Goal: Task Accomplishment & Management: Use online tool/utility

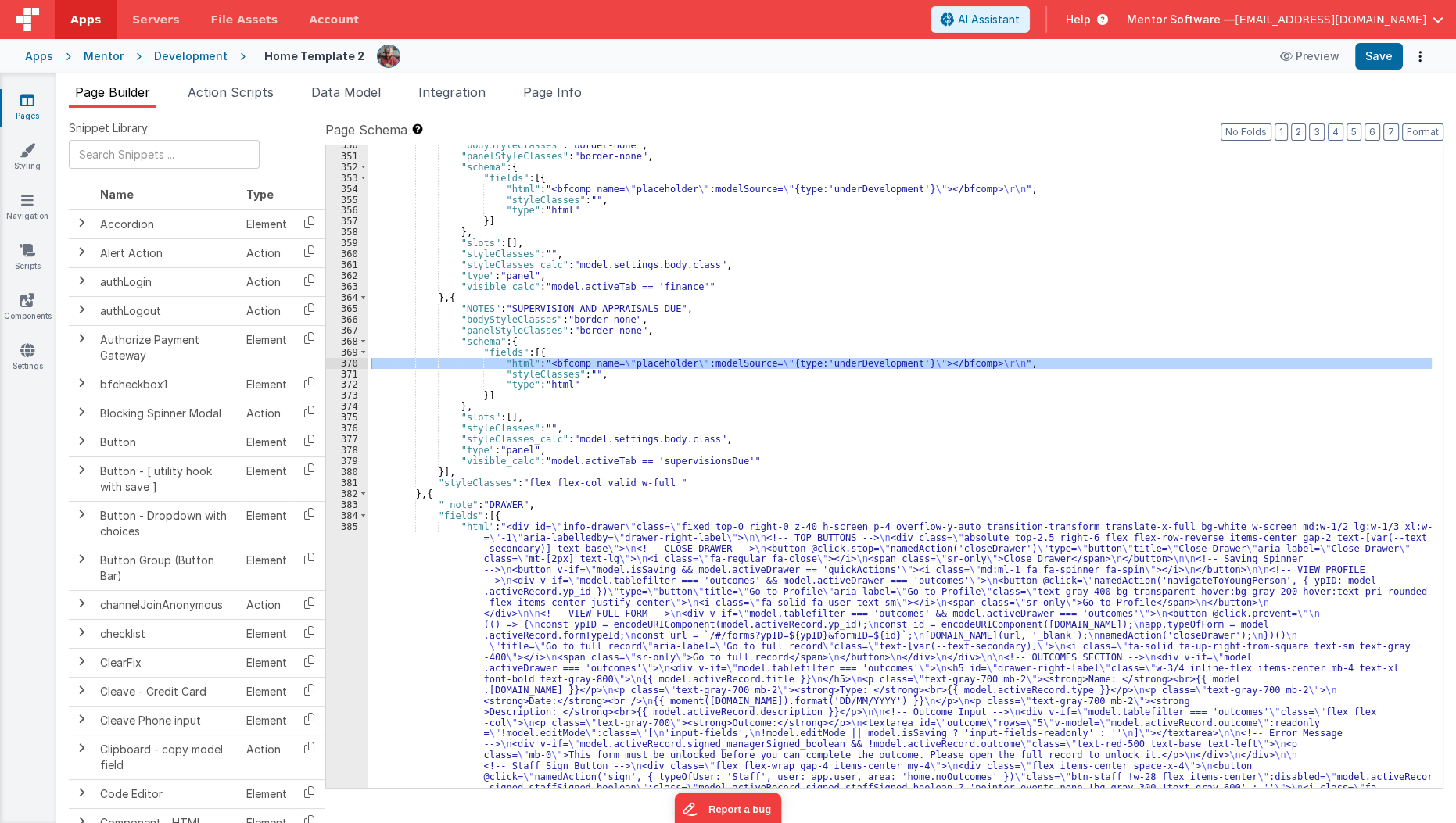
scroll to position [18274, 0]
click at [35, 107] on link "Pages" at bounding box center [27, 108] width 57 height 32
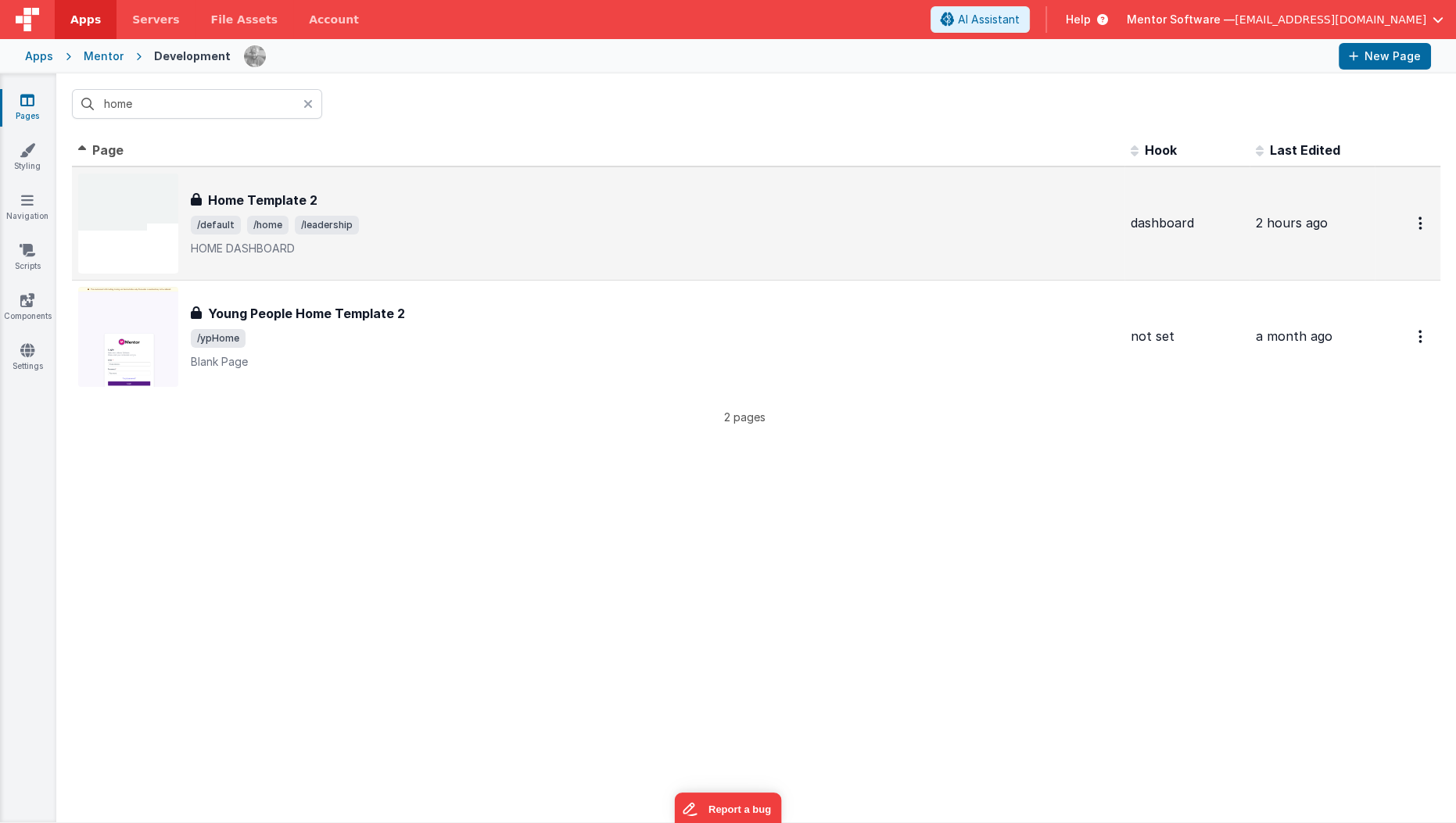
click at [282, 177] on div "Home Template 2 Home Template 2 /default /home /leadership HOME DASHBOARD" at bounding box center [597, 223] width 1040 height 100
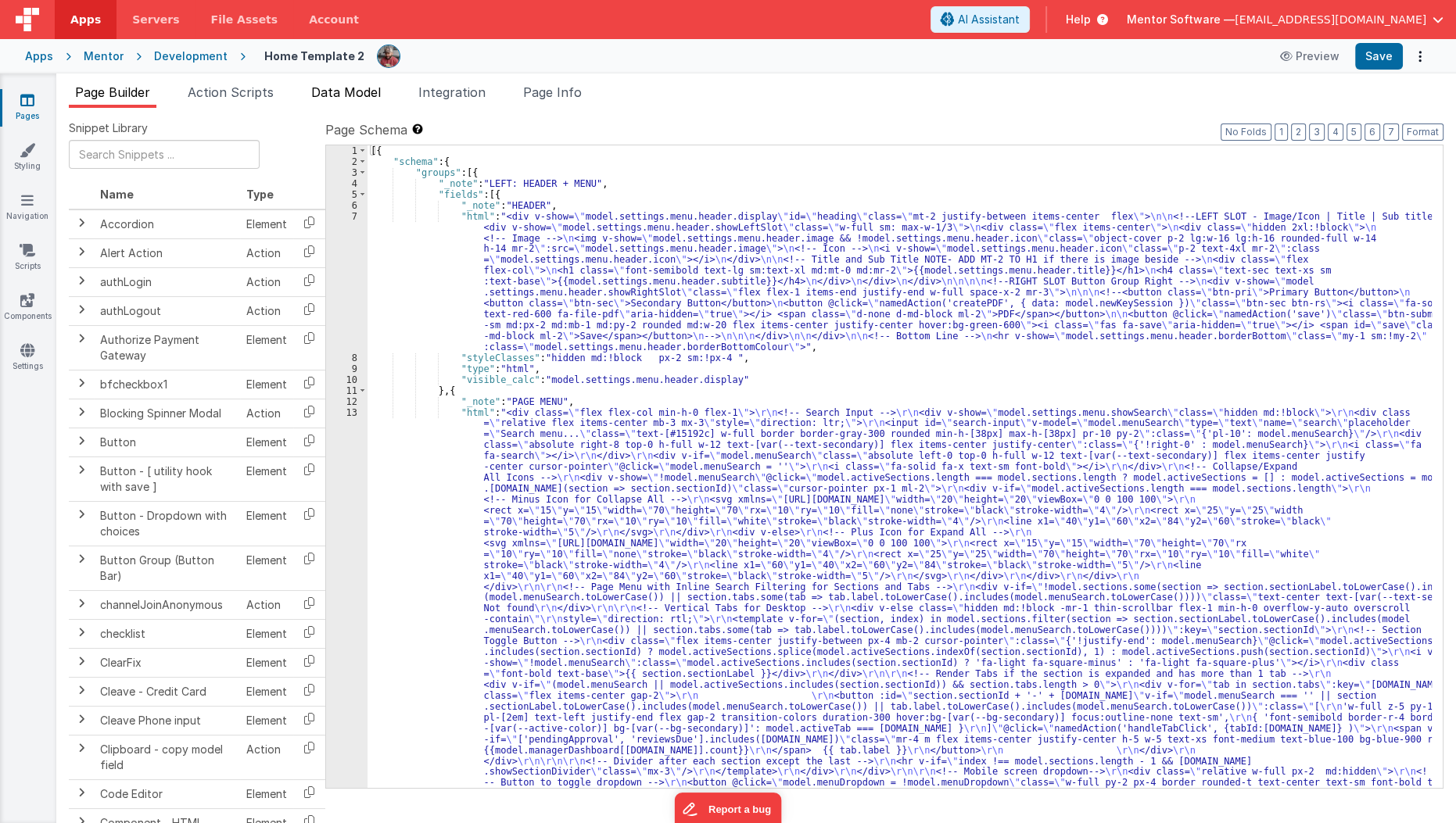
click at [325, 94] on span "Data Model" at bounding box center [346, 92] width 69 height 15
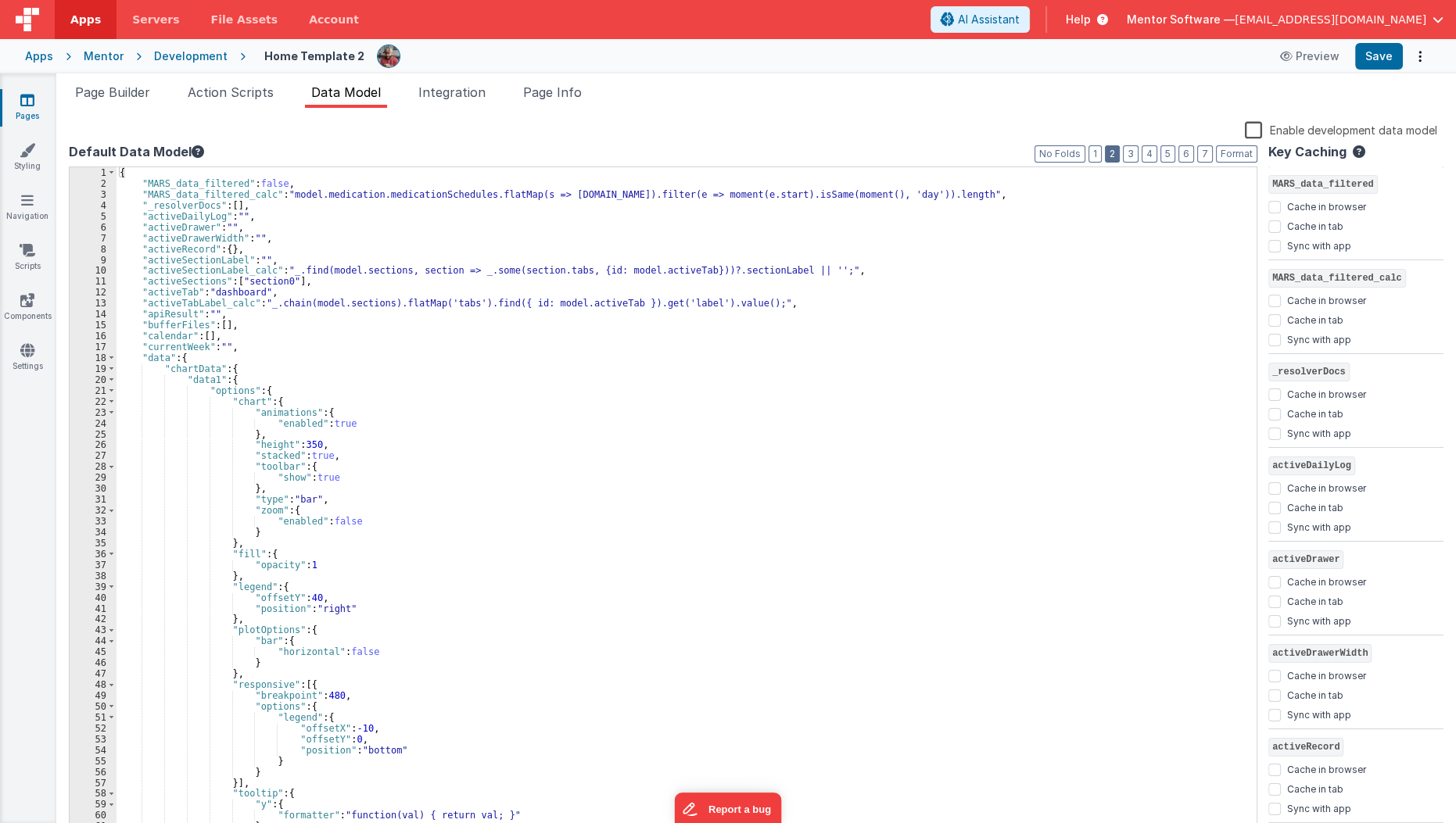
click at [1119, 158] on button "2" at bounding box center [1112, 154] width 14 height 17
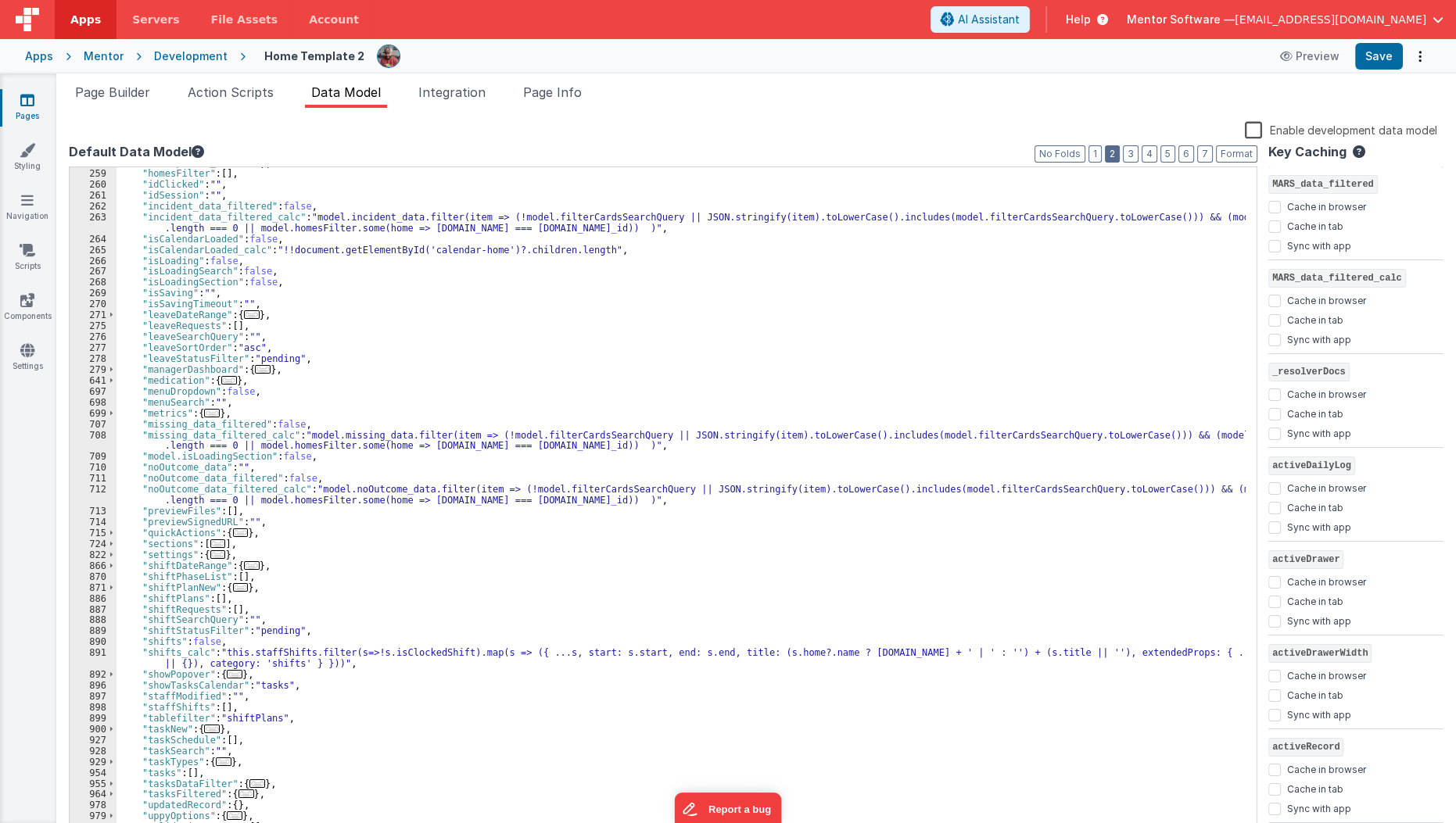
scroll to position [312, 0]
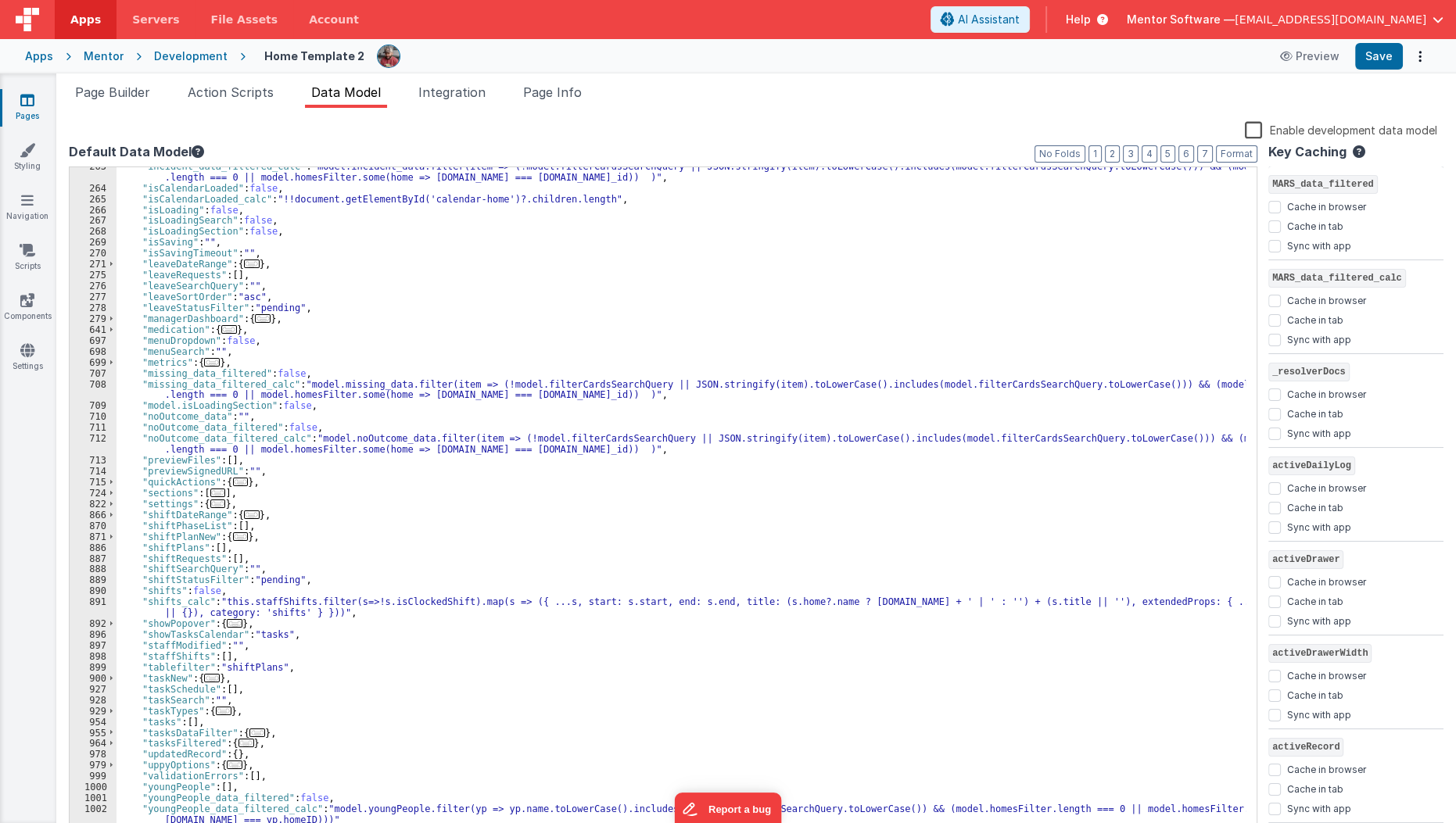
click at [336, 333] on div ""incident_data_filtered_calc" : "model.incident_data.filter(item => (!model.fil…" at bounding box center [681, 511] width 1130 height 702
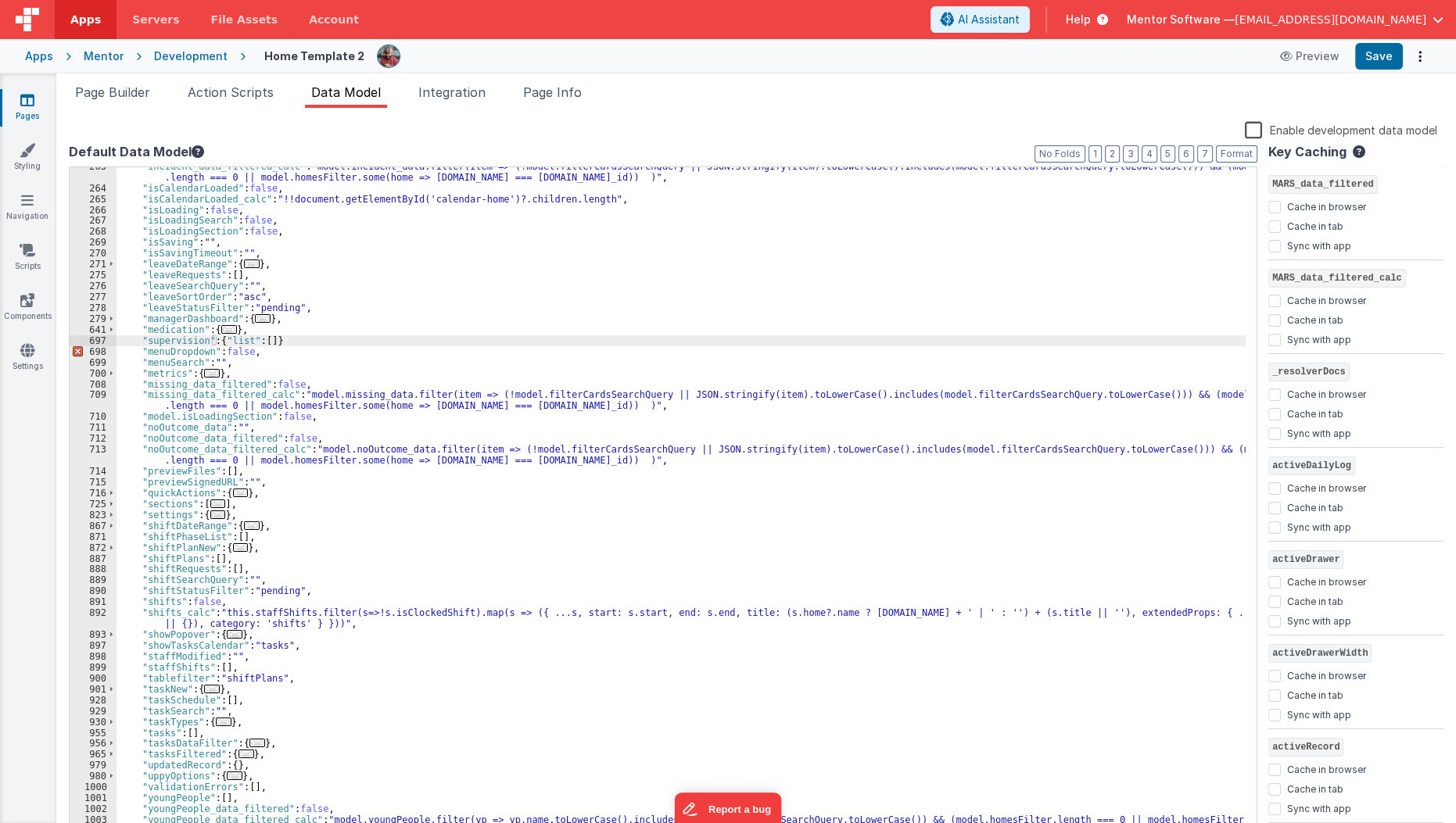
checkbox input "false"
checkbox input "true"
checkbox input "false"
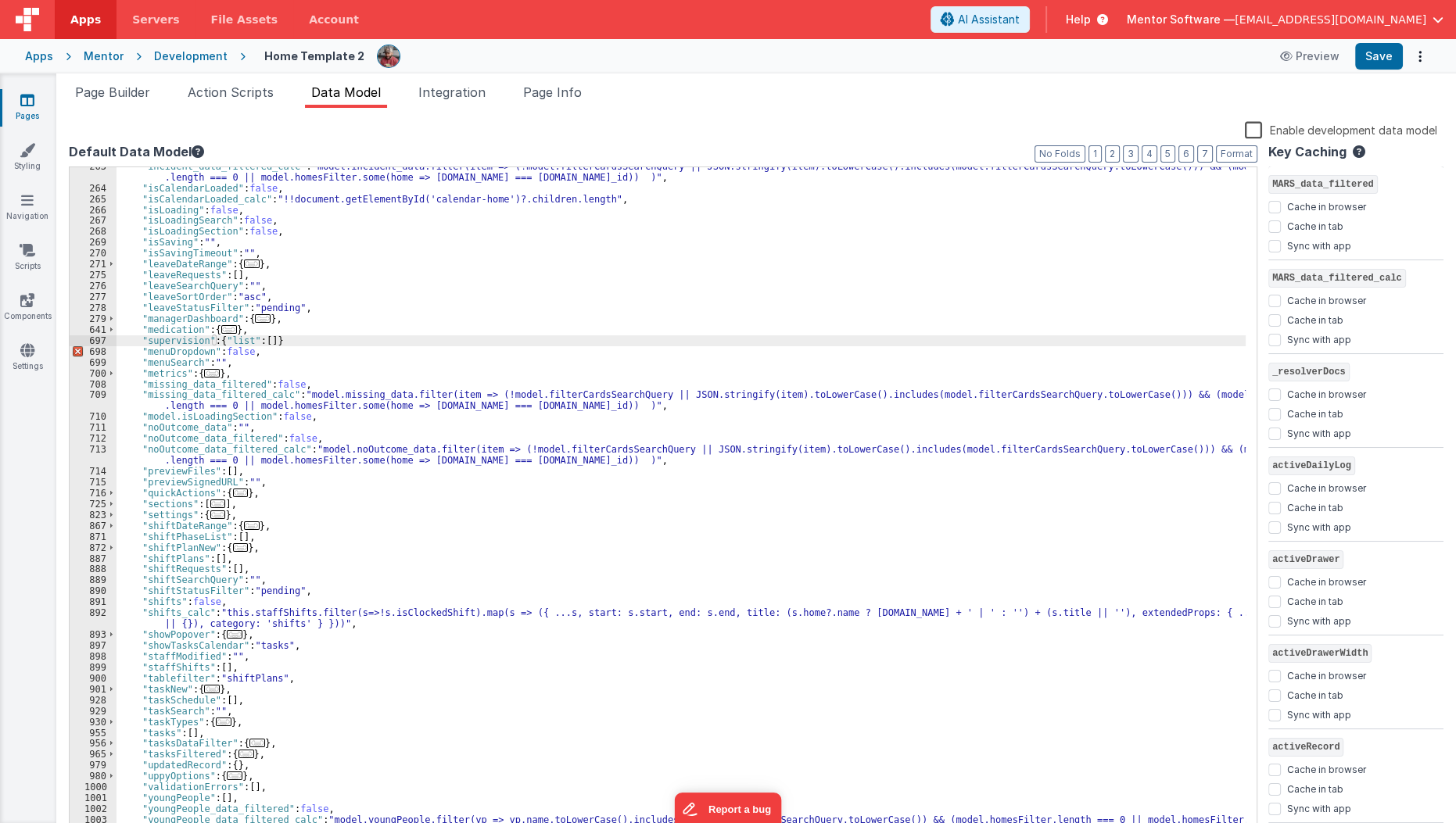
checkbox input "true"
checkbox input "false"
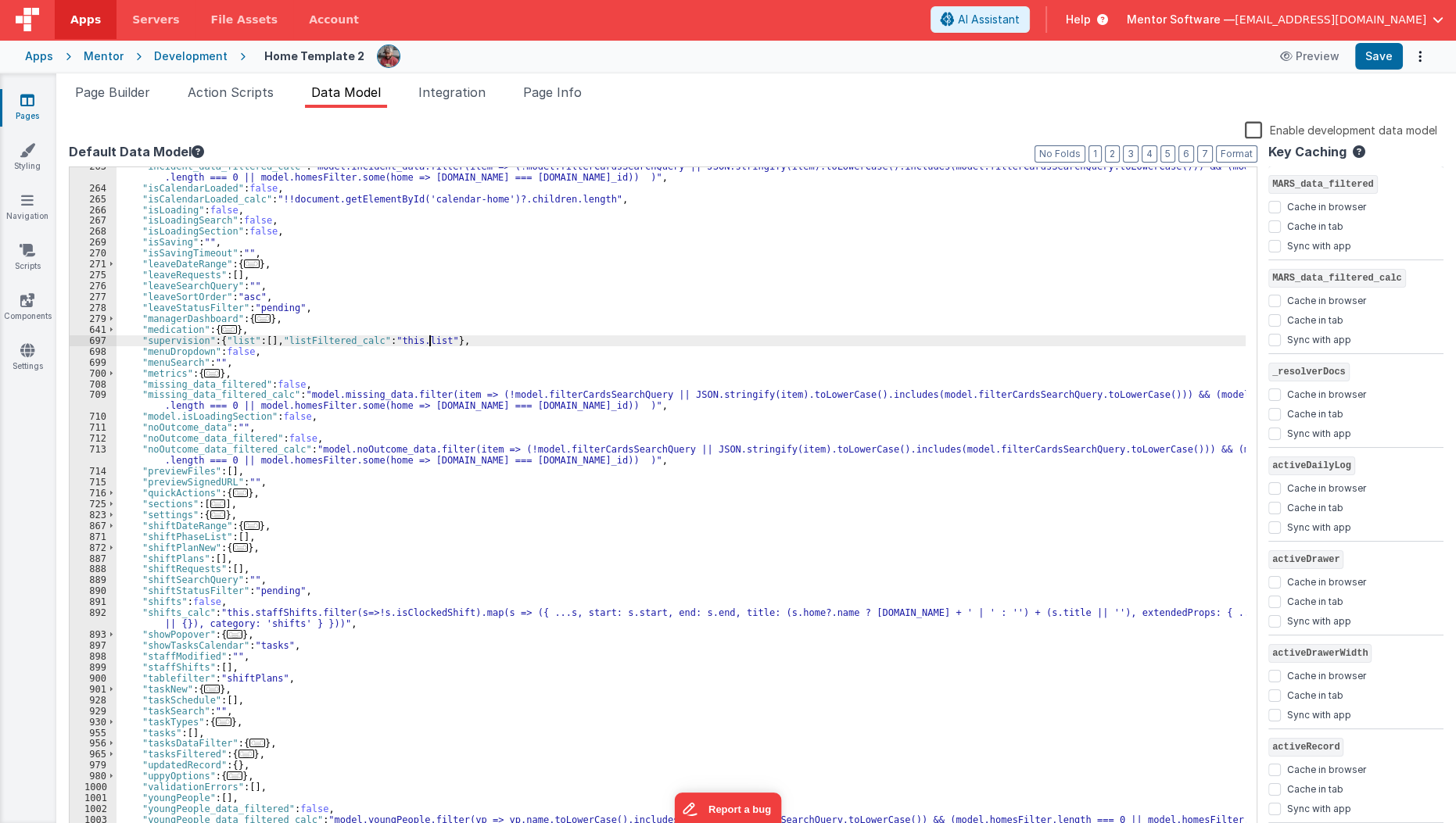
click at [628, 340] on div ""incident_data_filtered_calc" : "model.incident_data.filter(item => (!model.fil…" at bounding box center [681, 511] width 1130 height 702
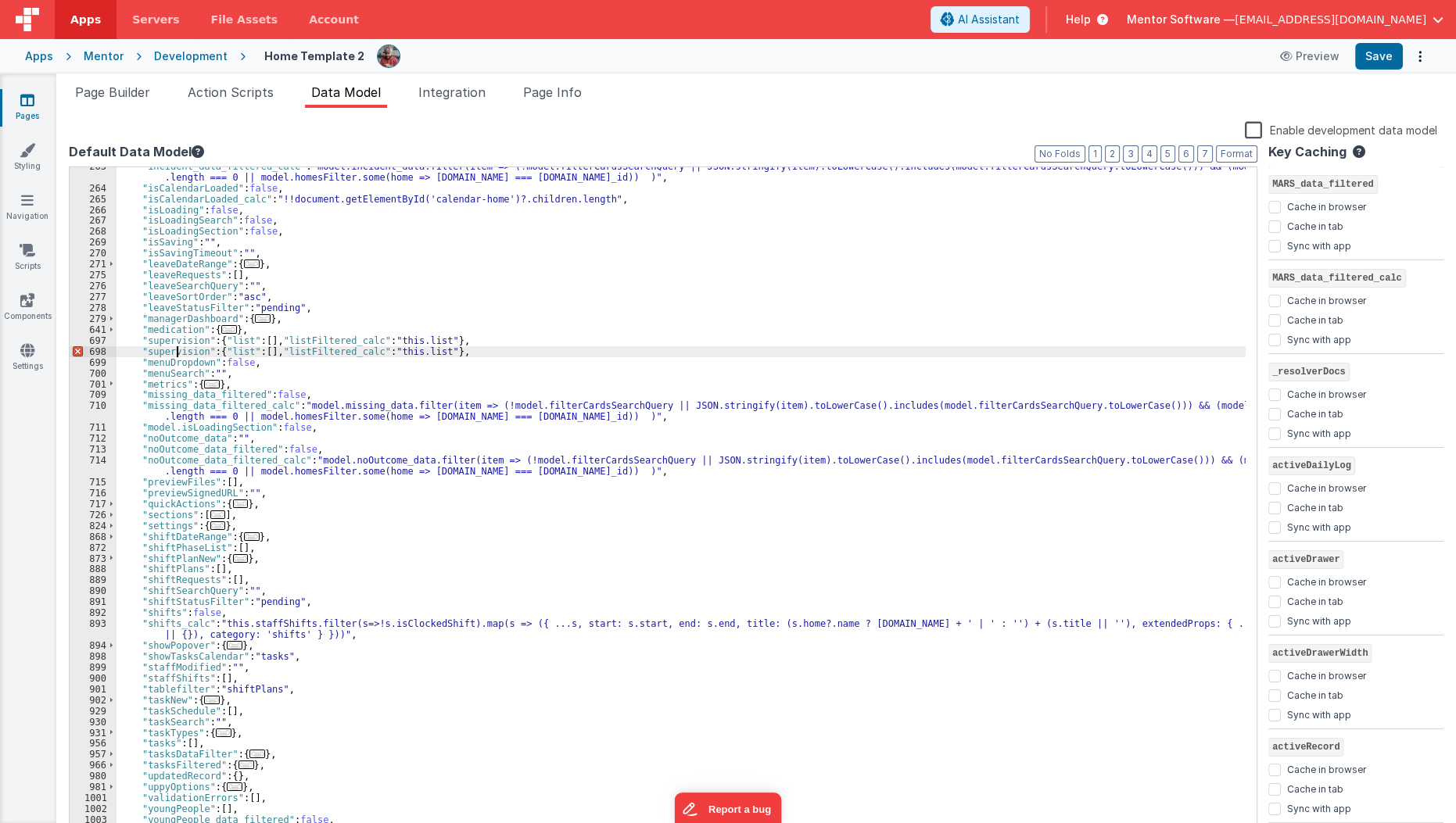
click at [173, 353] on div ""incident_data_filtered_calc" : "model.incident_data.filter(item => (!model.fil…" at bounding box center [681, 516] width 1130 height 712
checkbox input "false"
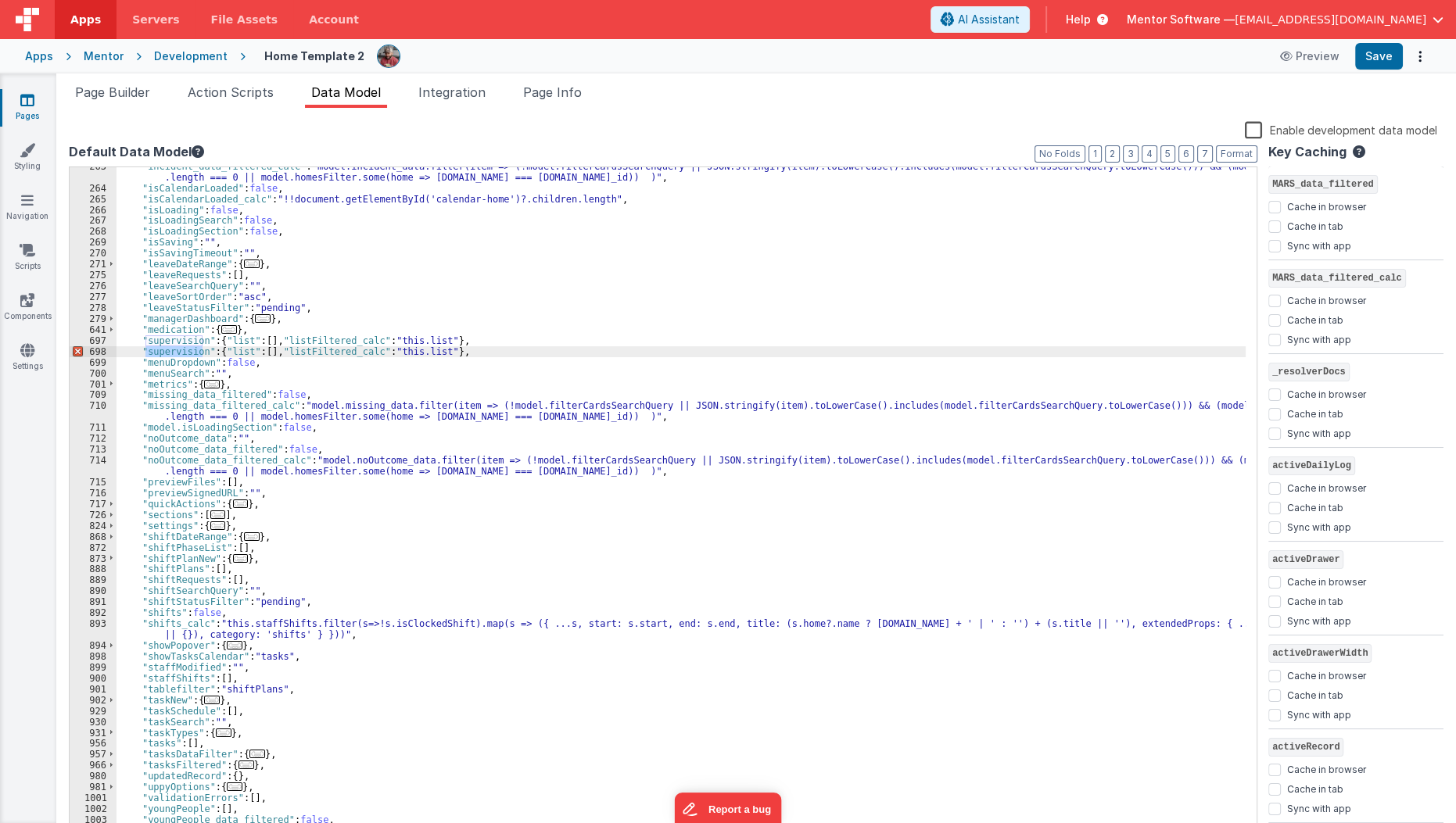
checkbox input "true"
checkbox input "false"
checkbox input "true"
checkbox input "false"
click at [364, 385] on div ""incident_data_filtered_calc" : "model.incident_data.filter(item => (!model.fil…" at bounding box center [681, 516] width 1130 height 712
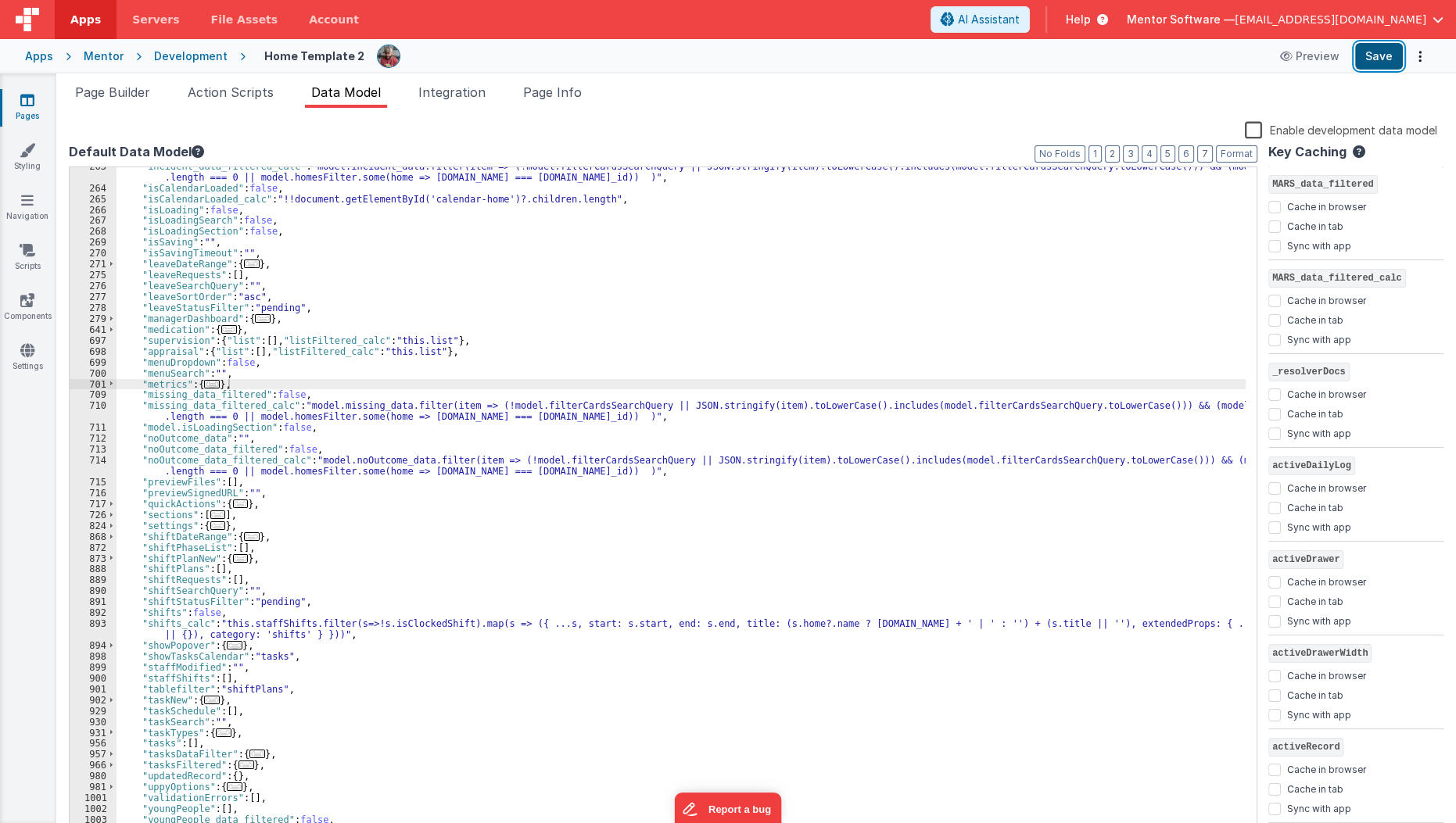
click at [1384, 58] on button "Save" at bounding box center [1379, 57] width 48 height 27
click at [540, 103] on li "Page Info" at bounding box center [552, 95] width 71 height 25
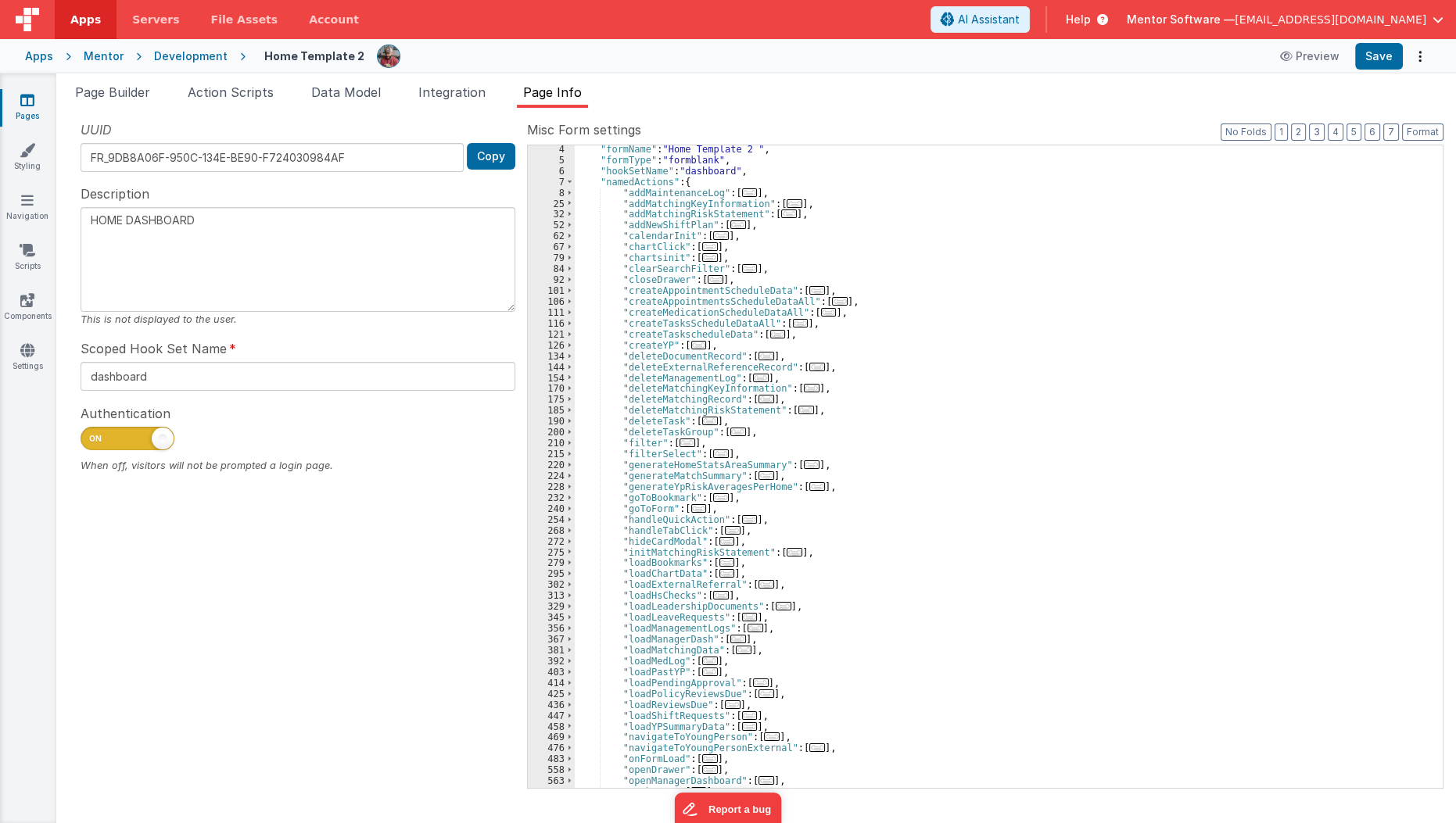
scroll to position [119, 0]
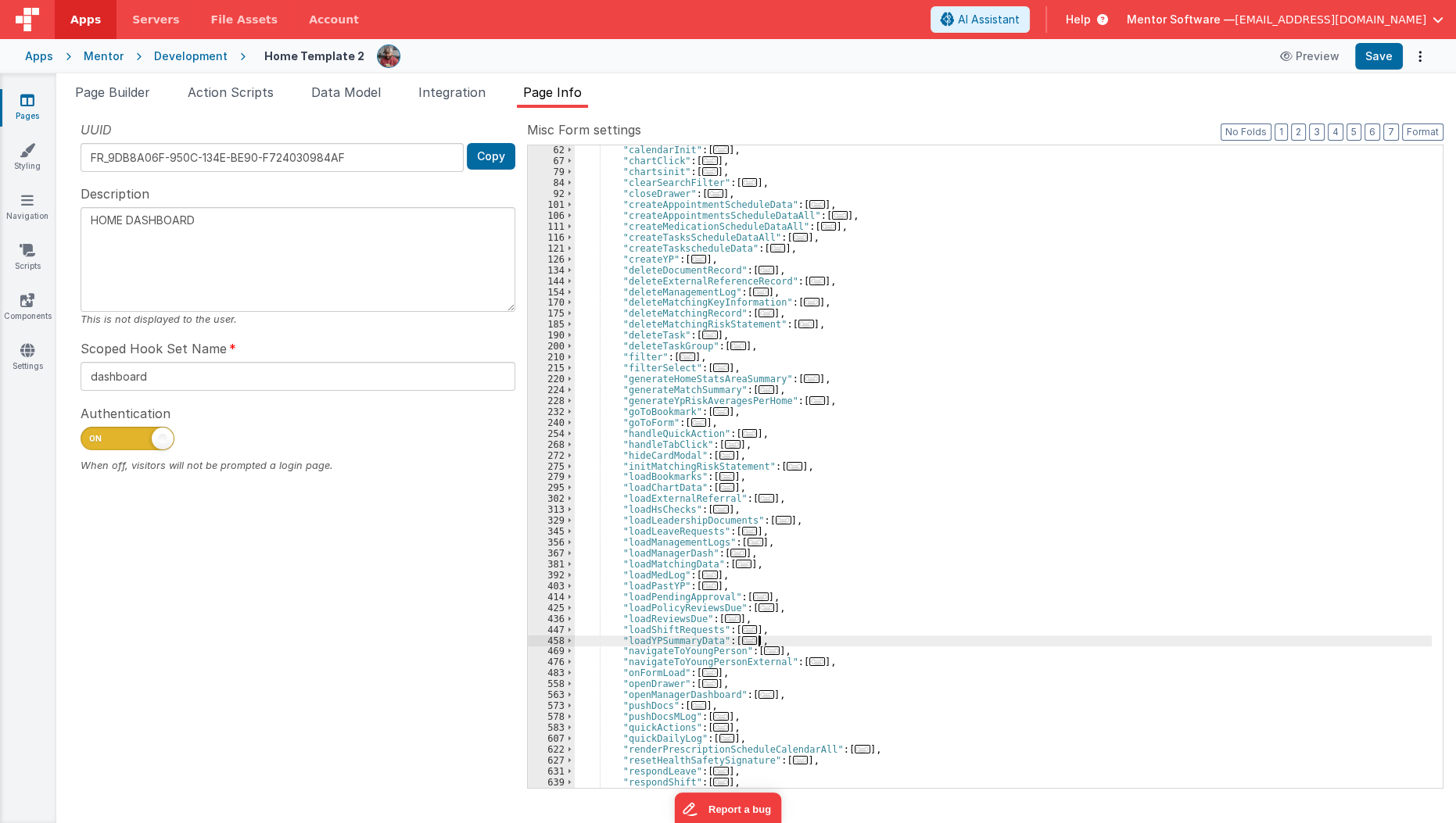
click at [776, 636] on div ""calendarInit" : [ ... ] , "chartClick" : [ ... ] , "chartsinit" : [ ... ] , "c…" at bounding box center [1004, 476] width 858 height 664
type textarea "HOME DASHBOARD"
click at [742, 645] on span "..." at bounding box center [750, 640] width 15 height 9
click at [742, 627] on span "..." at bounding box center [750, 629] width 15 height 9
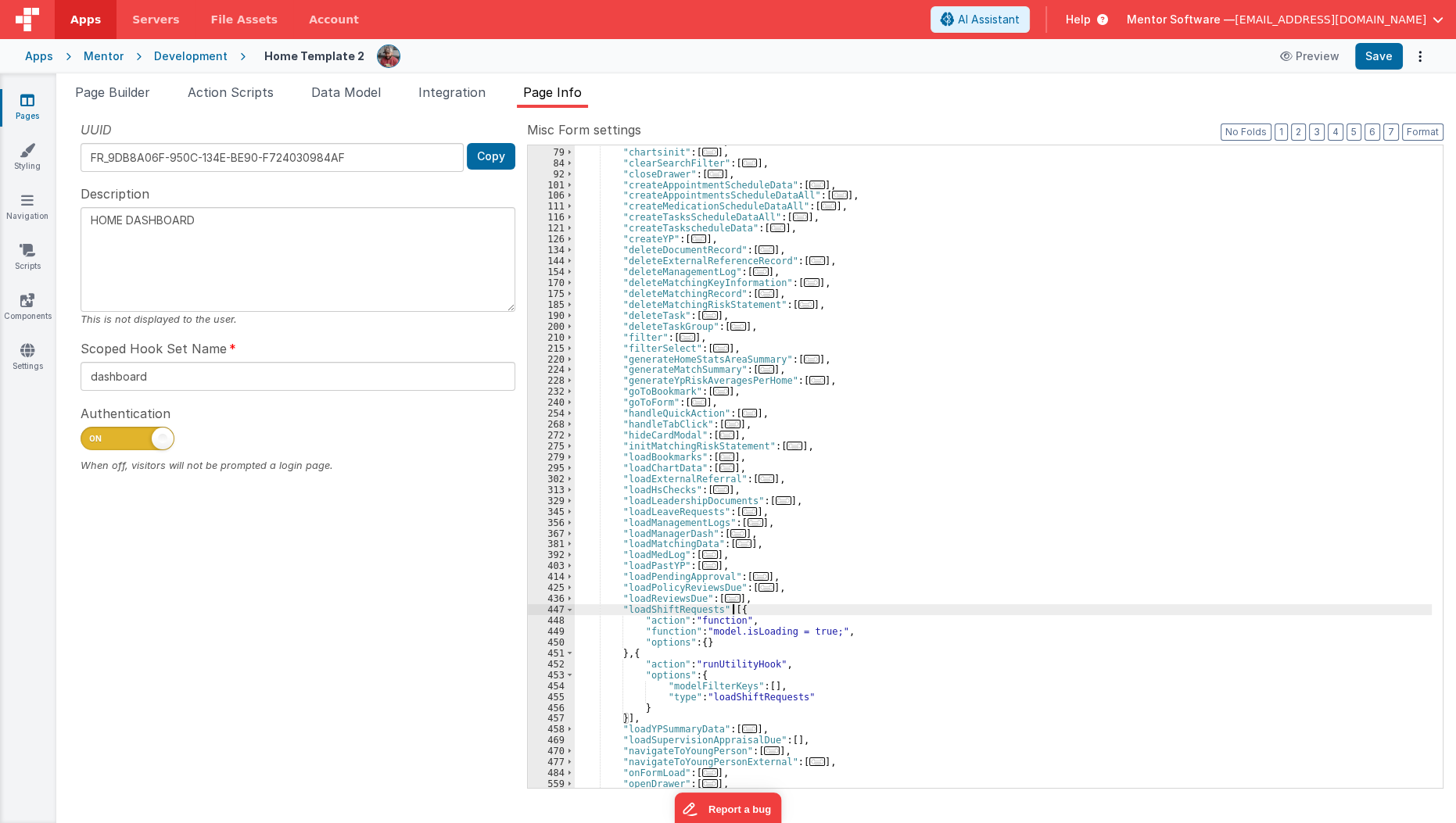
scroll to position [144, 0]
click at [734, 610] on div ""chartsinit" : [ ... ] , "clearSearchFilter" : [ ... ] , "closeDrawer" : [ ... …" at bounding box center [1004, 475] width 858 height 664
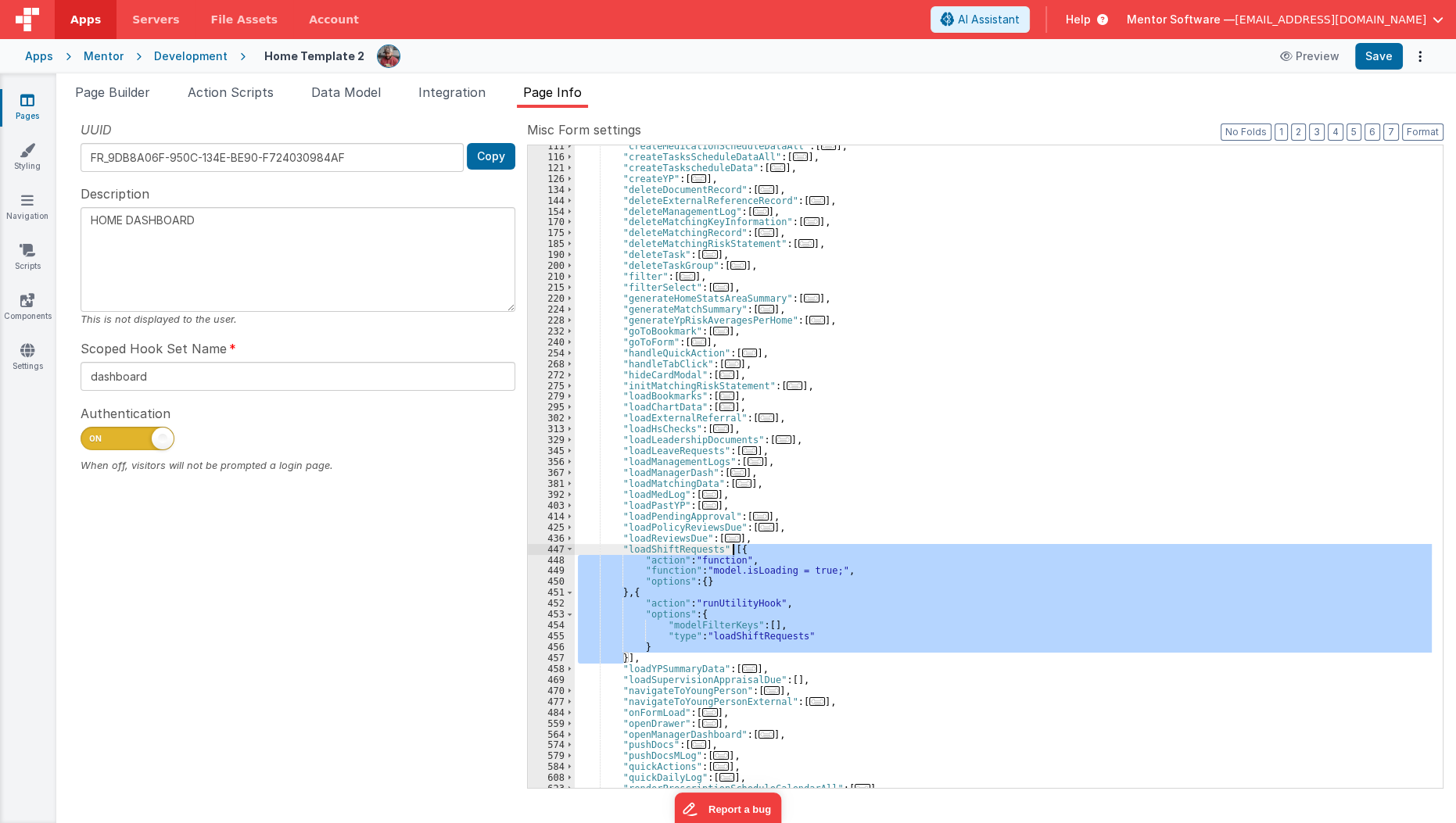
scroll to position [249, 0]
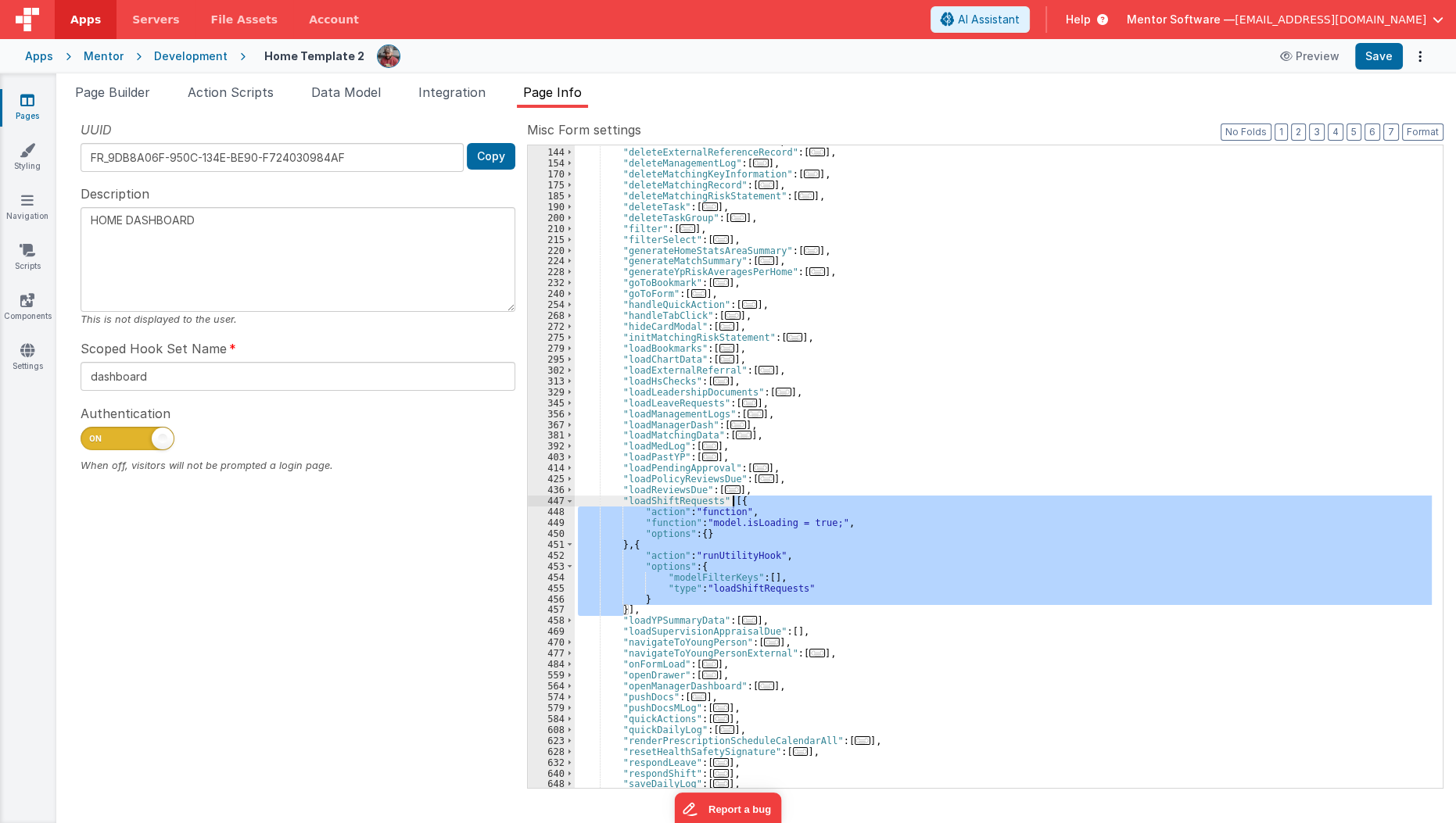
click at [771, 627] on div ""deleteDocumentRecord" : [ ... ] , "deleteExternalReferenceRecord" : [ ... ] , …" at bounding box center [1004, 467] width 858 height 664
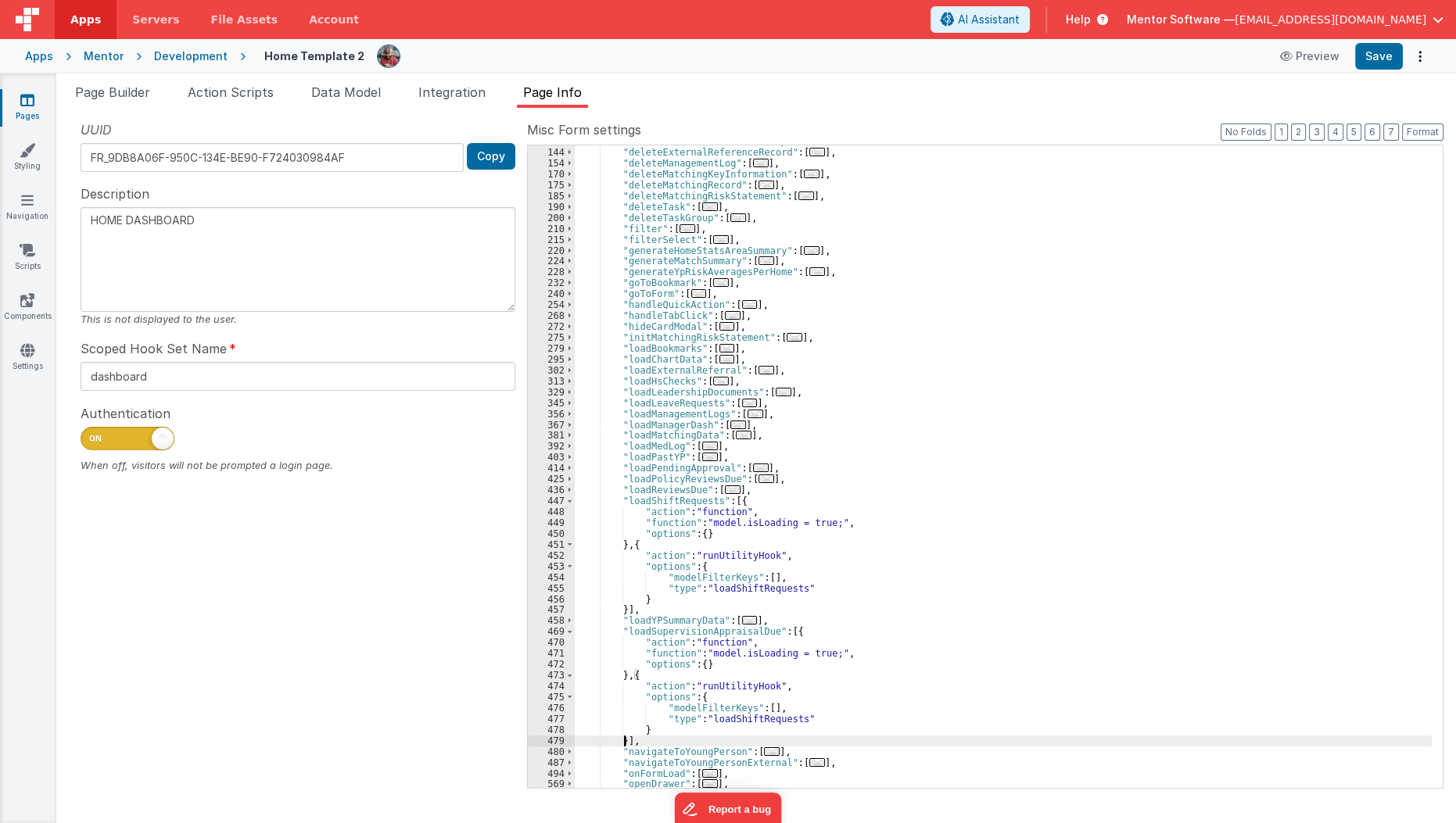
click at [749, 719] on div ""deleteDocumentRecord" : [ ... ] , "deleteExternalReferenceRecord" : [ ... ] , …" at bounding box center [1004, 467] width 858 height 664
type textarea "HOME DASHBOARD"
click at [1370, 53] on button "Save" at bounding box center [1379, 57] width 48 height 27
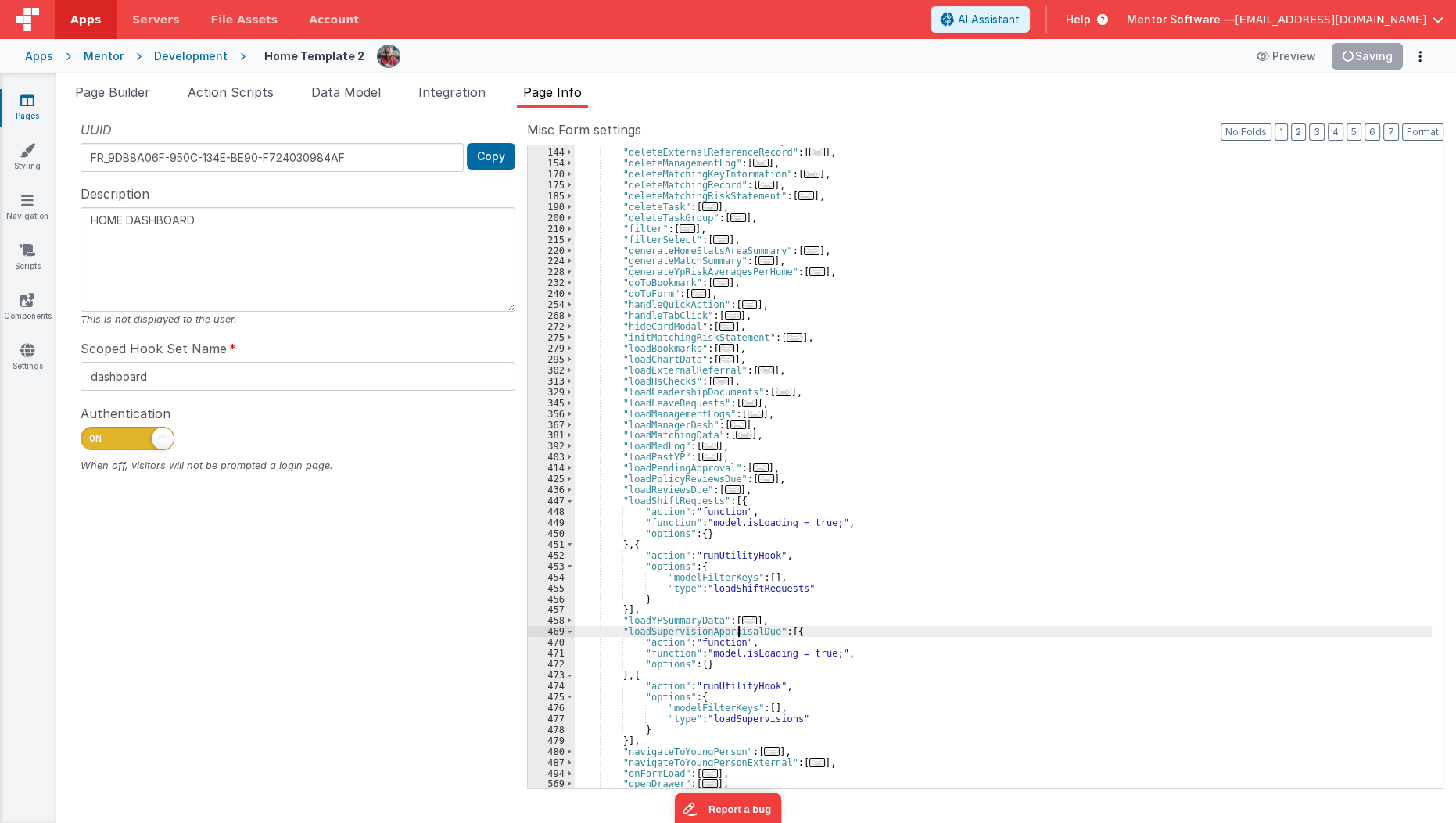
click at [738, 629] on div ""deleteDocumentRecord" : [ ... ] , "deleteExternalReferenceRecord" : [ ... ] , …" at bounding box center [1004, 467] width 858 height 664
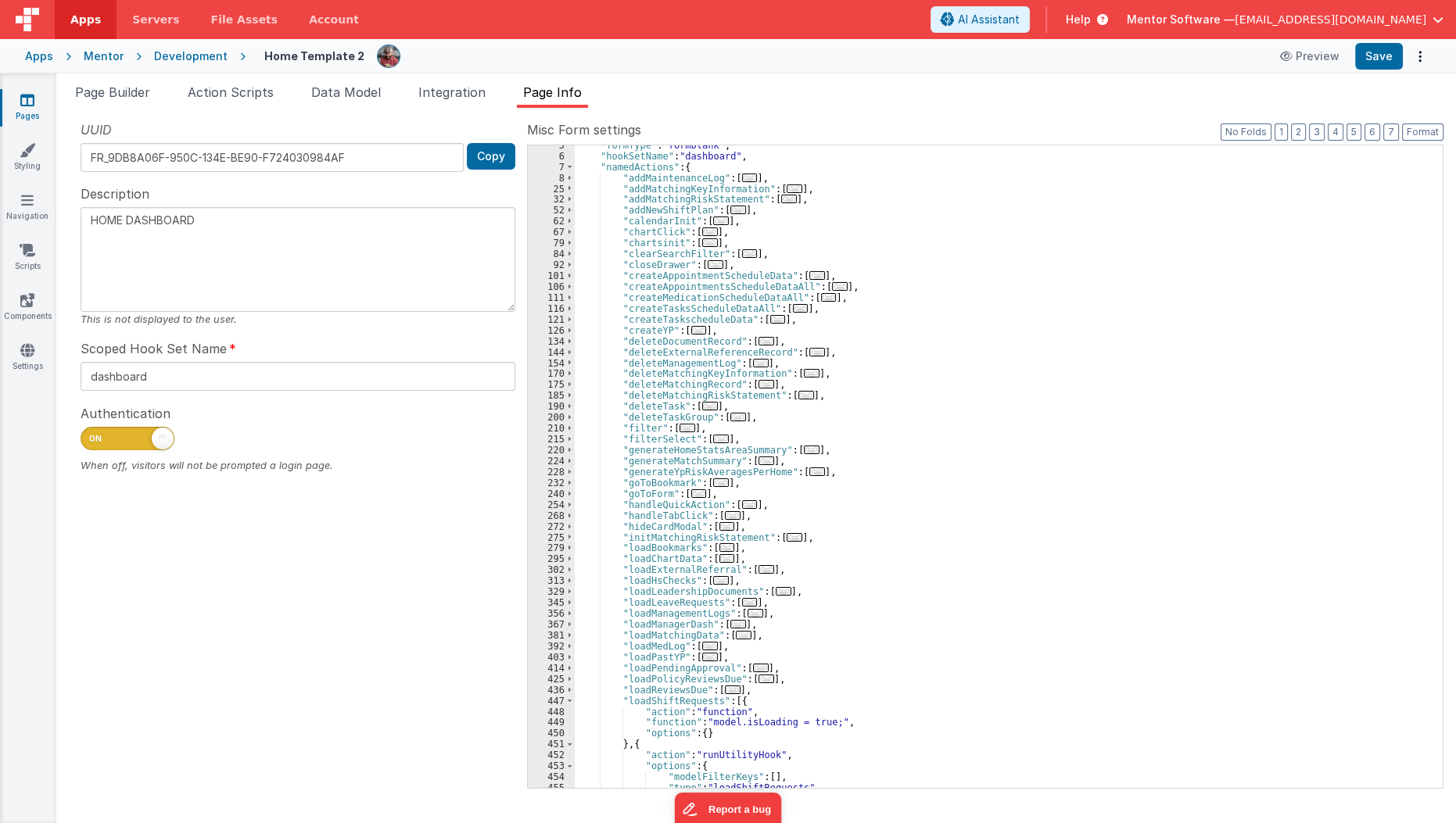
scroll to position [94, 0]
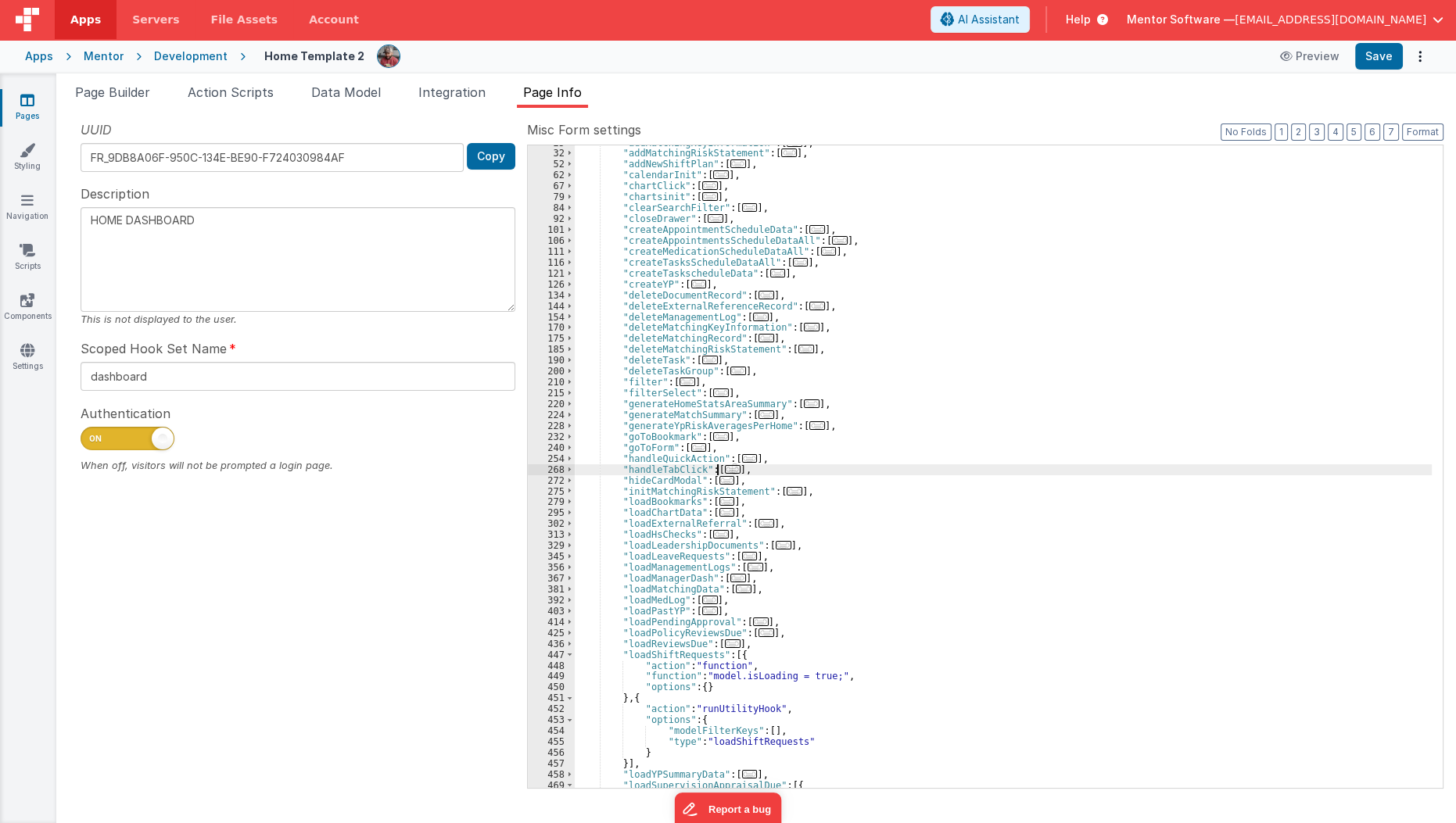
click at [725, 466] on span "..." at bounding box center [733, 469] width 15 height 9
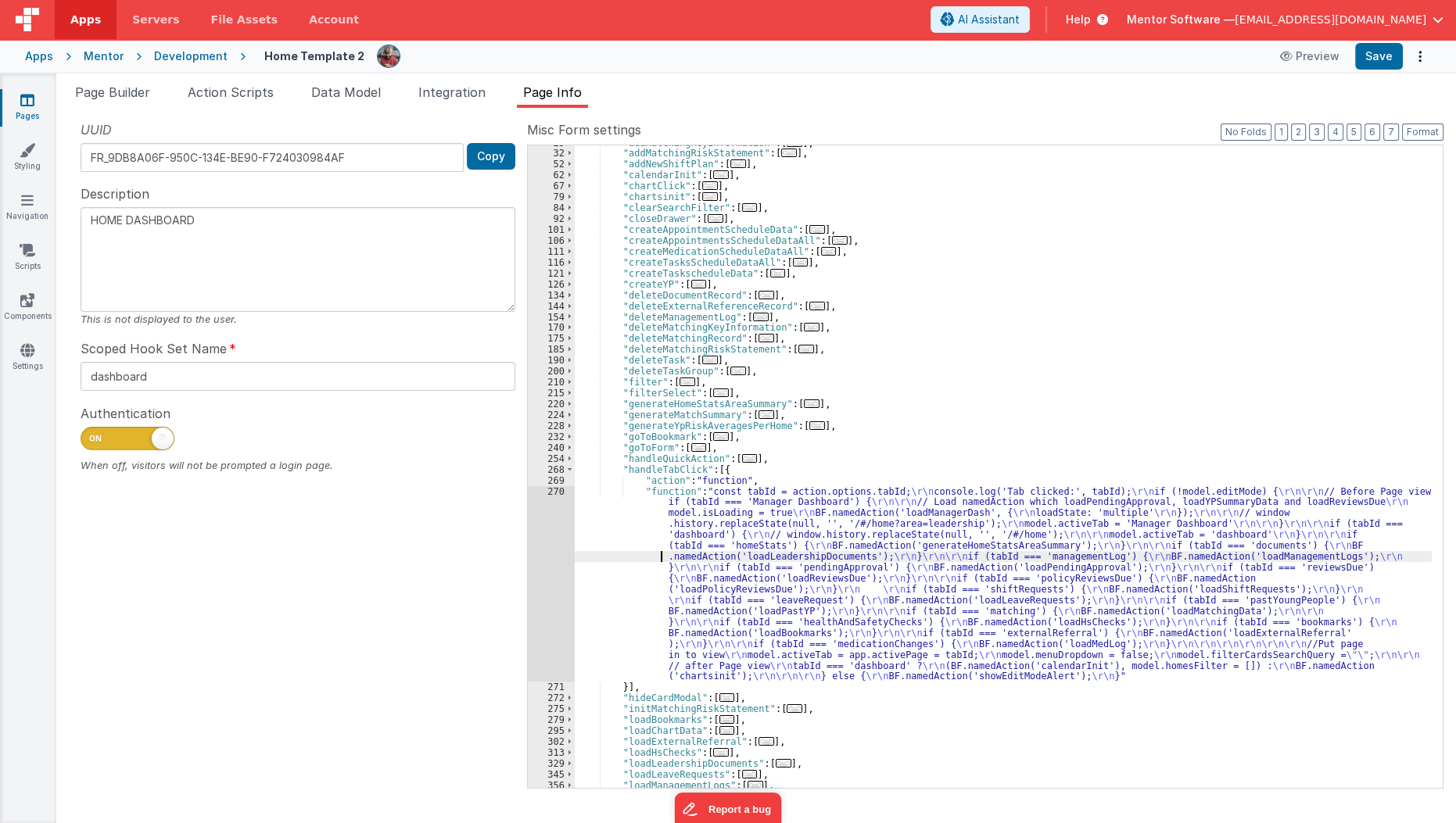
click at [660, 554] on div ""addMatchingKeyInformation" : [ ... ] , "addMatchingRiskStatement" : [ ... ] , …" at bounding box center [1004, 469] width 858 height 664
click at [550, 571] on div "270" at bounding box center [551, 585] width 47 height 196
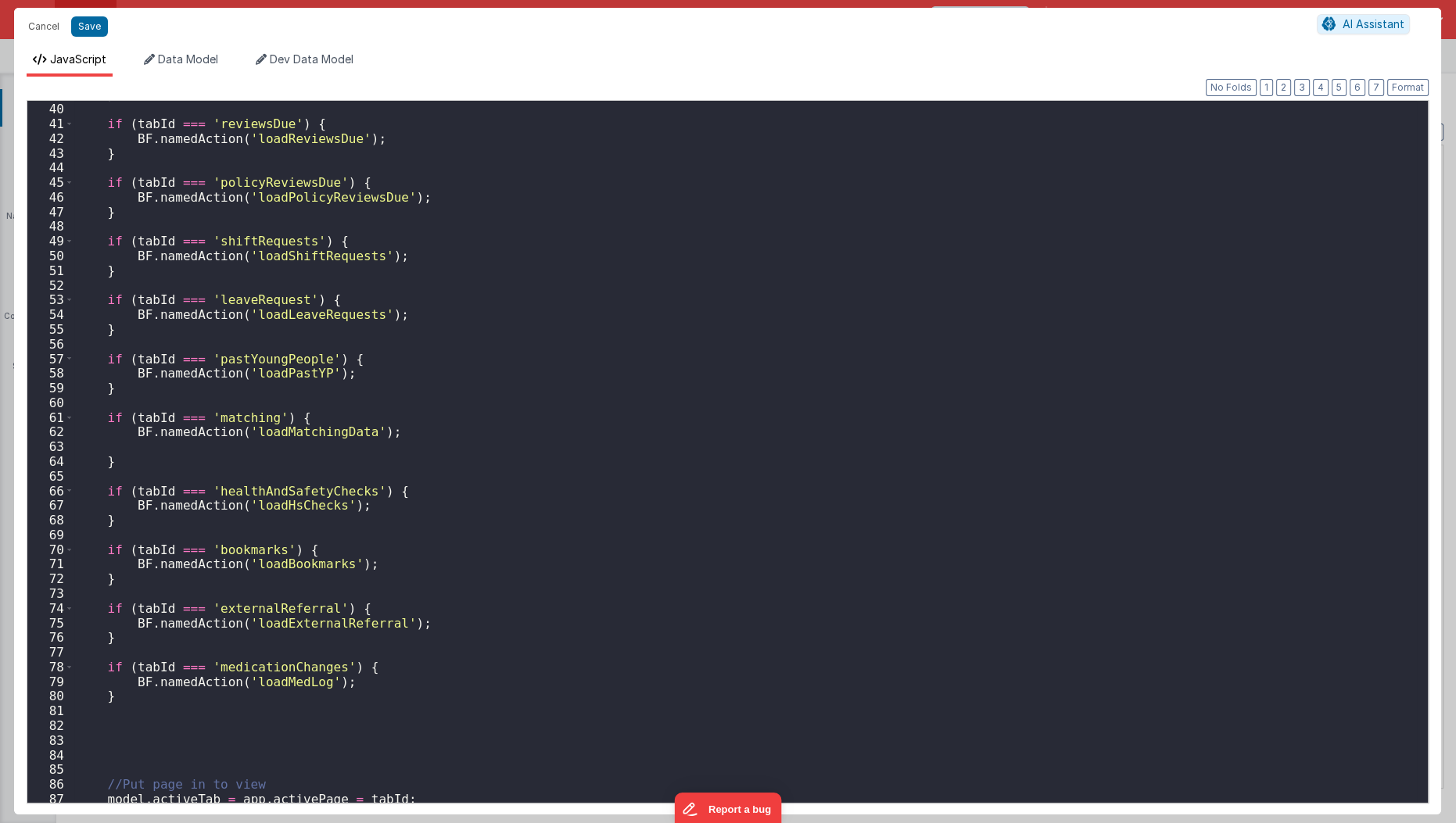
scroll to position [571, 0]
click at [97, 665] on div "} if ( tabId === 'reviewsDue' ) { BF . namedAction ( 'loadReviewsDue' ) ; } if …" at bounding box center [745, 453] width 1343 height 733
paste textarea
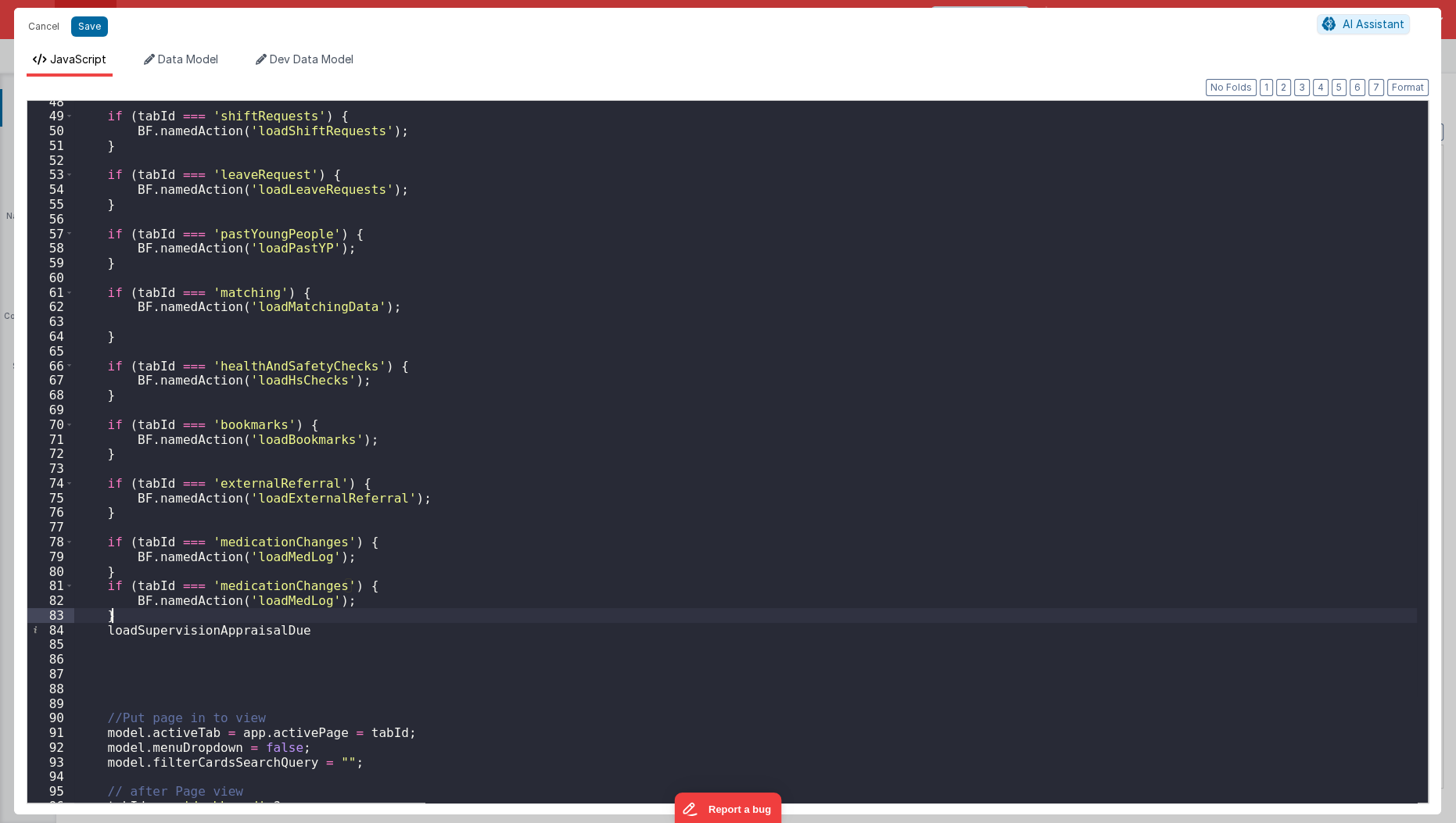
scroll to position [697, 0]
click at [136, 622] on div "if ( tabId === 'shiftRequests' ) { BF . namedAction ( 'loadShiftRequests' ) ; }…" at bounding box center [745, 461] width 1343 height 733
click at [264, 601] on div "if ( tabId === 'shiftRequests' ) { BF . namedAction ( 'loadShiftRequests' ) ; }…" at bounding box center [745, 461] width 1343 height 733
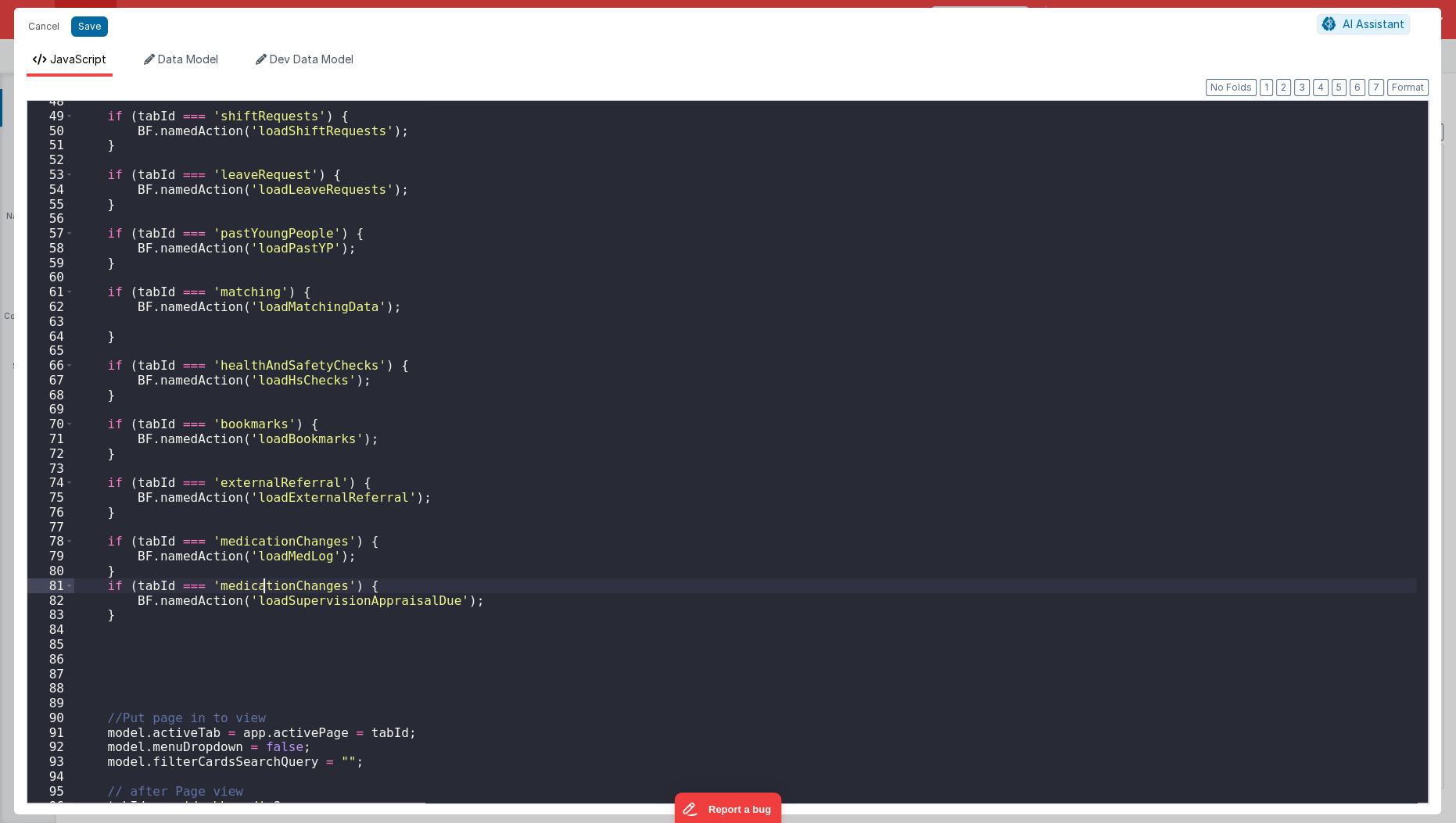
click at [265, 584] on div "if ( tabId === 'shiftRequests' ) { BF . namedAction ( 'loadShiftRequests' ) ; }…" at bounding box center [745, 461] width 1343 height 733
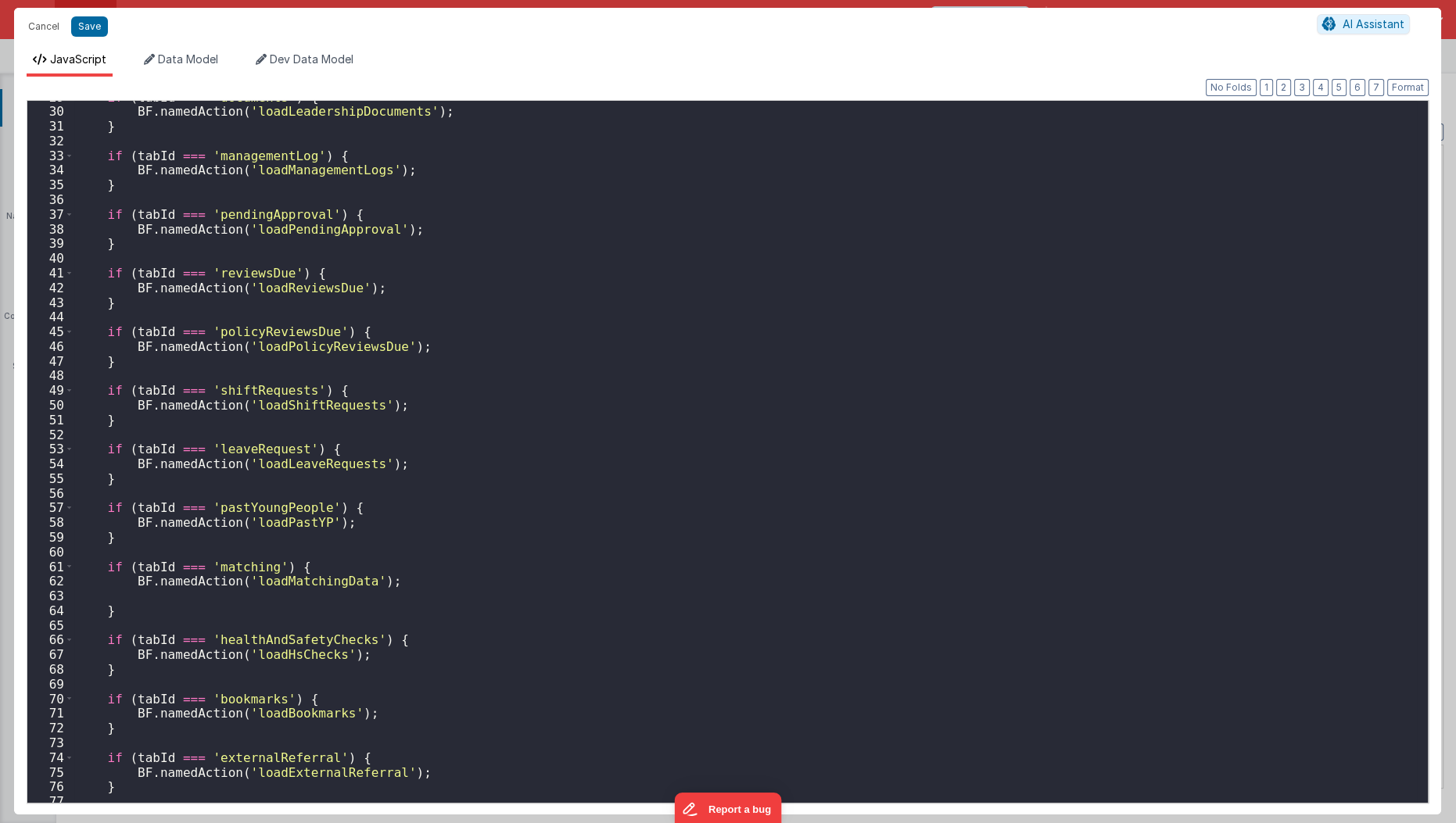
scroll to position [624, 0]
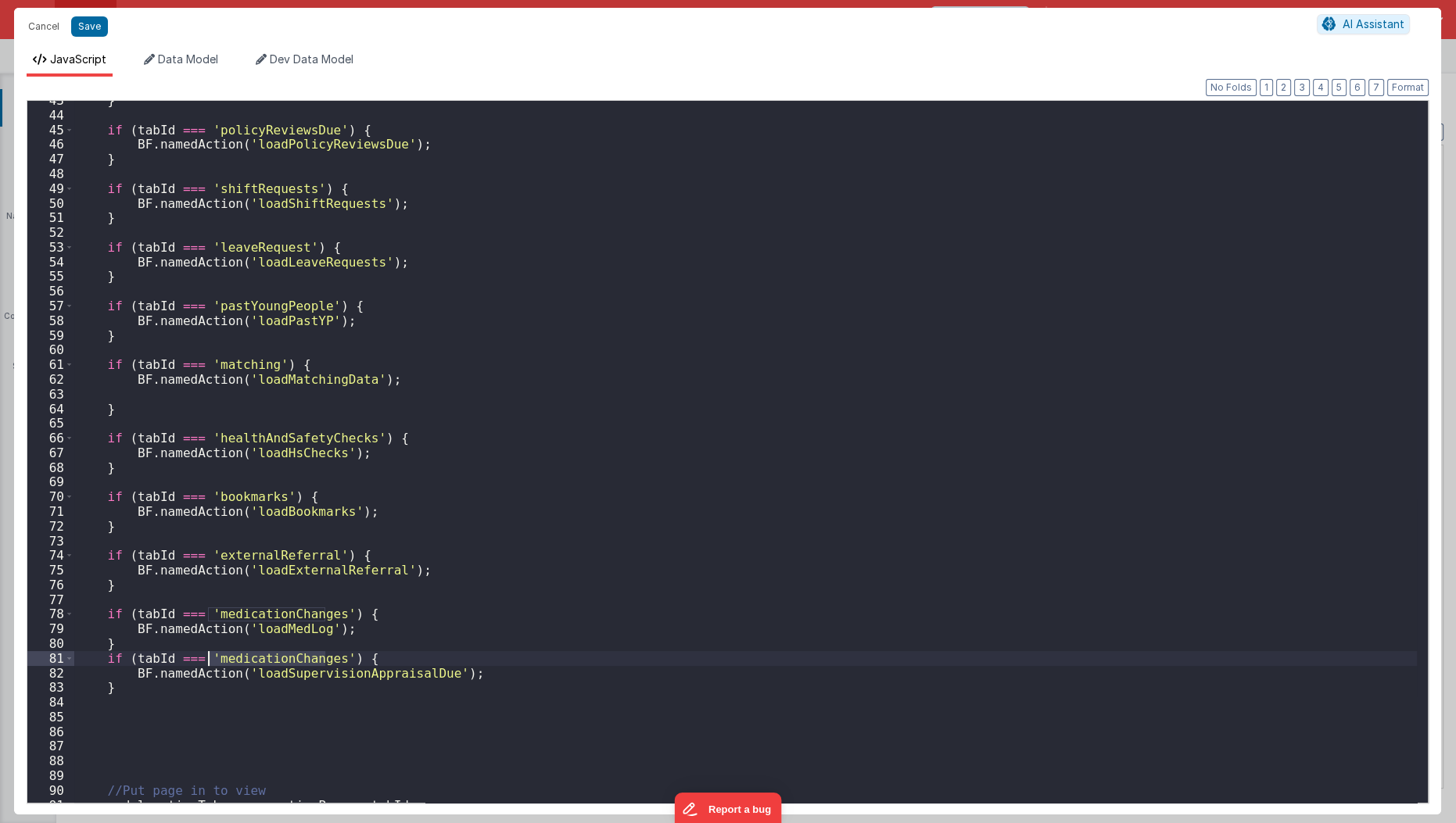
click at [299, 654] on div "} if ( tabId === 'policyReviewsDue' ) { BF . namedAction ( 'loadPolicyReviewsDu…" at bounding box center [745, 452] width 1343 height 702
click at [299, 654] on div "} if ( tabId === 'policyReviewsDue' ) { BF . namedAction ( 'loadPolicyReviewsDu…" at bounding box center [745, 460] width 1343 height 733
click at [86, 23] on button "Save" at bounding box center [89, 26] width 37 height 20
type textarea "HOME DASHBOARD"
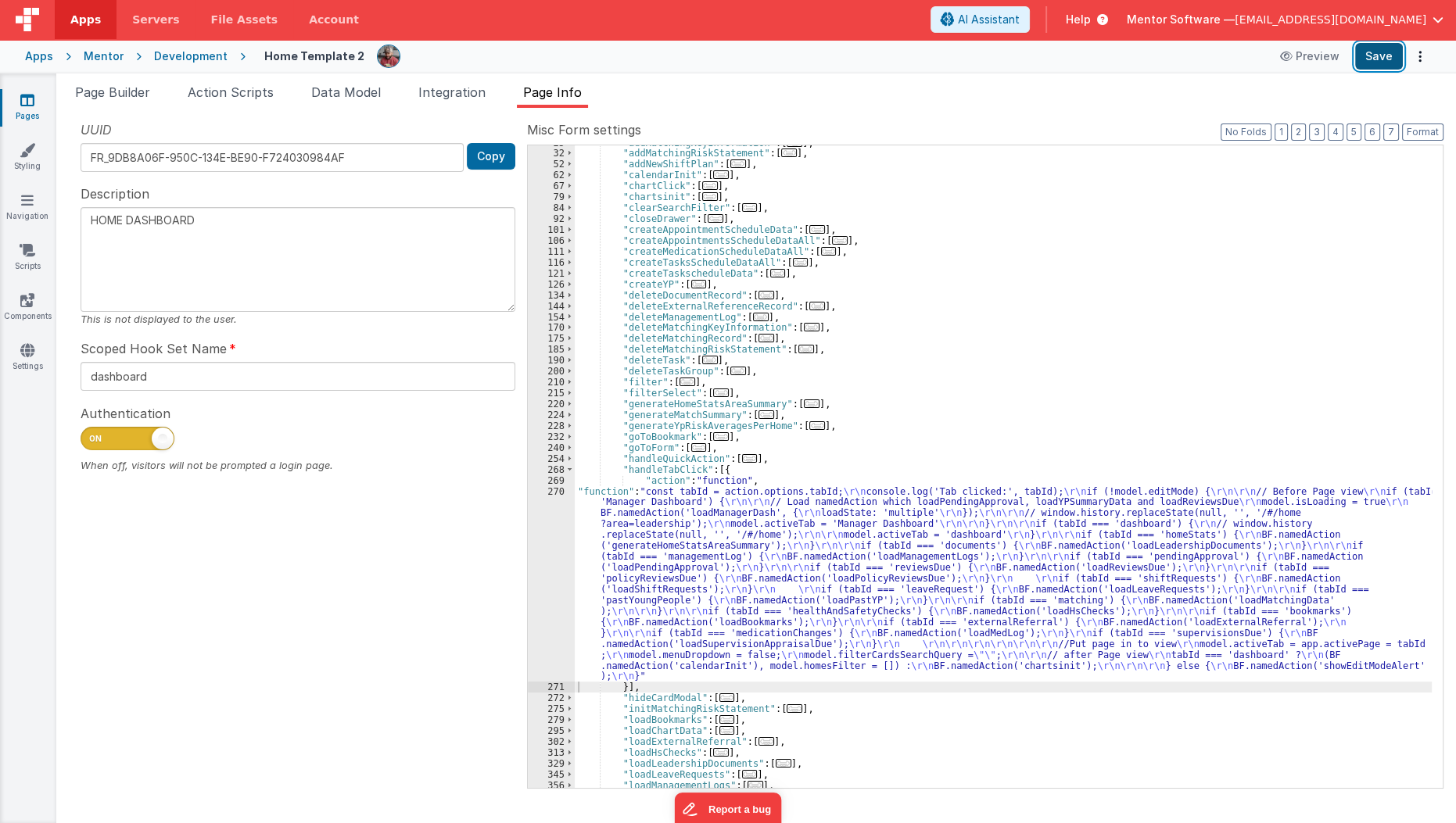
click at [1389, 47] on button "Save" at bounding box center [1379, 57] width 48 height 27
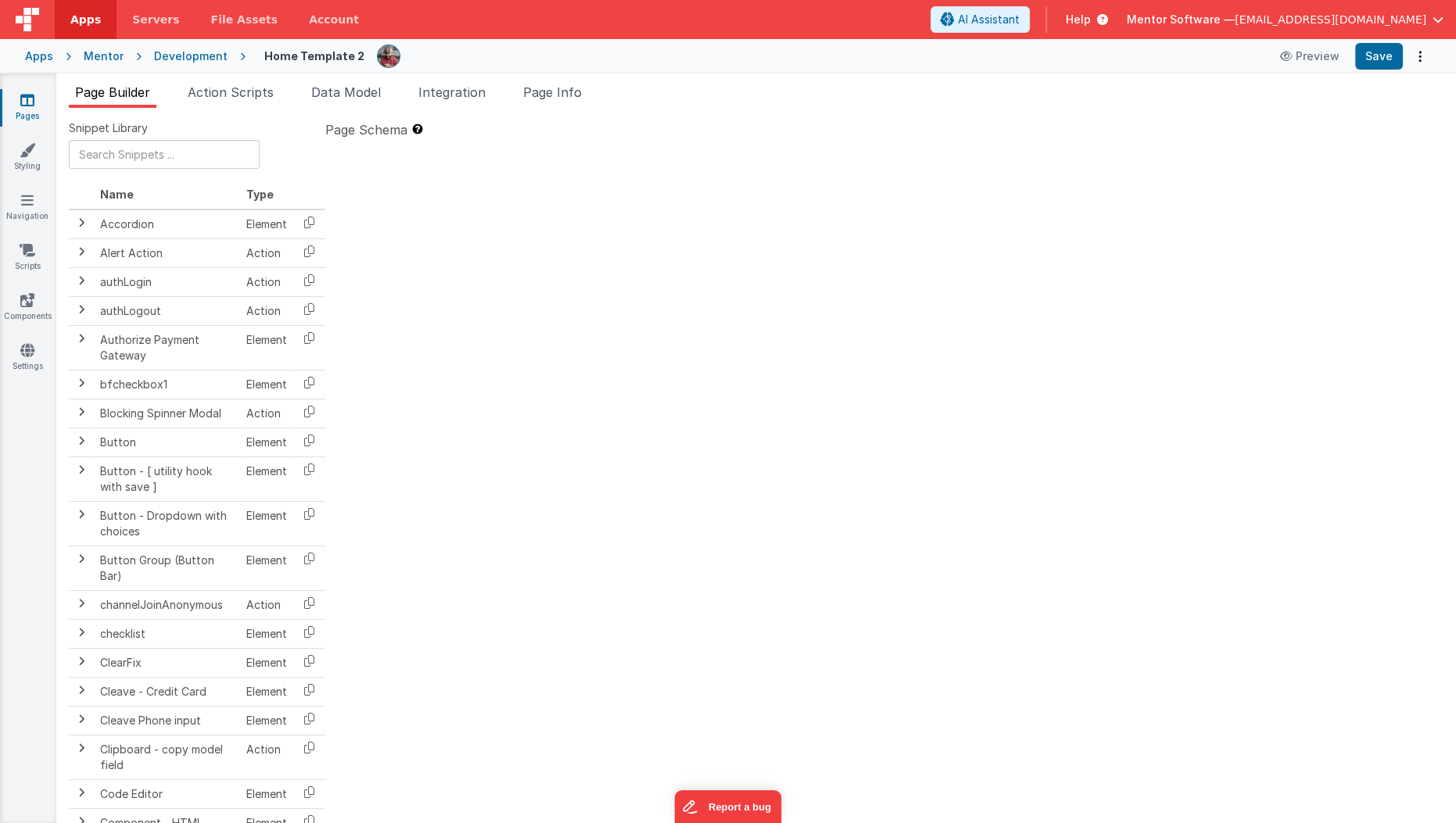
type textarea "HOME DASHBOARD"
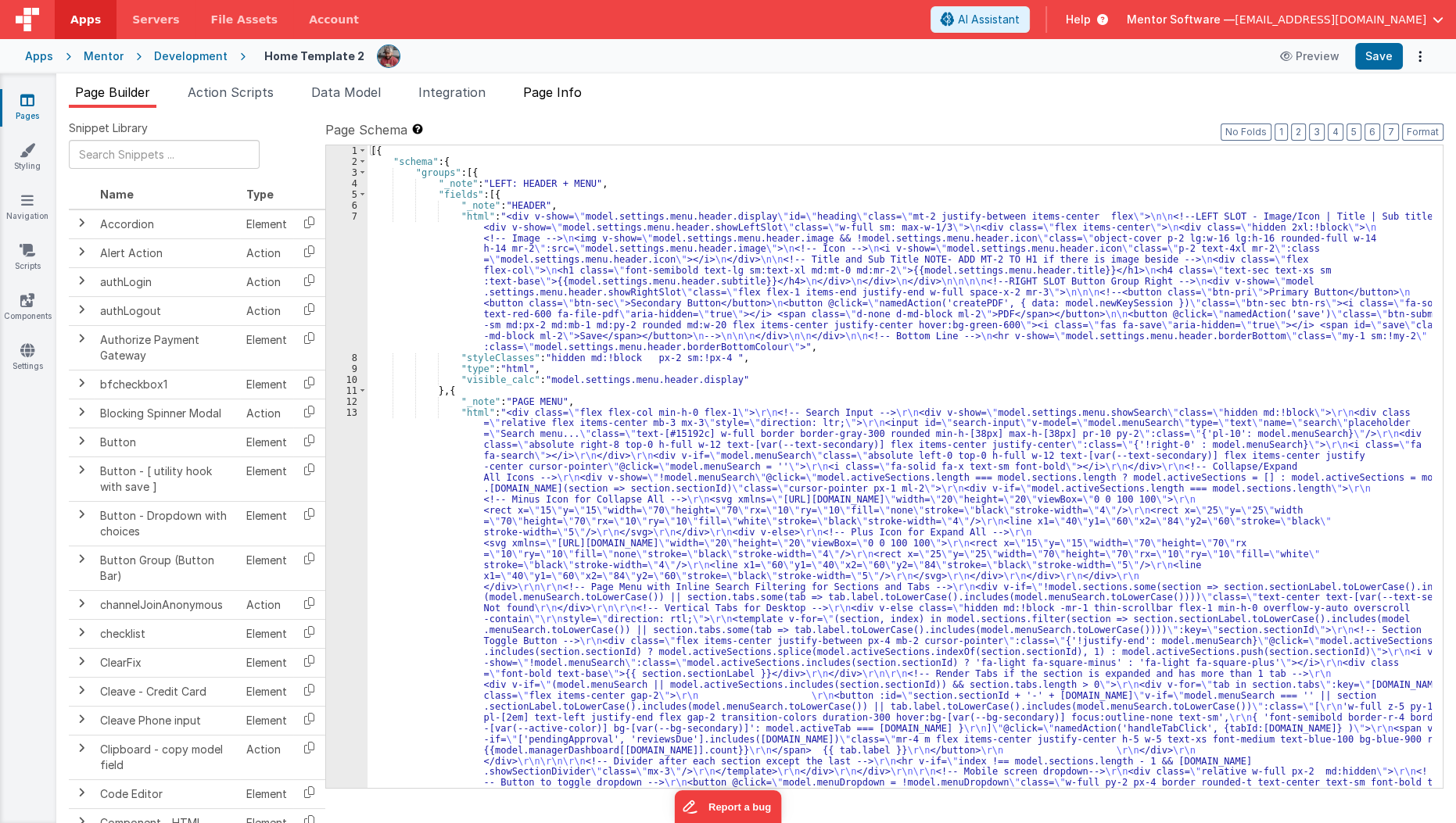
click at [550, 92] on span "Page Info" at bounding box center [552, 92] width 59 height 15
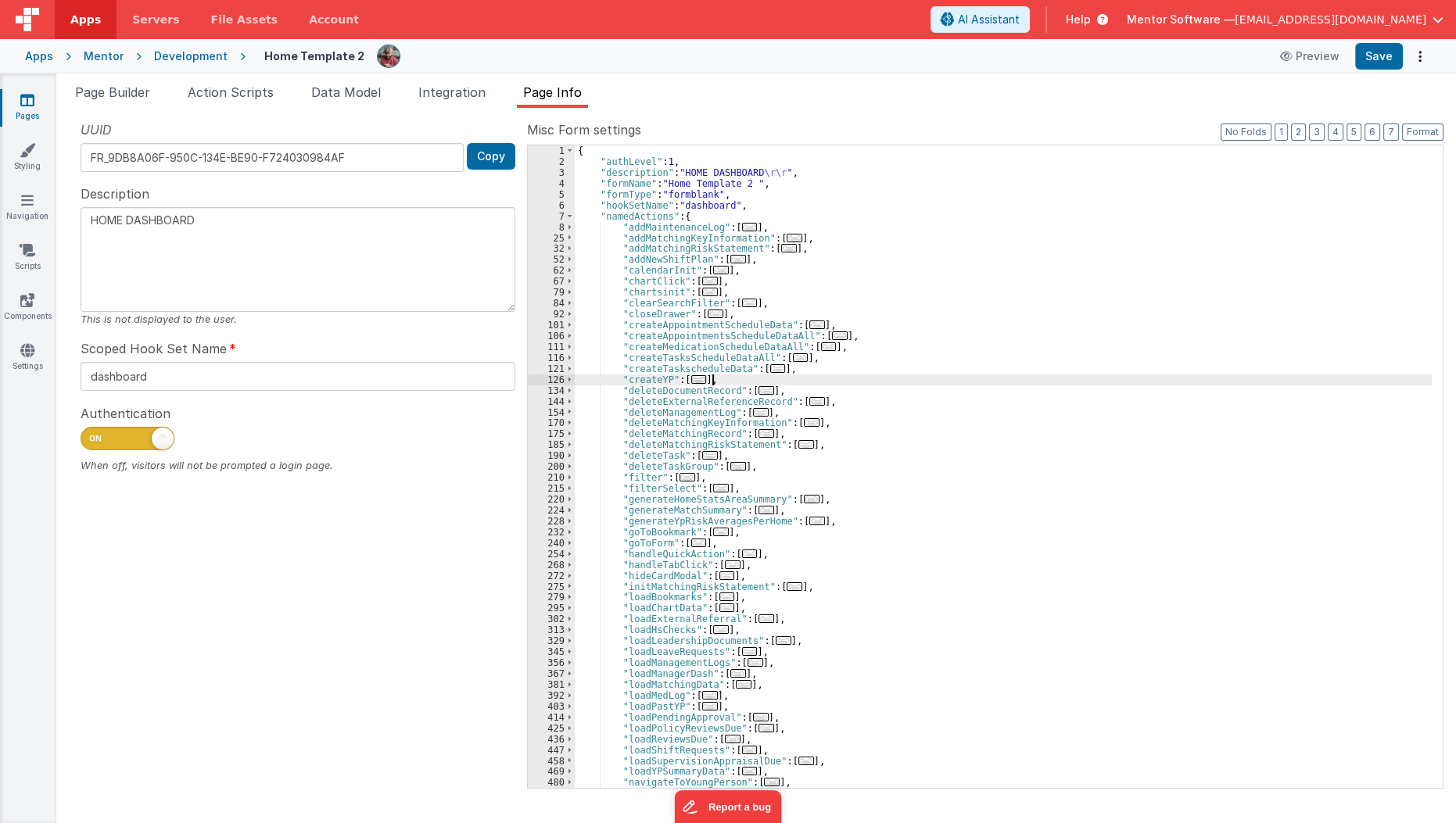
click at [846, 377] on div "{ "authLevel" : 1 , "description" : "HOME DASHBOARD \r\r " , "formName" : "Home…" at bounding box center [1004, 477] width 858 height 664
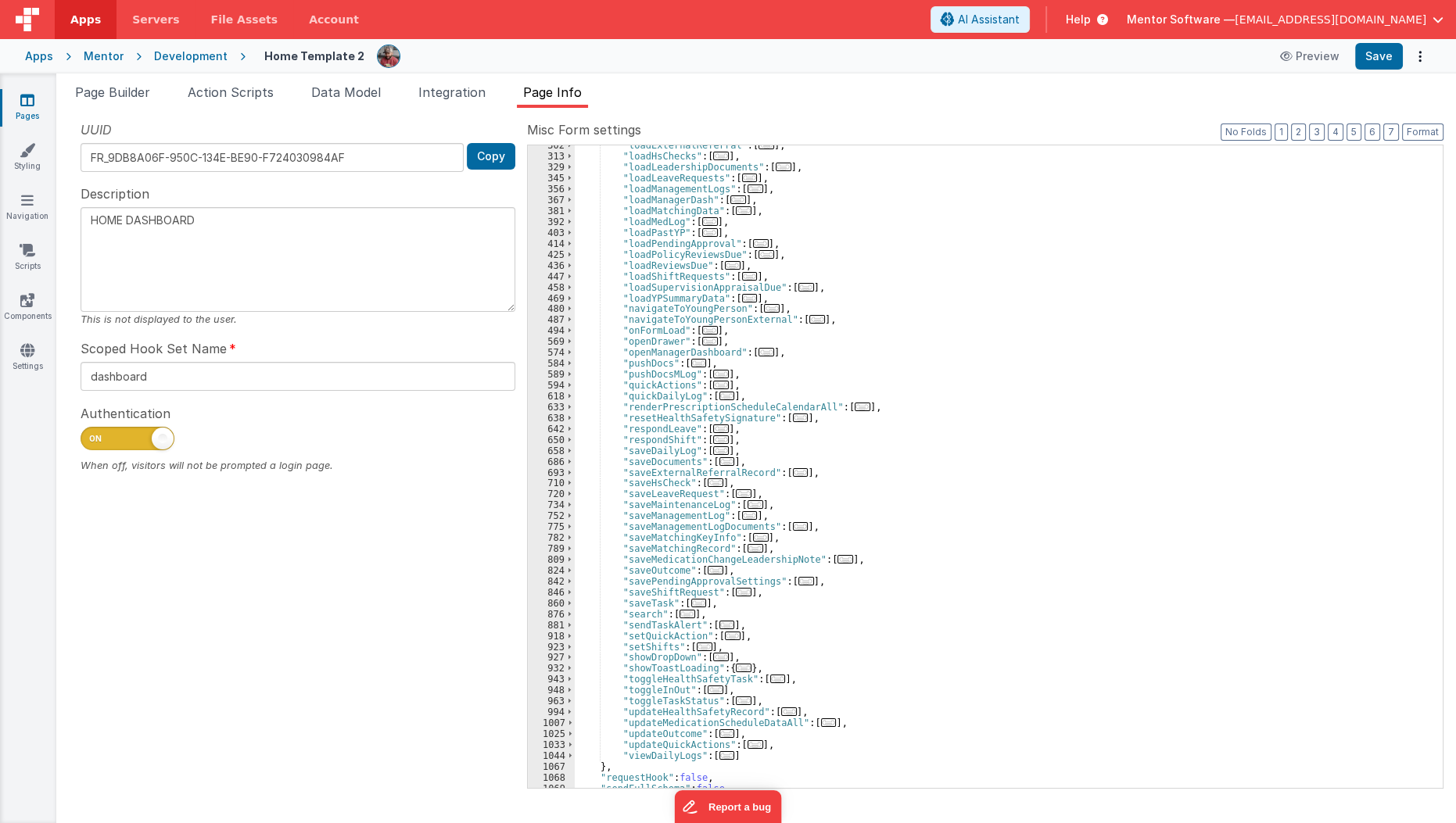
scroll to position [523, 0]
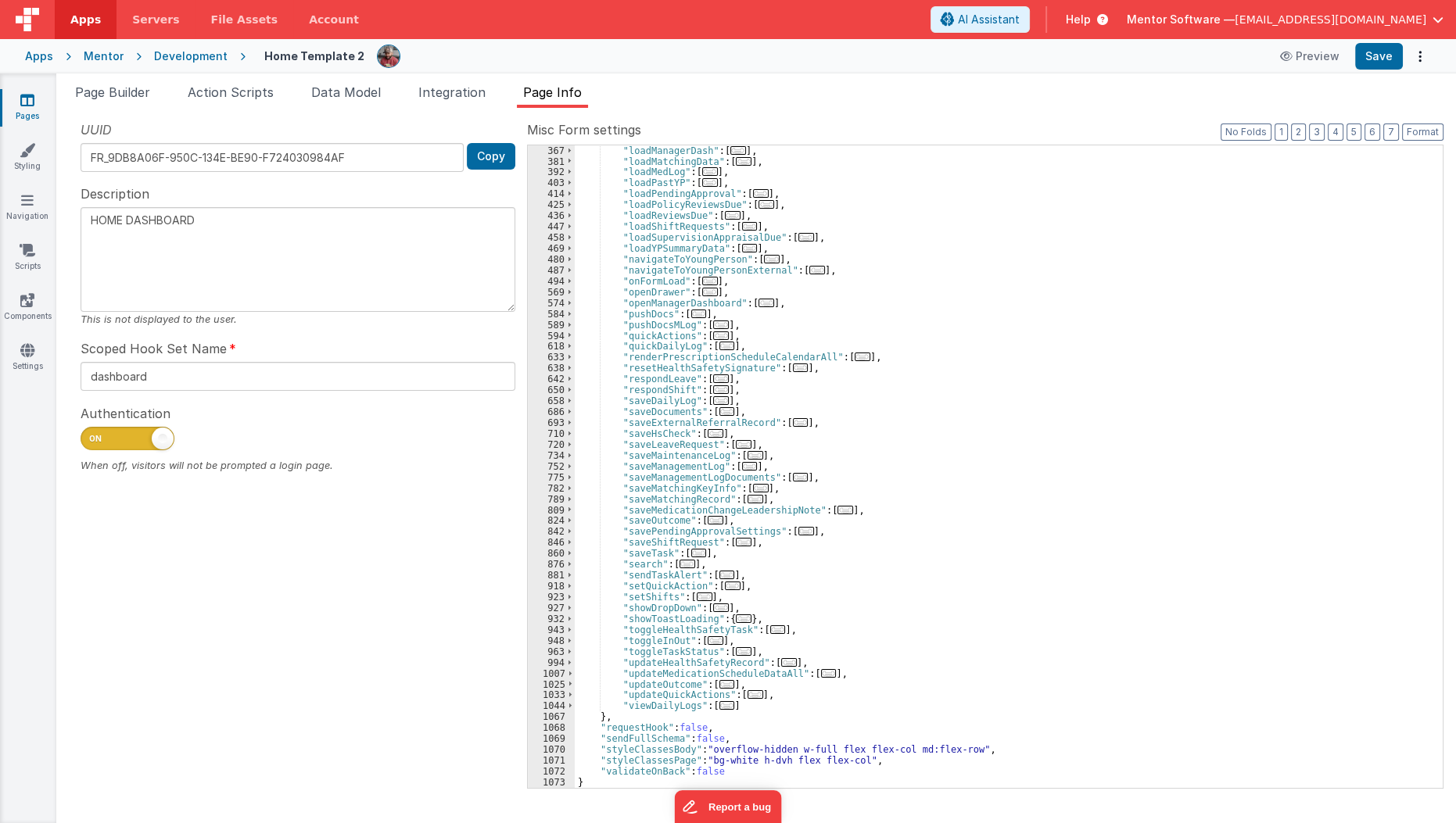
click at [723, 235] on div ""loadManagerDash" : [ ... ] , "loadMatchingData" : [ ... ] , "loadMedLog" : [ .…" at bounding box center [1004, 477] width 858 height 664
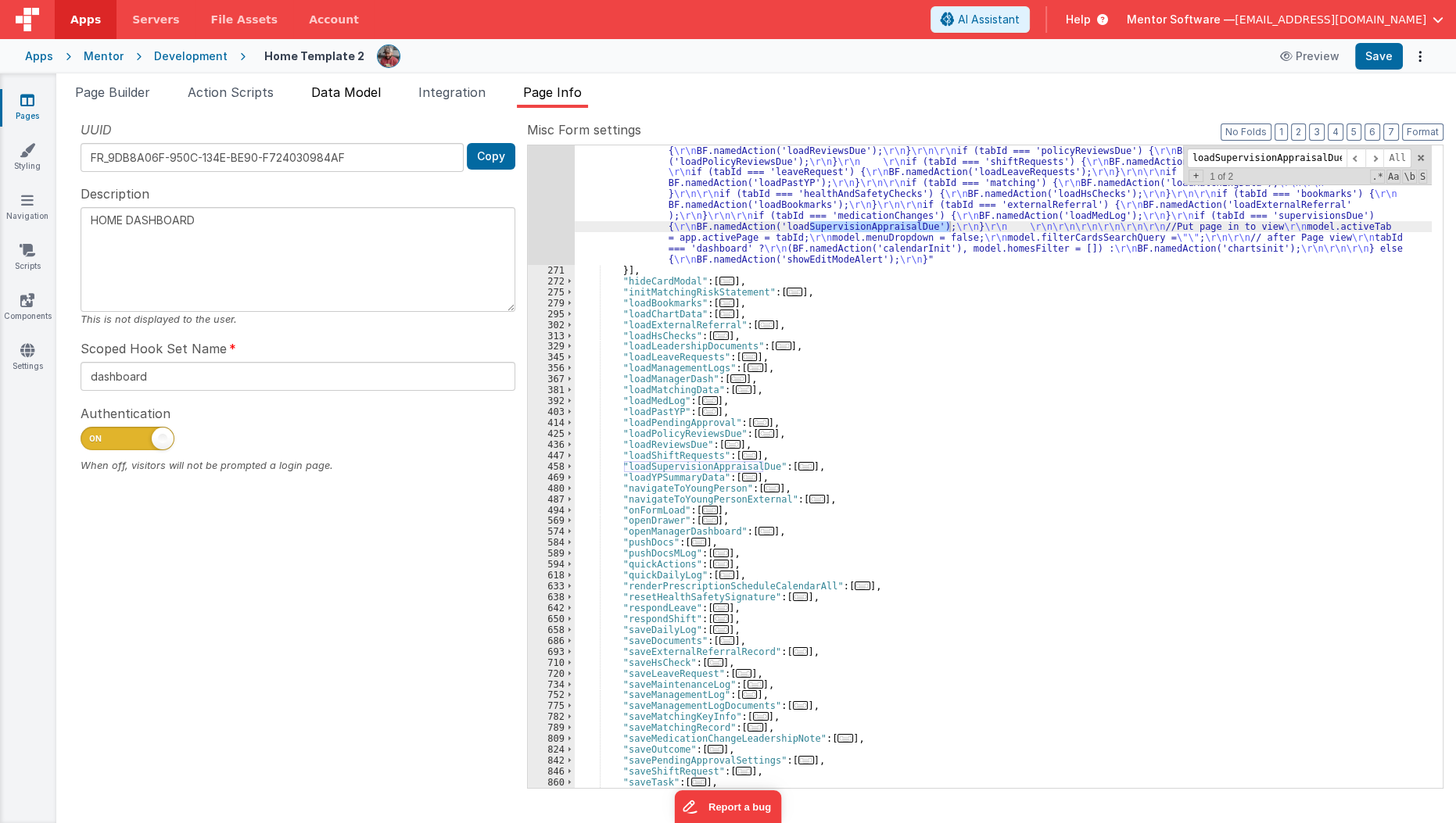
click at [347, 90] on span "Data Model" at bounding box center [346, 92] width 69 height 15
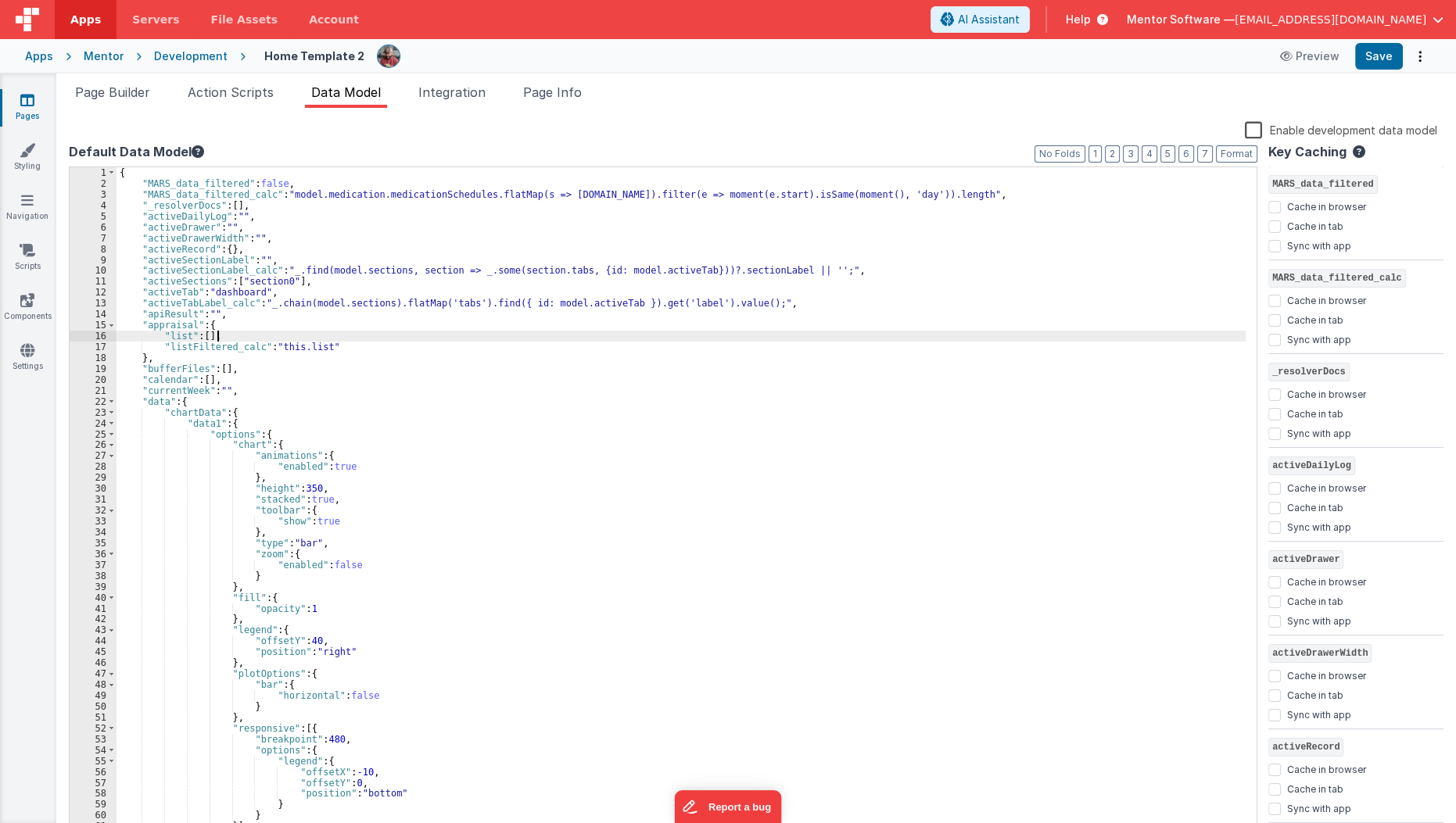
click at [347, 331] on div "{ "MARS_data_filtered" : false , "MARS_data_filtered_calc" : "model.medication.…" at bounding box center [681, 512] width 1130 height 691
type input "s"
click at [121, 95] on span "Page Builder" at bounding box center [113, 92] width 75 height 15
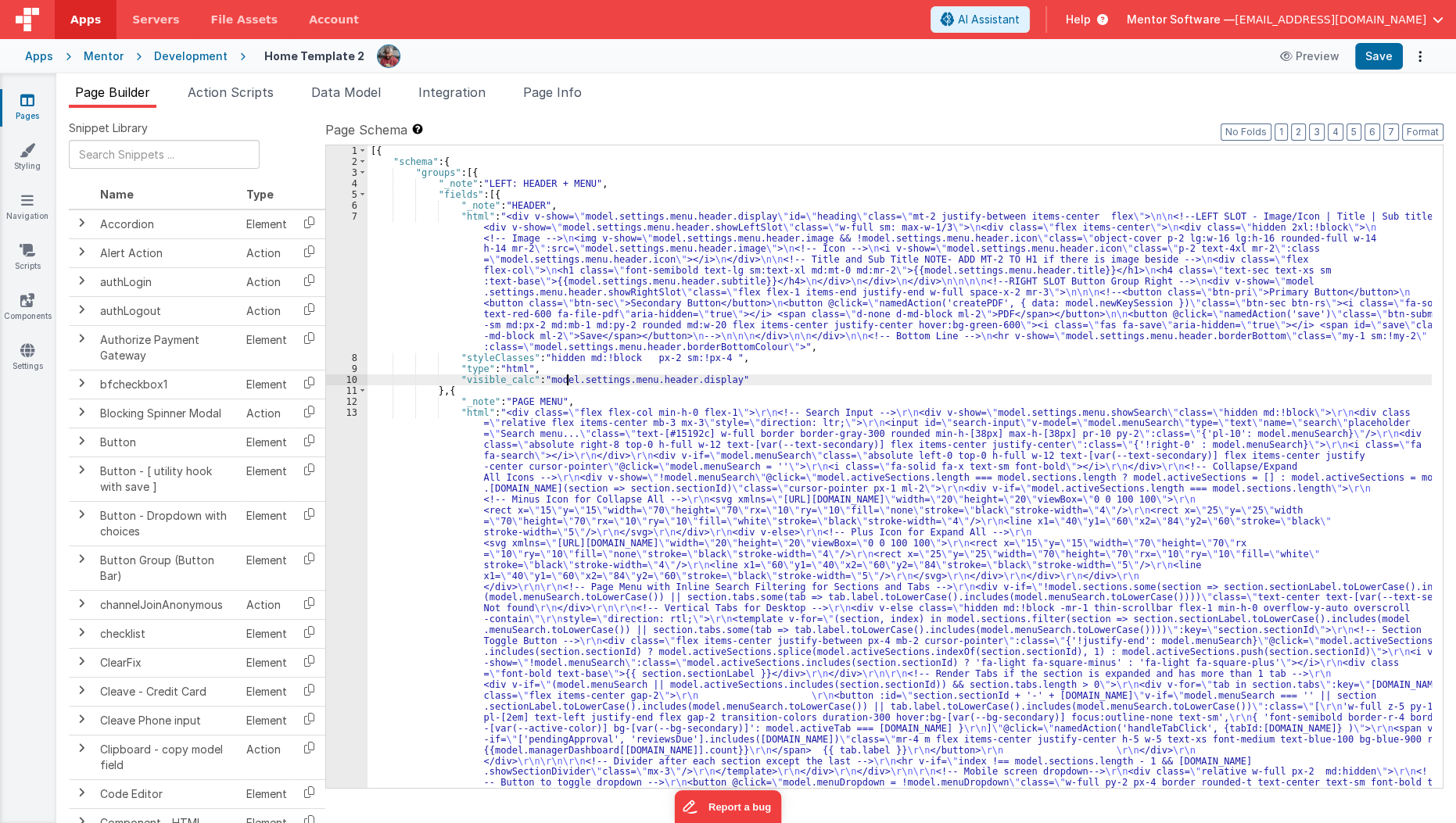
click at [566, 375] on div "[{ "schema" : { "groups" : [{ "_note" : "LEFT: HEADER + MENU" , "fields" : [{ "…" at bounding box center [899, 787] width 1065 height 1285
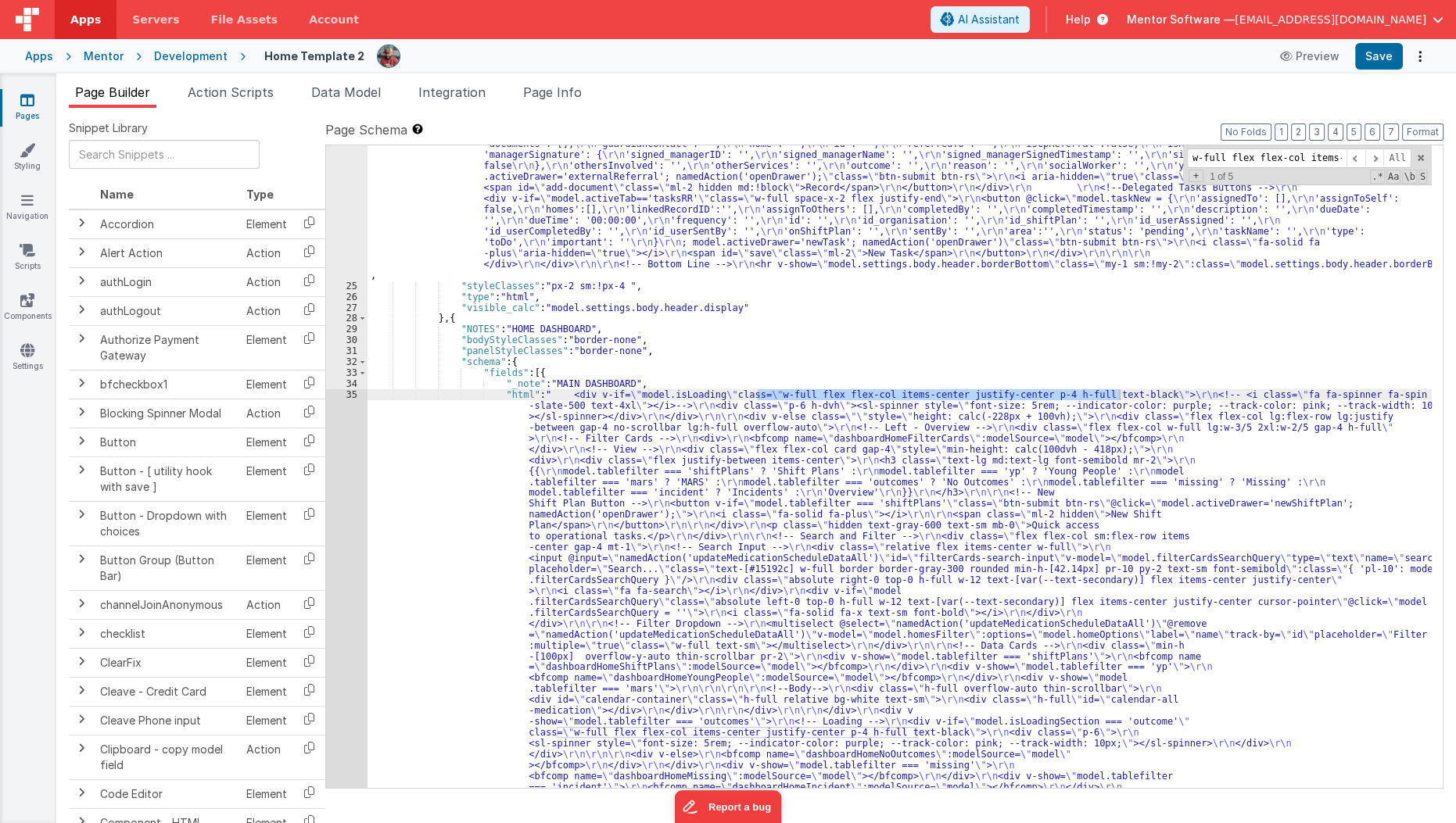
scroll to position [1281, 0]
click at [1373, 160] on span at bounding box center [1375, 158] width 19 height 19
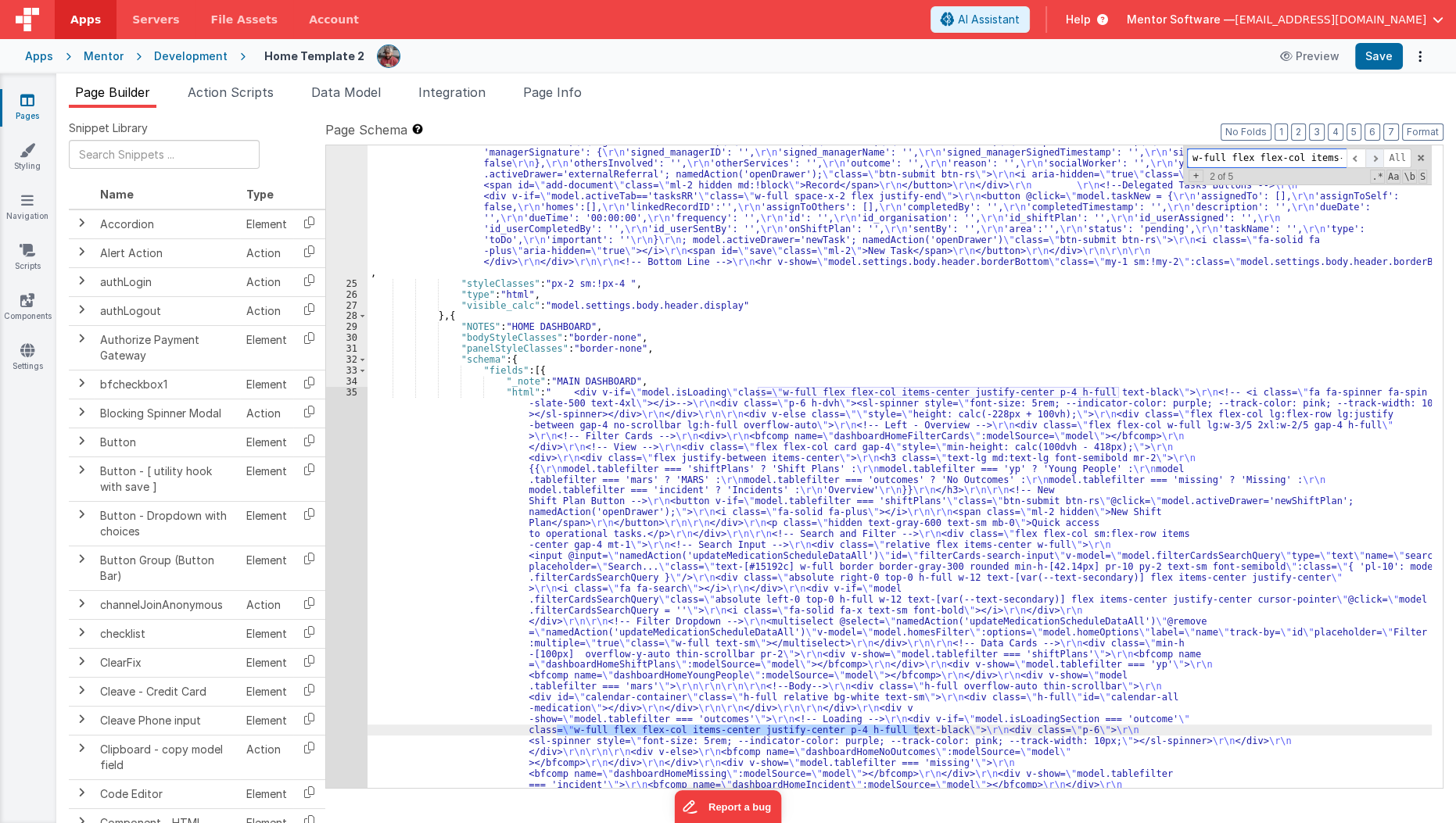
click at [1373, 160] on span at bounding box center [1375, 158] width 19 height 19
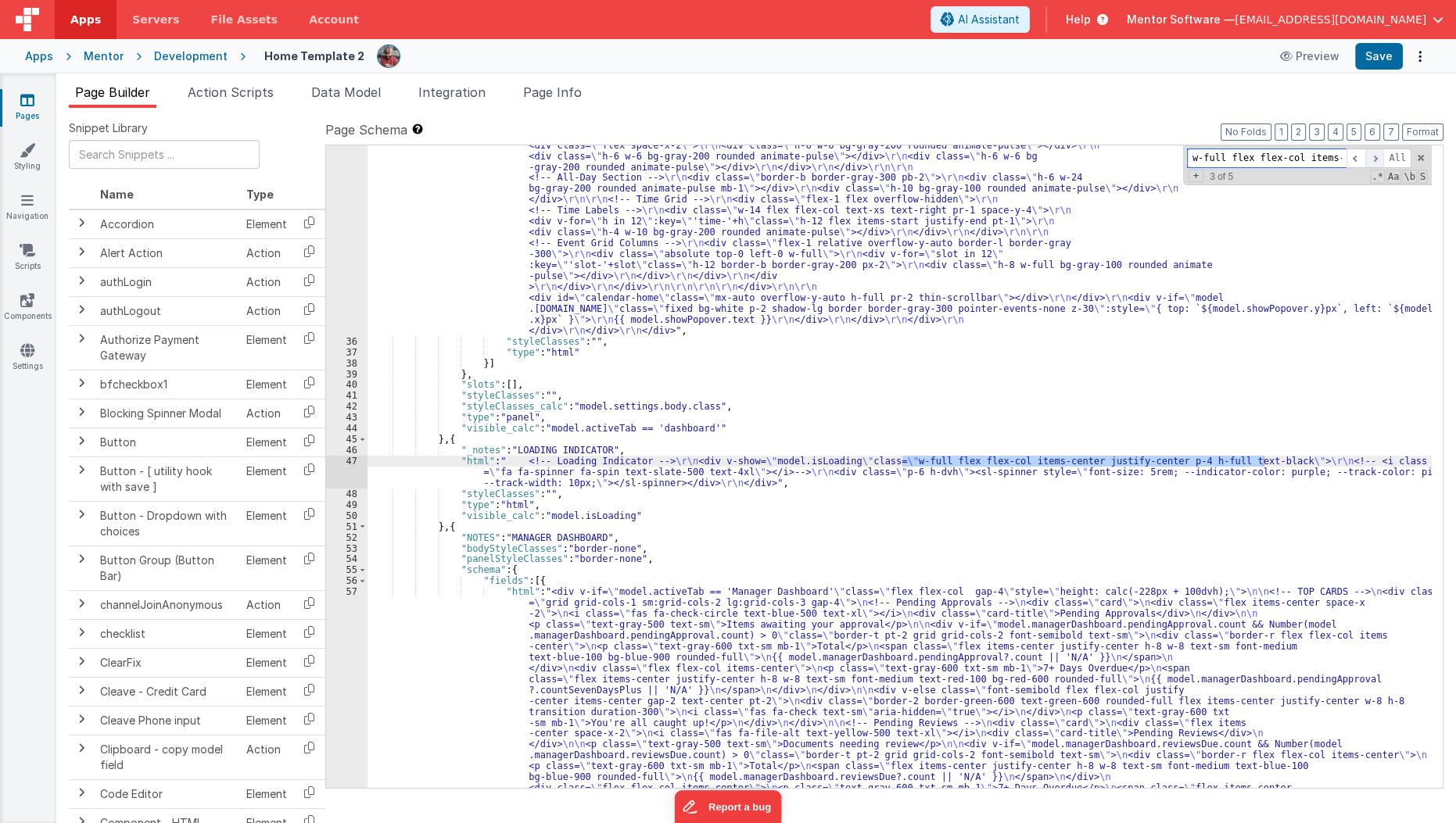
scroll to position [2248, 0]
click at [1373, 160] on span at bounding box center [1375, 158] width 19 height 19
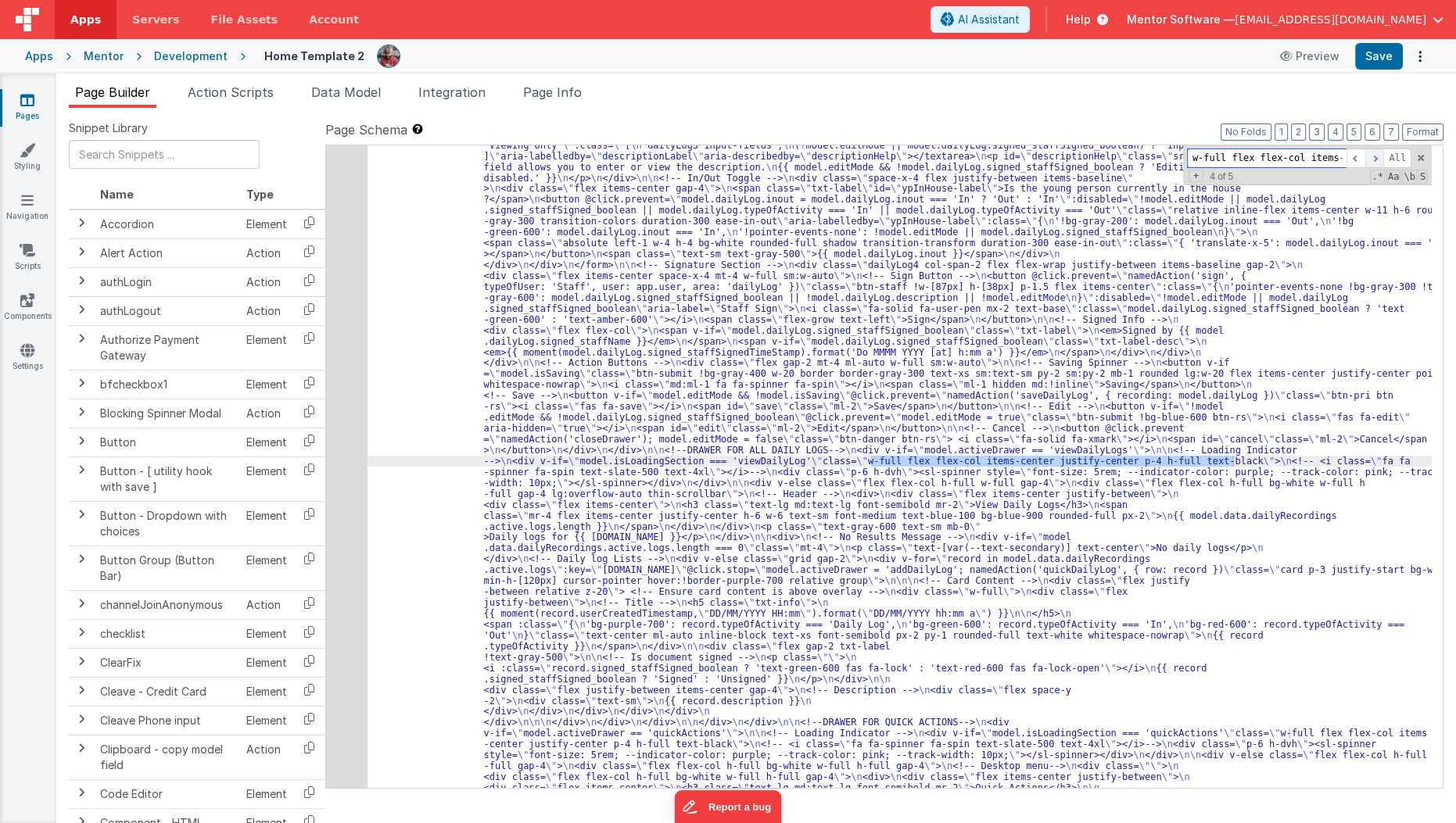
scroll to position [19265, 0]
click at [1373, 160] on span at bounding box center [1375, 158] width 19 height 19
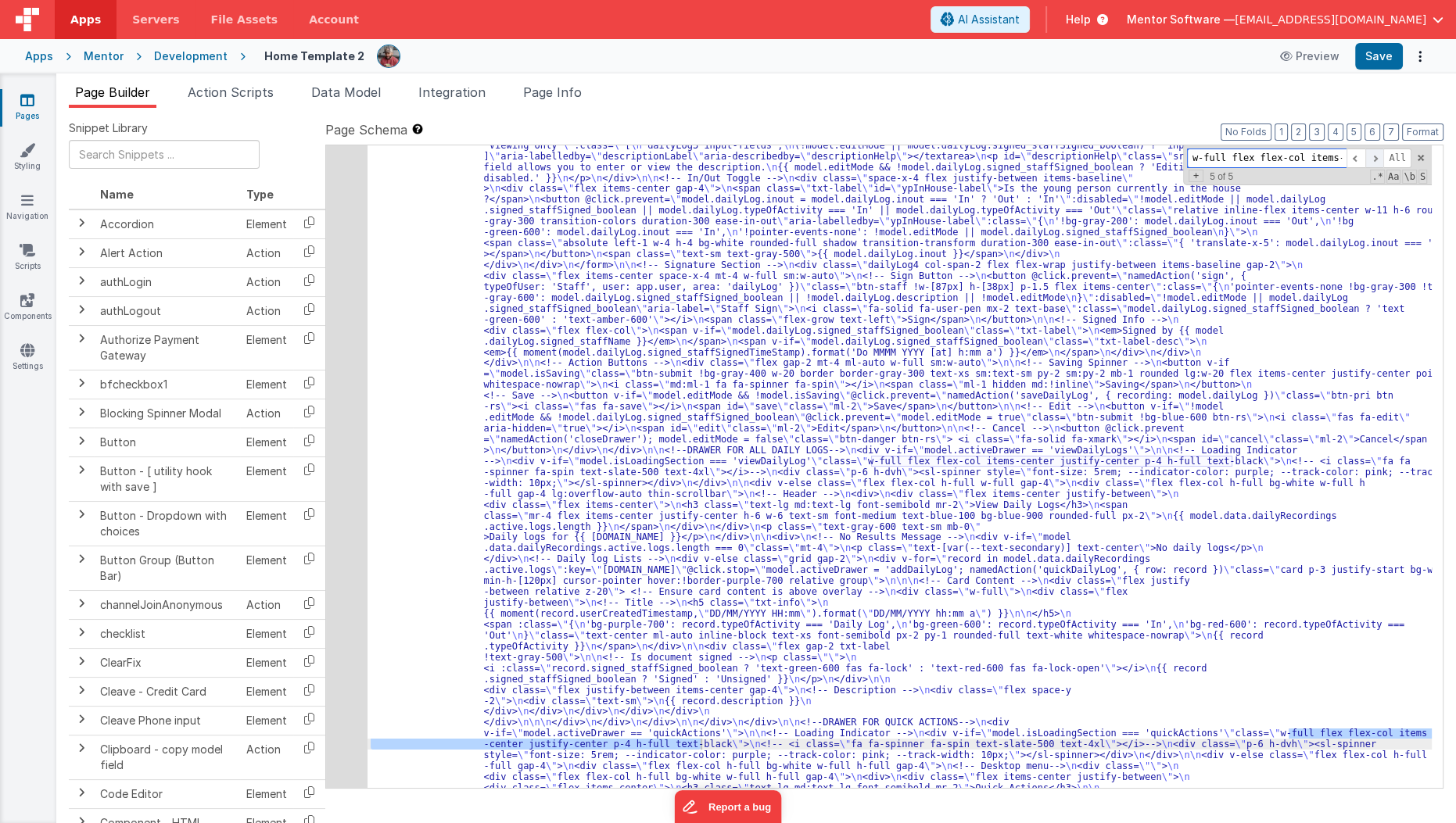
click at [1373, 160] on span at bounding box center [1375, 158] width 19 height 19
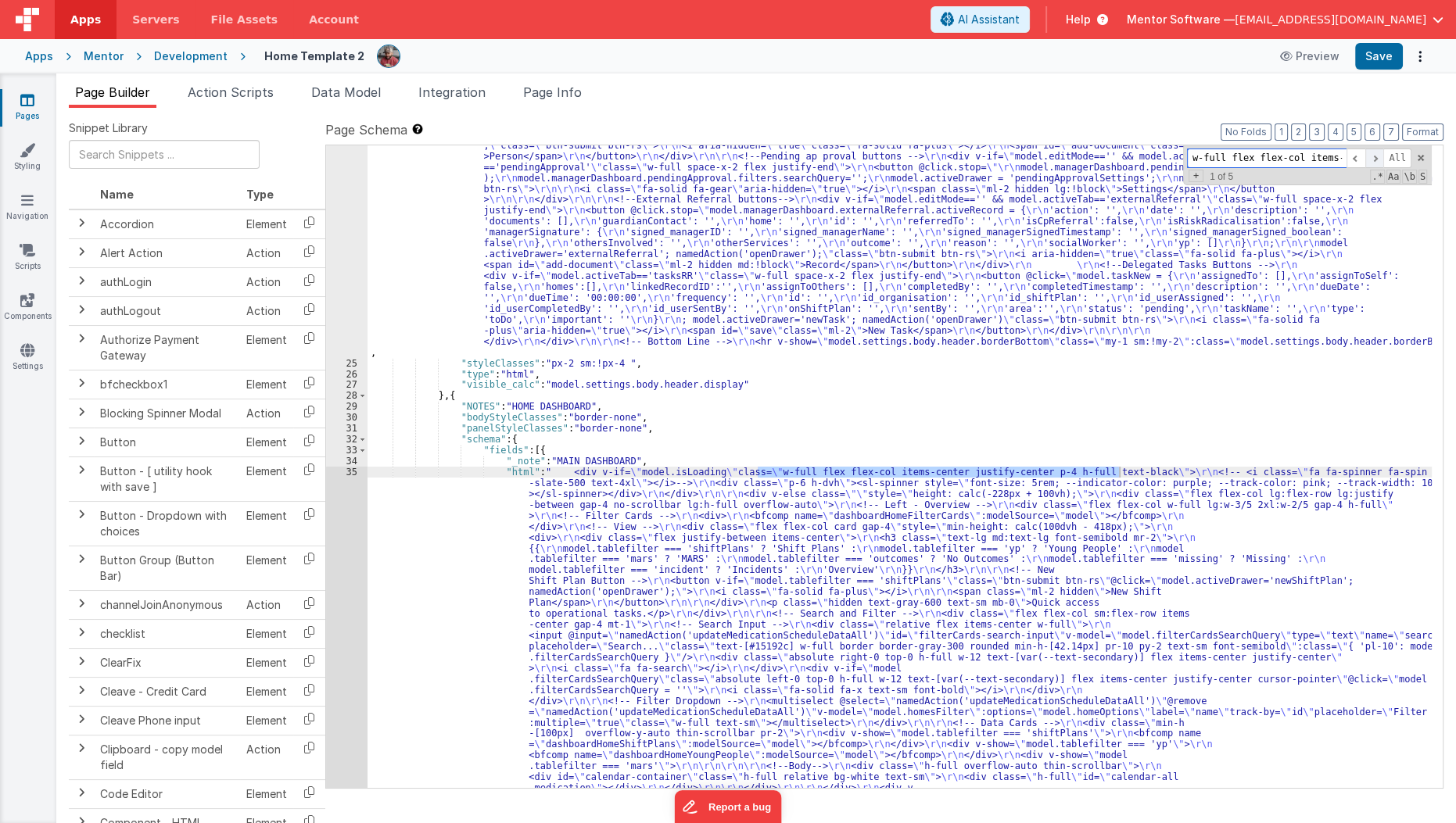
scroll to position [1210, 0]
click at [1373, 160] on span at bounding box center [1375, 158] width 19 height 19
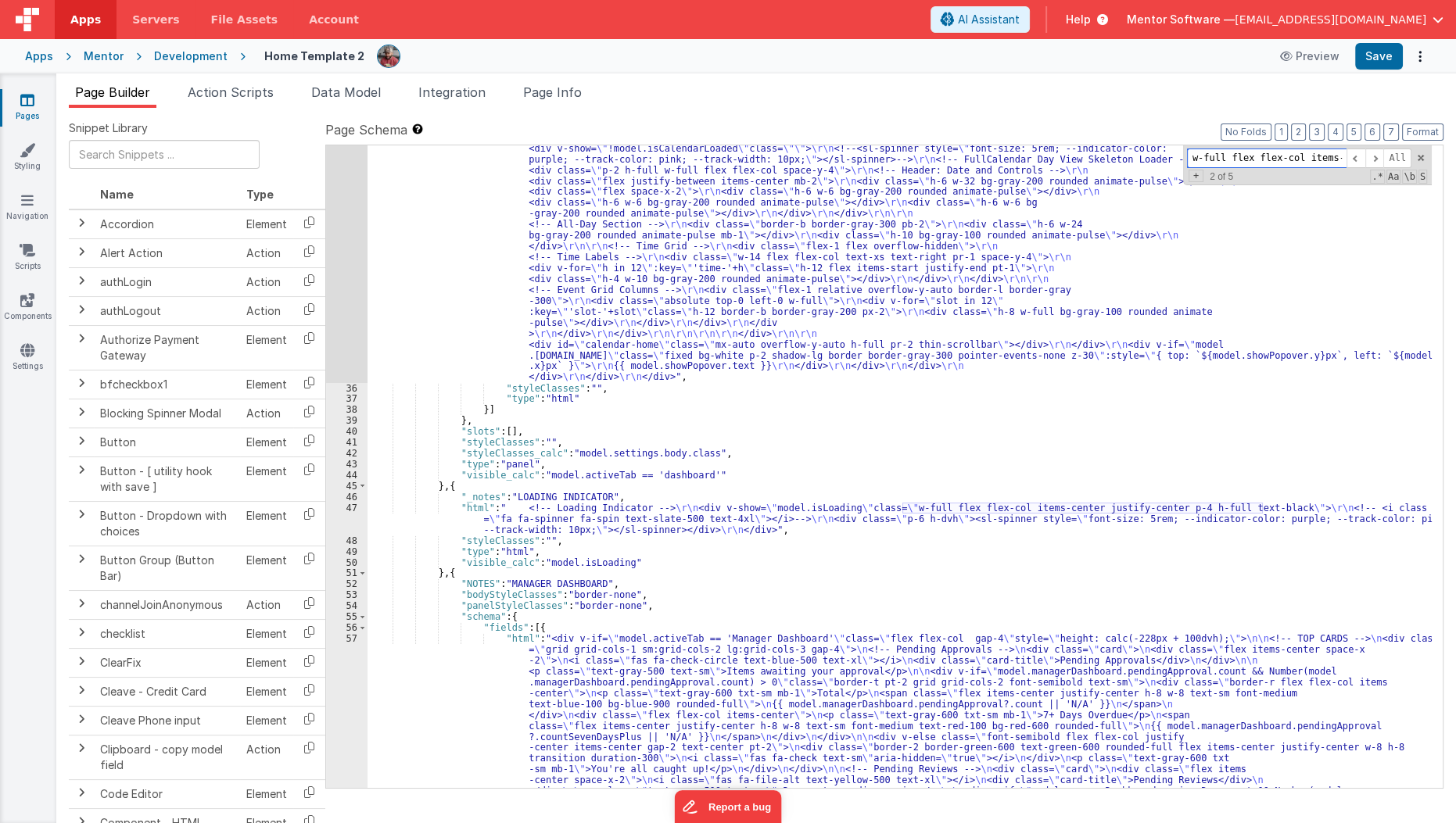
scroll to position [2161, 0]
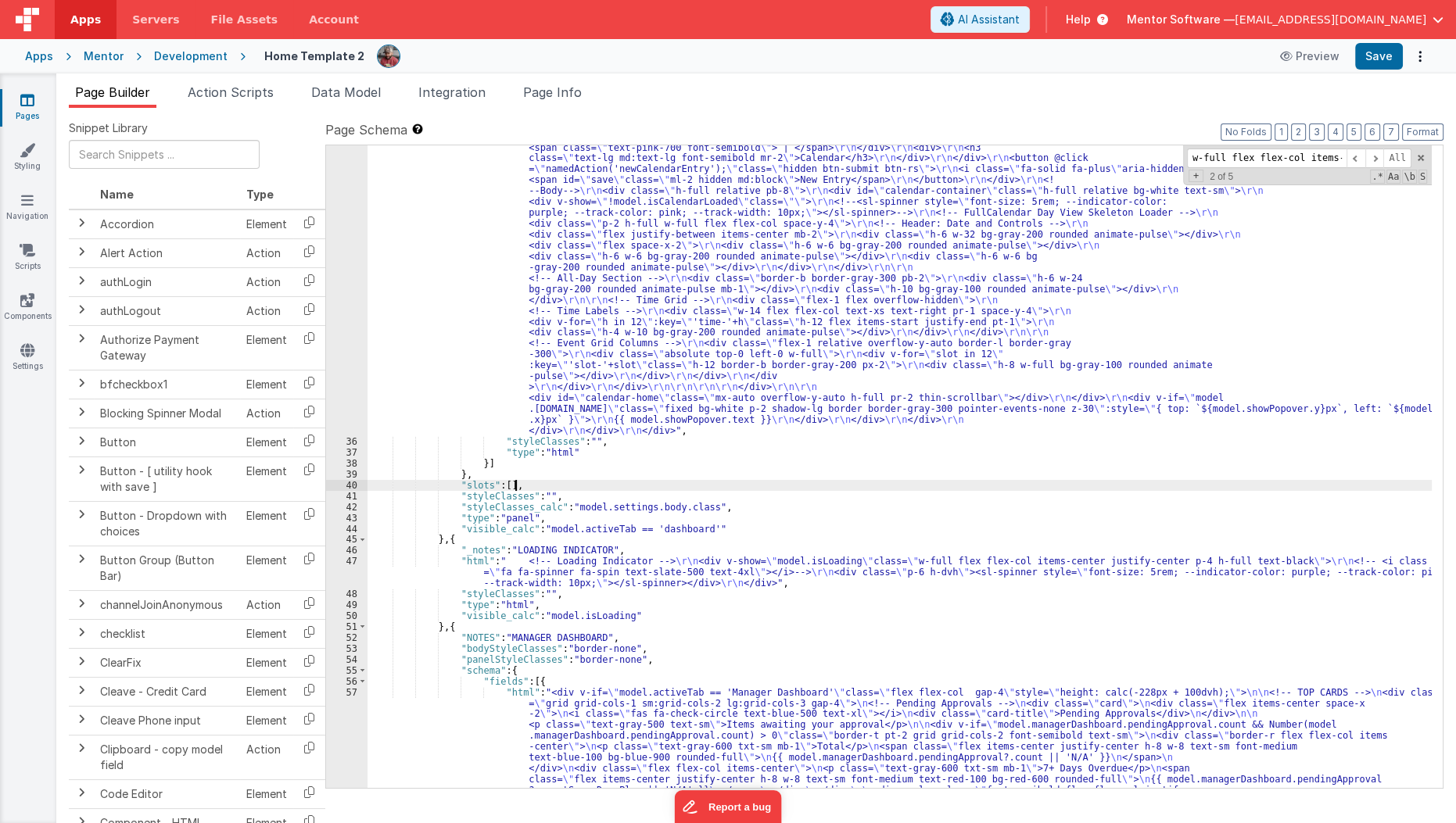
click at [969, 484] on div ""html" : " <div v-if= \" model.isLoading \" class= \" w-full flex flex-col item…" at bounding box center [899, 462] width 1065 height 2189
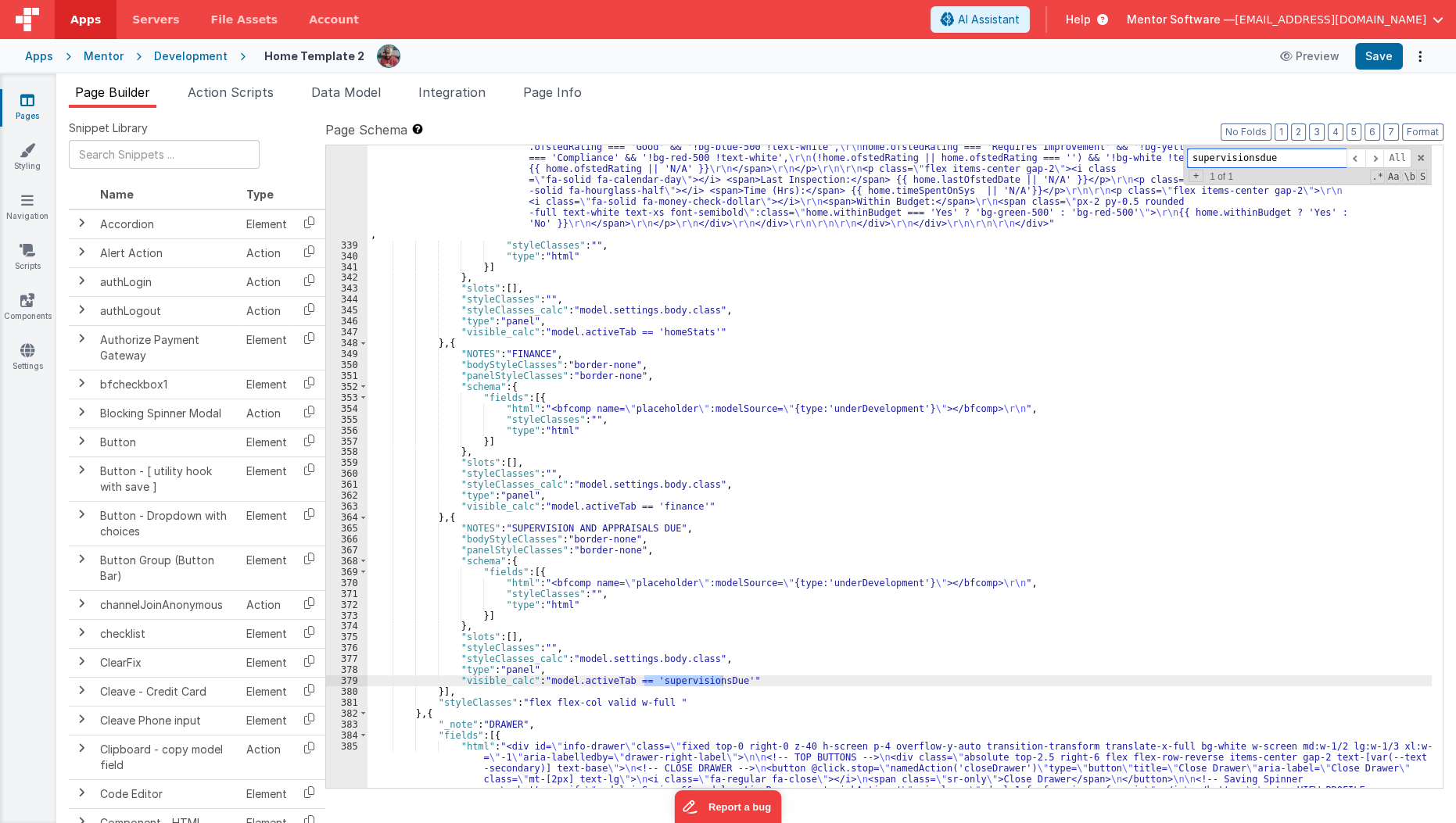
scroll to position [18084, 0]
type input "supervisionsdue"
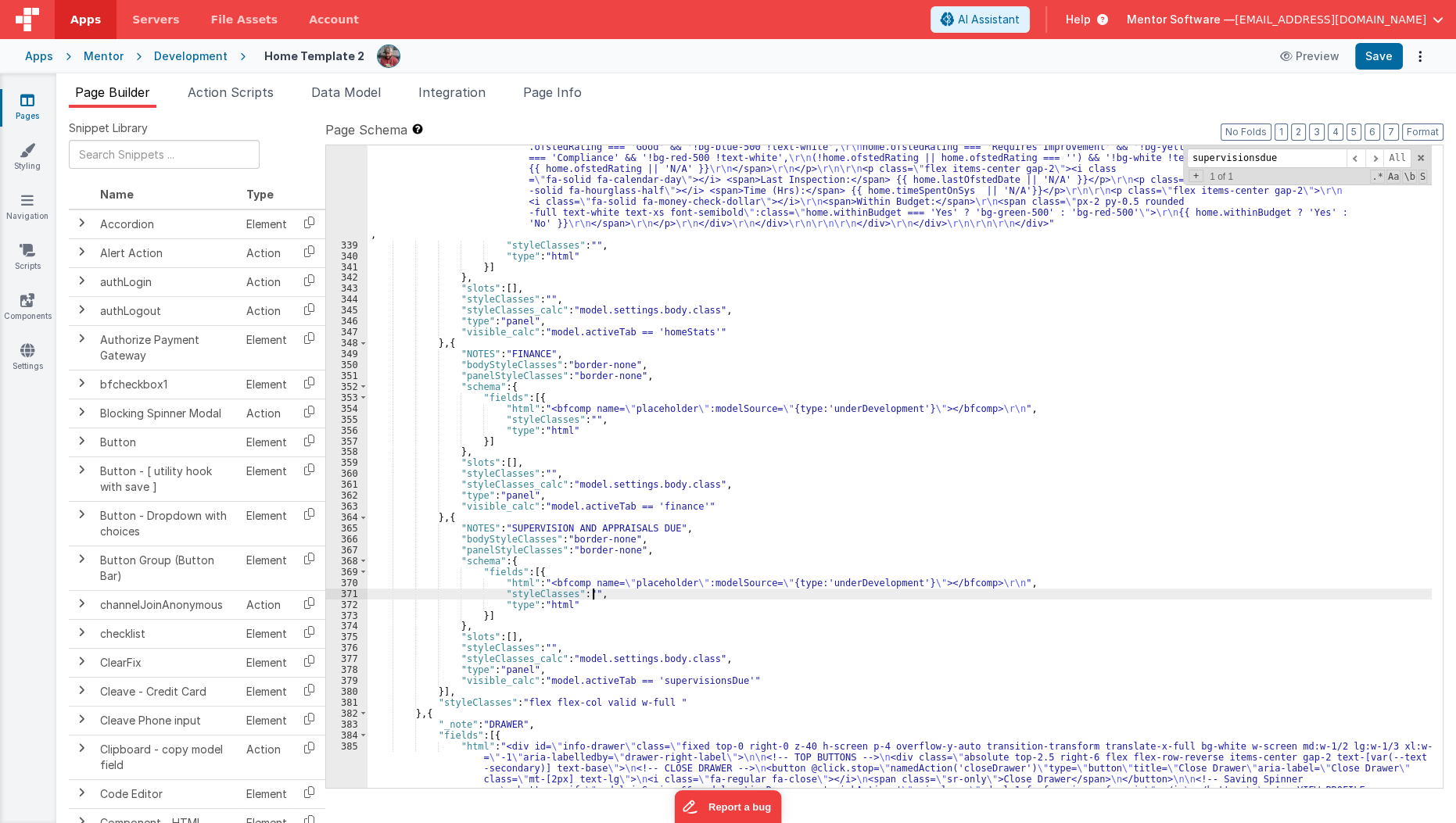
click at [343, 584] on div "370" at bounding box center [346, 583] width 41 height 11
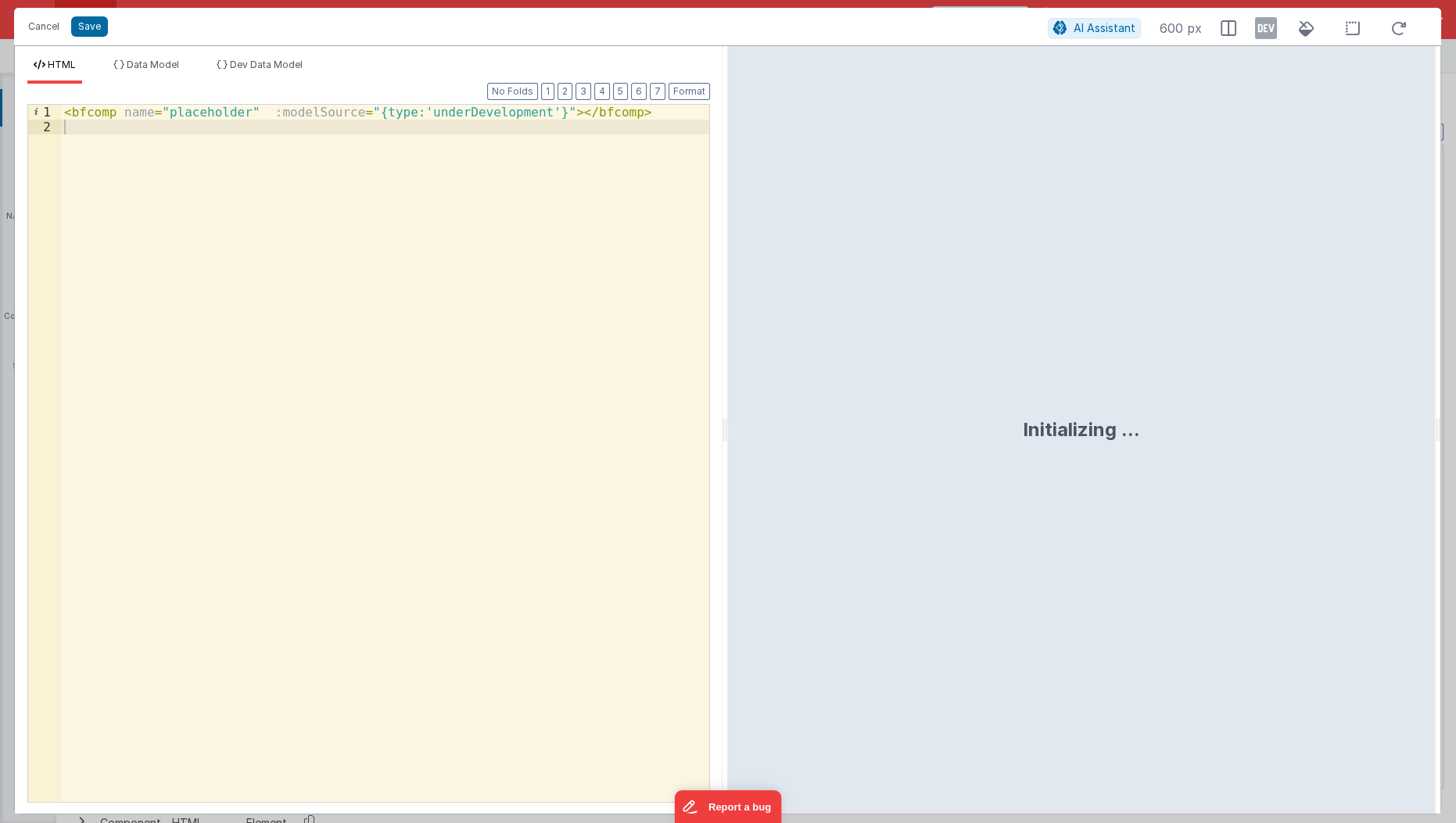
click at [67, 107] on div "< bfcomp name = "placeholder" :modelSource = "{type:'underDevelopment'}" > </ b…" at bounding box center [386, 469] width 650 height 729
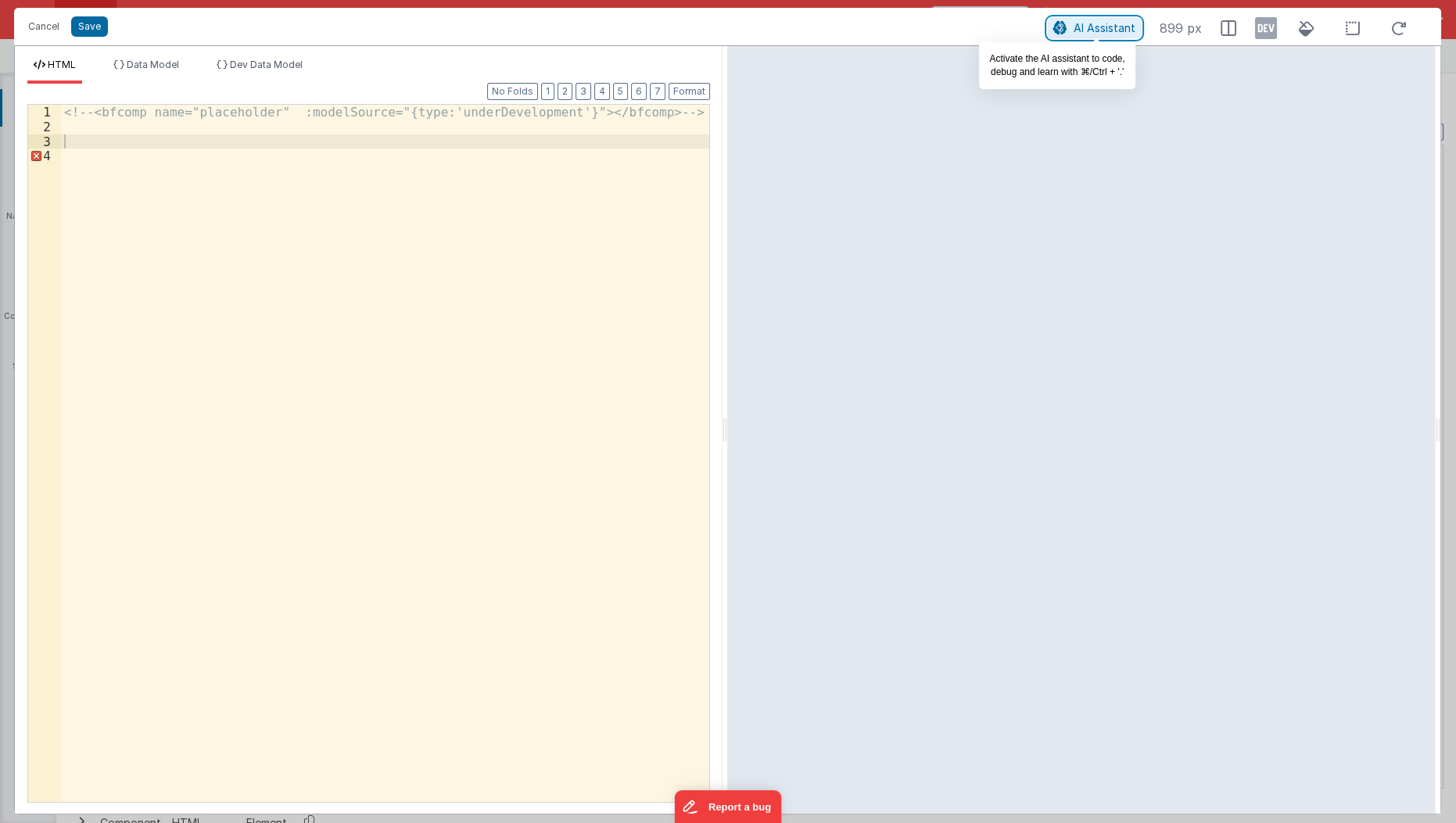
click at [1115, 35] on button "AI Assistant" at bounding box center [1093, 28] width 93 height 20
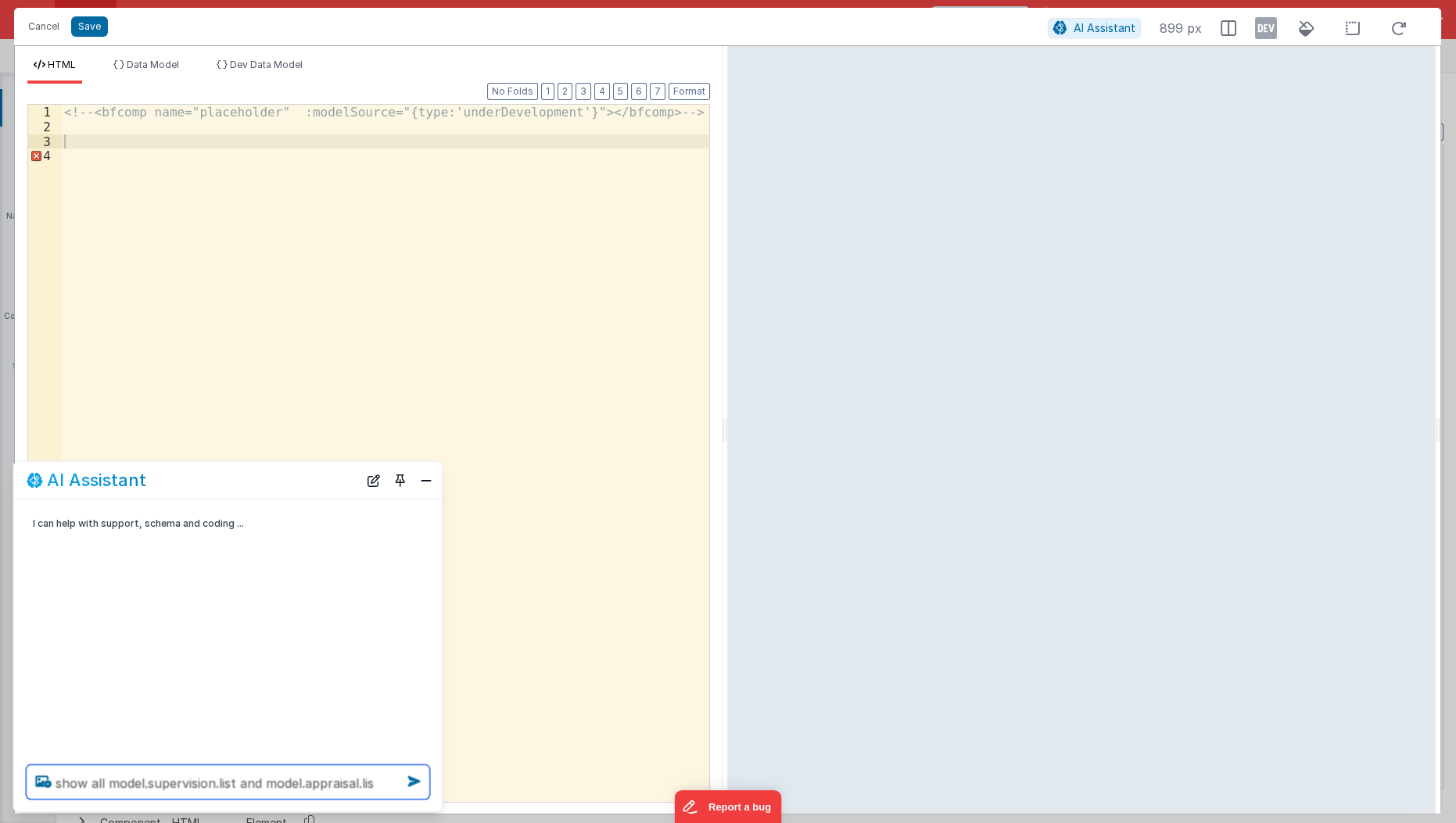
type textarea "show all model.supervision.list and model.appraisal.list"
click at [423, 481] on button "Close" at bounding box center [426, 480] width 20 height 22
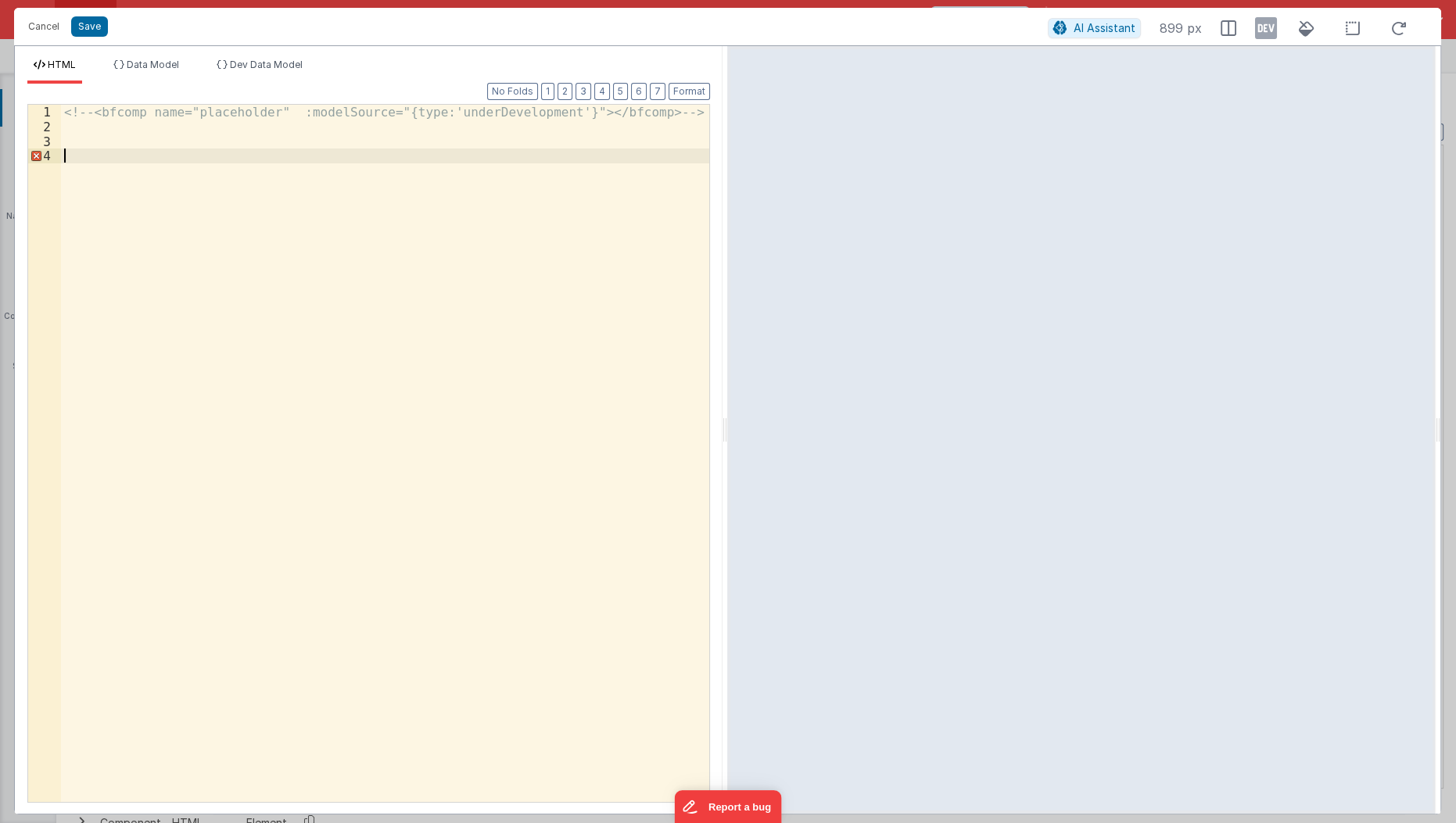
click at [219, 248] on div "<!-- <bfcomp name="placeholder" :modelSource="{type:'underDevelopment'}"></bfco…" at bounding box center [386, 469] width 650 height 729
click at [93, 33] on button "Save" at bounding box center [89, 26] width 37 height 20
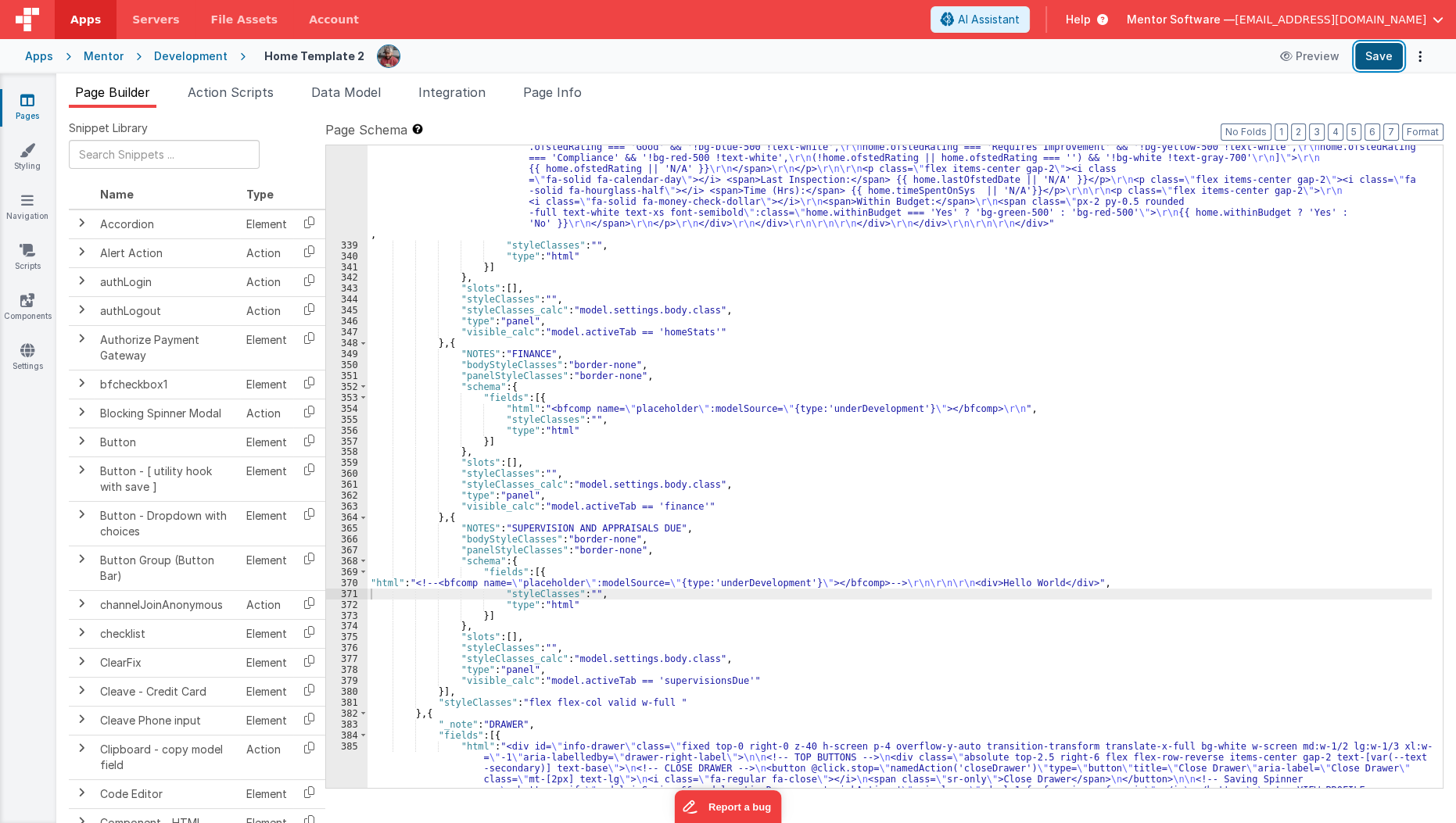
click at [1389, 49] on button "Save" at bounding box center [1379, 57] width 48 height 27
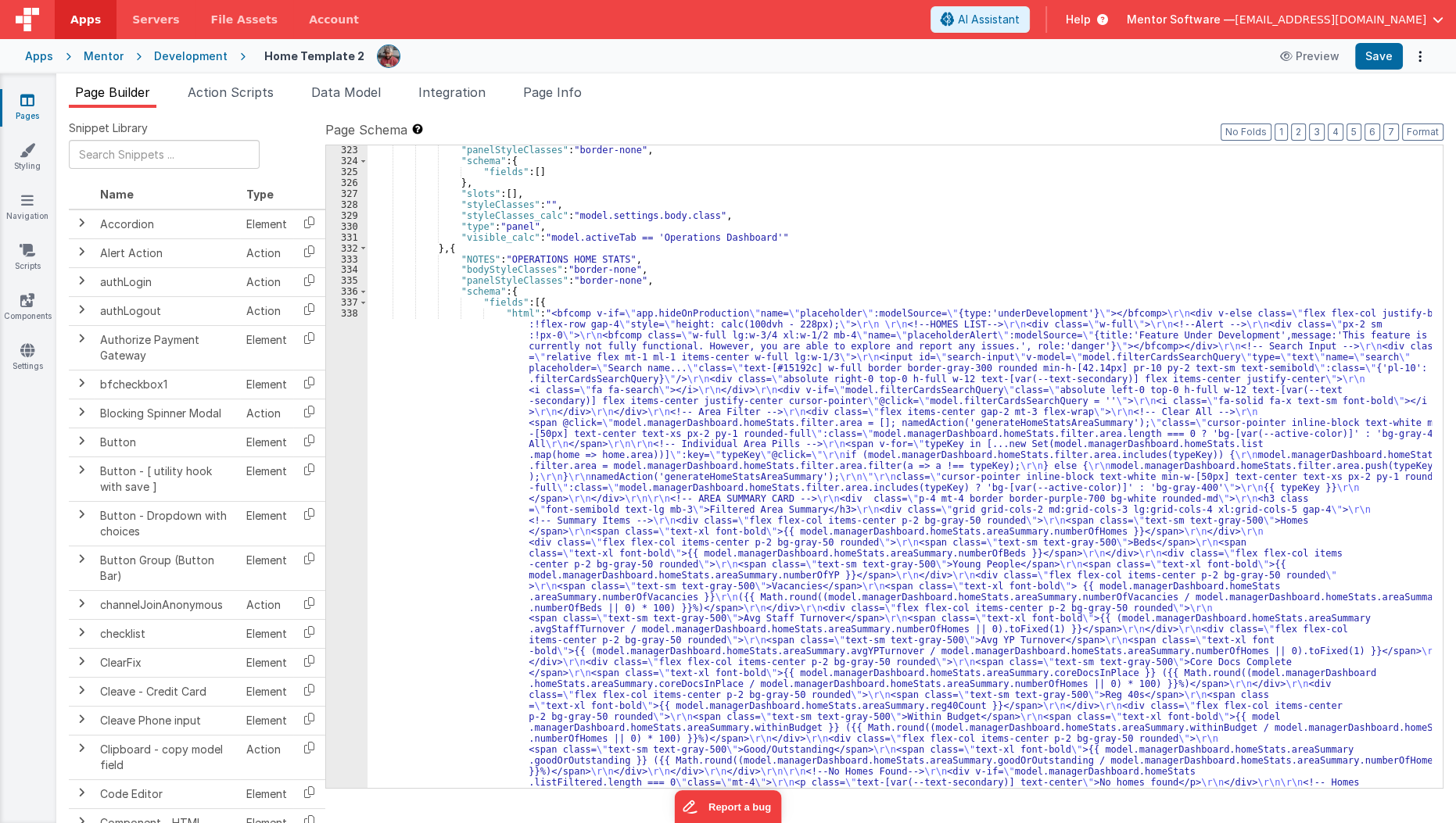
scroll to position [17309, 0]
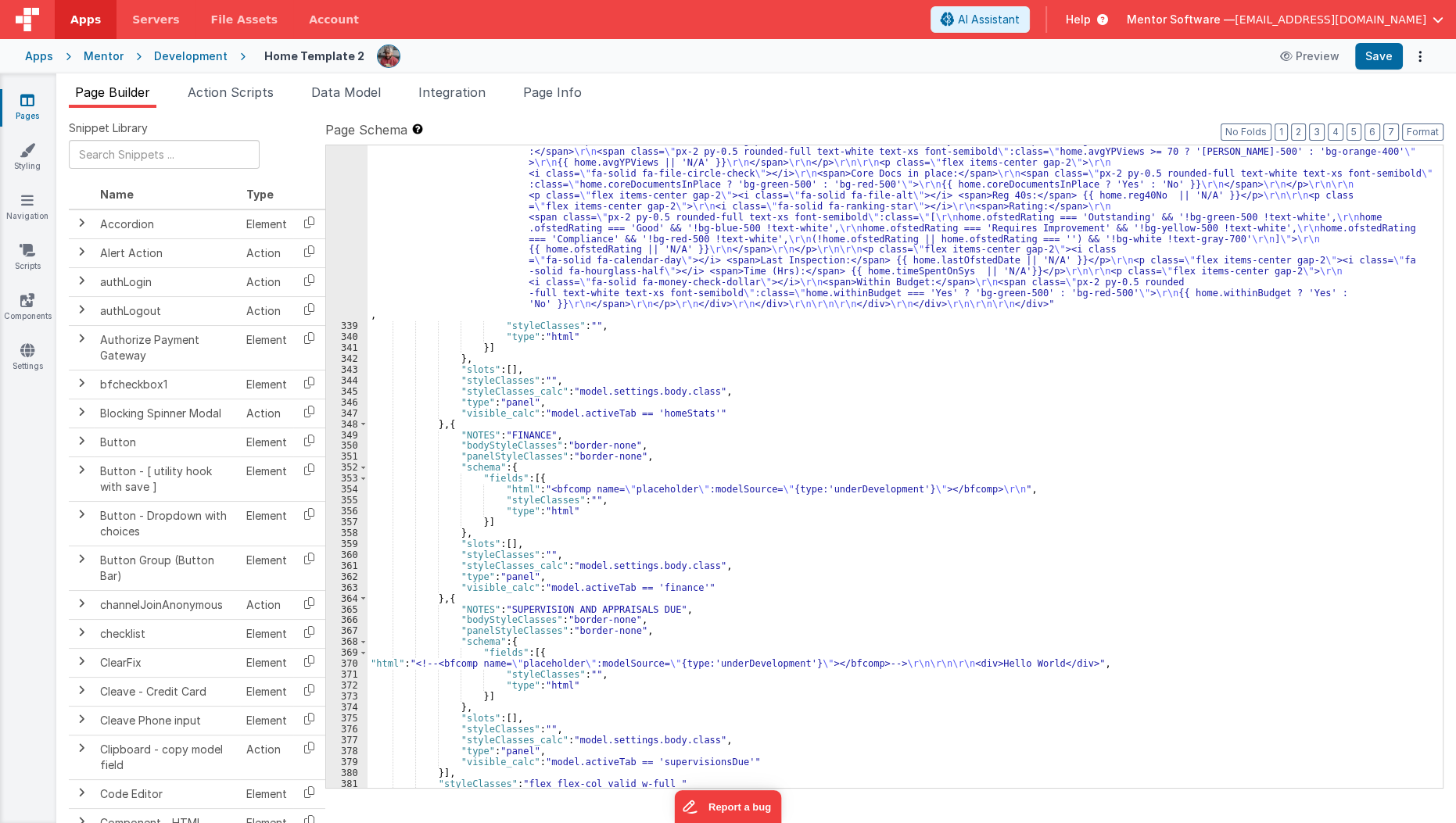
scroll to position [18023, 0]
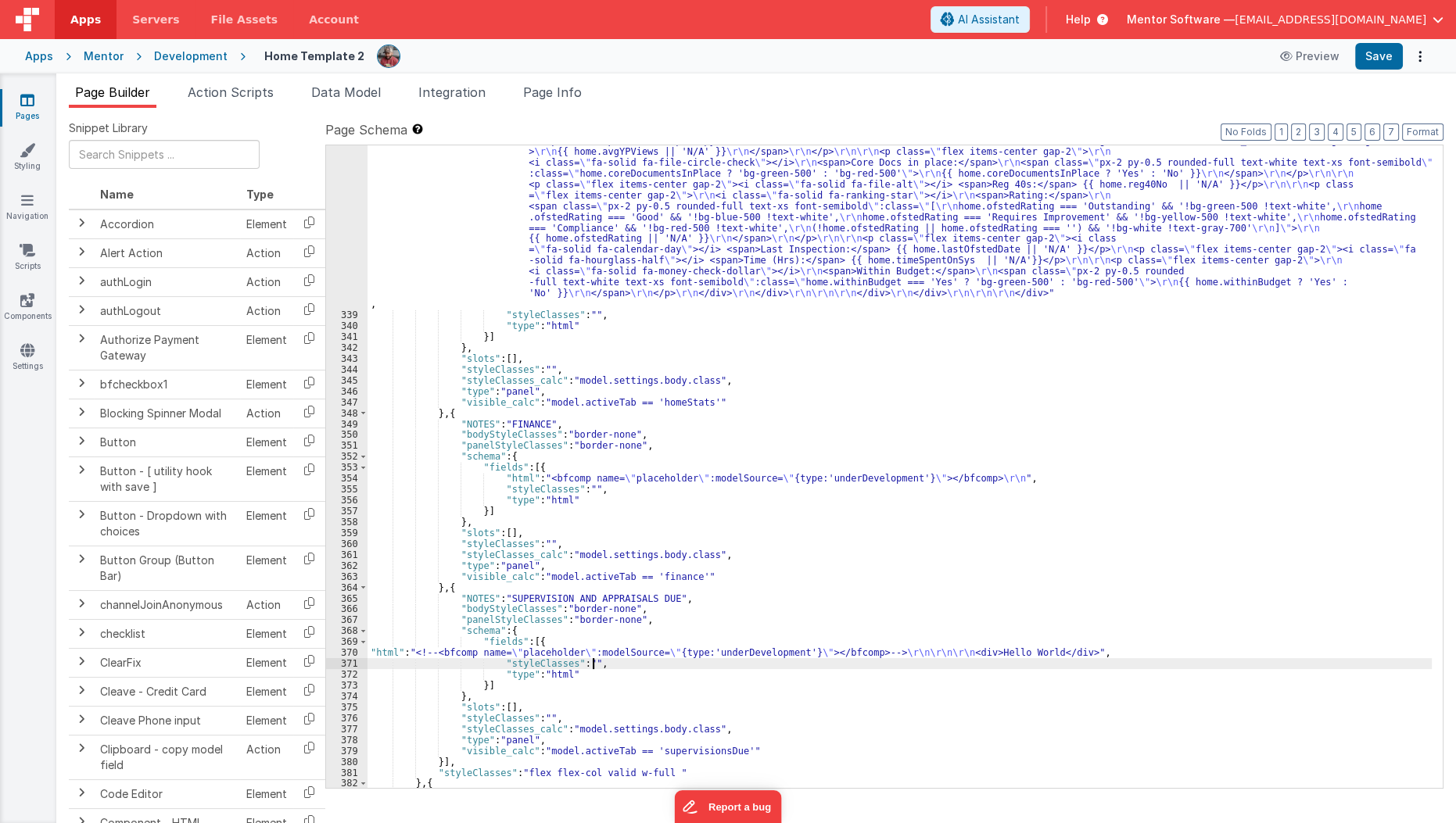
click at [655, 667] on div ""html" : "<bfcomp v-if= \" app.hideOnProduction \" name= \" placeholder \" :mod…" at bounding box center [899, 222] width 1065 height 1482
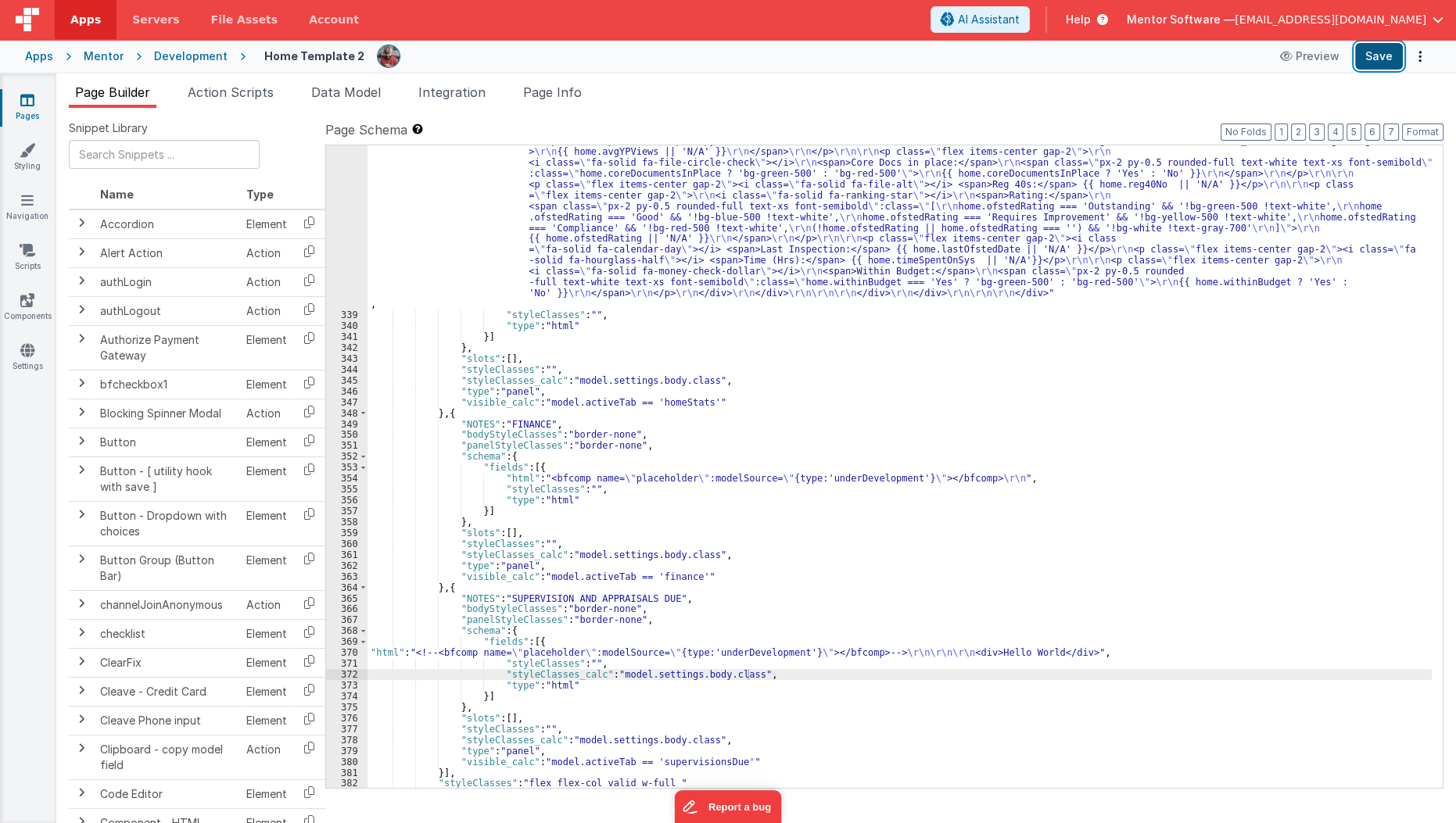
click at [1376, 53] on button "Save" at bounding box center [1379, 57] width 48 height 27
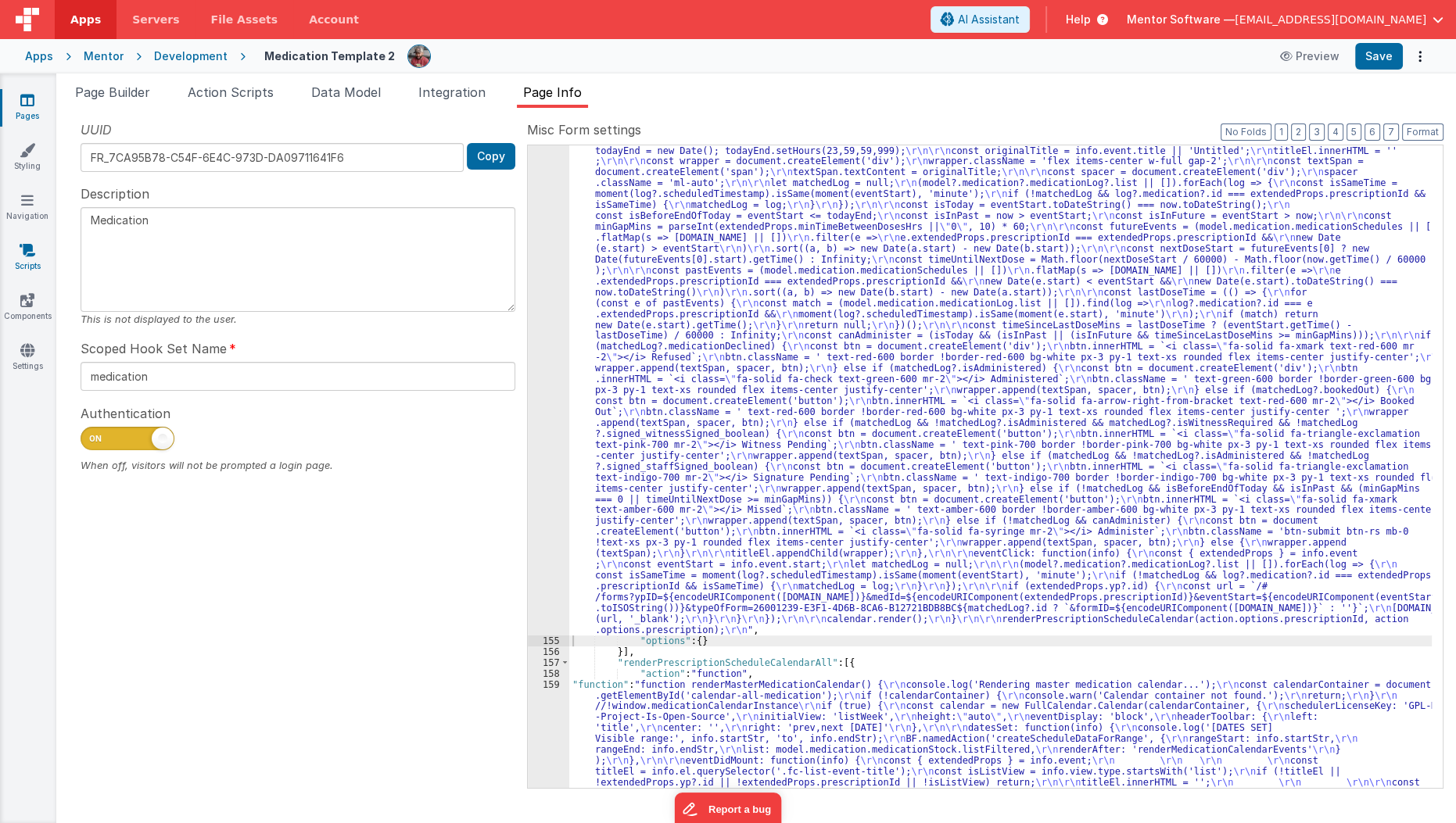
scroll to position [1590, 0]
click at [29, 258] on link "Scripts" at bounding box center [27, 258] width 57 height 32
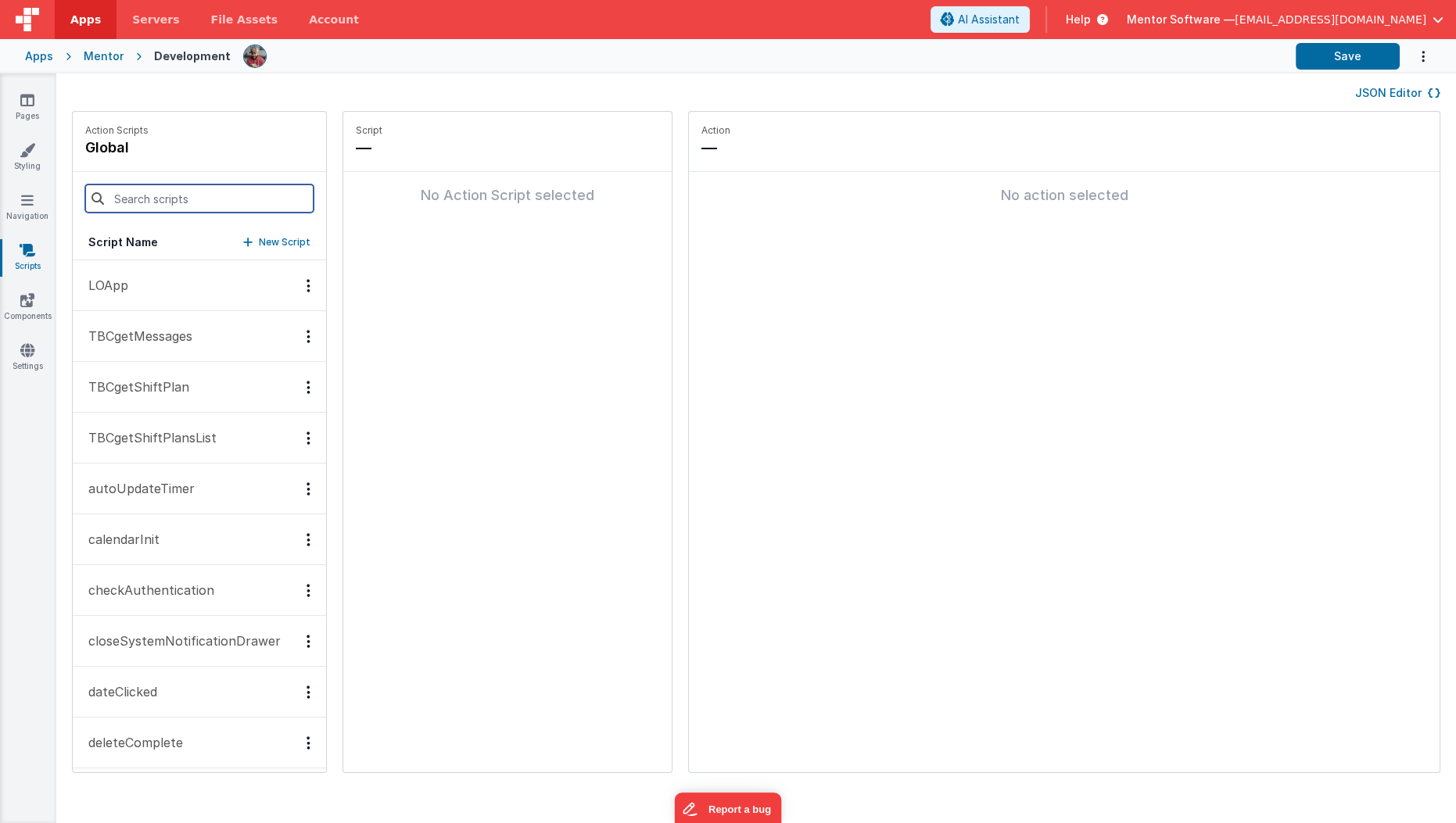
click at [184, 186] on input at bounding box center [199, 198] width 228 height 28
type input "load"
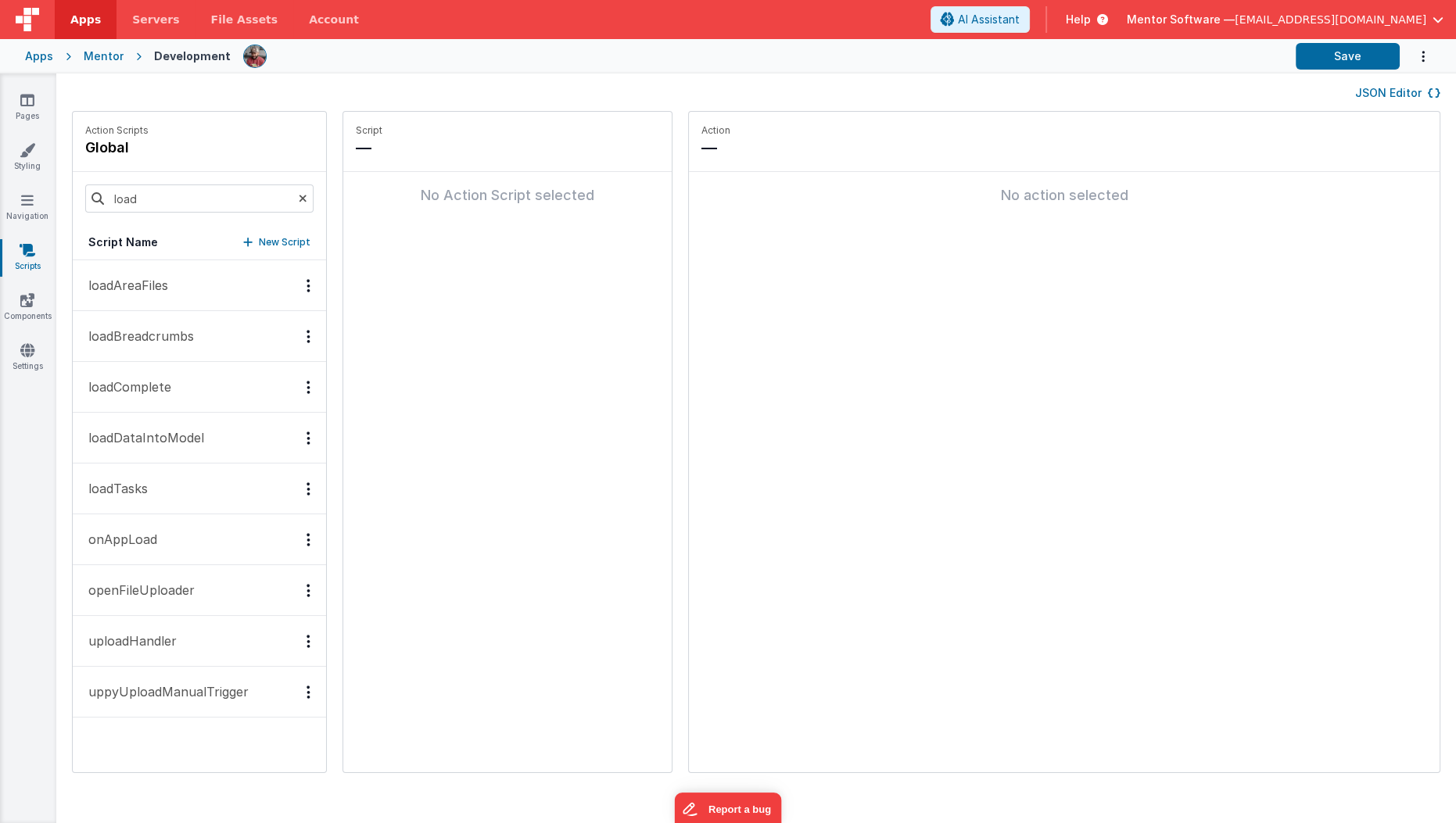
click at [185, 380] on button "loadComplete" at bounding box center [199, 387] width 253 height 51
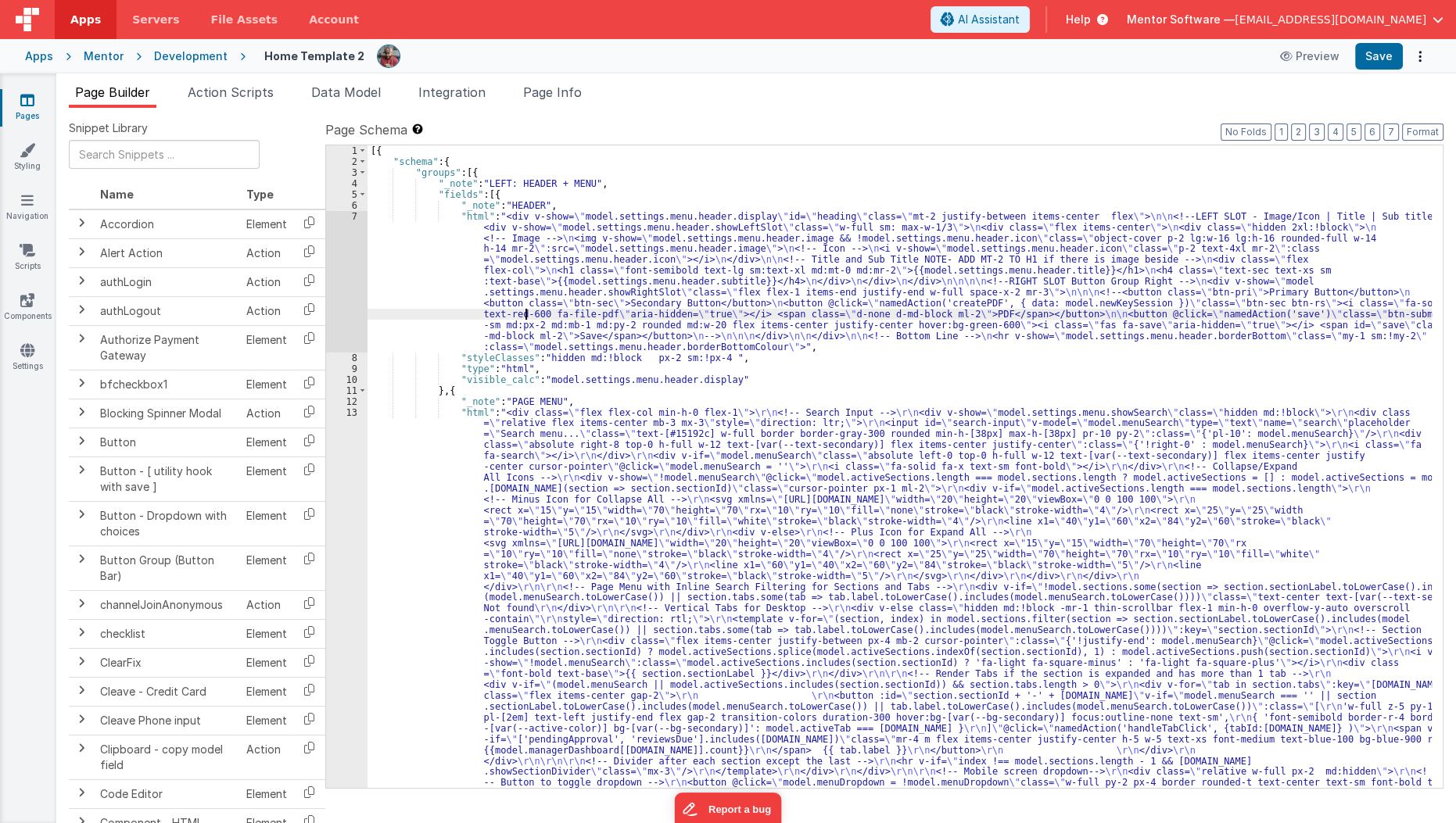
click at [524, 310] on div "[{ "schema" : { "groups" : [{ "_note" : "LEFT: HEADER + MENU" , "fields" : [{ "…" at bounding box center [899, 787] width 1065 height 1285
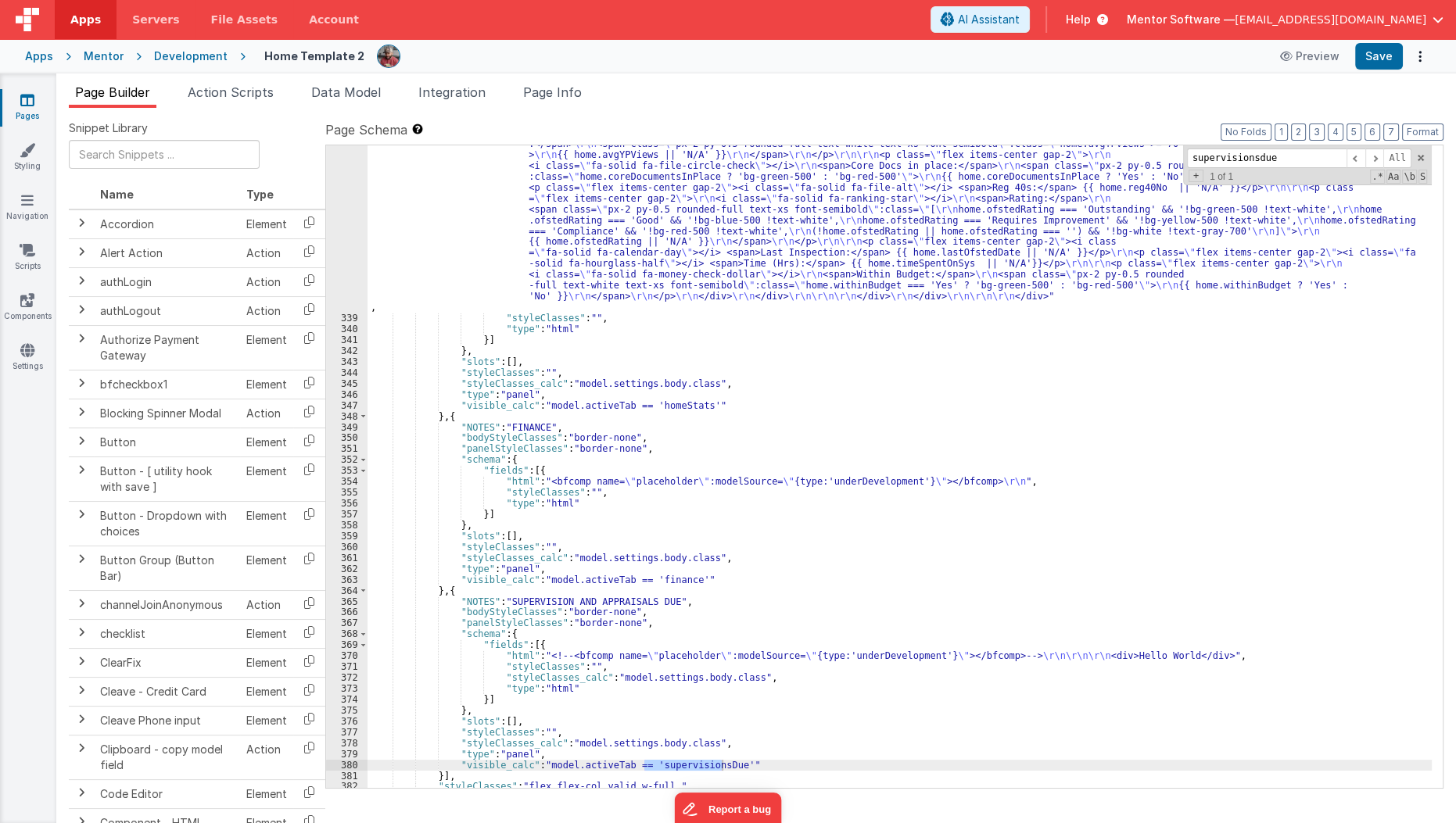
scroll to position [18016, 0]
type input "supervisionsdue"
click at [493, 674] on div ""html" : "<bfcomp v-if= \" app.hideOnProduction \" name= \" placeholder \" :mod…" at bounding box center [899, 224] width 1065 height 1482
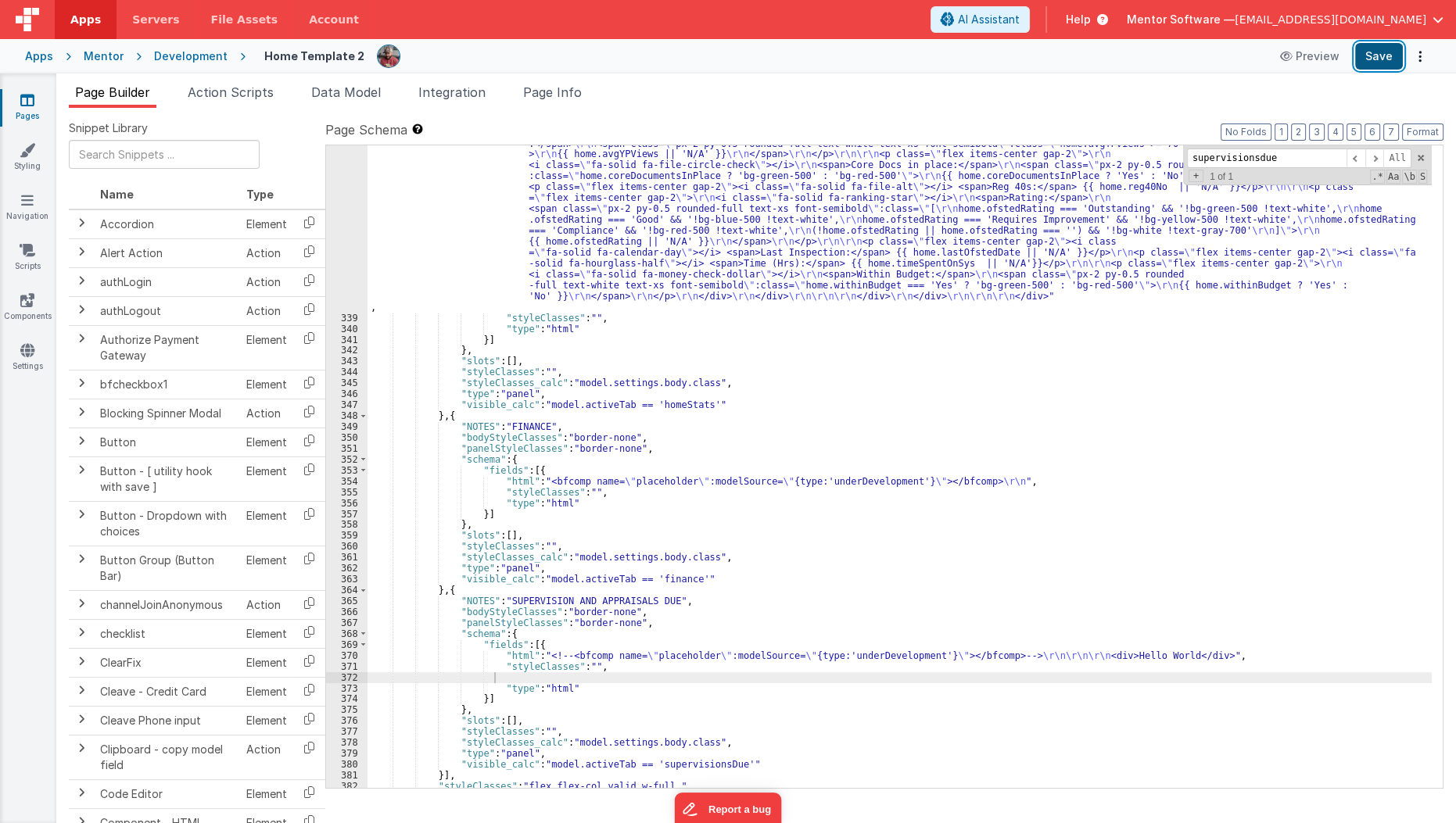
click at [1384, 62] on button "Save" at bounding box center [1379, 57] width 48 height 27
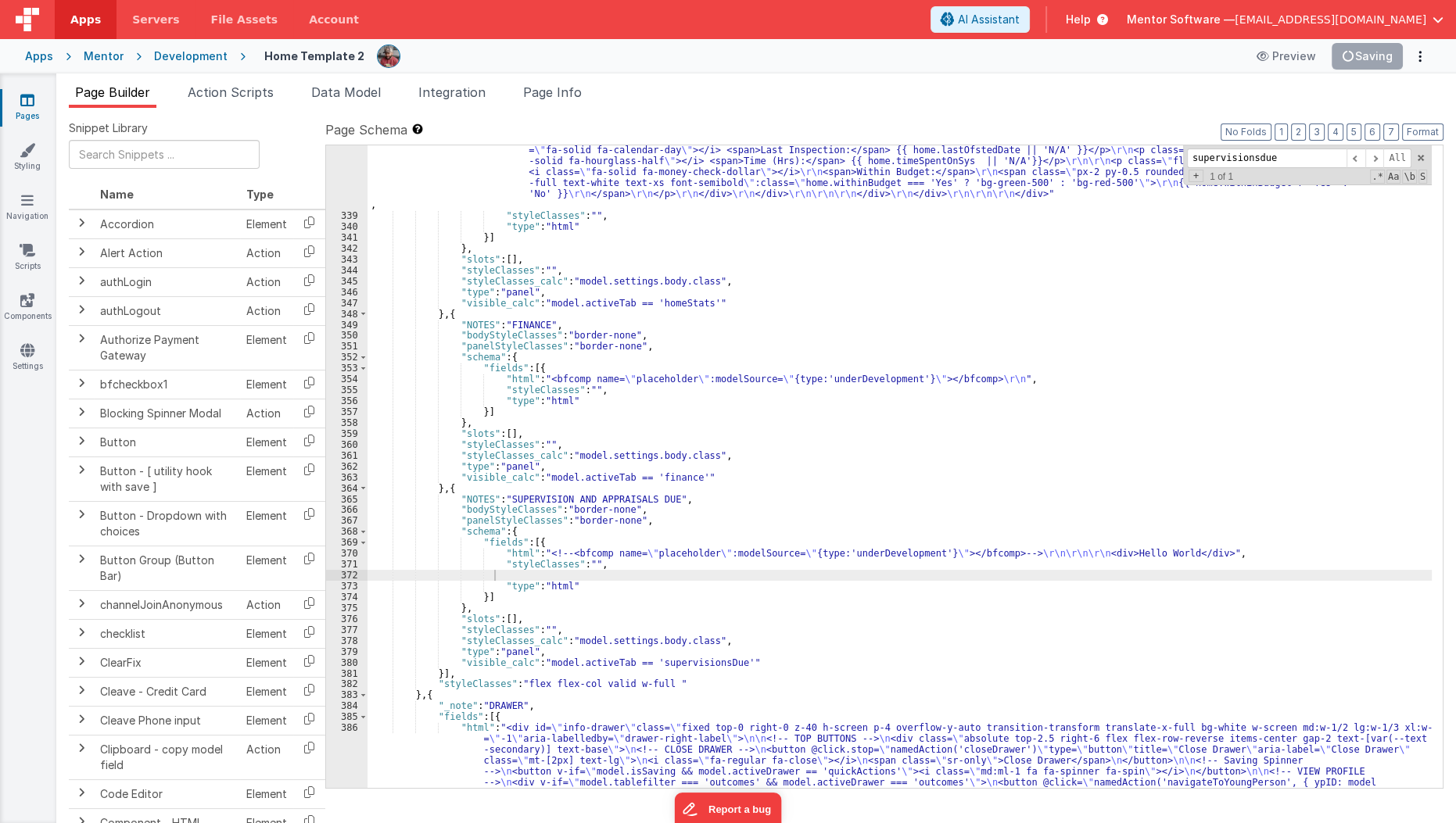
scroll to position [18103, 0]
click at [568, 87] on span "Page Info" at bounding box center [552, 92] width 59 height 15
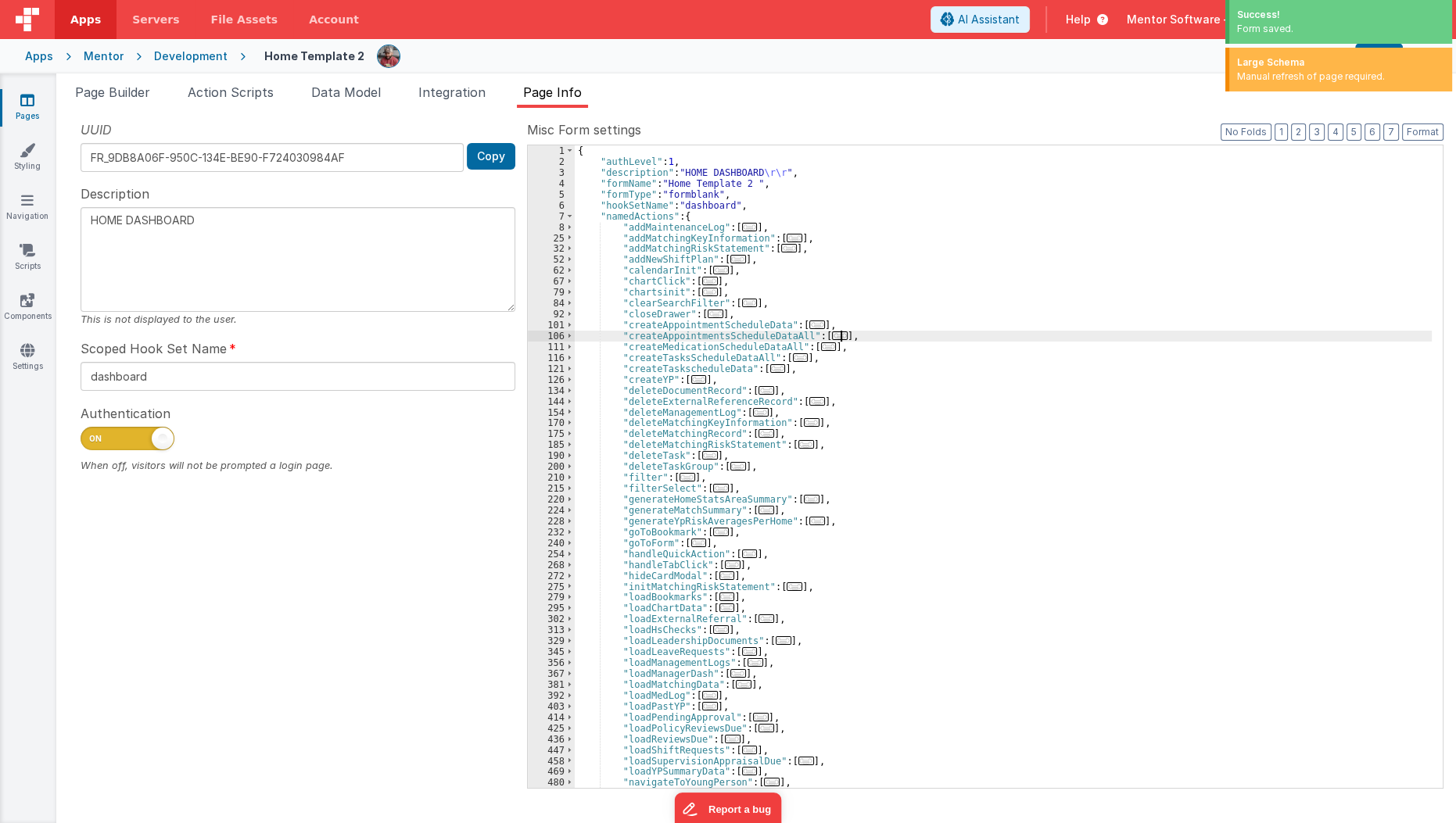
click at [950, 333] on div "{ "authLevel" : 1 , "description" : "HOME DASHBOARD \r\r " , "formName" : "Home…" at bounding box center [1004, 477] width 858 height 664
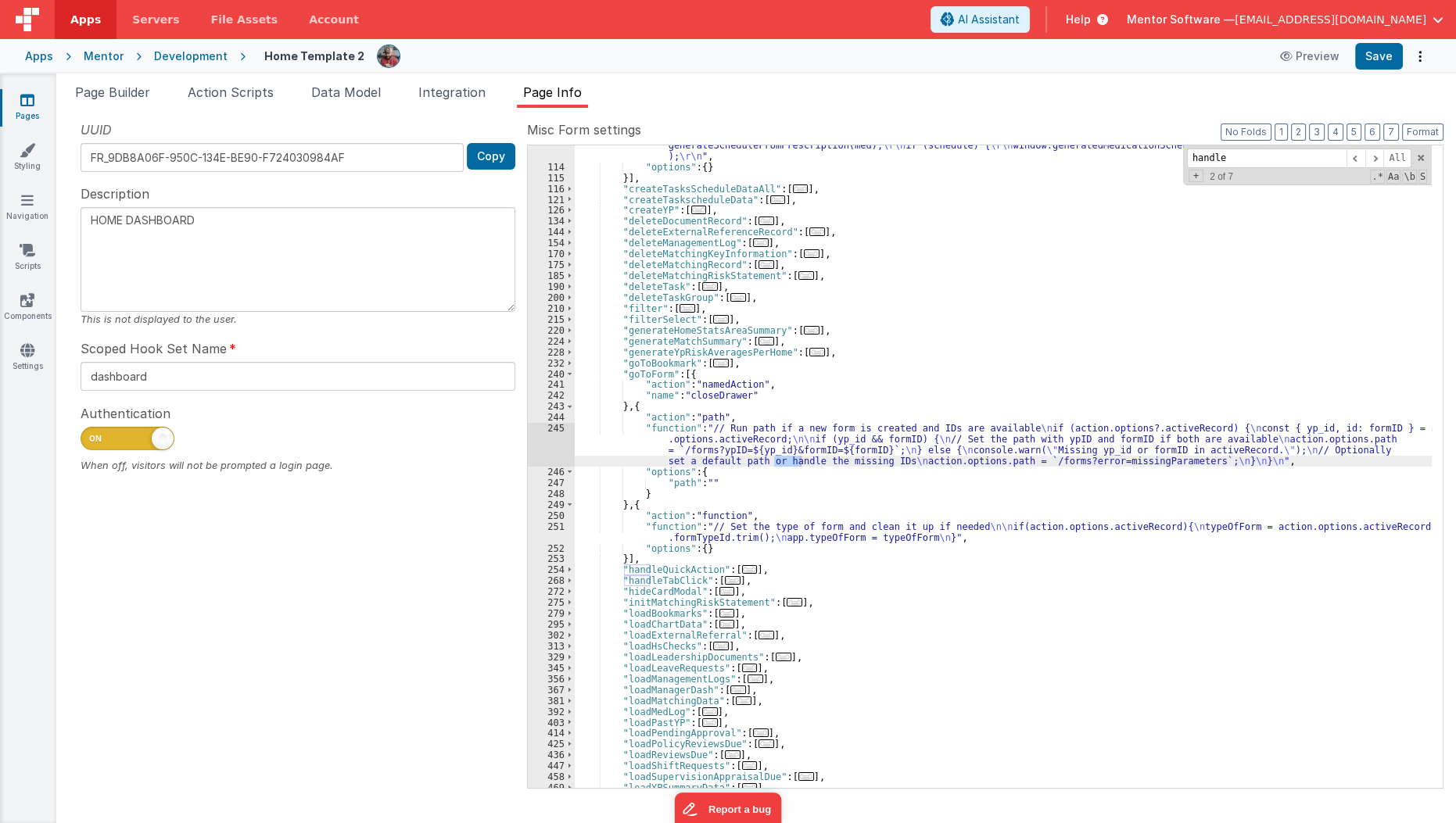
scroll to position [615, 0]
type input "handletab"
click at [725, 579] on span "..." at bounding box center [733, 580] width 15 height 9
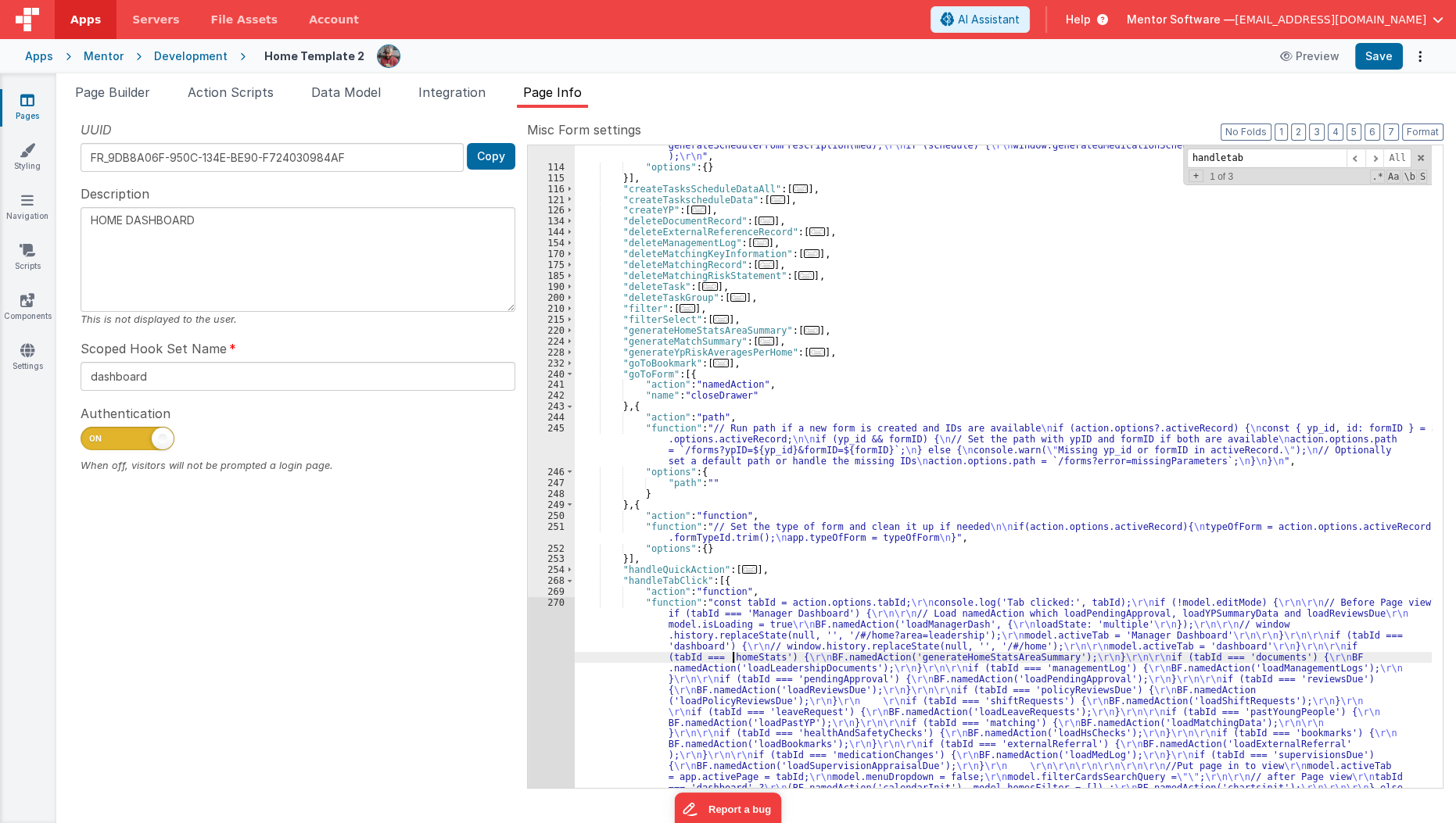
click at [734, 661] on div ""function" : "const allMedications = action.options.list || model.medication.me…" at bounding box center [1004, 379] width 858 height 1264
click at [529, 666] on div "113 114 115 116 121 126 134 144 154 170 175 185 190 200 210 215 220 224 228 232…" at bounding box center [551, 379] width 47 height 1264
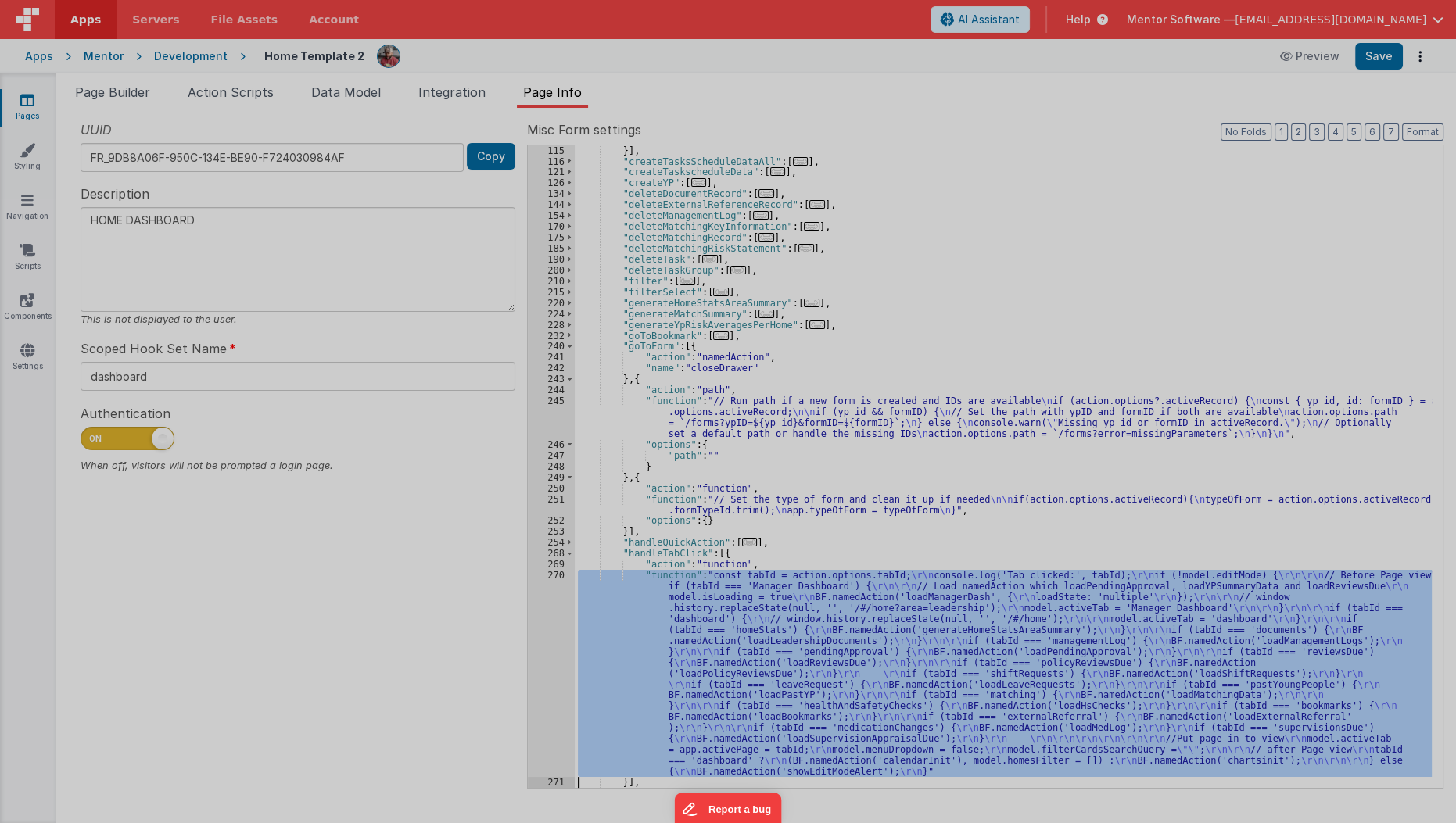
scroll to position [643, 0]
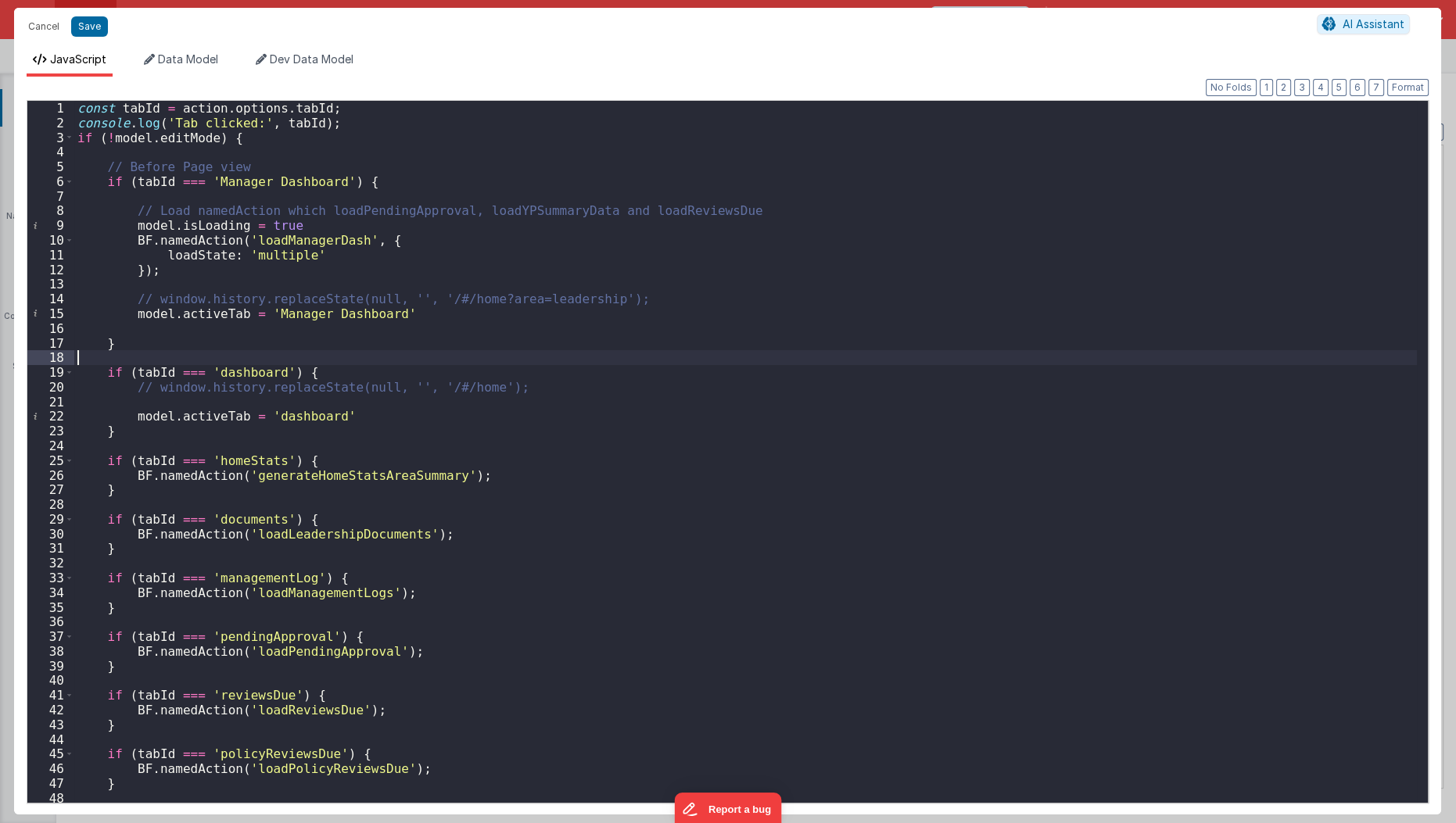
click at [584, 360] on div "const tabId = action . options . tabId ; console . log ( 'Tab clicked:' , tabId…" at bounding box center [745, 467] width 1343 height 733
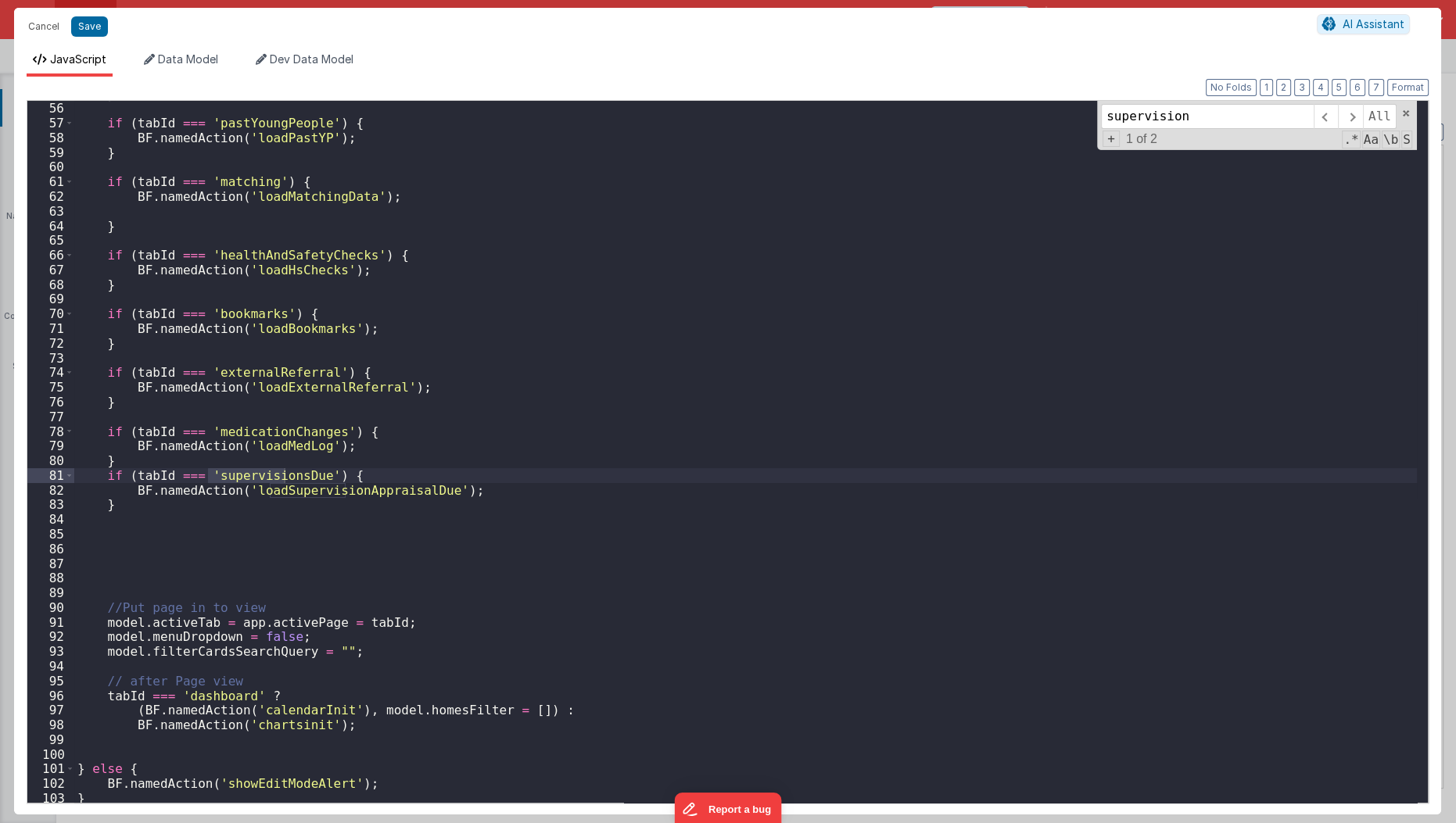
scroll to position [810, 0]
type input "supervision"
click at [20, 27] on button "Cancel" at bounding box center [43, 26] width 47 height 22
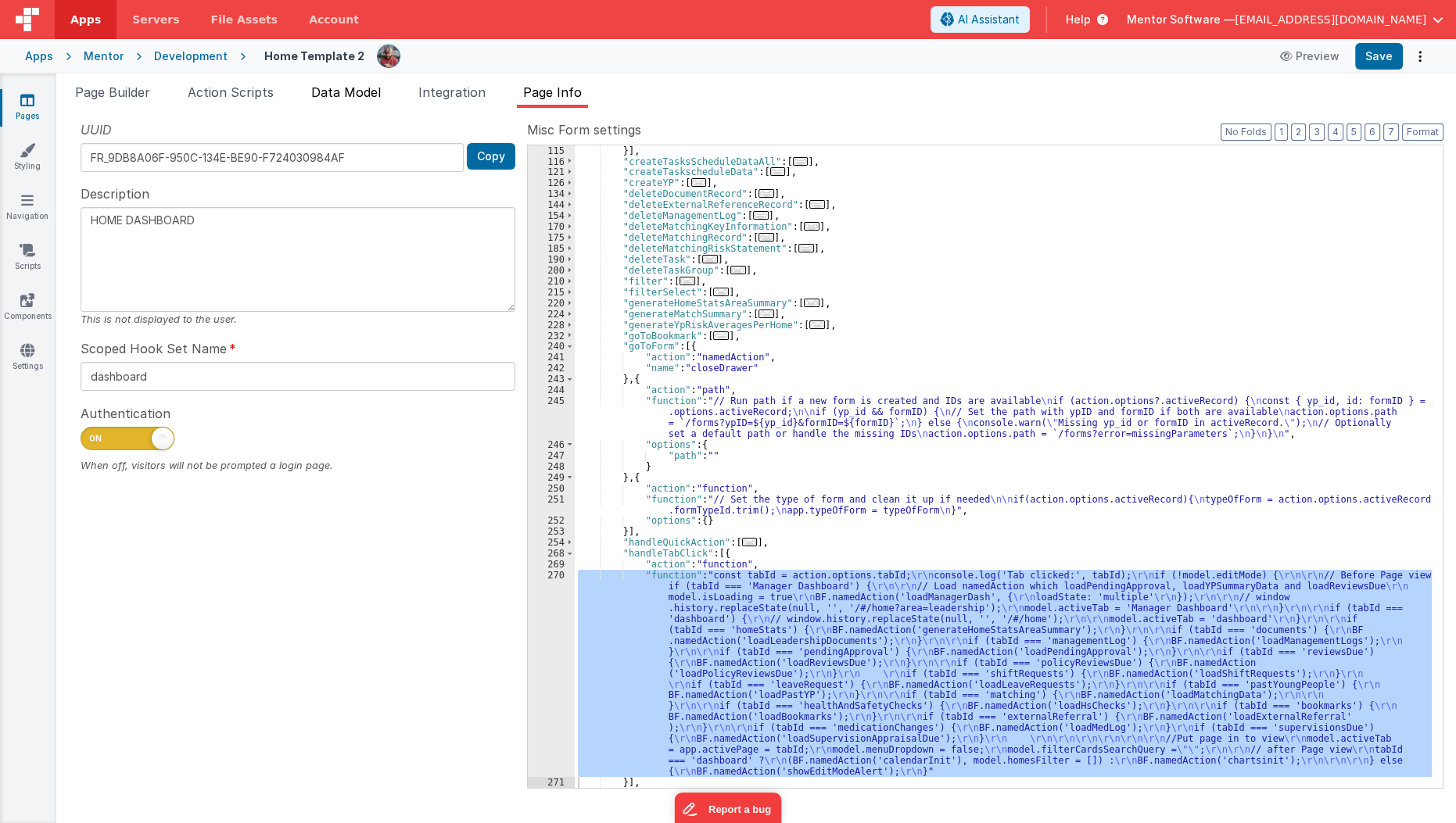
click at [354, 101] on li "Data Model" at bounding box center [345, 95] width 82 height 25
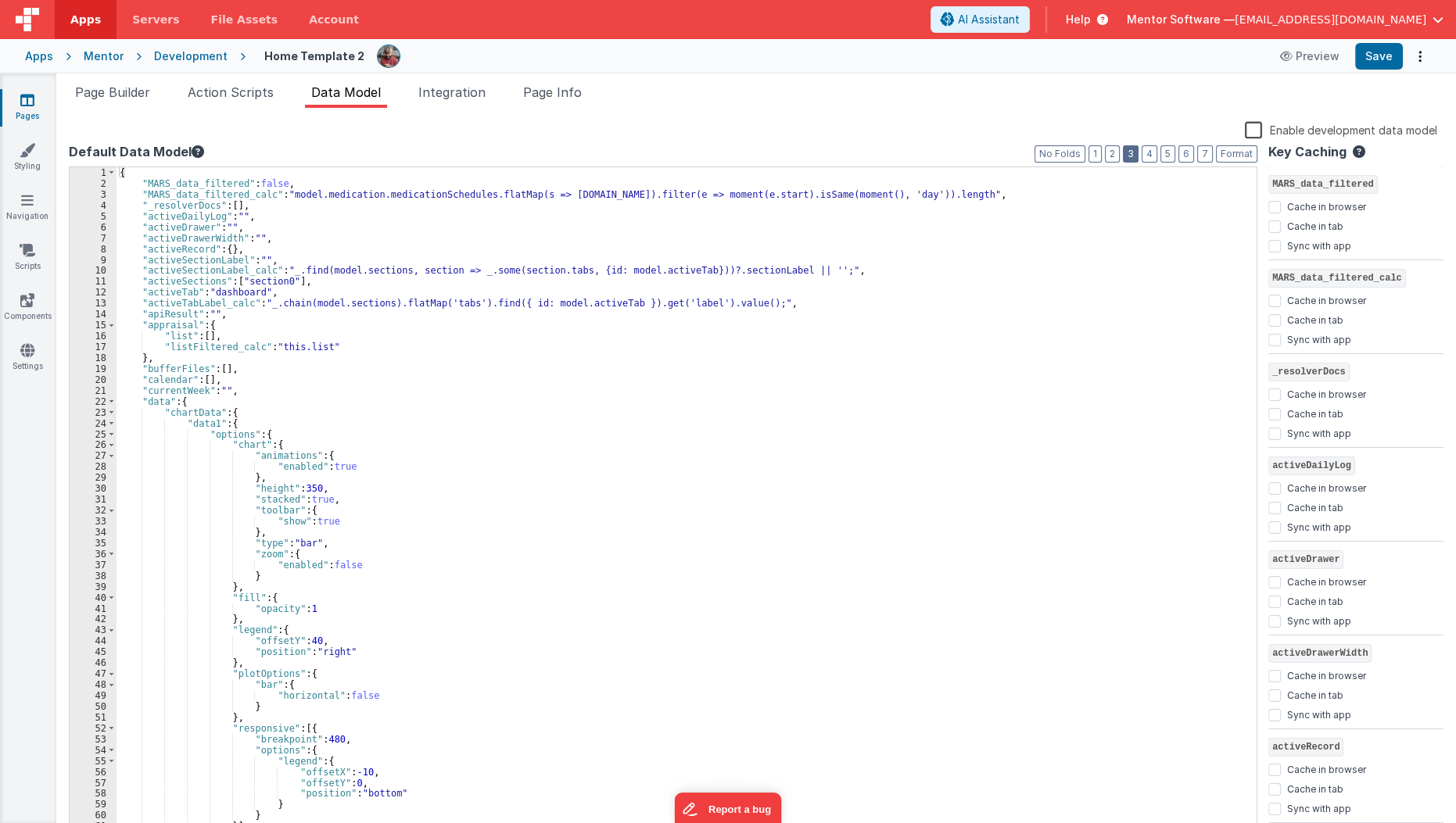
click at [1135, 153] on button "3" at bounding box center [1130, 154] width 15 height 17
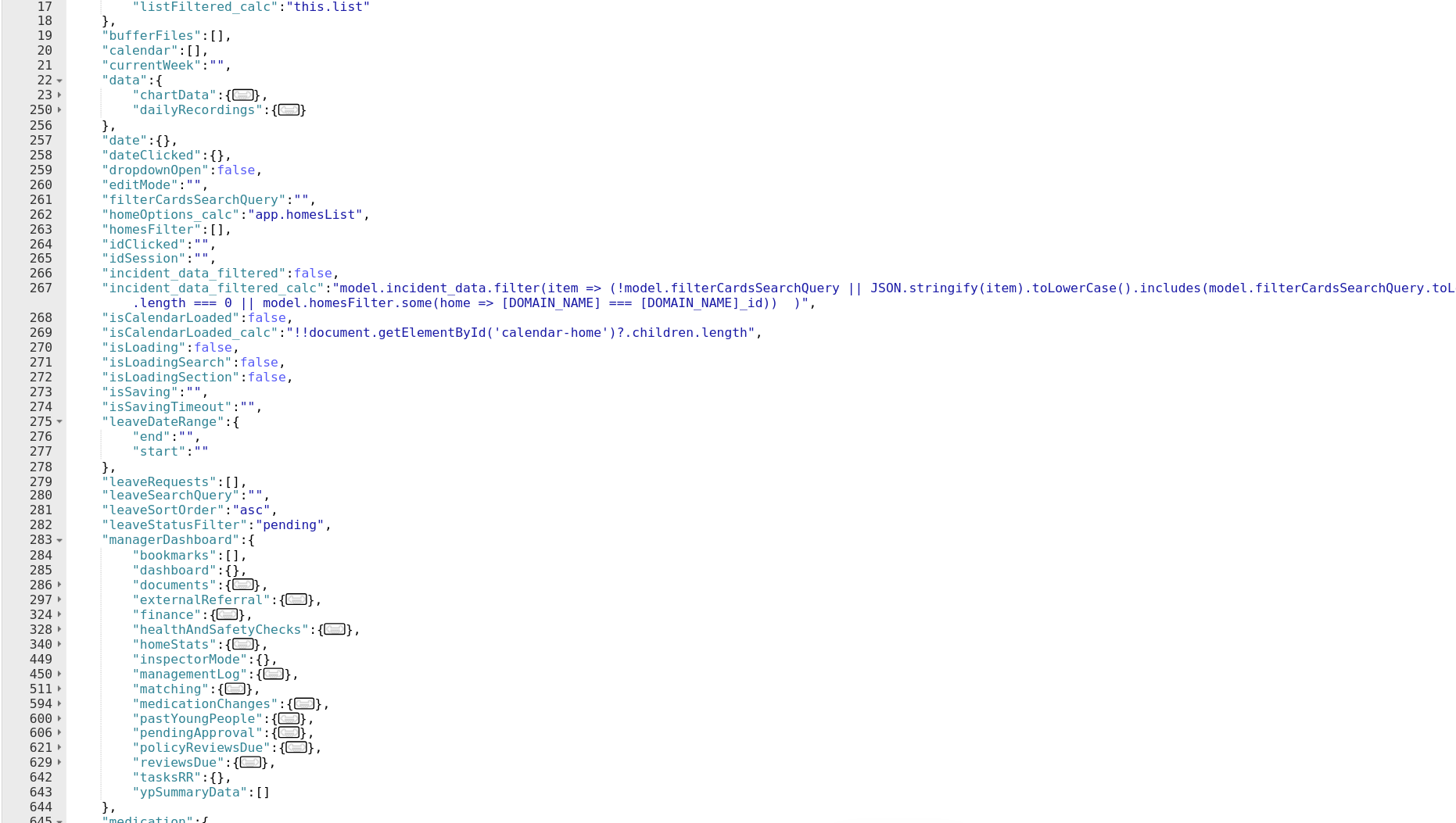
scroll to position [173, 0]
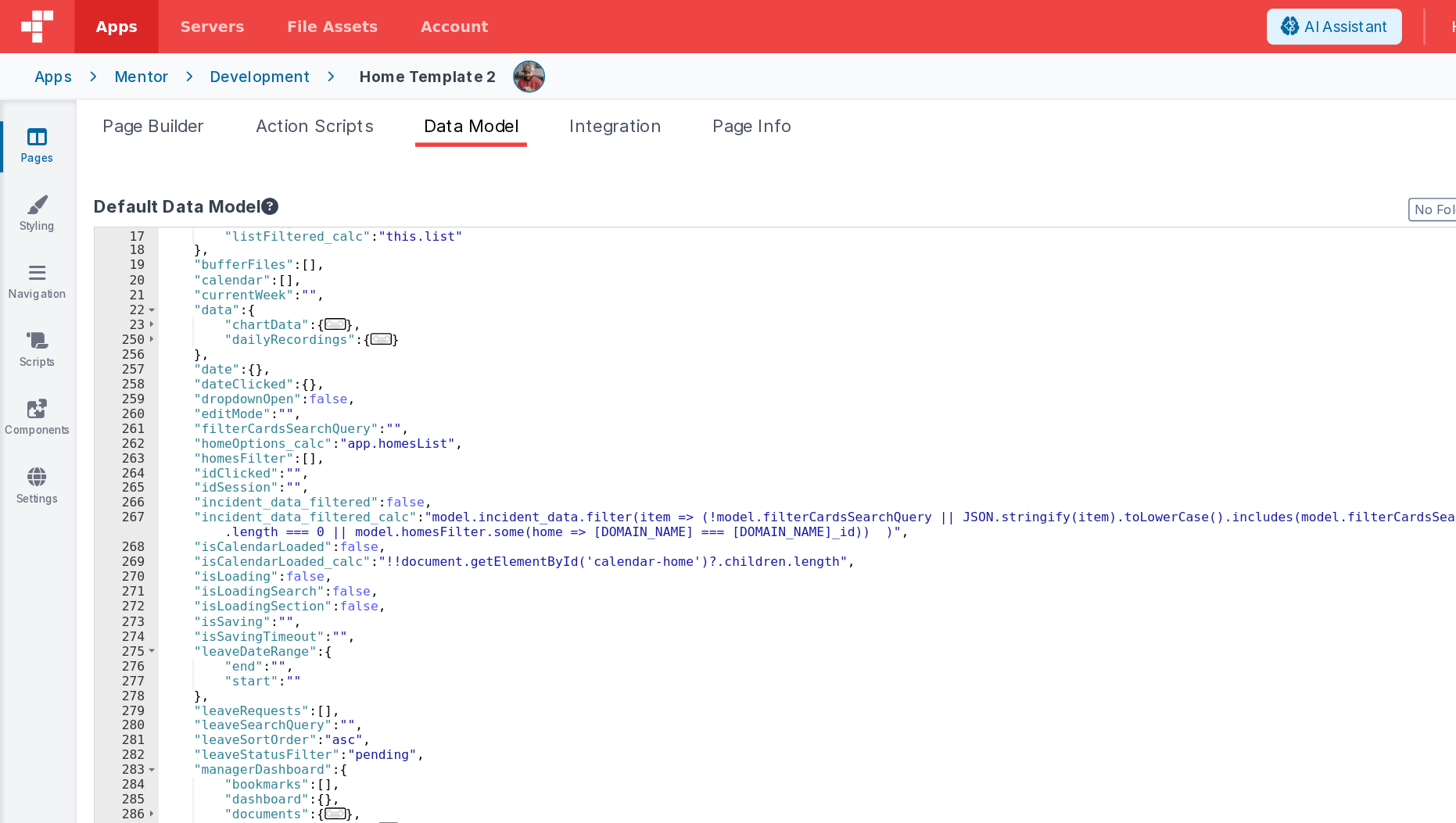
click at [207, 542] on div ""list" : [ ] , "listFiltered_calc" : "this.list" } , "bufferFiles" : [ ] , "cal…" at bounding box center [681, 502] width 1130 height 691
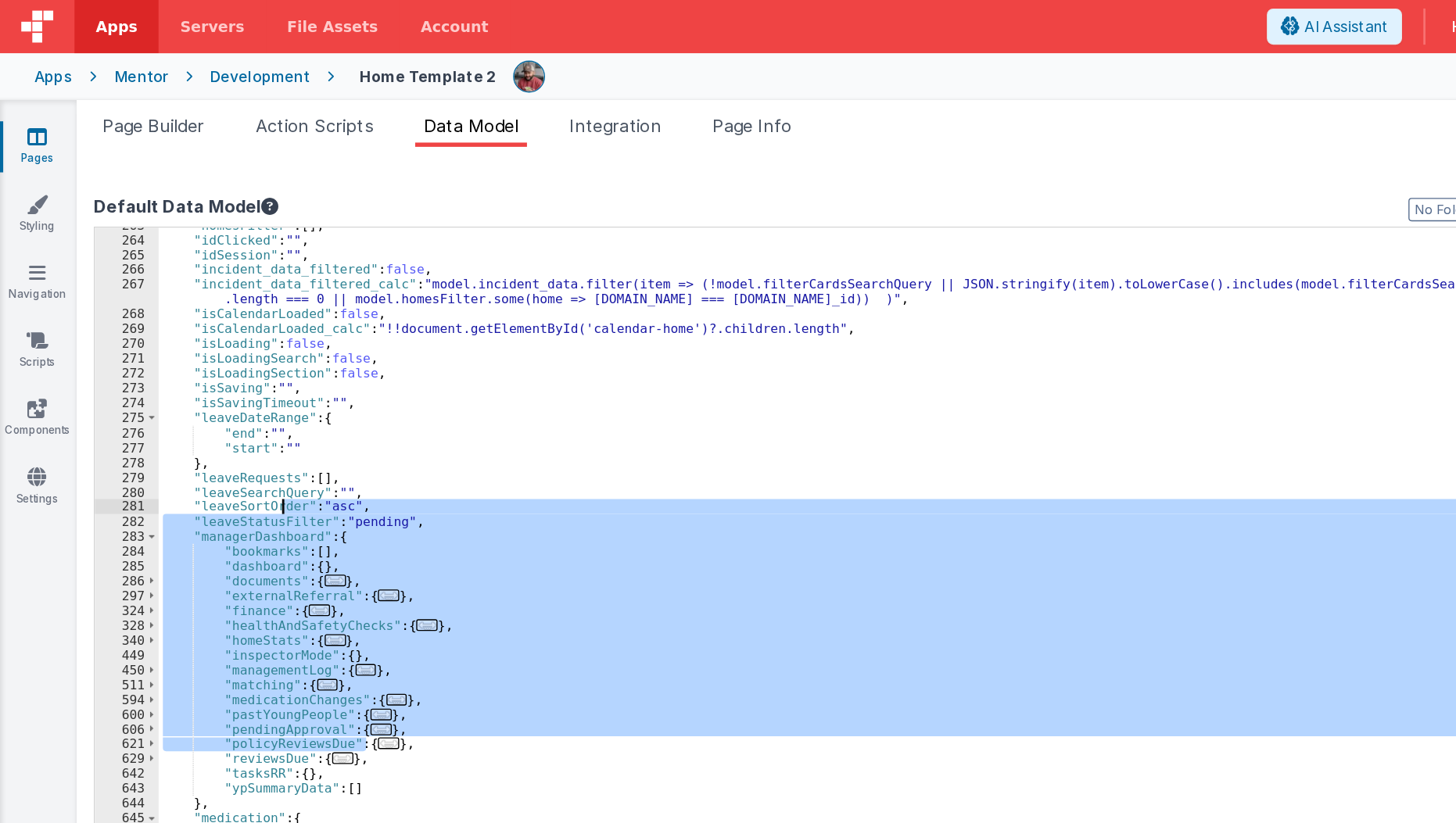
scroll to position [348, 0]
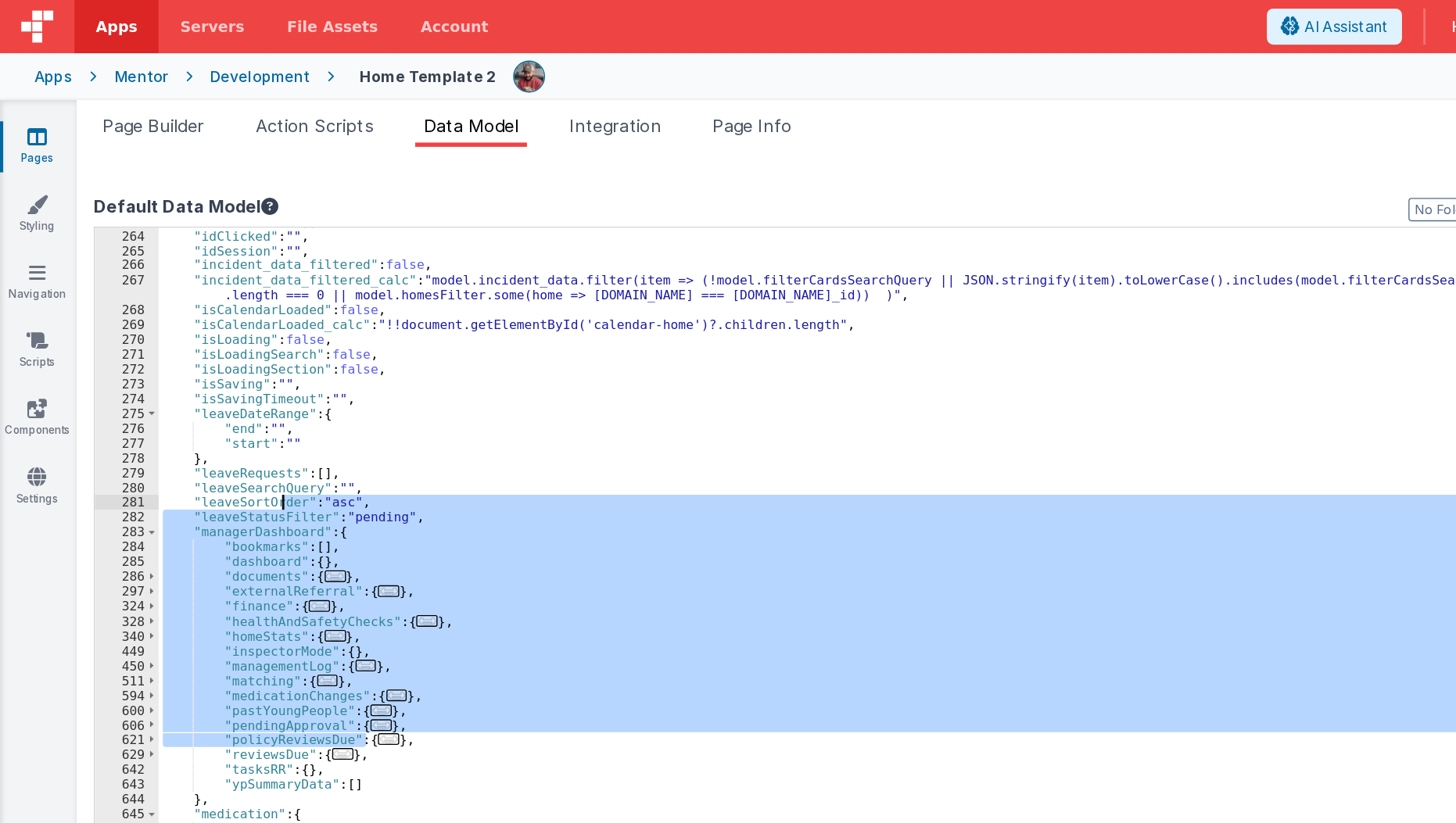
click at [264, 545] on div ""homesFilter" : [ ] , "idClicked" : "" , "idSession" : "" , "incident_data_filt…" at bounding box center [681, 502] width 1129 height 669
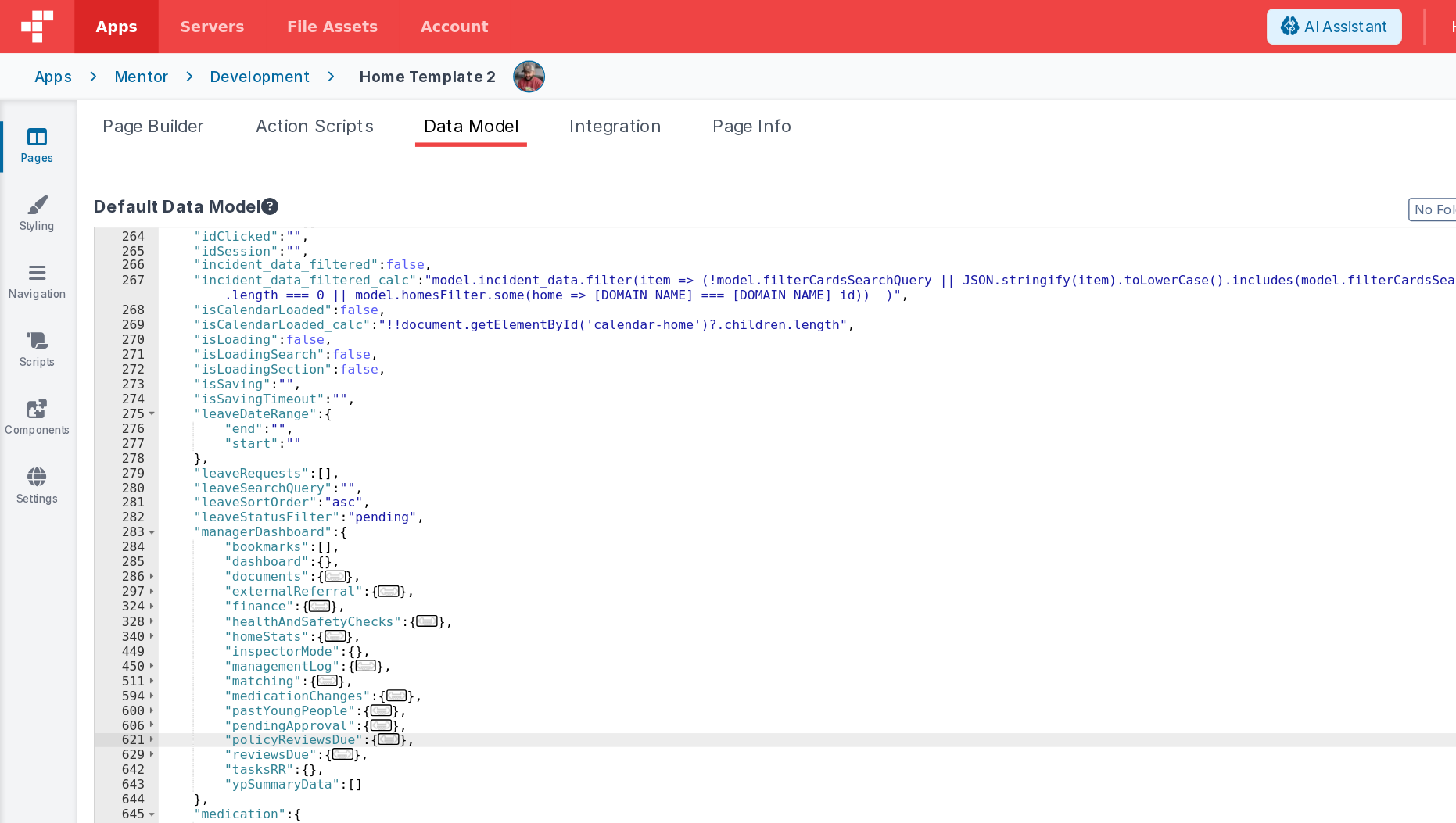
click at [278, 544] on span "..." at bounding box center [286, 542] width 15 height 9
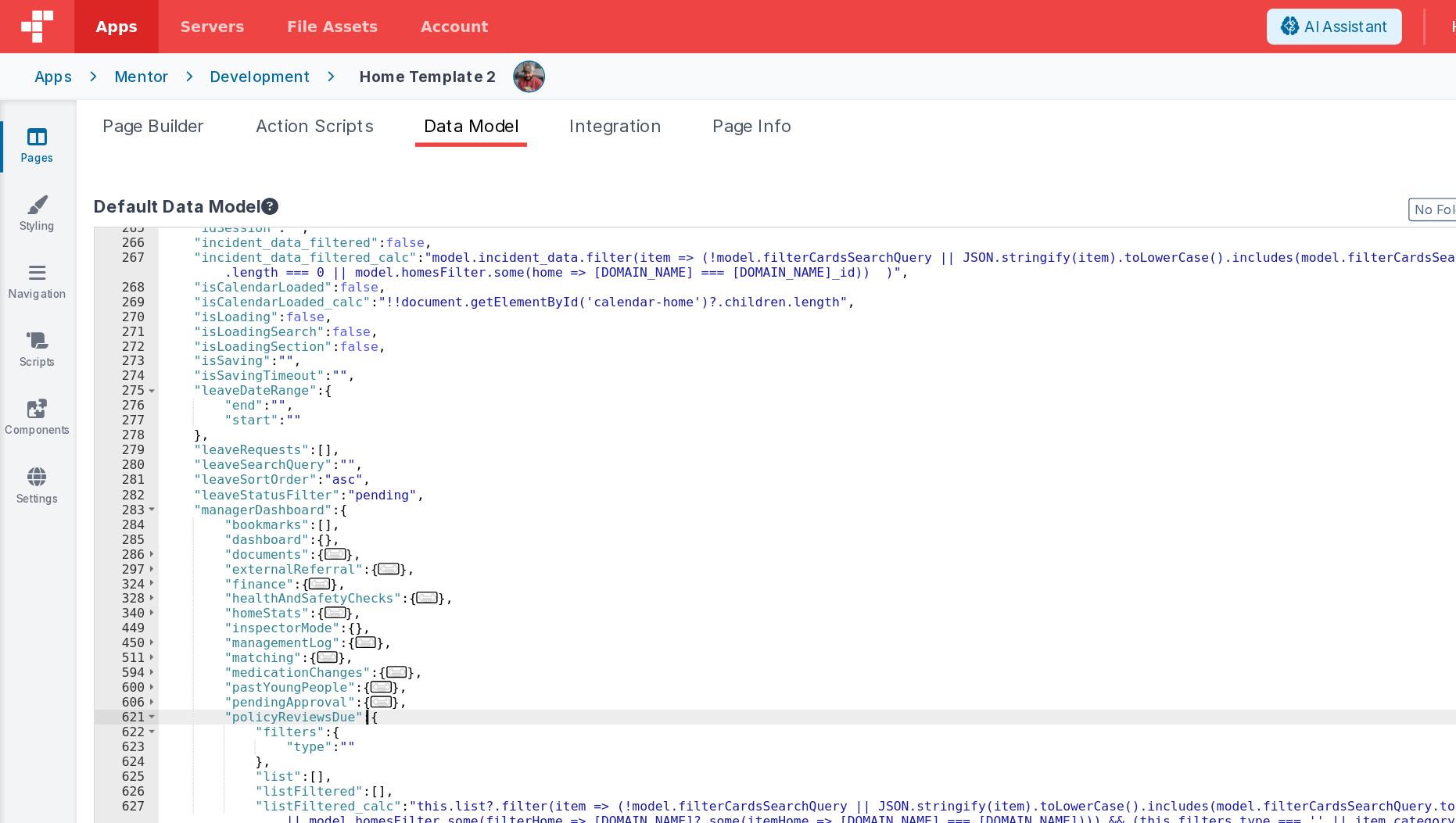
scroll to position [440, 0]
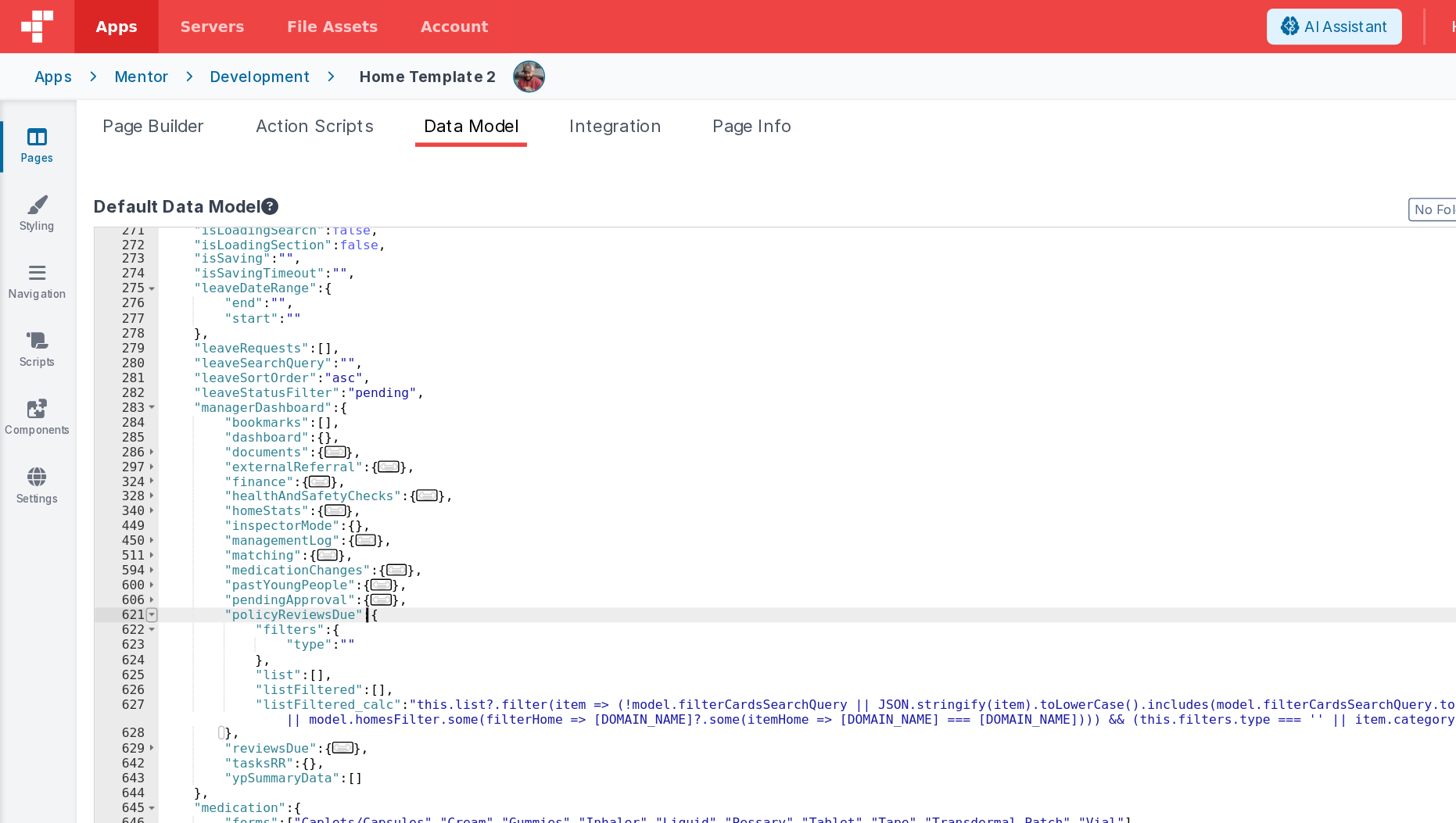
click at [111, 447] on span at bounding box center [111, 451] width 9 height 11
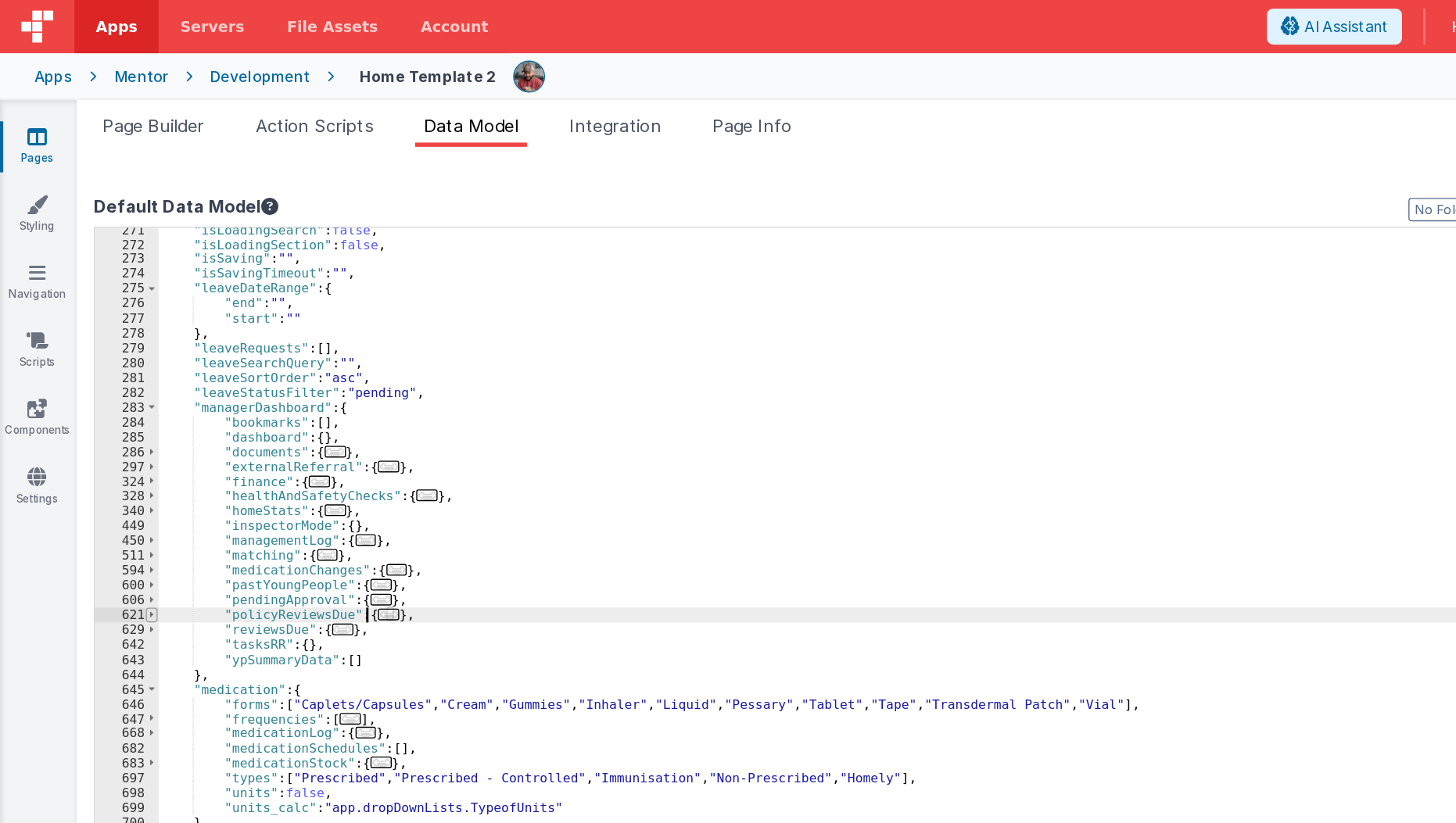
click at [111, 447] on span at bounding box center [111, 451] width 9 height 11
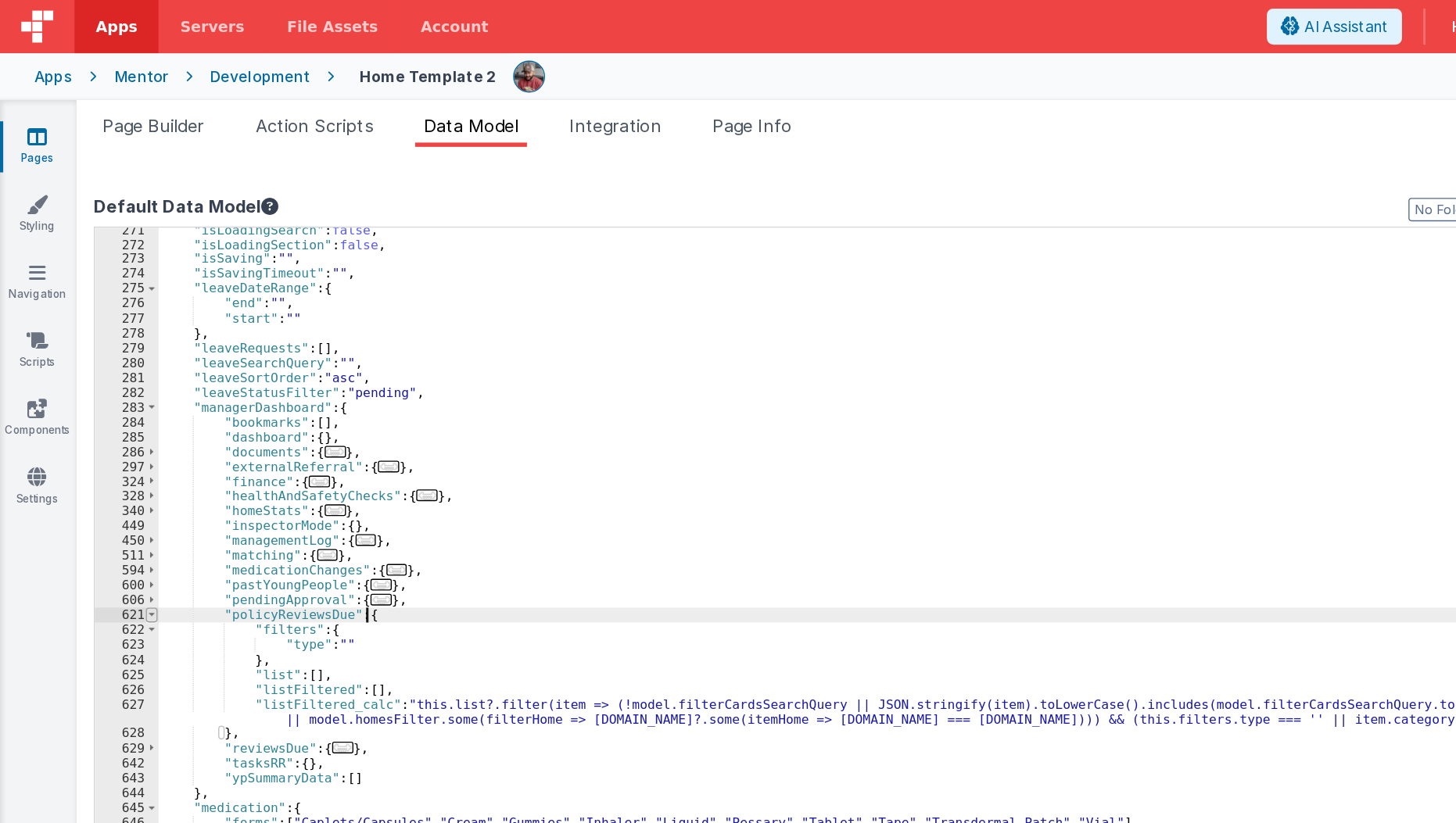
click at [111, 447] on span at bounding box center [111, 451] width 9 height 11
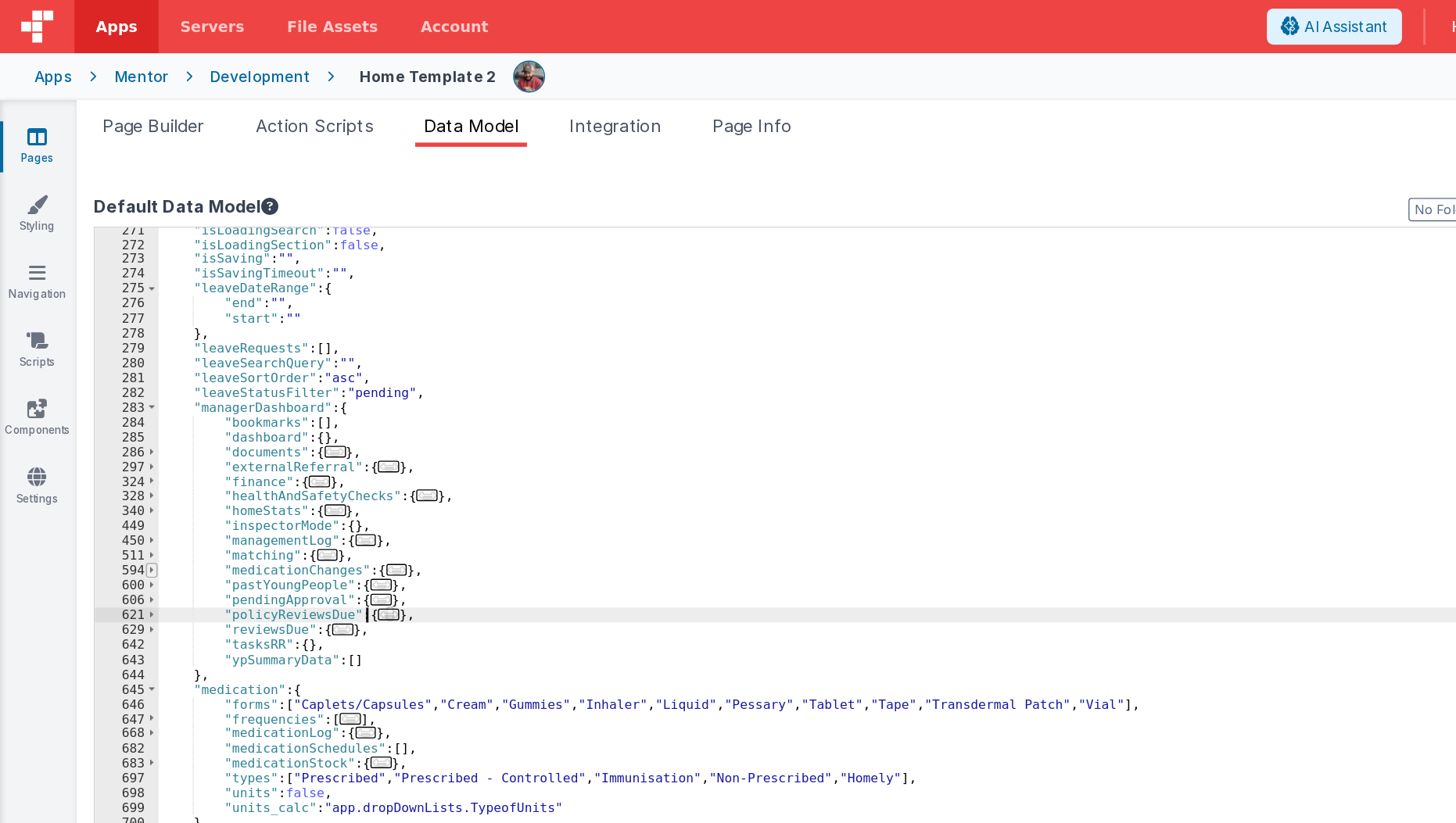
click at [107, 422] on span at bounding box center [111, 418] width 9 height 11
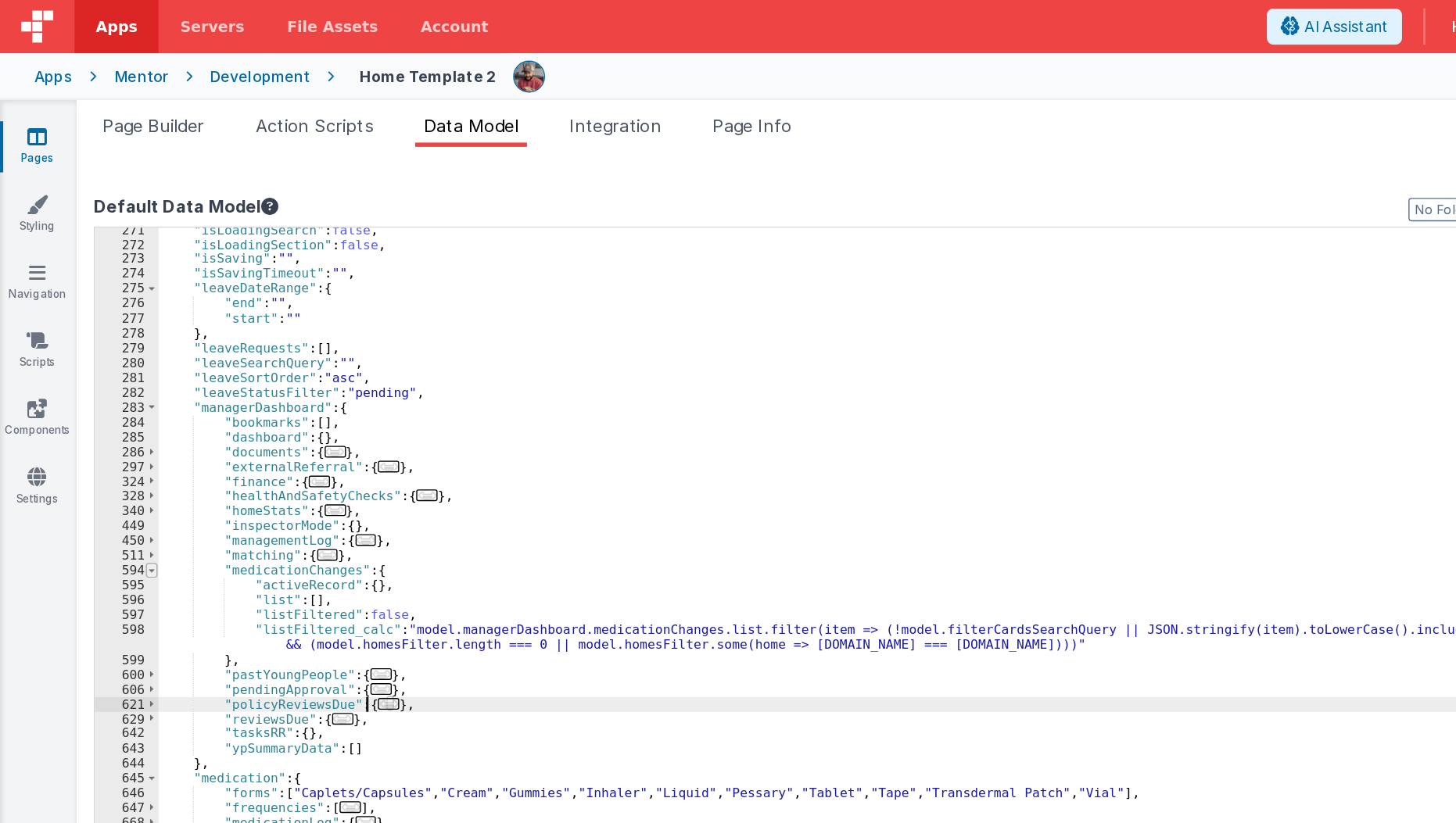
click at [107, 422] on span at bounding box center [111, 418] width 9 height 11
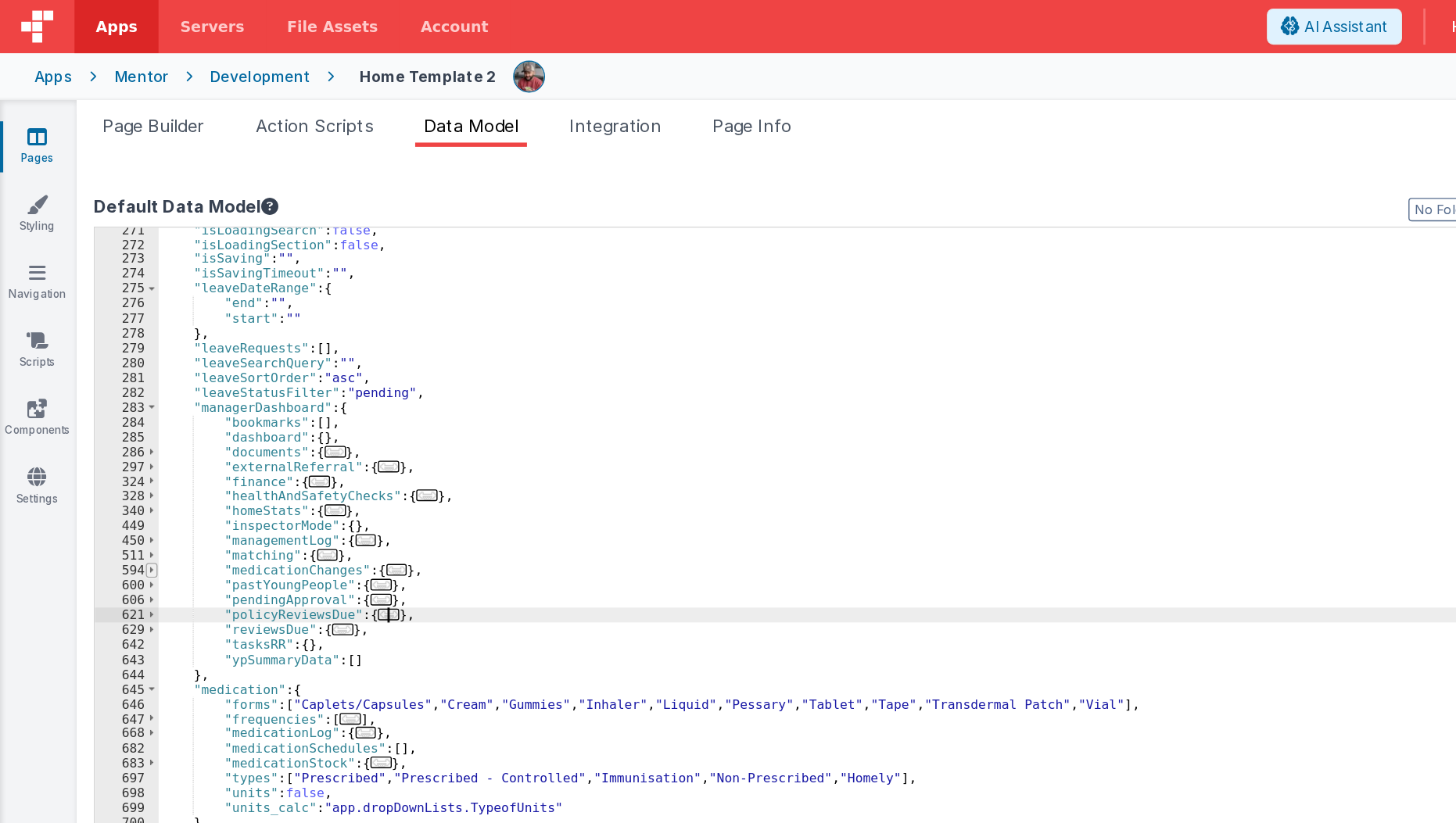
click at [107, 422] on span at bounding box center [111, 418] width 9 height 11
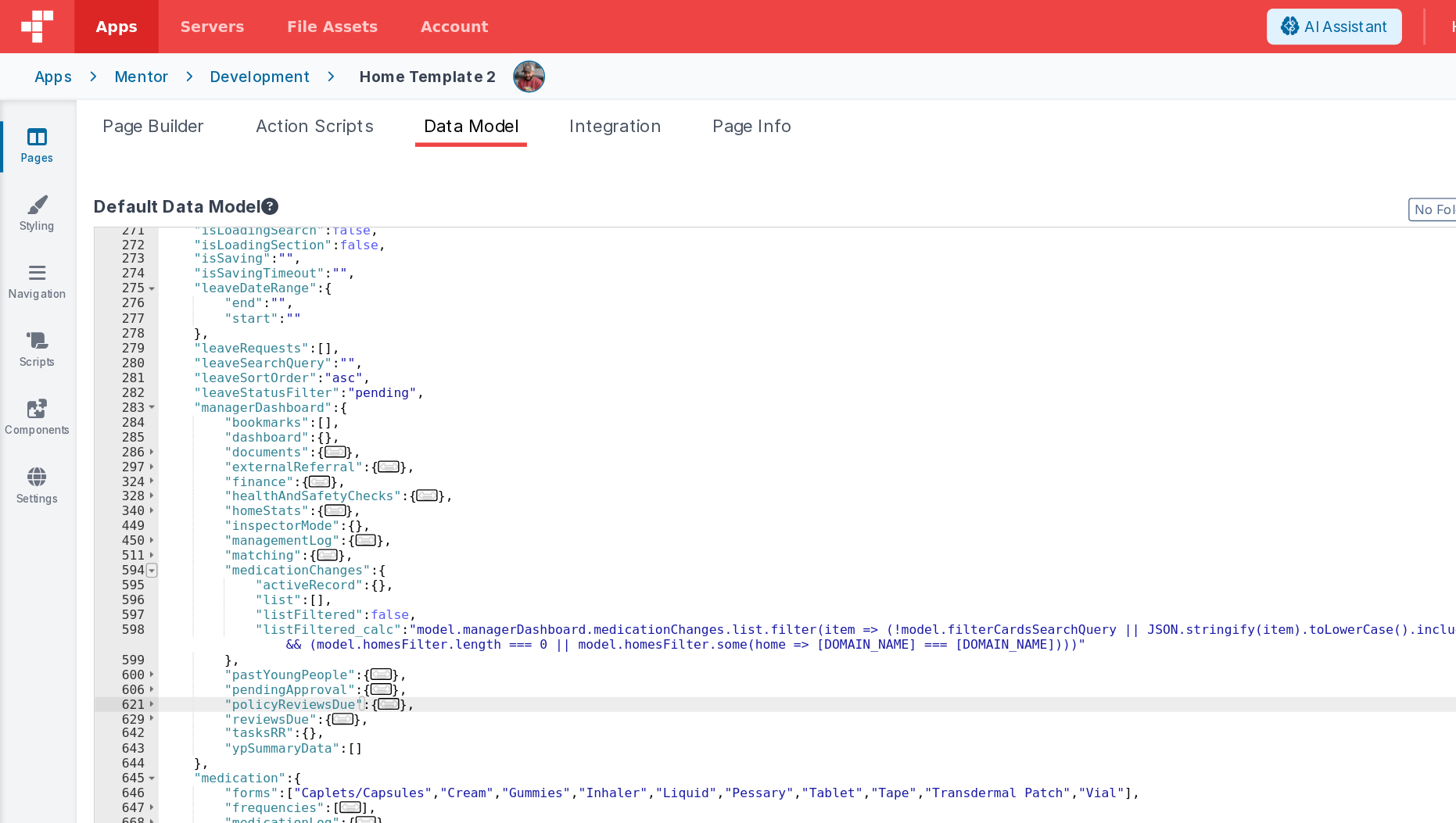
click at [109, 422] on span at bounding box center [111, 418] width 9 height 11
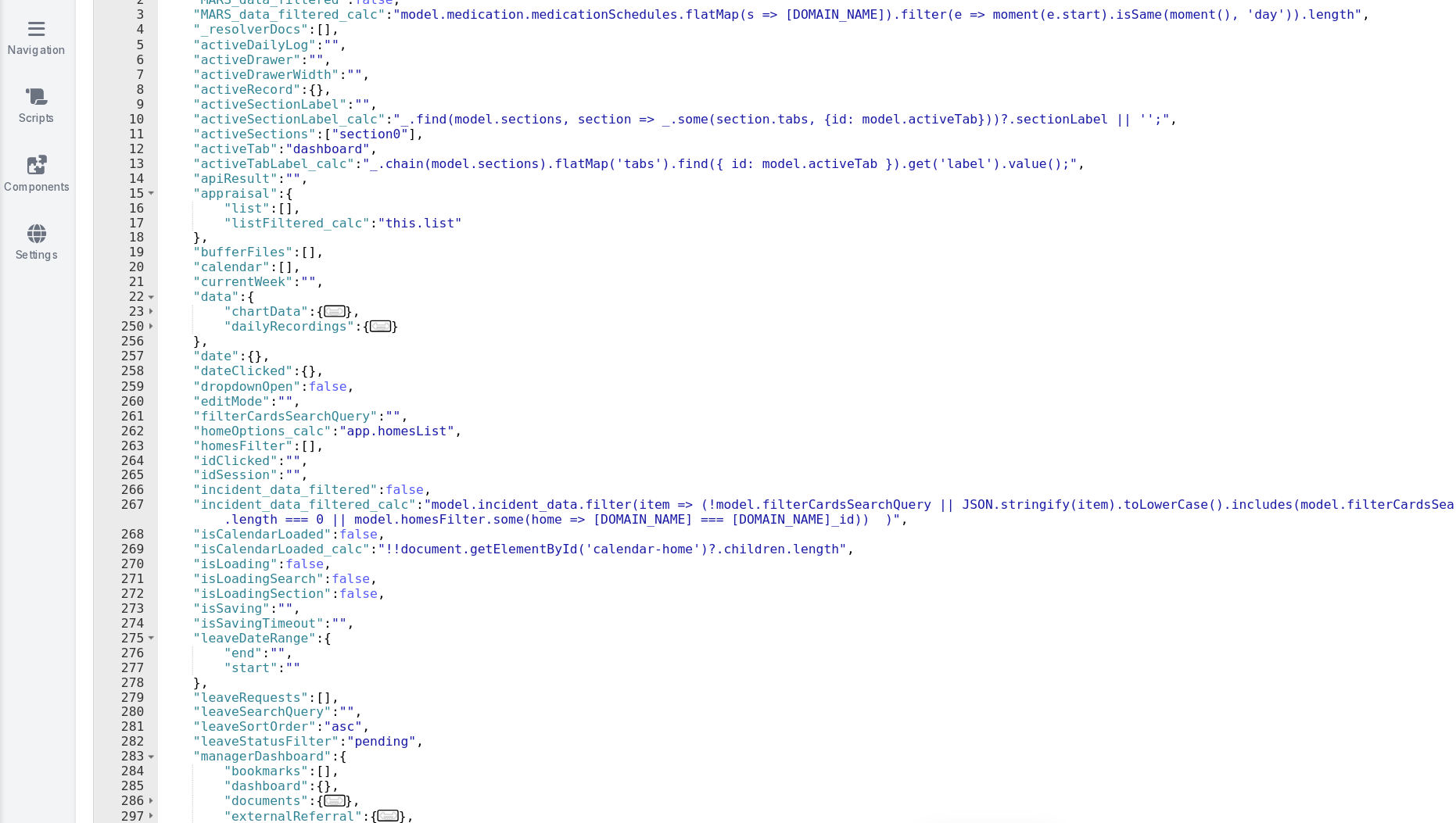
scroll to position [0, 0]
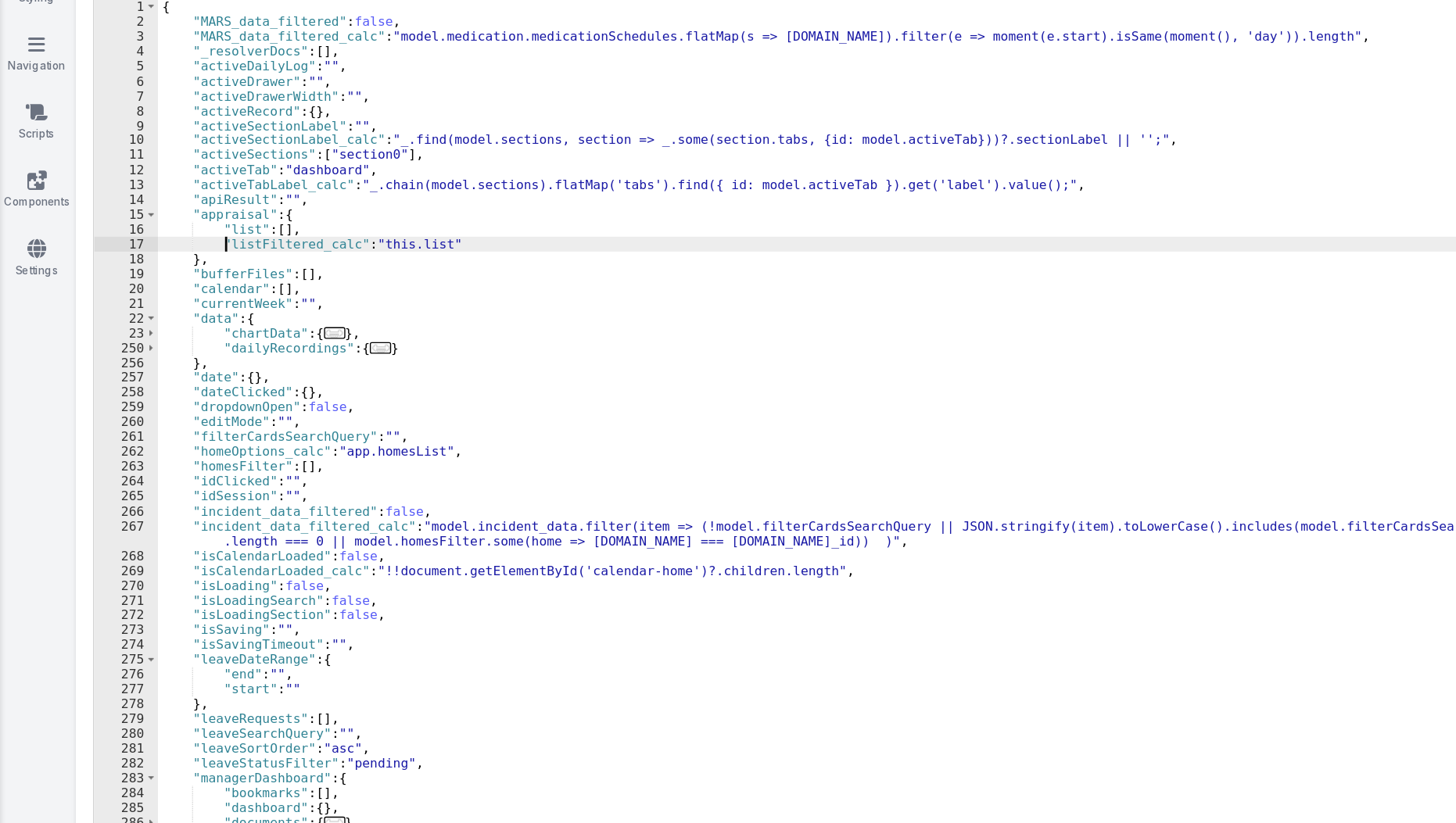
click at [165, 349] on div "{ "MARS_data_filtered" : false , "MARS_data_filtered_calc" : "model.medication.…" at bounding box center [681, 512] width 1130 height 691
click at [161, 349] on div "{ "MARS_data_filtered" : false , "MARS_data_filtered_calc" : "model.medication.…" at bounding box center [681, 512] width 1130 height 691
click at [280, 345] on div "{ "MARS_data_filtered" : false , "MARS_data_filtered_calc" : "model.medication.…" at bounding box center [681, 512] width 1130 height 691
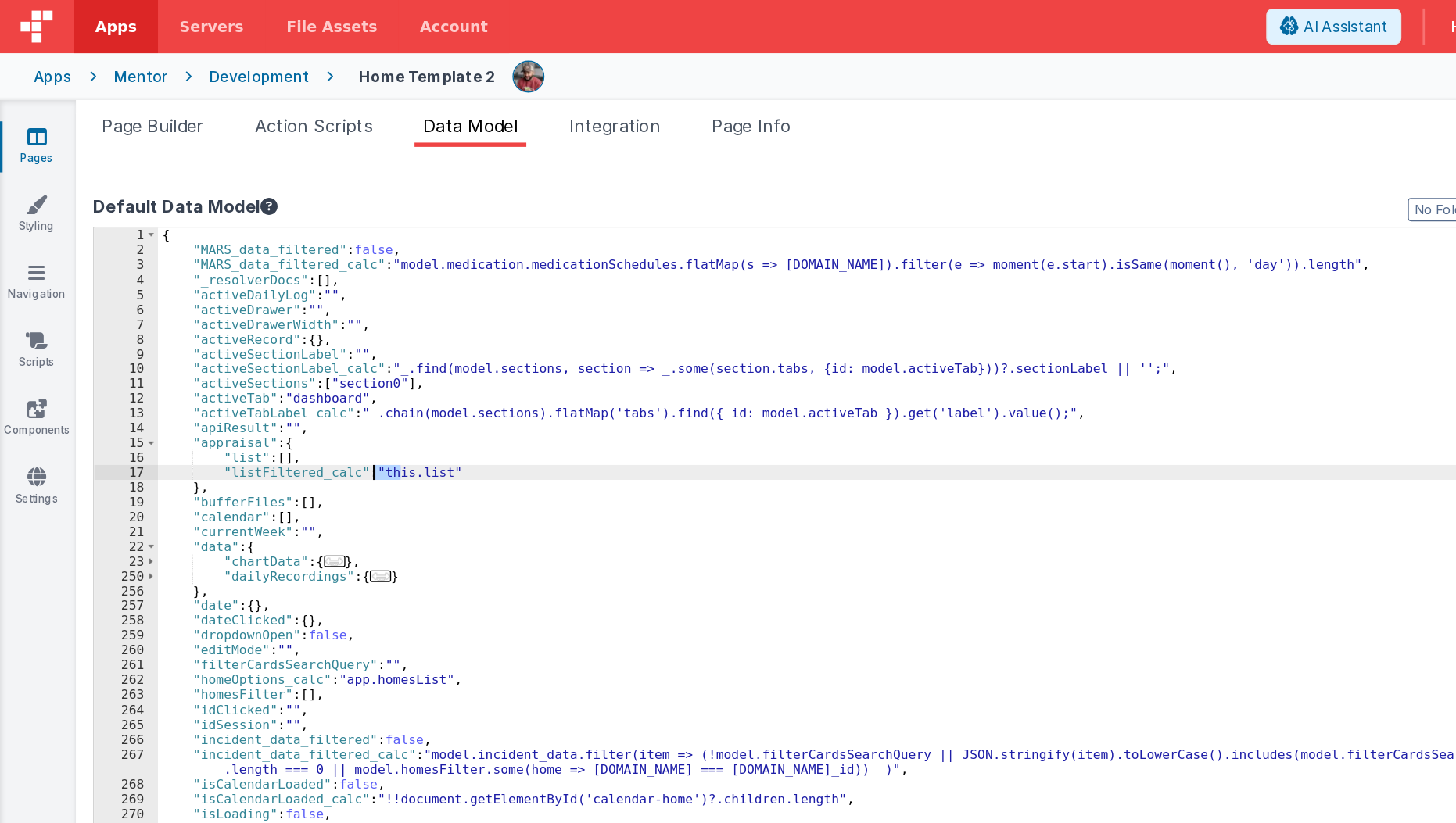
click at [280, 178] on div "{ "MARS_data_filtered" : false , "MARS_data_filtered_calc" : "model.medication.…" at bounding box center [681, 502] width 1129 height 669
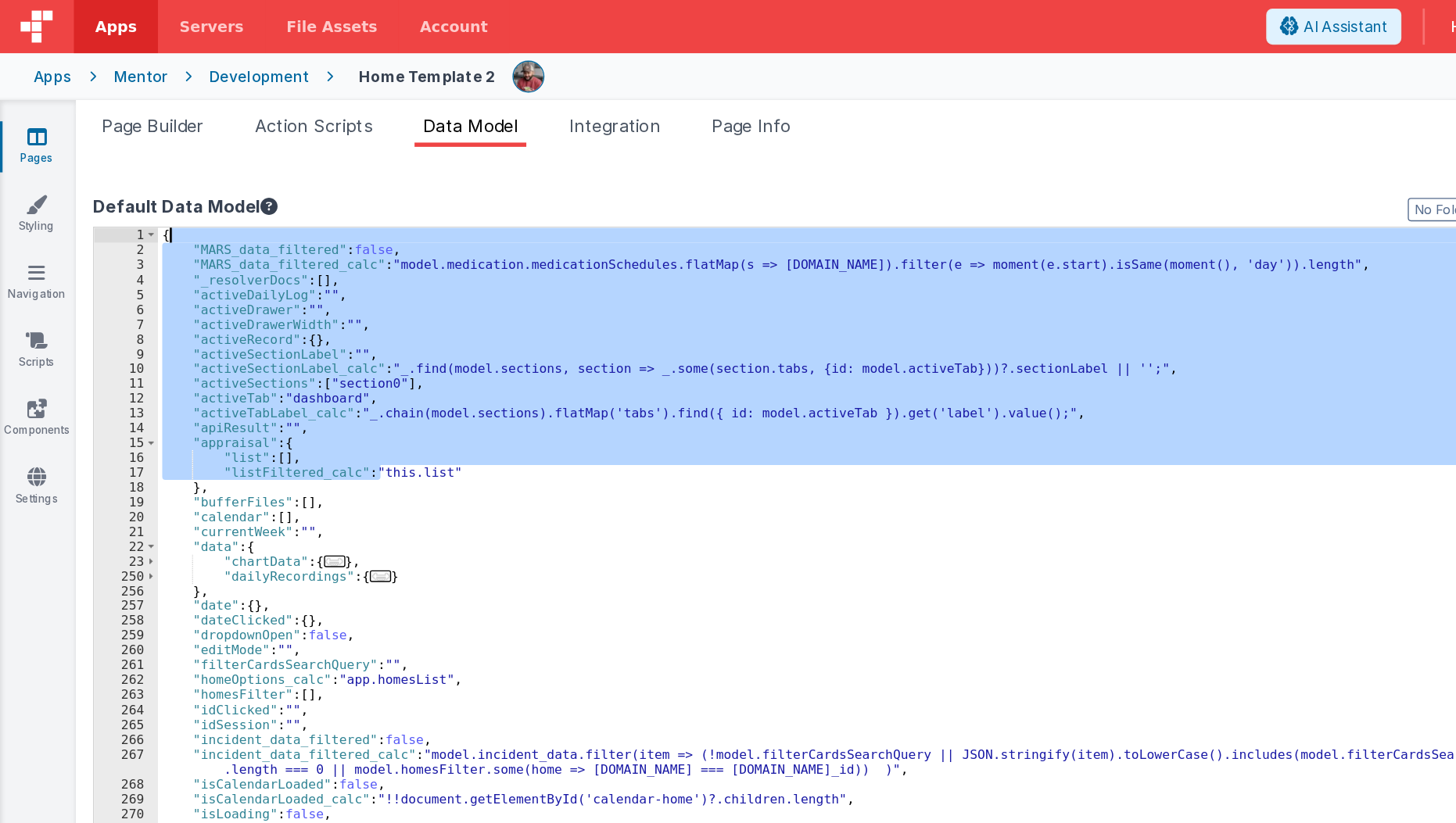
click at [287, 355] on div "{ "MARS_data_filtered" : false , "MARS_data_filtered_calc" : "model.medication.…" at bounding box center [681, 512] width 1130 height 691
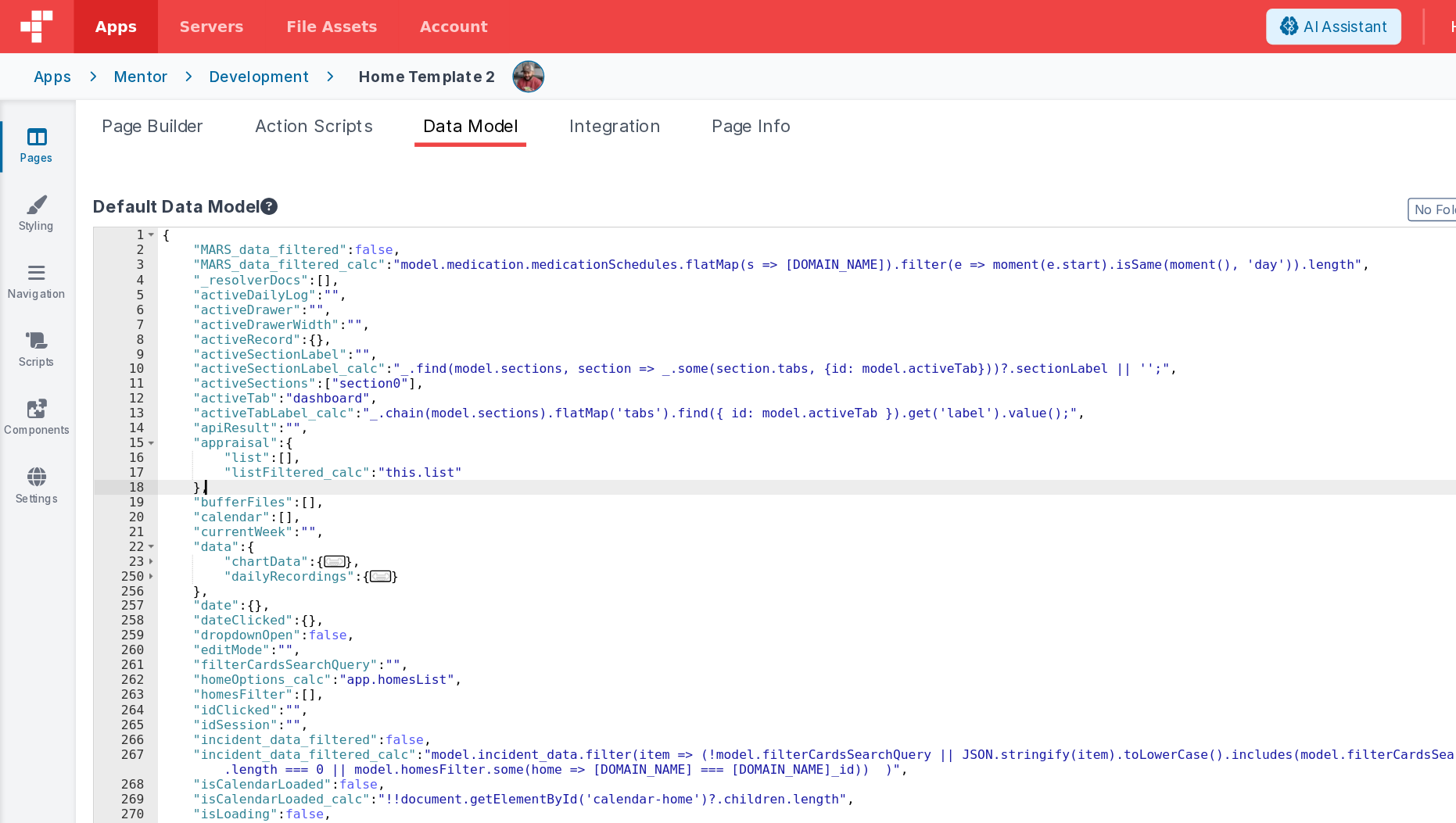
click at [287, 355] on div "{ "MARS_data_filtered" : false , "MARS_data_filtered_calc" : "model.medication.…" at bounding box center [681, 512] width 1130 height 691
click at [285, 351] on div "{ "MARS_data_filtered" : false , "MARS_data_filtered_calc" : "model.medication.…" at bounding box center [681, 512] width 1130 height 691
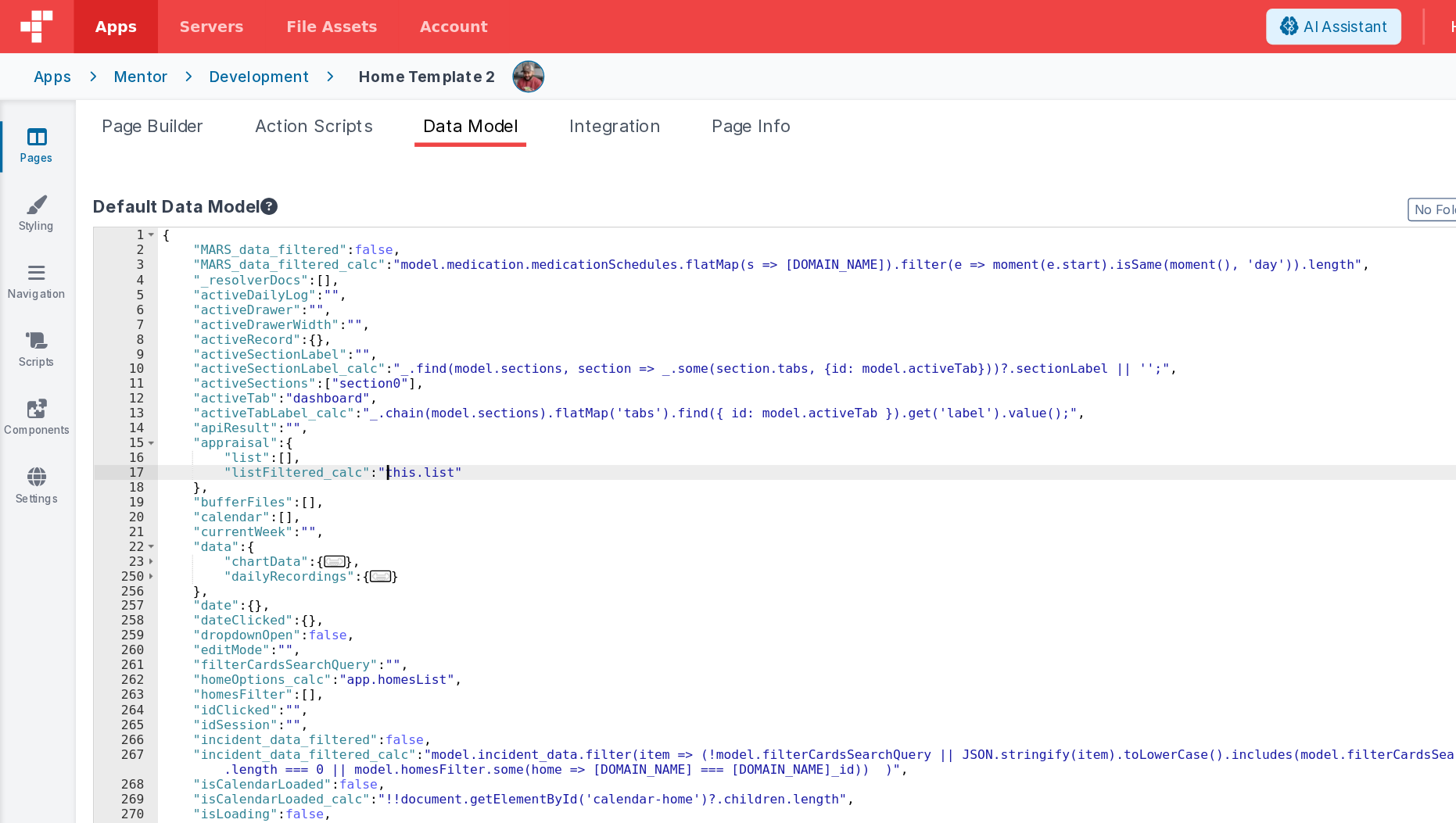
click at [285, 351] on div "{ "MARS_data_filtered" : false , "MARS_data_filtered_calc" : "model.medication.…" at bounding box center [681, 512] width 1130 height 691
click at [160, 350] on div "{ "MARS_data_filtered" : false , "MARS_data_filtered_calc" : "model.medication.…" at bounding box center [681, 512] width 1130 height 691
click at [309, 336] on div "{ "MARS_data_filtered" : false , "MARS_data_filtered_calc" : "model.medication.…" at bounding box center [681, 512] width 1130 height 691
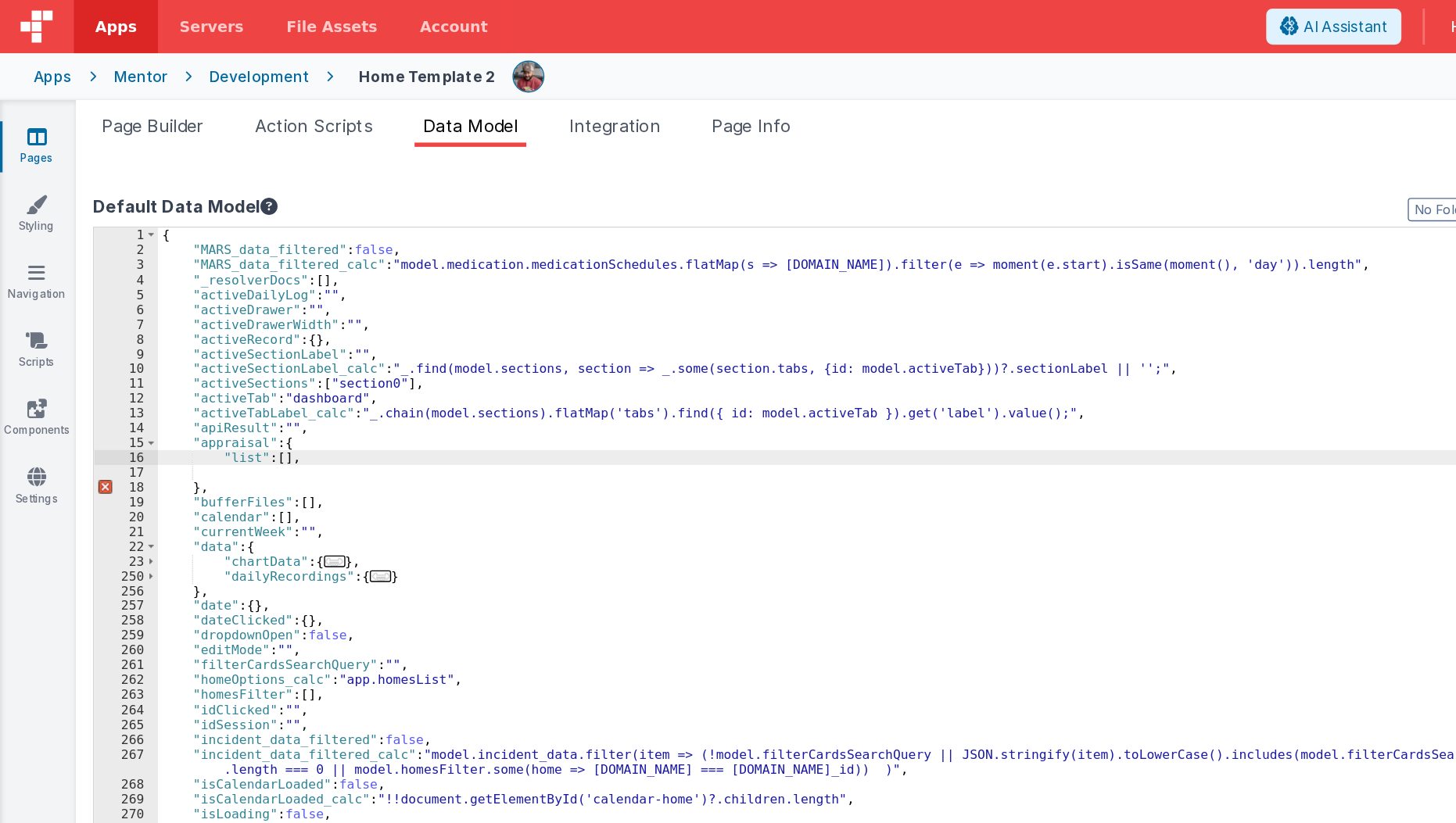
click at [309, 336] on div "{ "MARS_data_filtered" : false , "MARS_data_filtered_calc" : "model.medication.…" at bounding box center [681, 512] width 1130 height 691
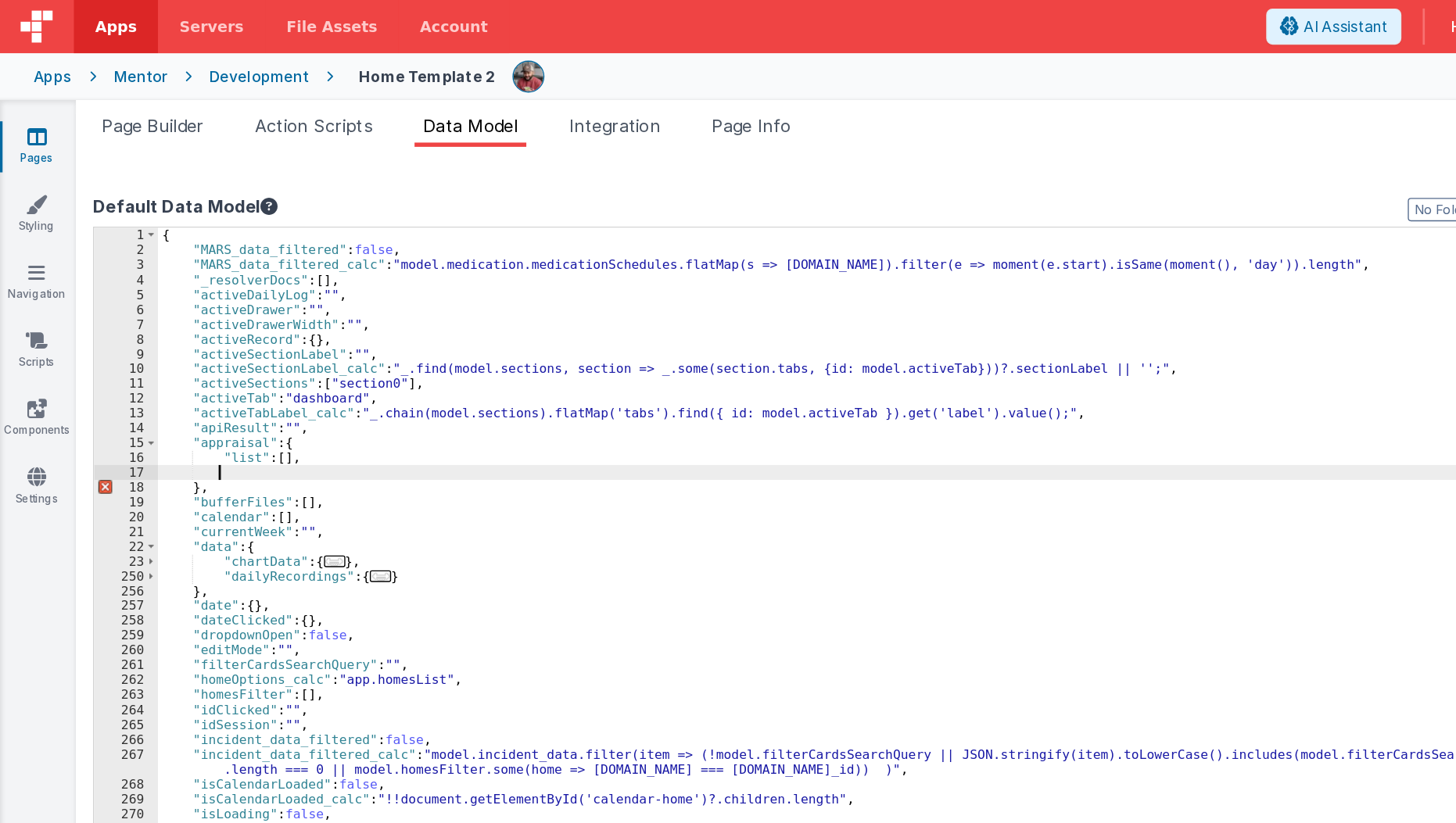
click at [303, 342] on div "{ "MARS_data_filtered" : false , "MARS_data_filtered_calc" : "model.medication.…" at bounding box center [681, 512] width 1130 height 691
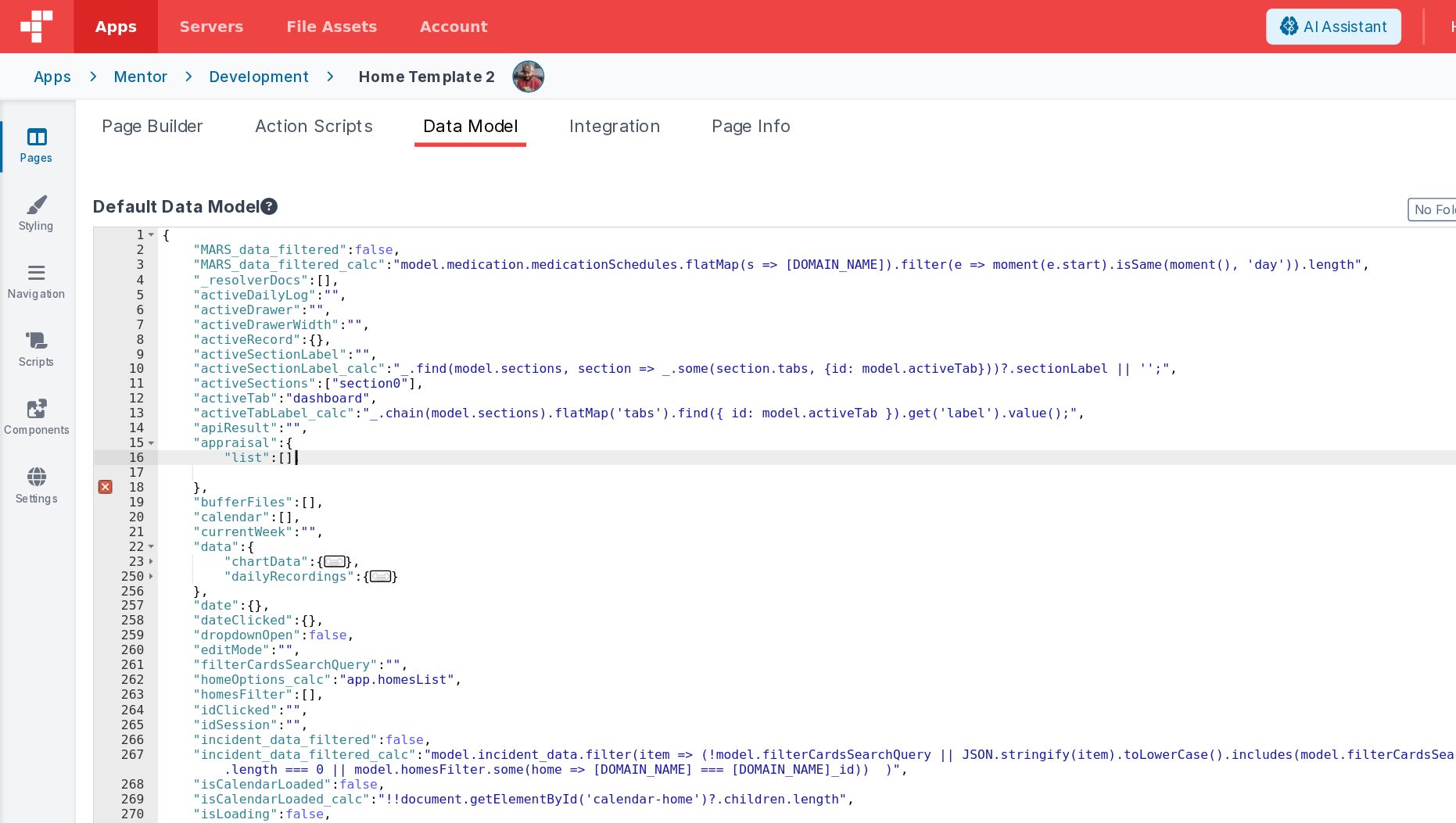
click at [307, 340] on div "{ "MARS_data_filtered" : false , "MARS_data_filtered_calc" : "model.medication.…" at bounding box center [681, 512] width 1130 height 691
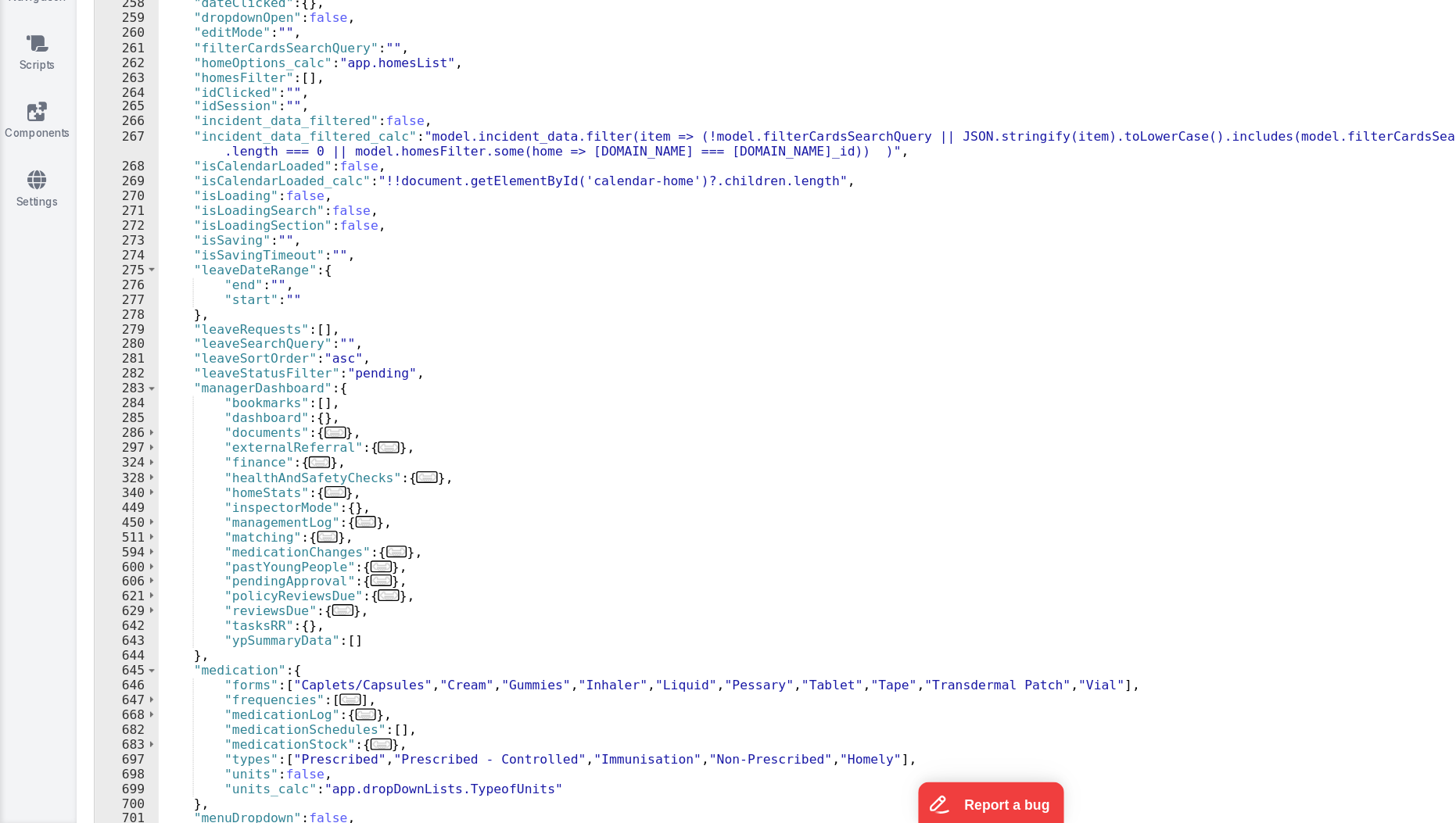
scroll to position [236, 0]
click at [253, 679] on div ""data" : { "chartData" : { ... } , "dailyRecordings" : { ... } } , "date" : { }…" at bounding box center [681, 506] width 1130 height 691
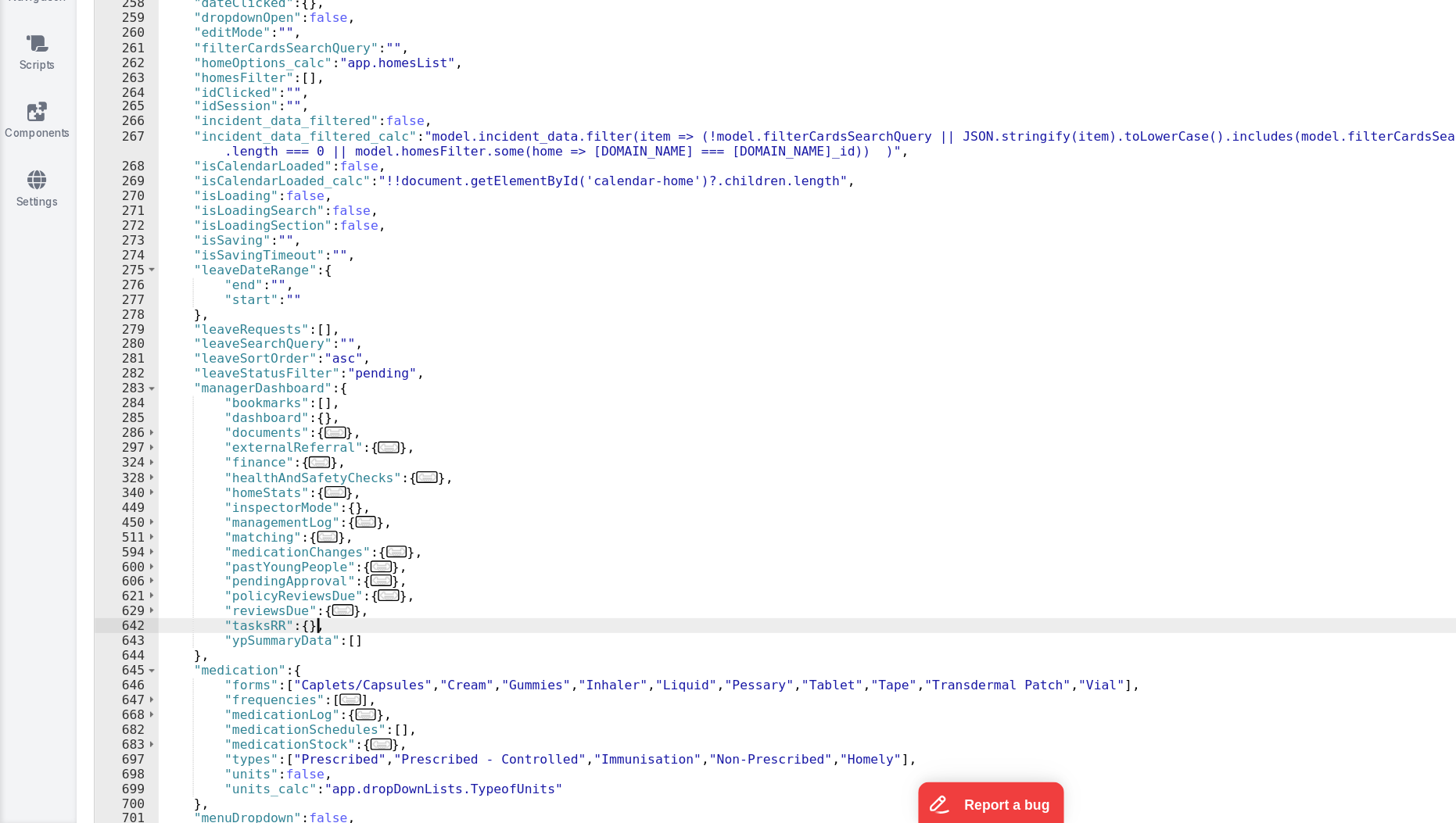
click at [273, 667] on div ""data" : { "chartData" : { ... } , "dailyRecordings" : { ... } } , "date" : { }…" at bounding box center [681, 506] width 1130 height 691
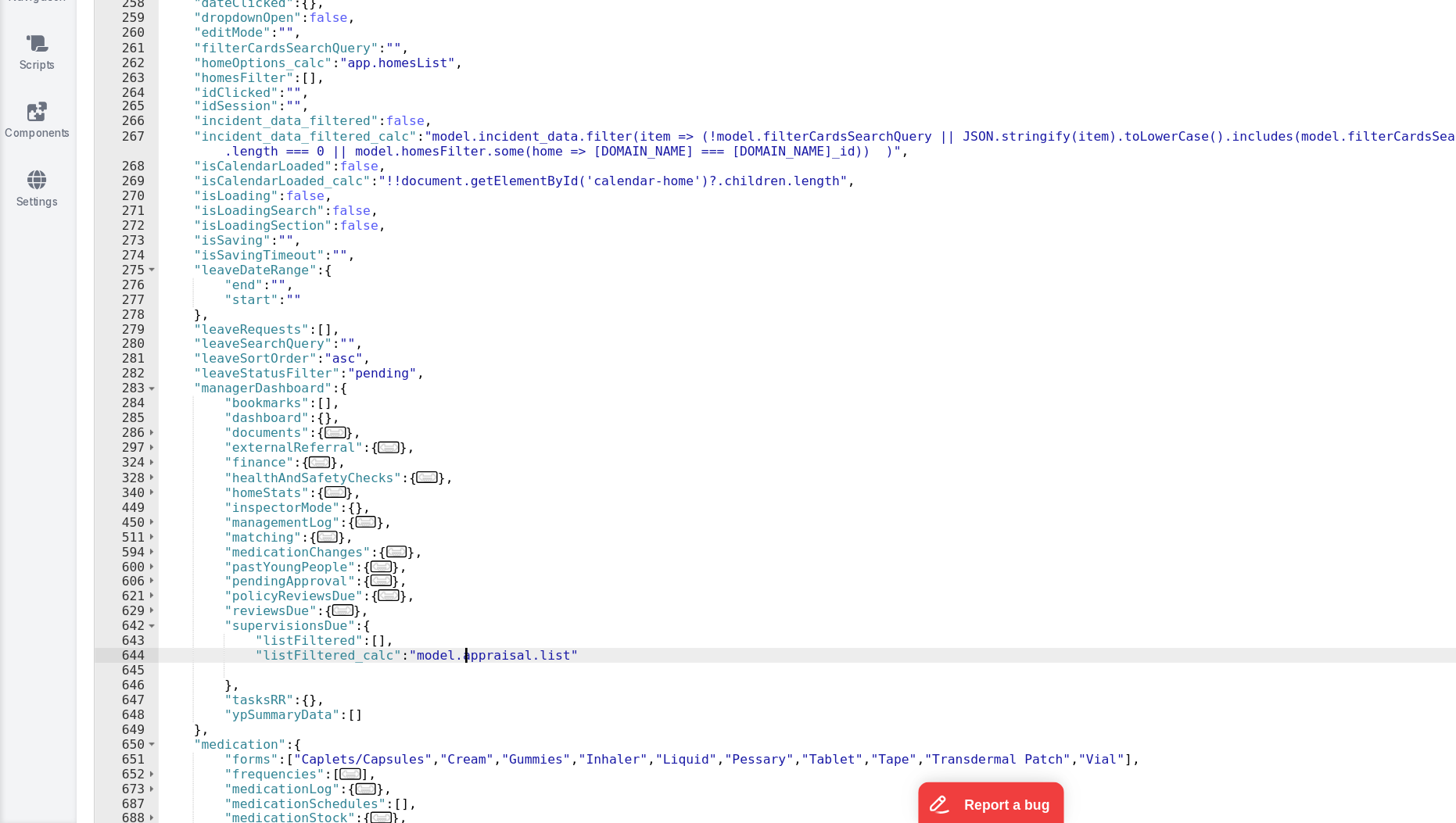
click at [342, 702] on div ""data" : { "chartData" : { ... } , "dailyRecordings" : { ... } } , "date" : { }…" at bounding box center [681, 506] width 1130 height 691
click at [186, 690] on div ""data" : { "chartData" : { ... } , "dailyRecordings" : { ... } } , "date" : { }…" at bounding box center [681, 506] width 1130 height 691
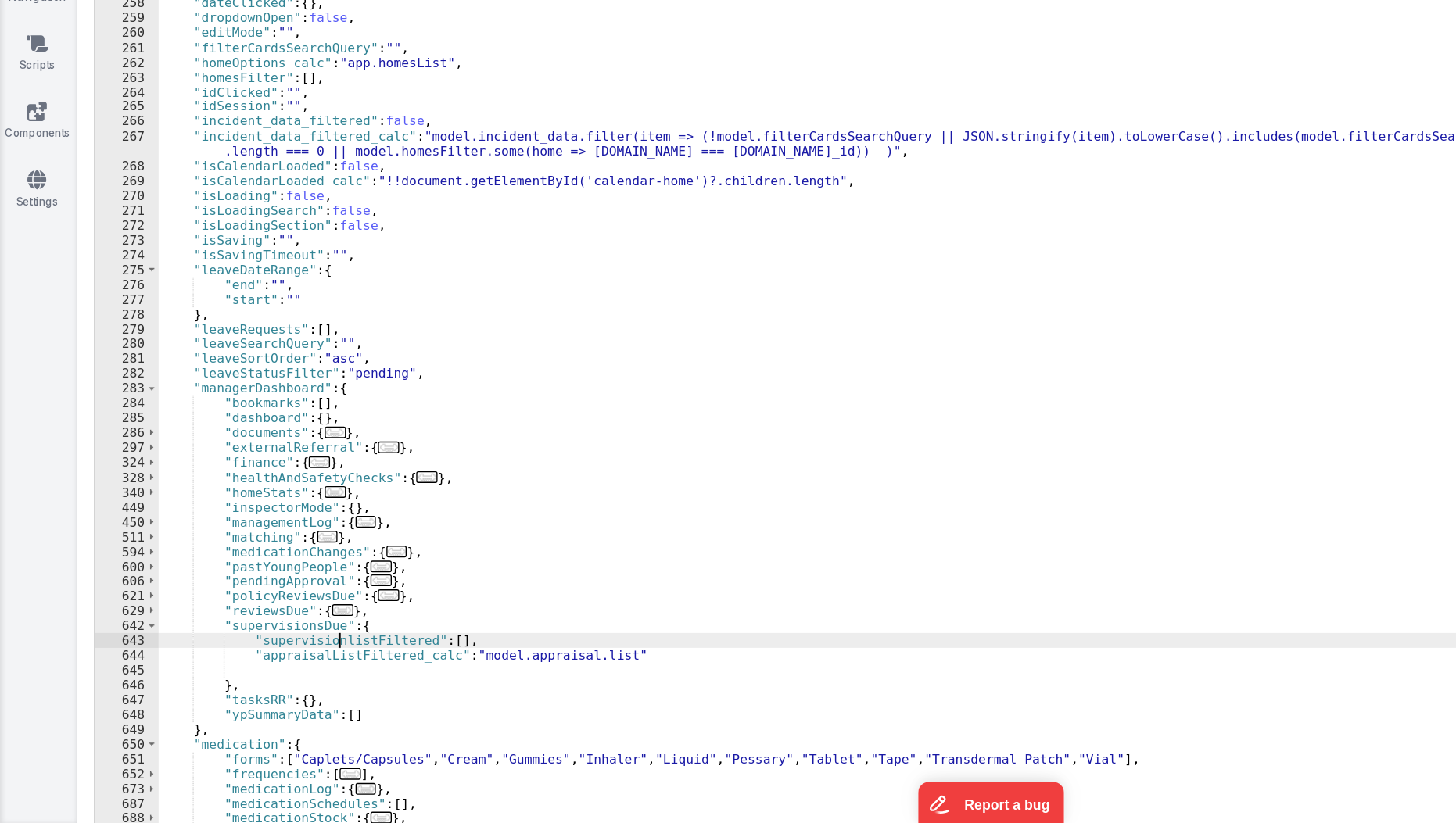
click at [246, 686] on div ""data" : { "chartData" : { ... } , "dailyRecordings" : { ... } } , "date" : { }…" at bounding box center [681, 506] width 1130 height 691
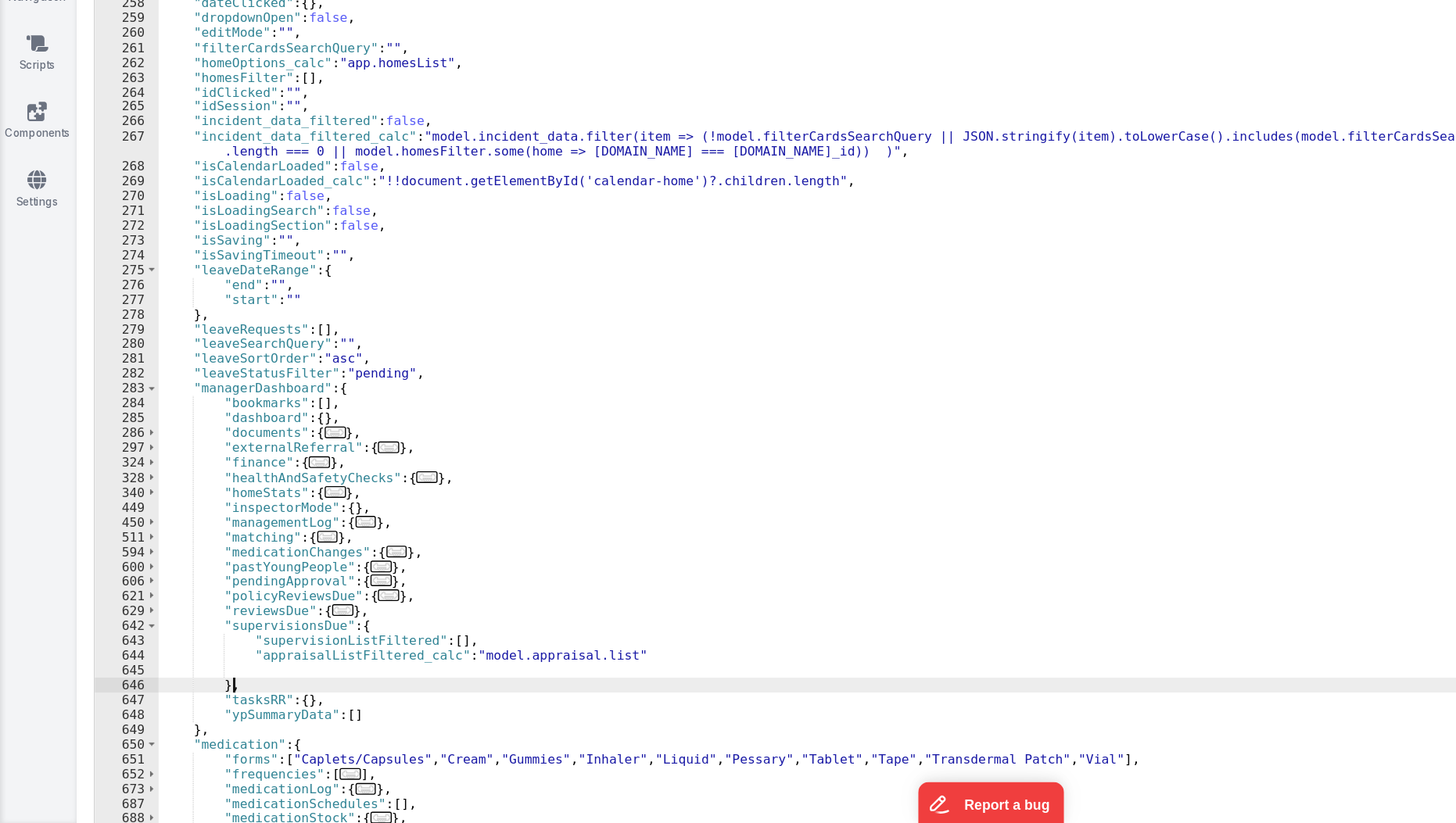
click at [294, 722] on div ""data" : { "chartData" : { ... } , "dailyRecordings" : { ... } } , "date" : { }…" at bounding box center [681, 506] width 1130 height 691
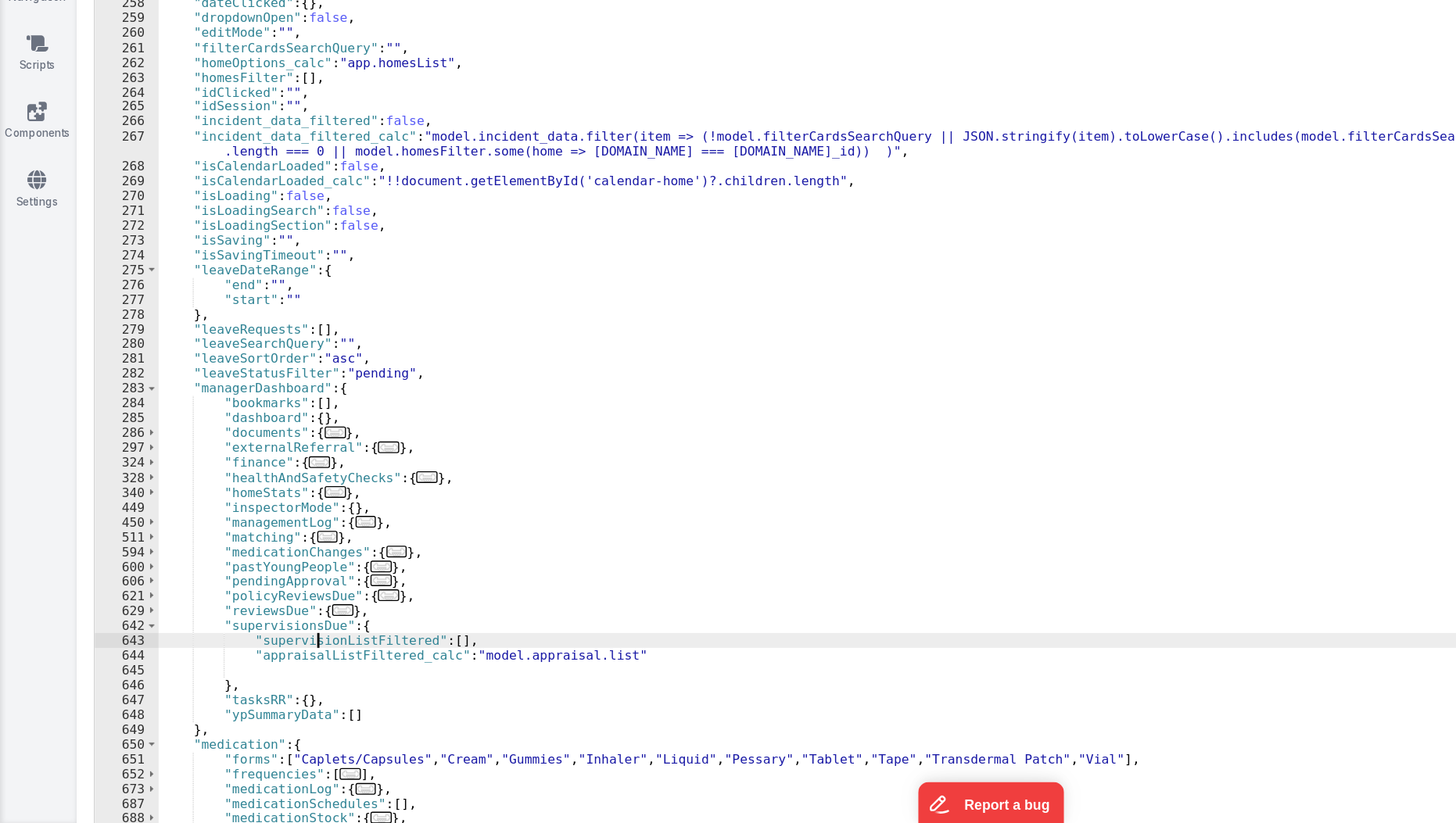
click at [232, 690] on div ""data" : { "chartData" : { ... } , "dailyRecordings" : { ... } } , "date" : { }…" at bounding box center [681, 506] width 1130 height 691
click at [257, 701] on div ""data" : { "chartData" : { ... } , "dailyRecordings" : { ... } } , "date" : { }…" at bounding box center [681, 506] width 1130 height 691
click at [404, 701] on div ""data" : { "chartData" : { ... } , "dailyRecordings" : { ... } } , "date" : { }…" at bounding box center [681, 506] width 1130 height 691
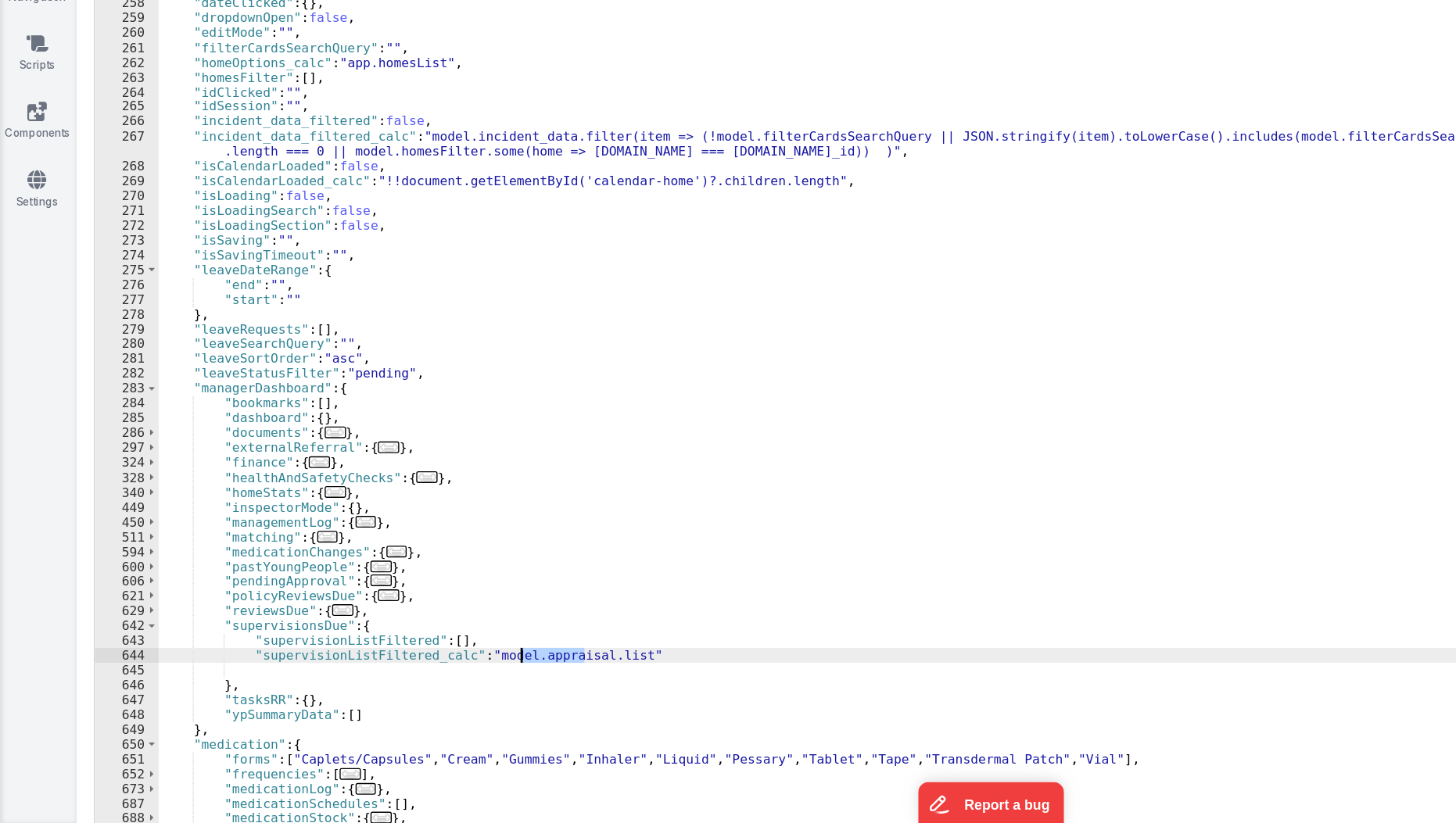
click at [404, 701] on div ""data" : { "chartData" : { ... } , "dailyRecordings" : { ... } } , "date" : { }…" at bounding box center [681, 506] width 1130 height 691
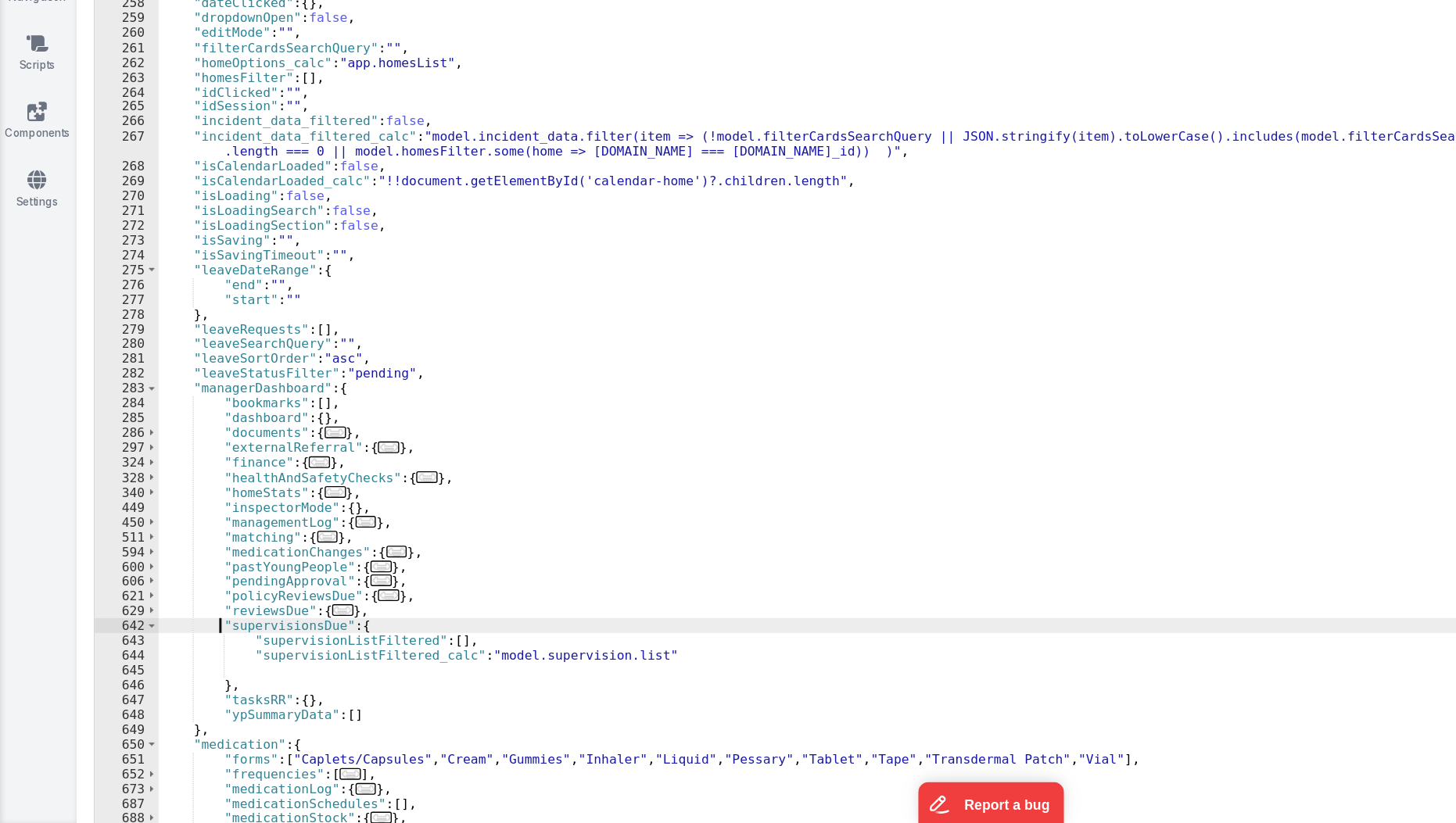
click at [162, 678] on div ""data" : { "chartData" : { ... } , "dailyRecordings" : { ... } } , "date" : { }…" at bounding box center [681, 506] width 1130 height 691
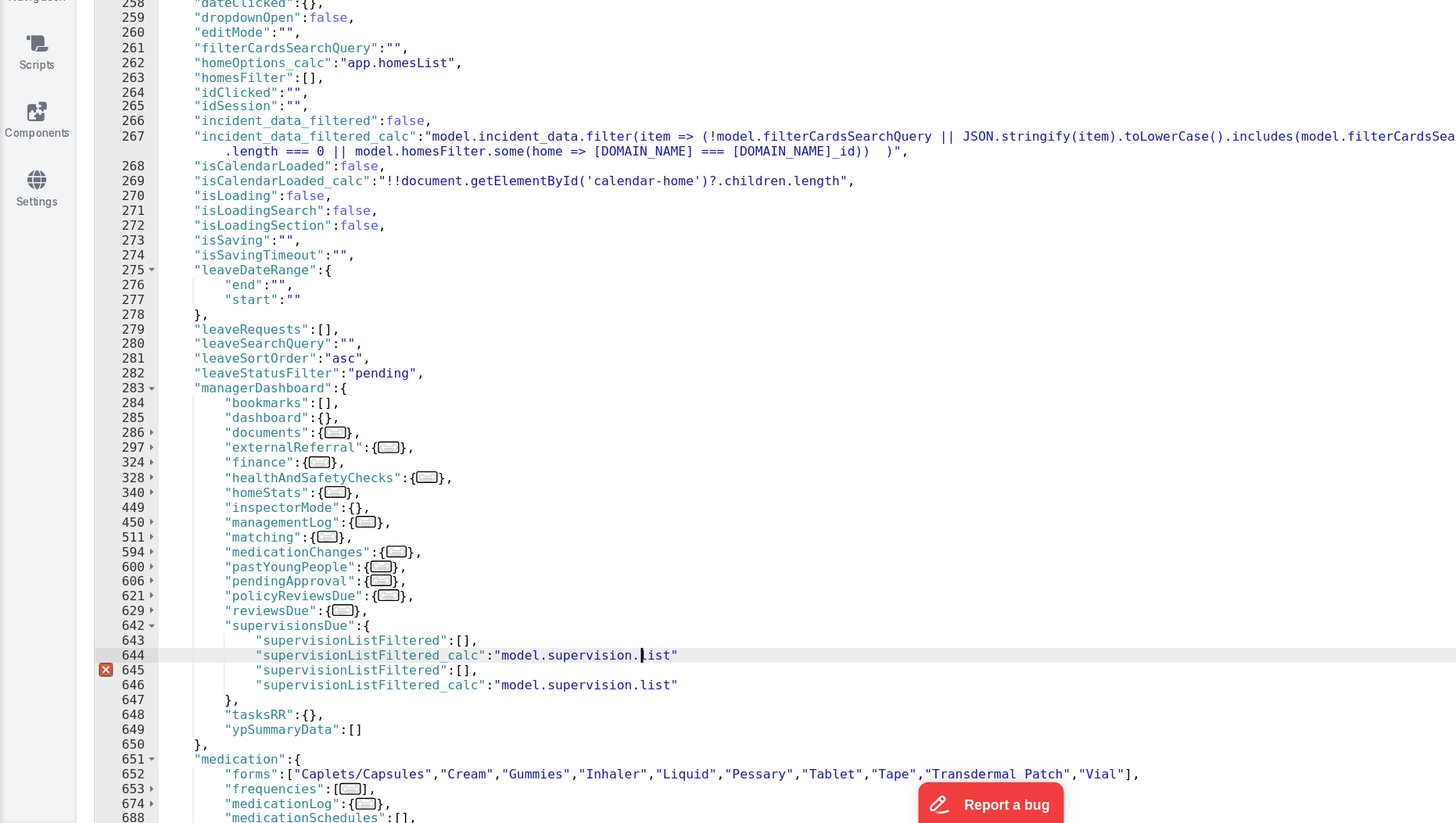
click at [488, 699] on div ""data" : { "chartData" : { ... } , "dailyRecordings" : { ... } } , "date" : { }…" at bounding box center [681, 506] width 1130 height 691
click at [241, 712] on div ""data" : { "chartData" : { ... } , "dailyRecordings" : { ... } } , "date" : { }…" at bounding box center [681, 506] width 1130 height 691
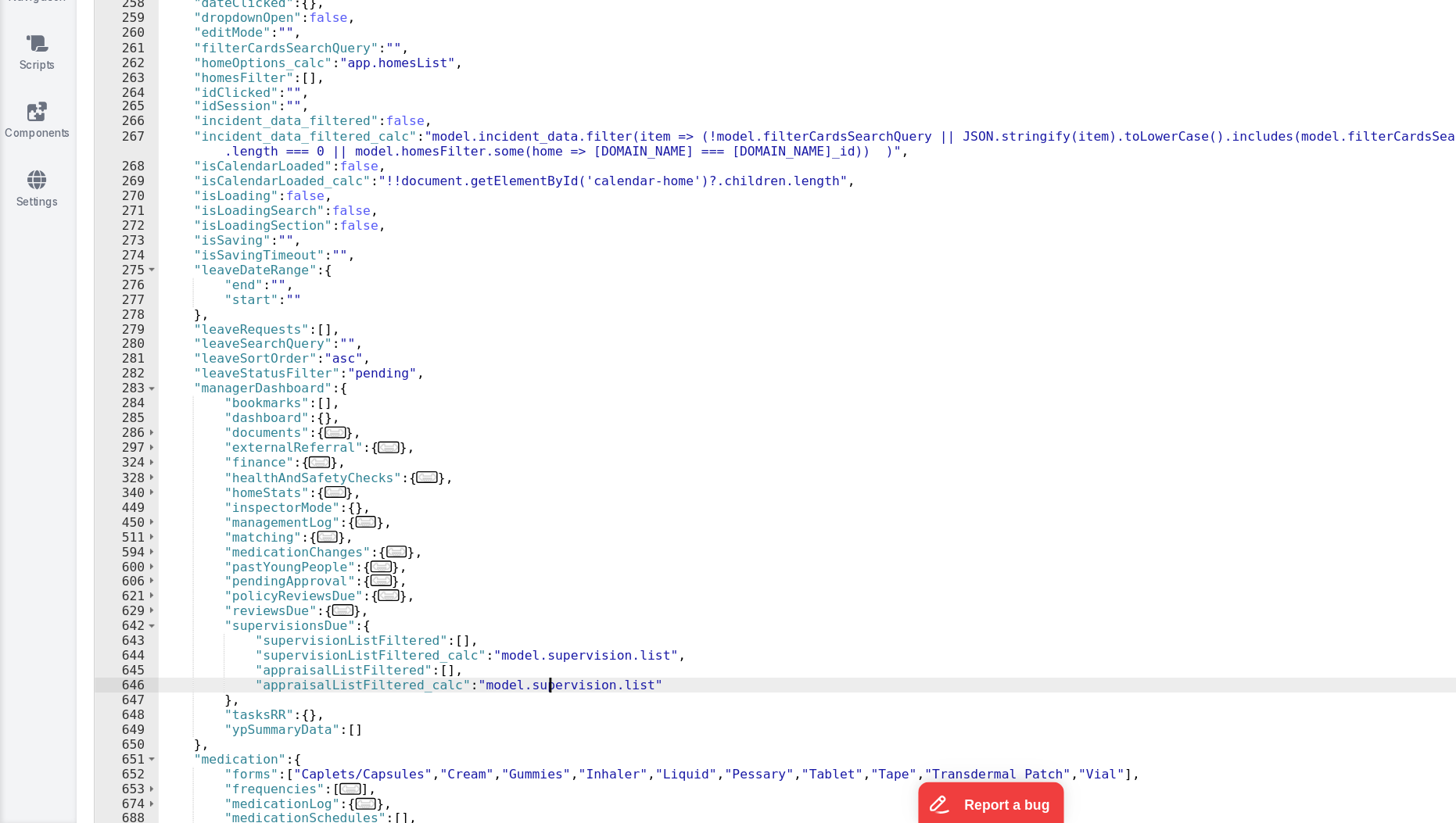
click at [405, 722] on div ""data" : { "chartData" : { ... } , "dailyRecordings" : { ... } } , "date" : { }…" at bounding box center [681, 506] width 1130 height 691
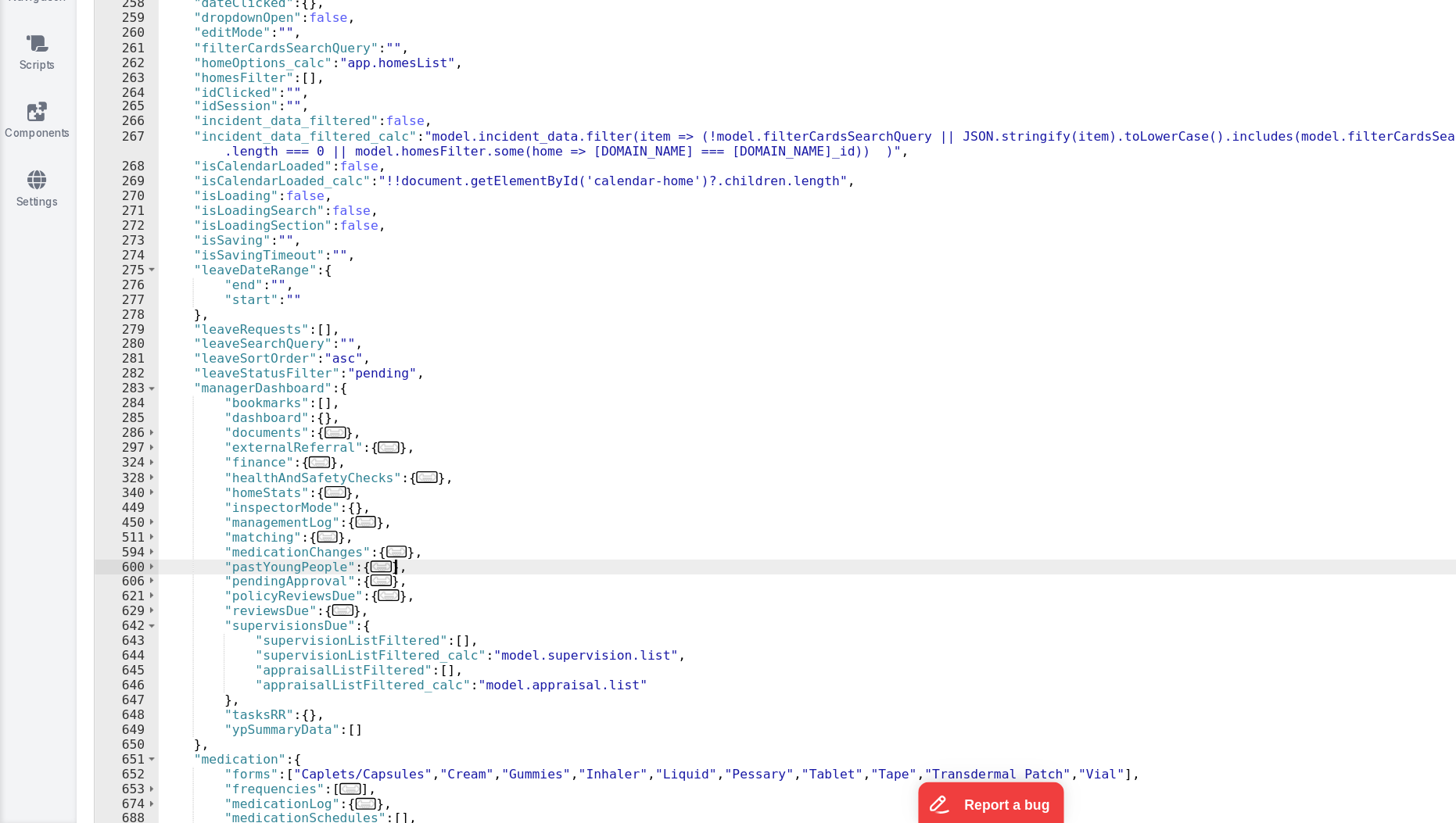
click at [455, 634] on div ""data" : { "chartData" : { ... } , "dailyRecordings" : { ... } } , "date" : { }…" at bounding box center [681, 506] width 1130 height 691
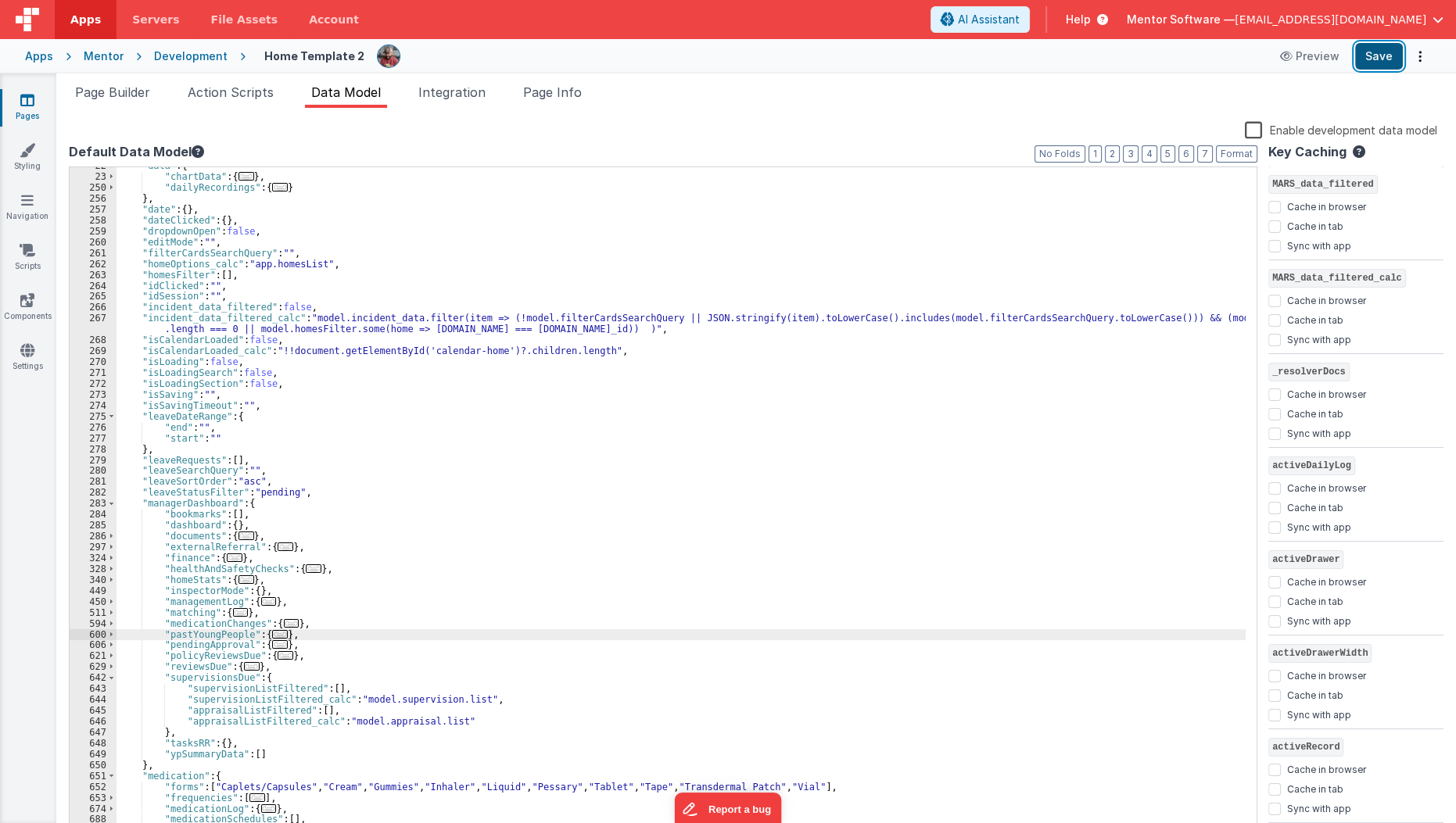
click at [1373, 57] on button "Save" at bounding box center [1379, 57] width 48 height 27
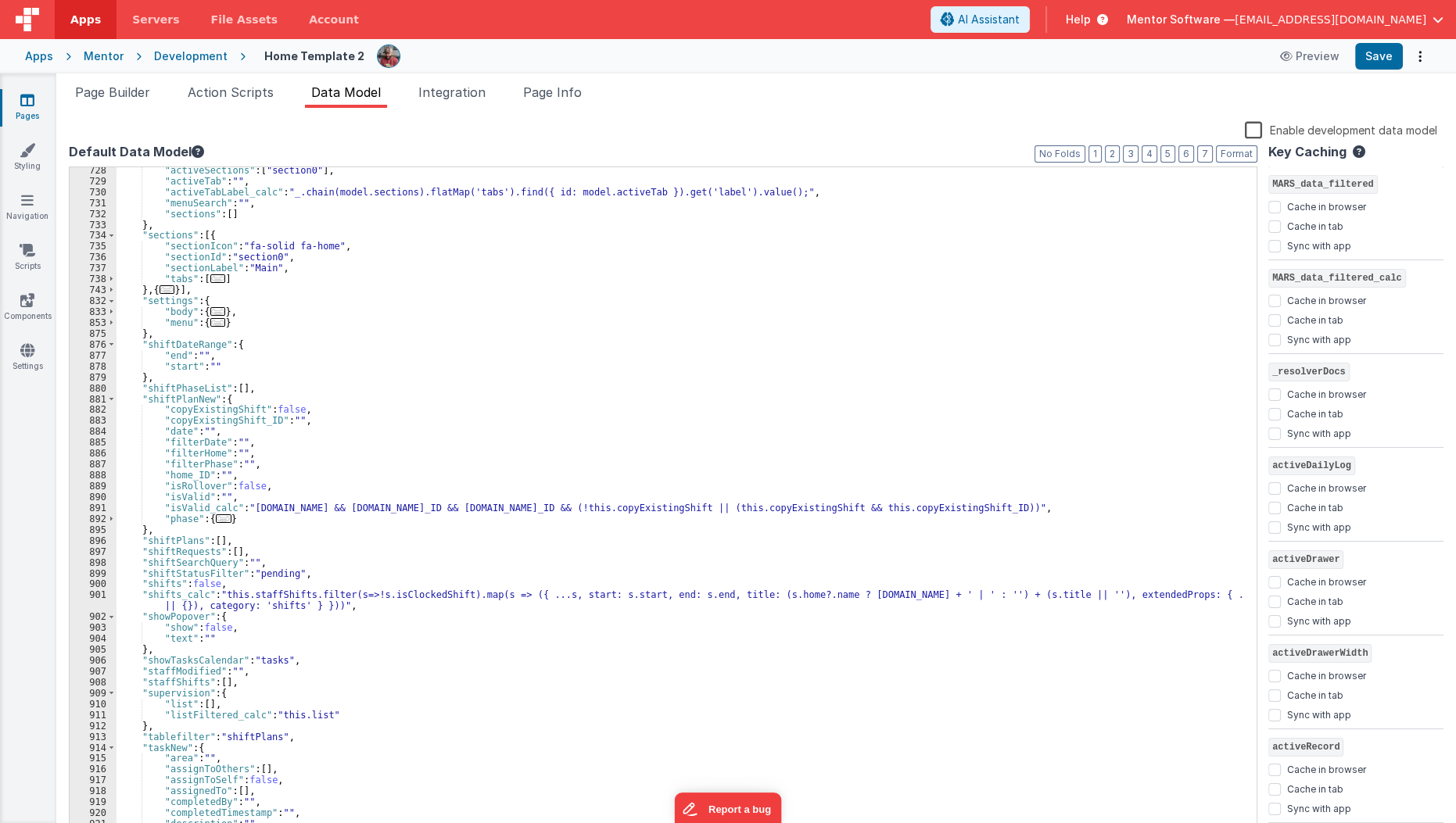
scroll to position [1201, 0]
click at [162, 711] on div ""activeSections" : [ "section0" ] , "activeTab" : "" , "activeTabLabel_calc" : …" at bounding box center [681, 511] width 1130 height 691
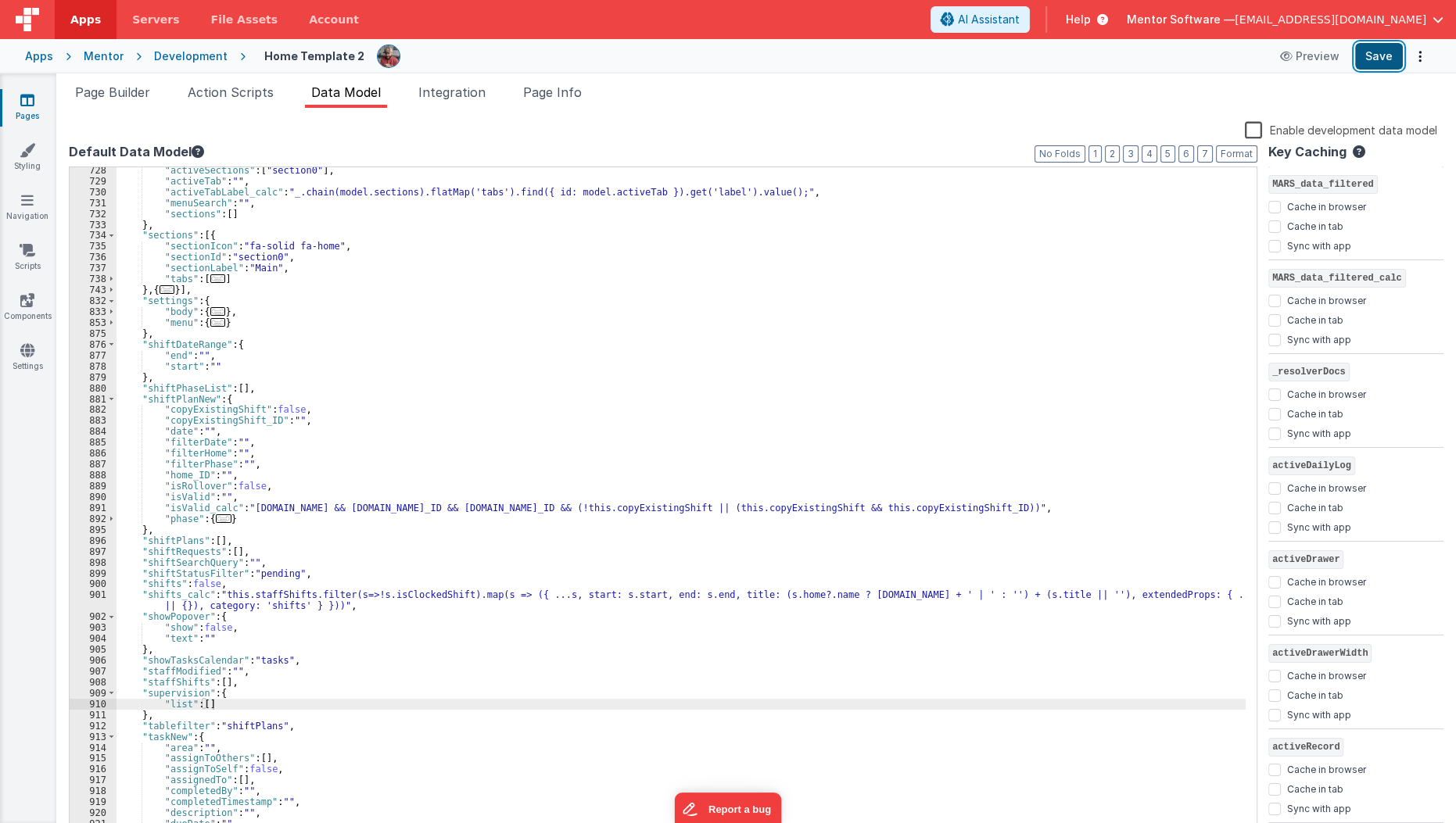
click at [1367, 61] on button "Save" at bounding box center [1379, 57] width 48 height 27
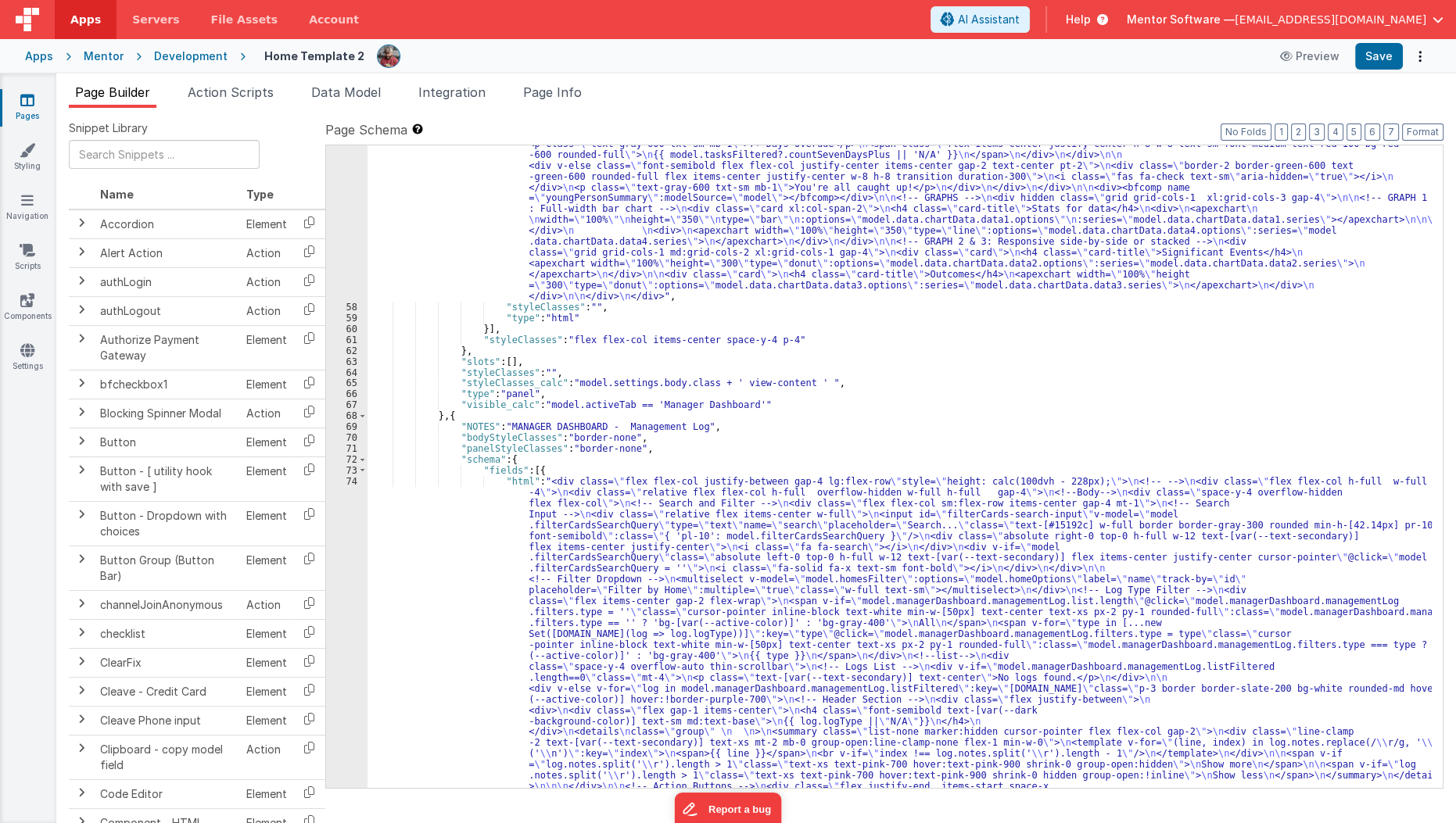
scroll to position [2909, 0]
click at [82, 712] on span at bounding box center [81, 718] width 13 height 12
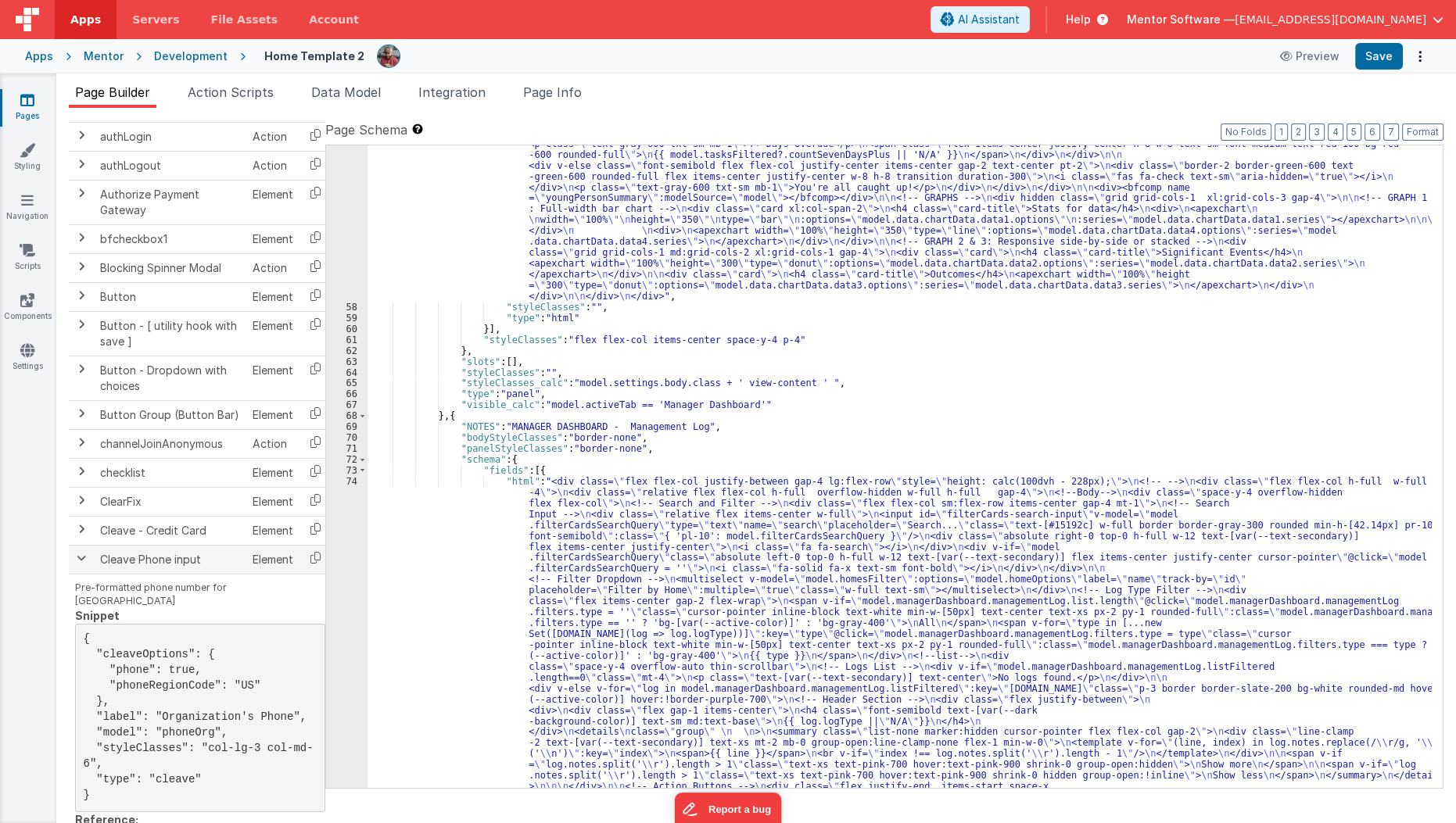
scroll to position [165, 0]
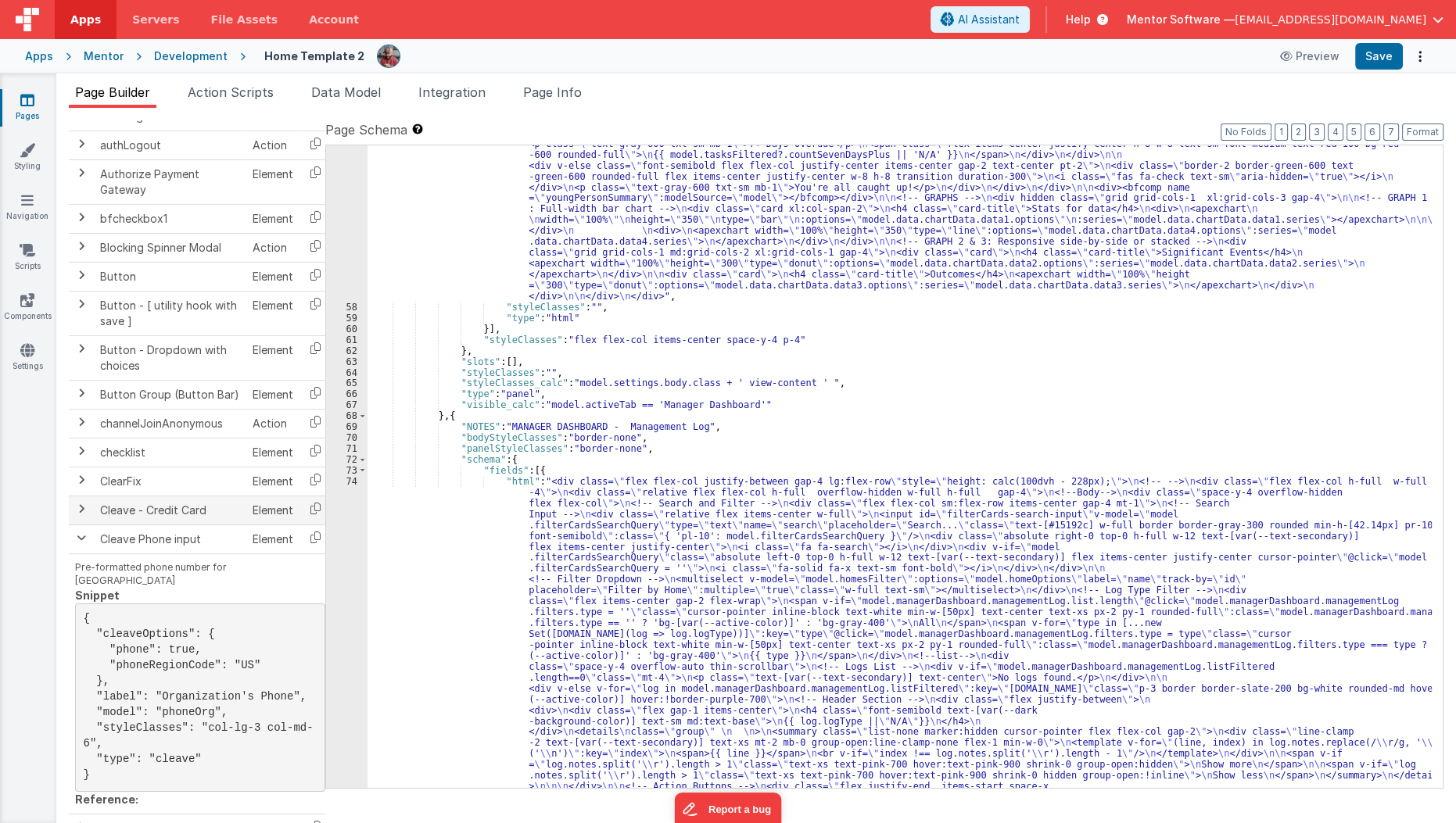
click at [84, 504] on span at bounding box center [81, 509] width 13 height 12
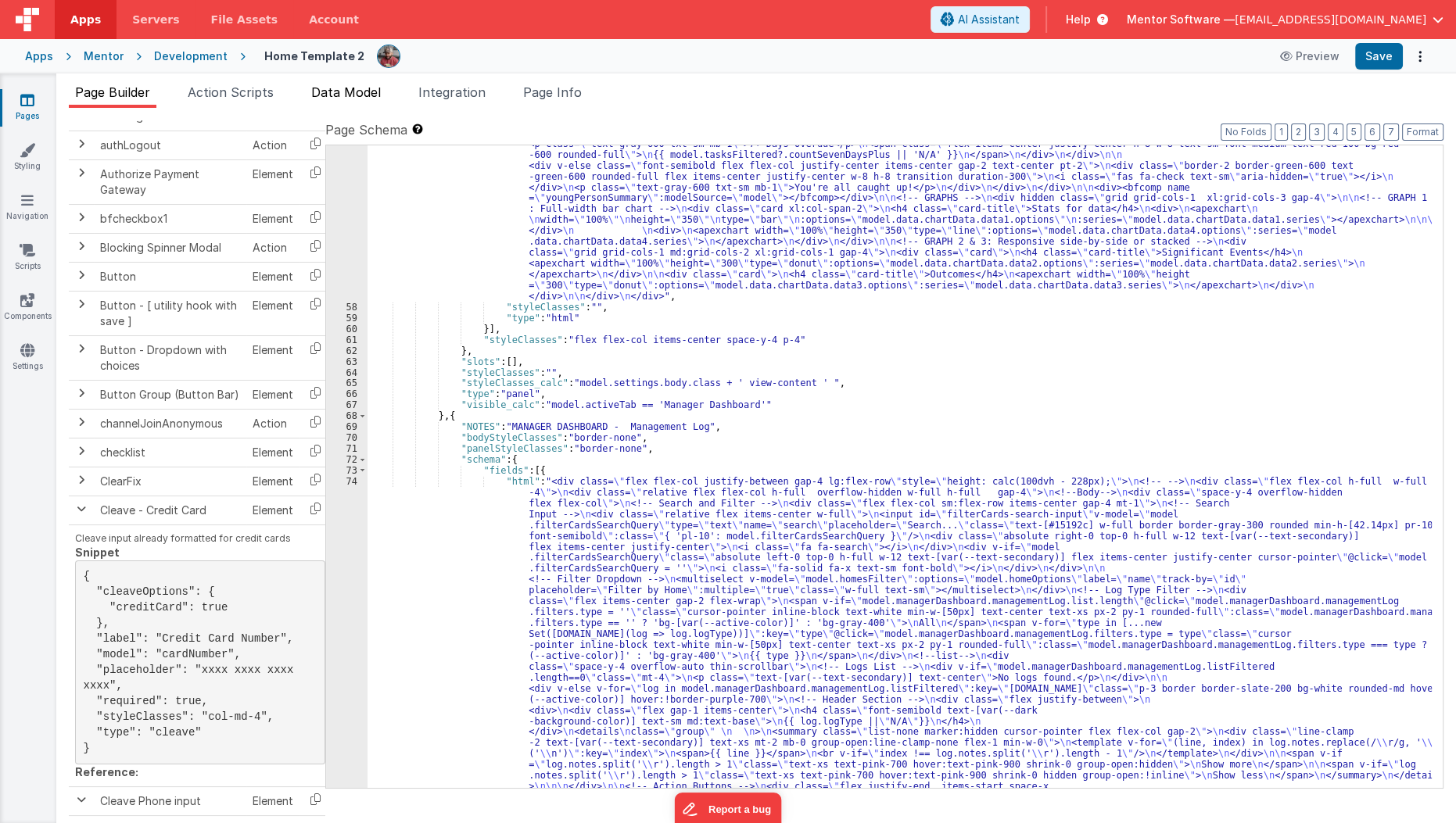
click at [359, 98] on span "Data Model" at bounding box center [346, 92] width 69 height 15
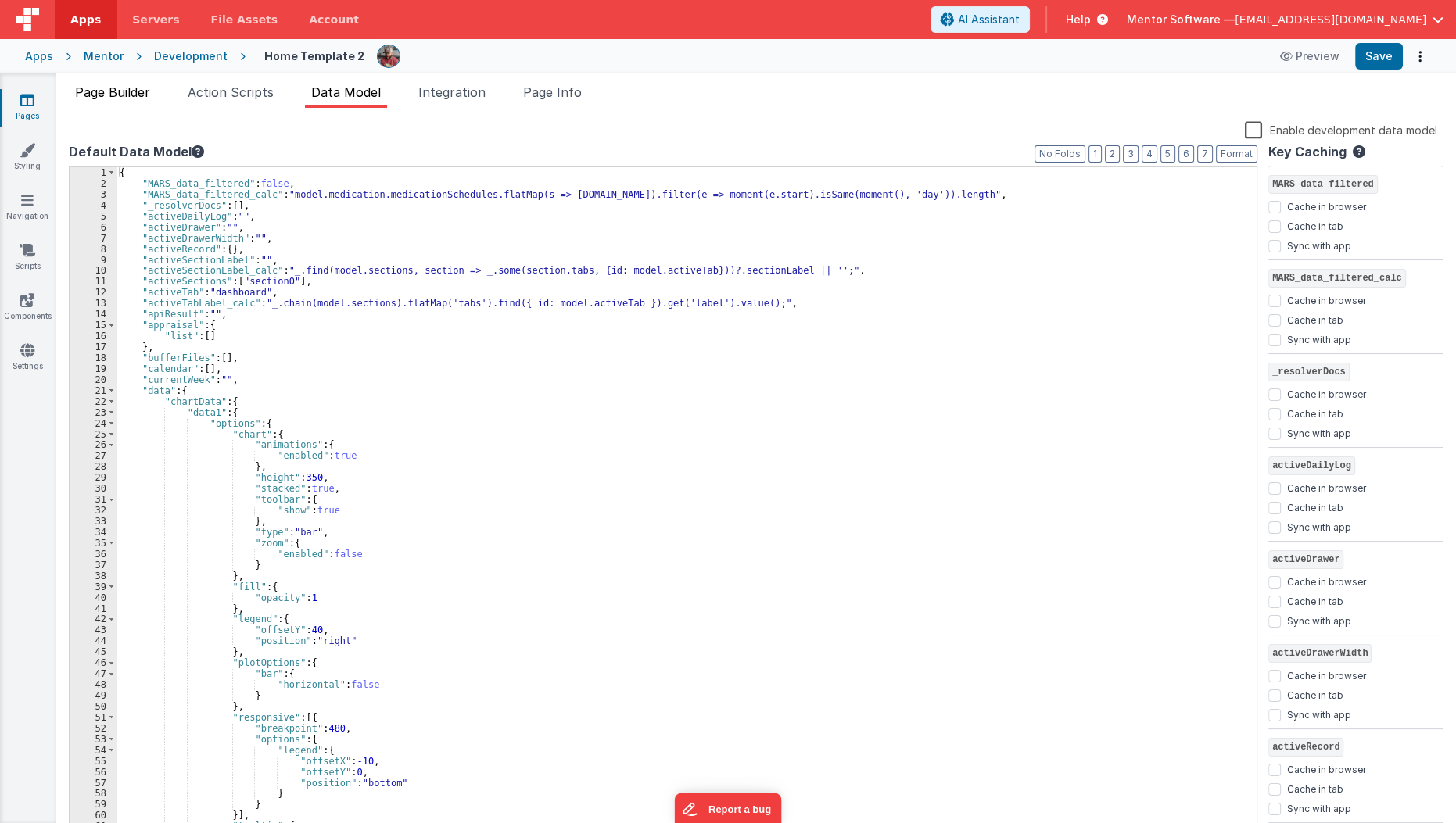
click at [140, 87] on span "Page Builder" at bounding box center [113, 92] width 75 height 15
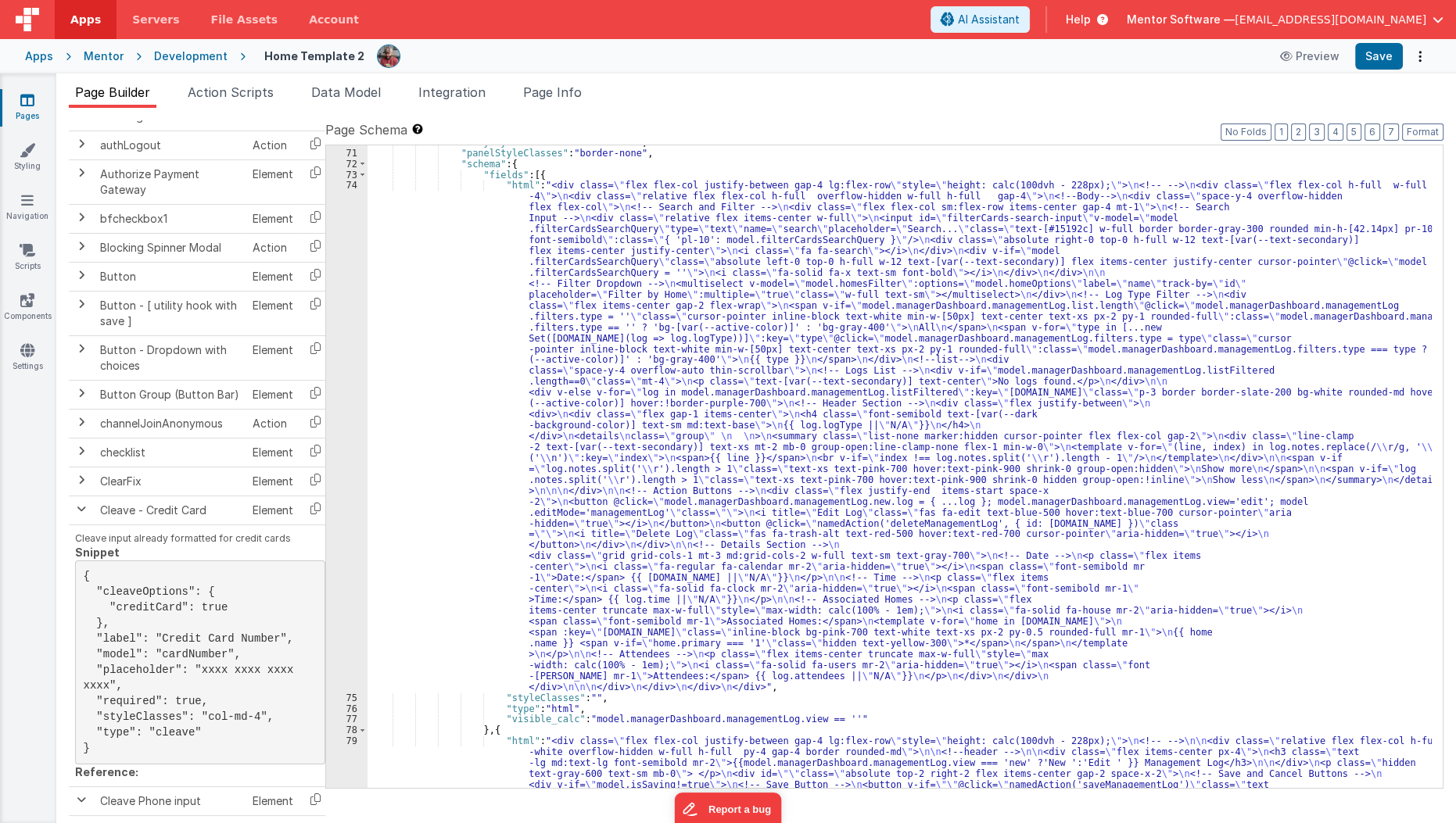
scroll to position [3171, 0]
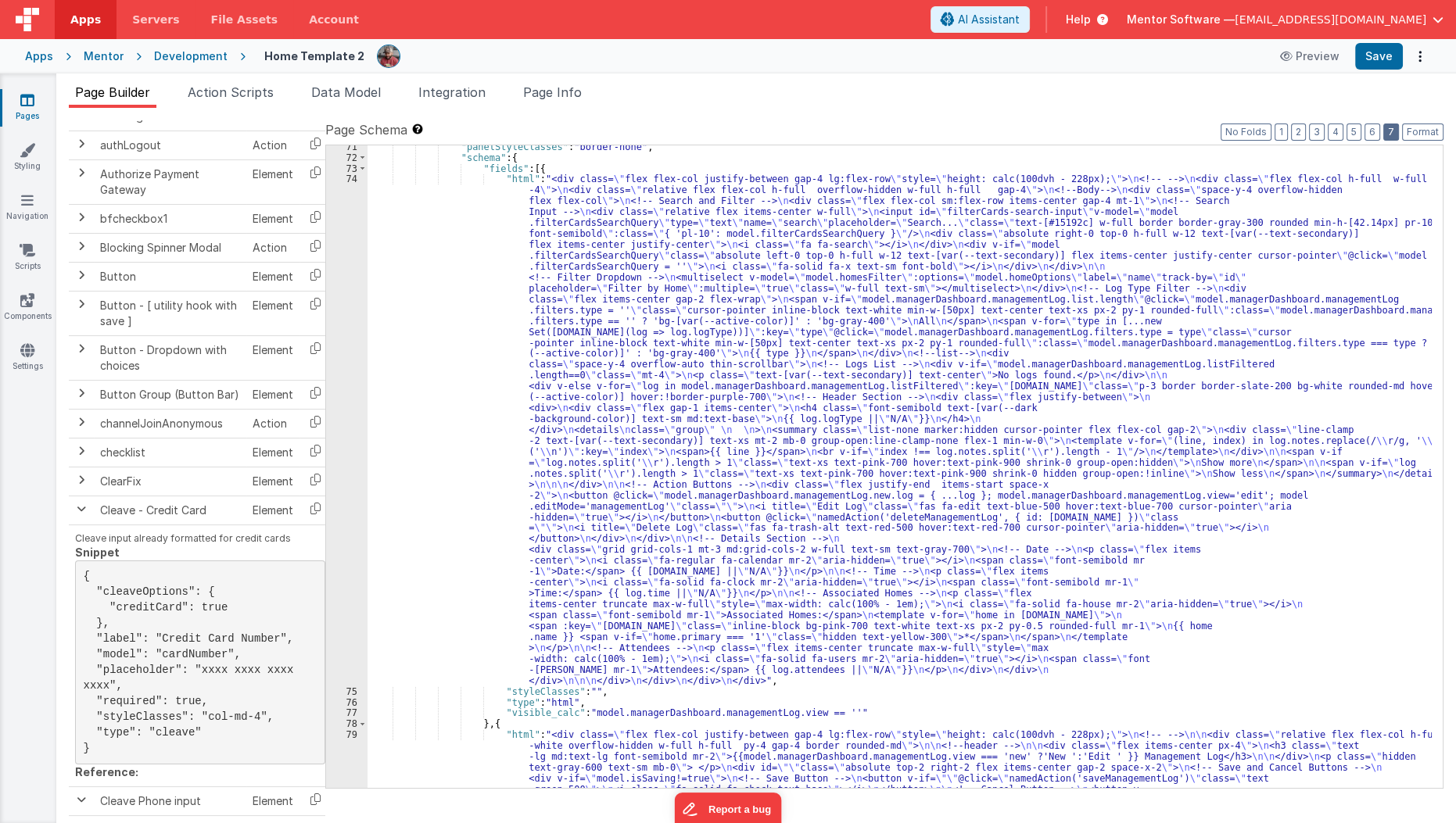
click at [1393, 132] on button "7" at bounding box center [1391, 132] width 15 height 17
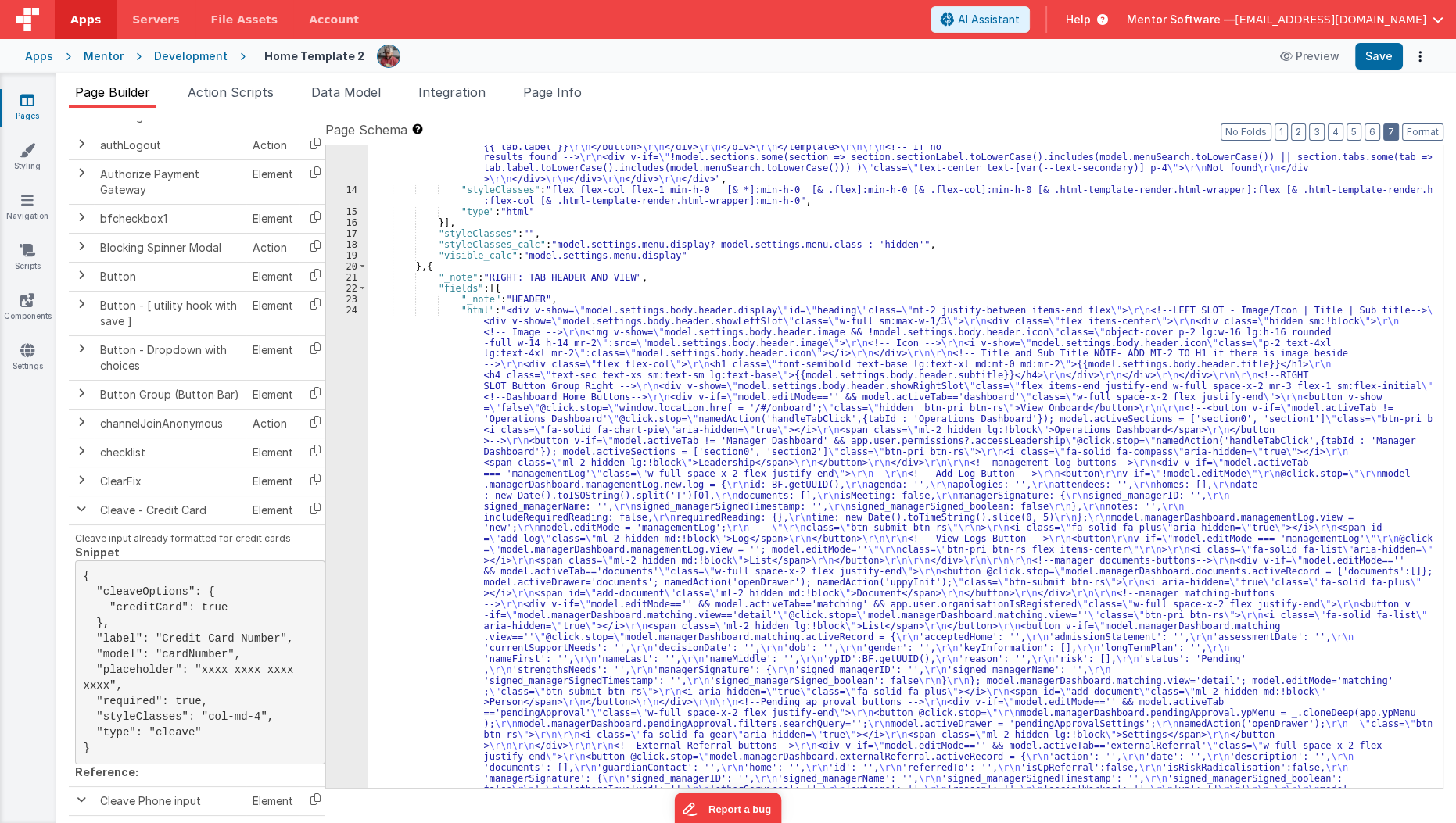
scroll to position [854, 0]
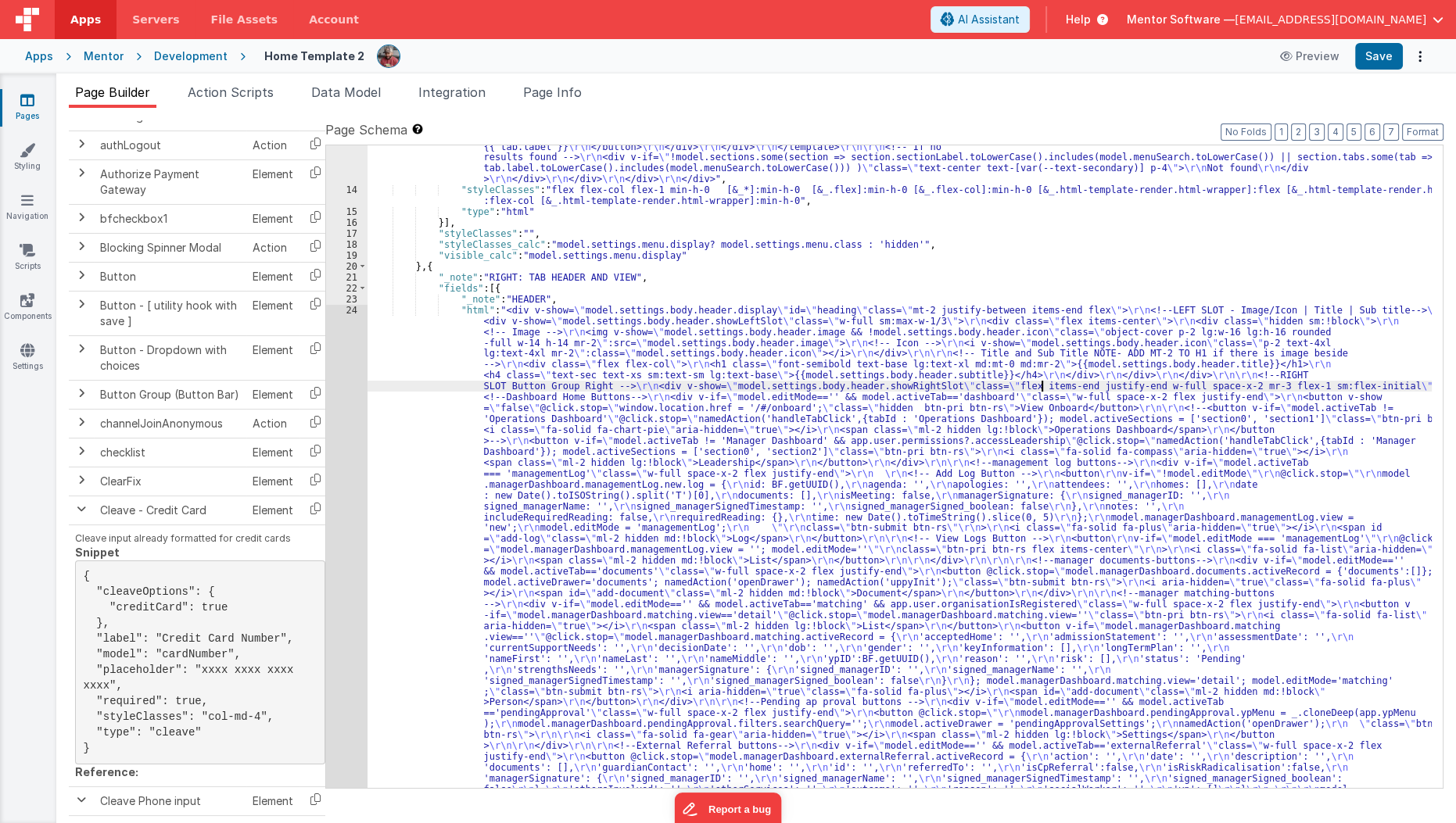
click at [1039, 387] on div ""html" : "<div class= \" flex flex-col min-h-0 flex-1 \" > \r\n <!-- Search Inp…" at bounding box center [899, 489] width 1065 height 1874
click at [1394, 132] on button "7" at bounding box center [1391, 132] width 15 height 17
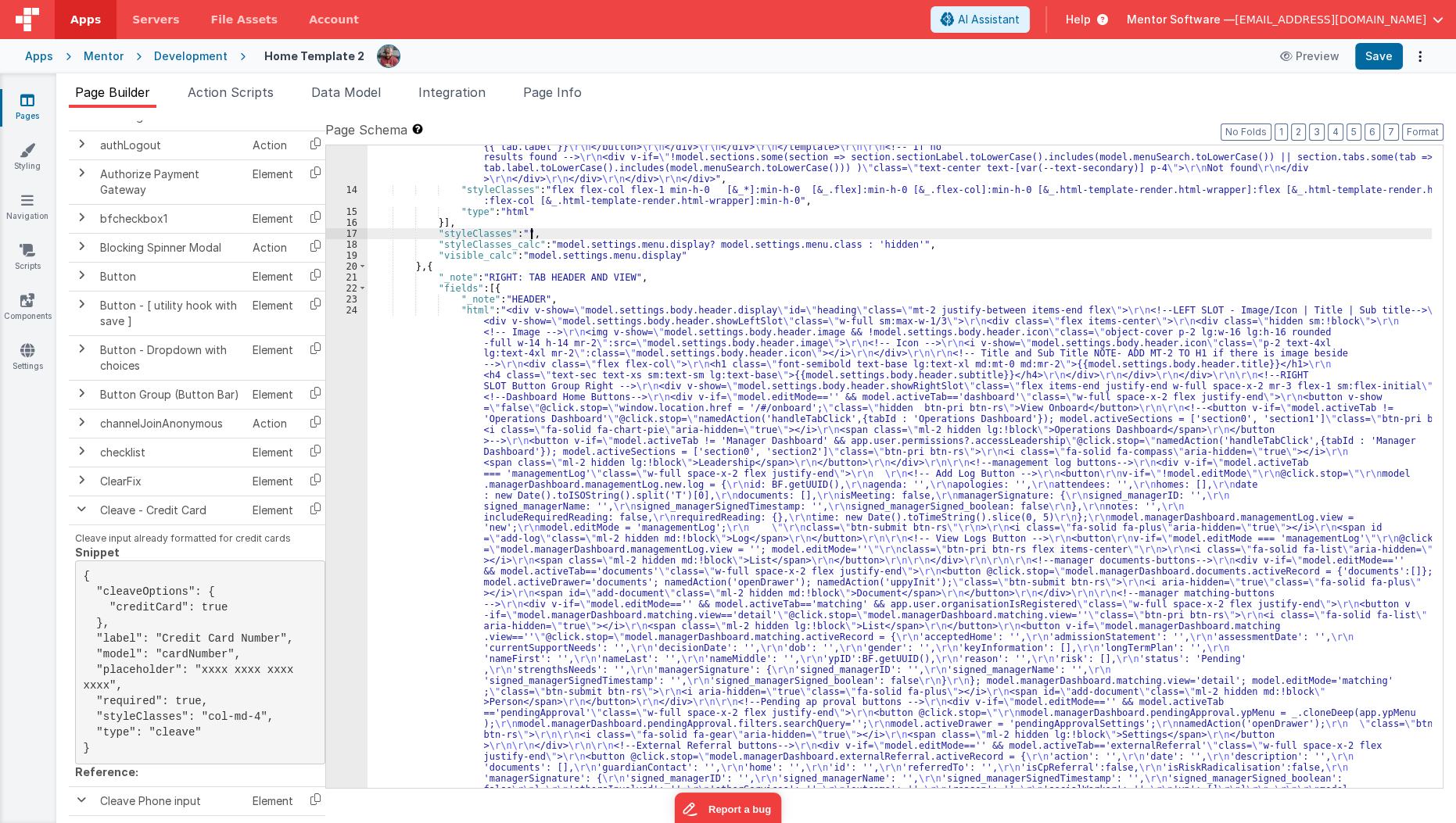
click at [1267, 233] on div ""html" : "<div class= \" flex flex-col min-h-0 flex-1 \" > \r\n <!-- Search Inp…" at bounding box center [899, 489] width 1065 height 1874
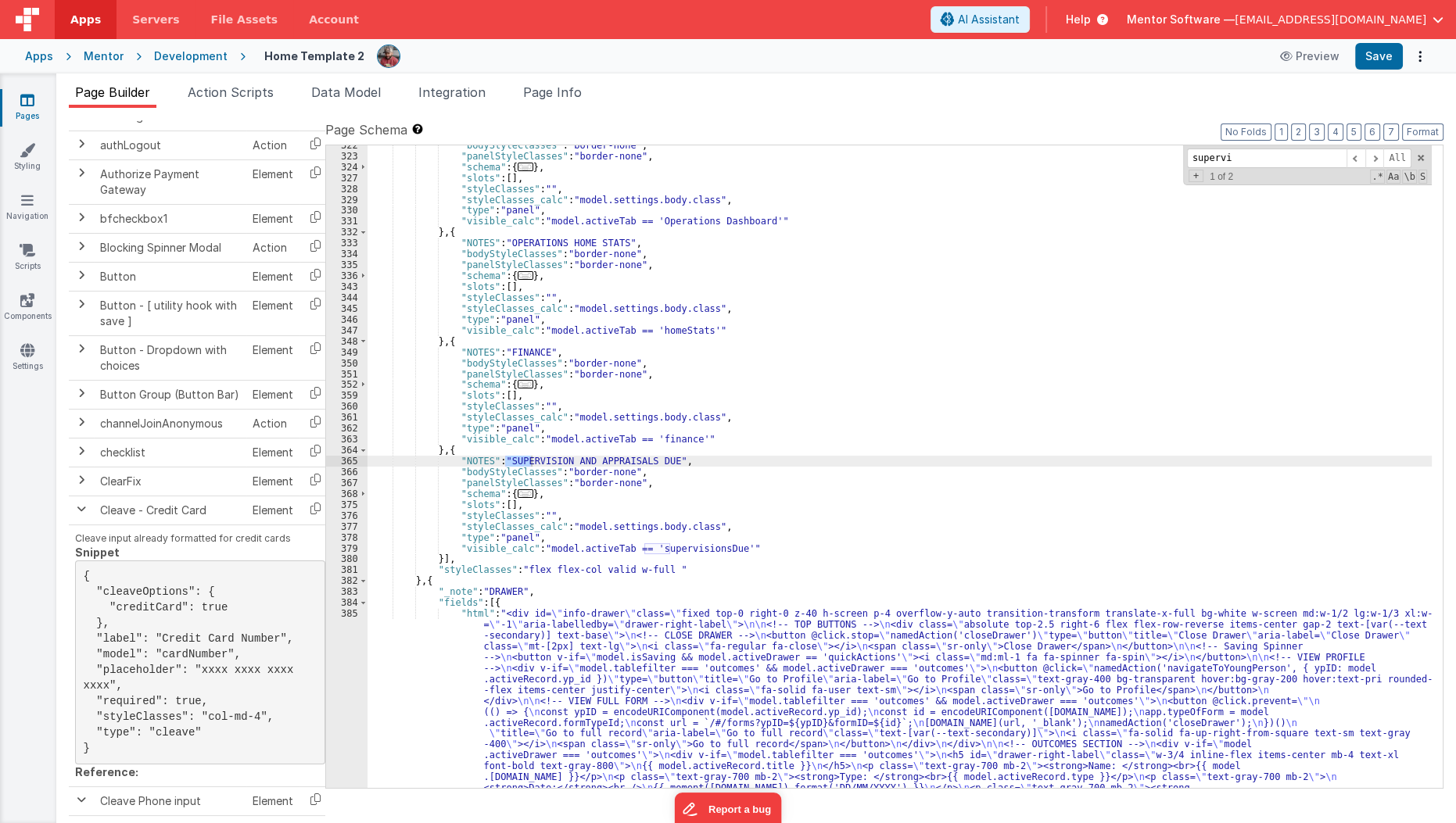
scroll to position [3612, 0]
type input "supervisionsdue"
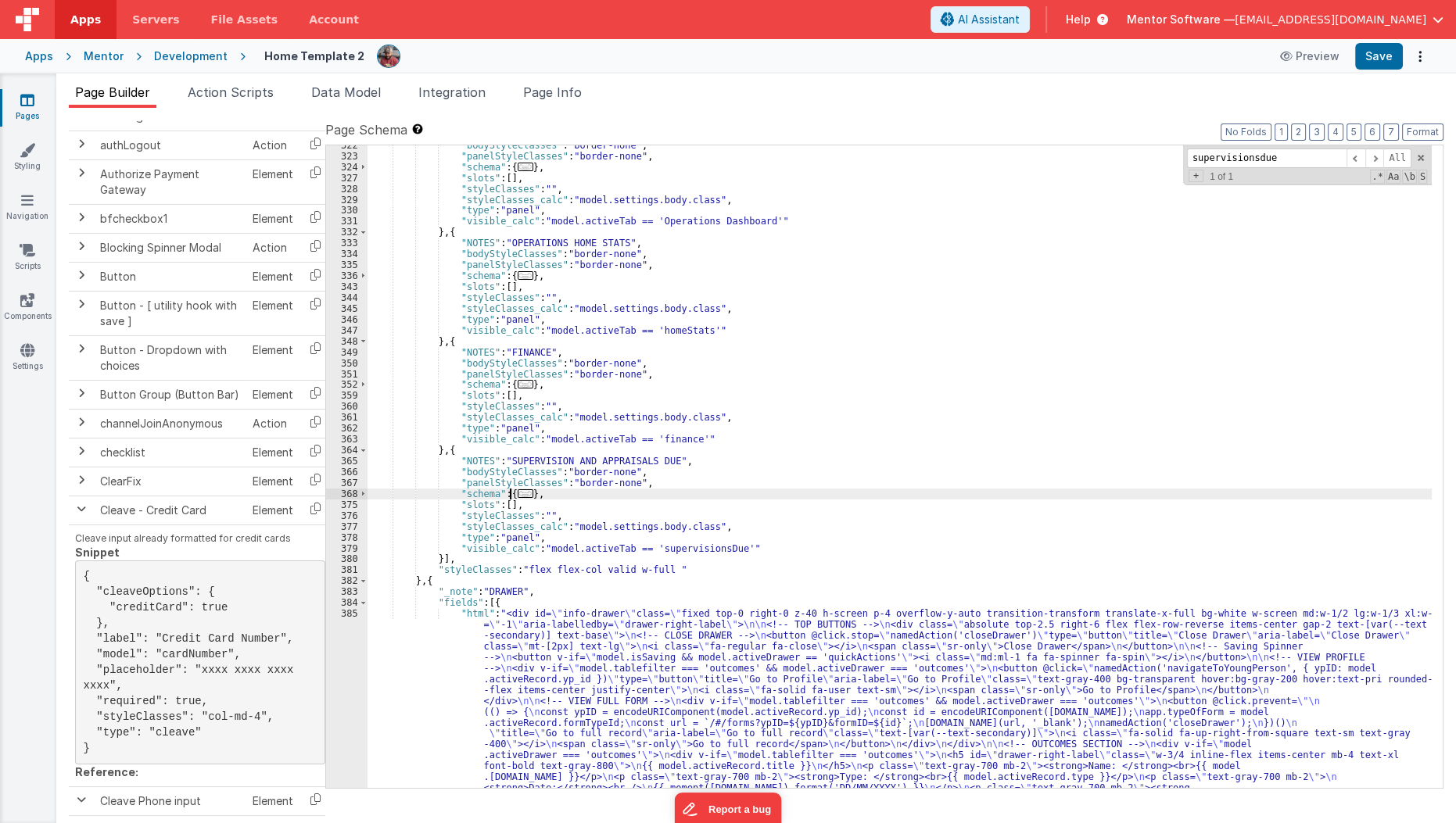
click at [519, 489] on span "..." at bounding box center [525, 493] width 15 height 9
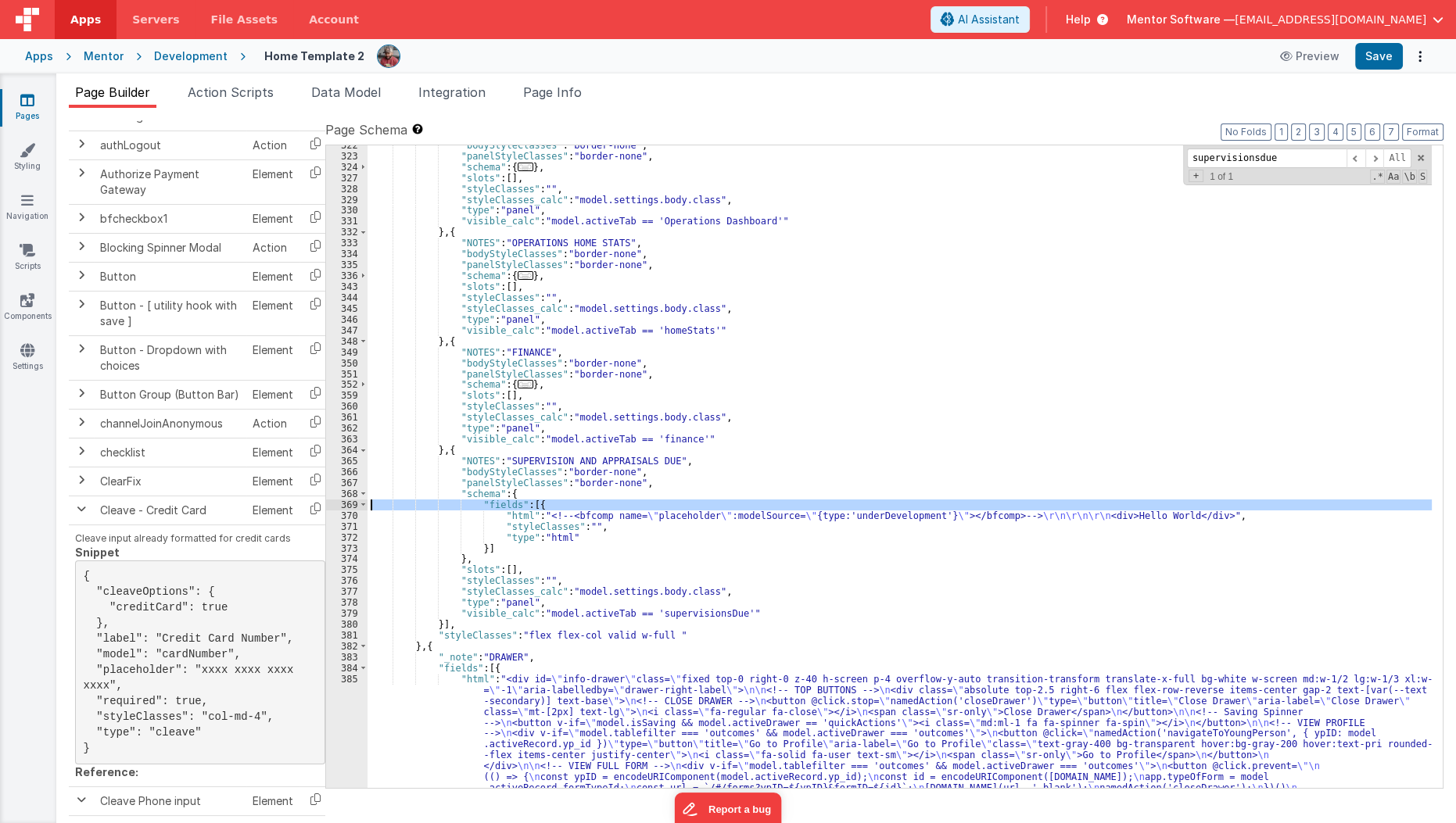
click at [338, 511] on div "370" at bounding box center [346, 515] width 41 height 11
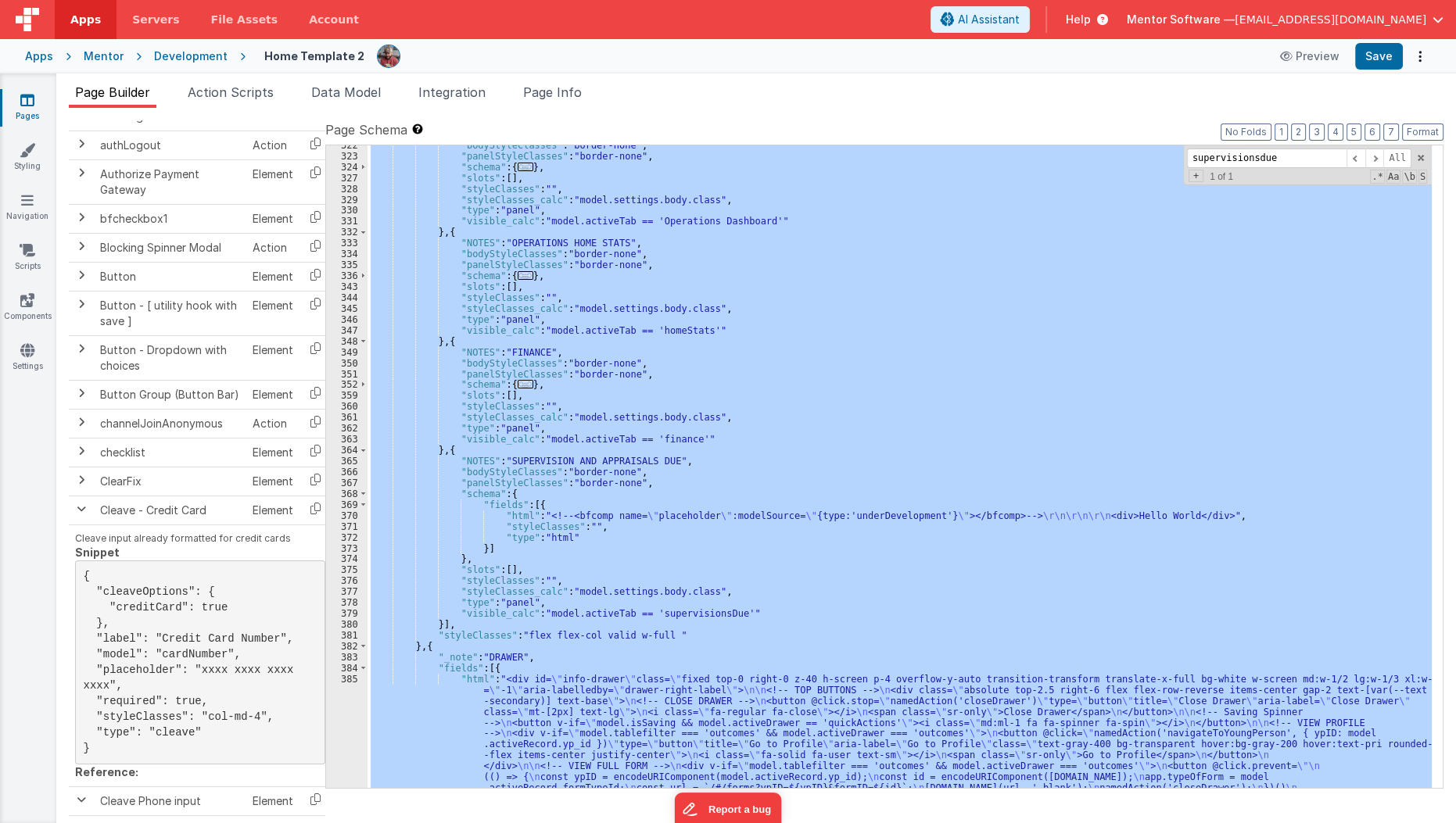
click at [338, 511] on div "370" at bounding box center [346, 515] width 41 height 11
click at [339, 514] on div "370" at bounding box center [346, 515] width 41 height 11
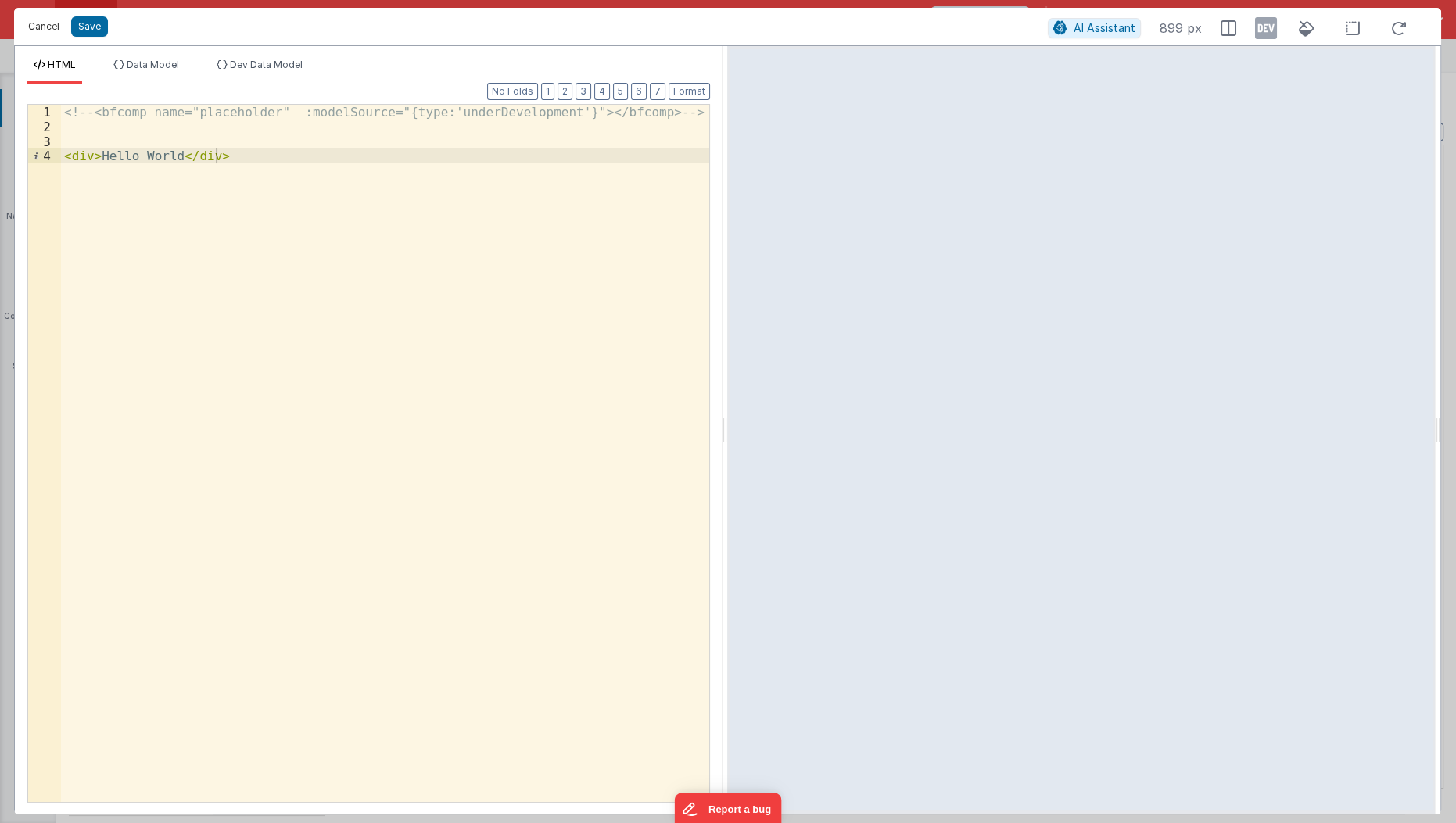
click at [39, 20] on button "Cancel" at bounding box center [43, 26] width 47 height 22
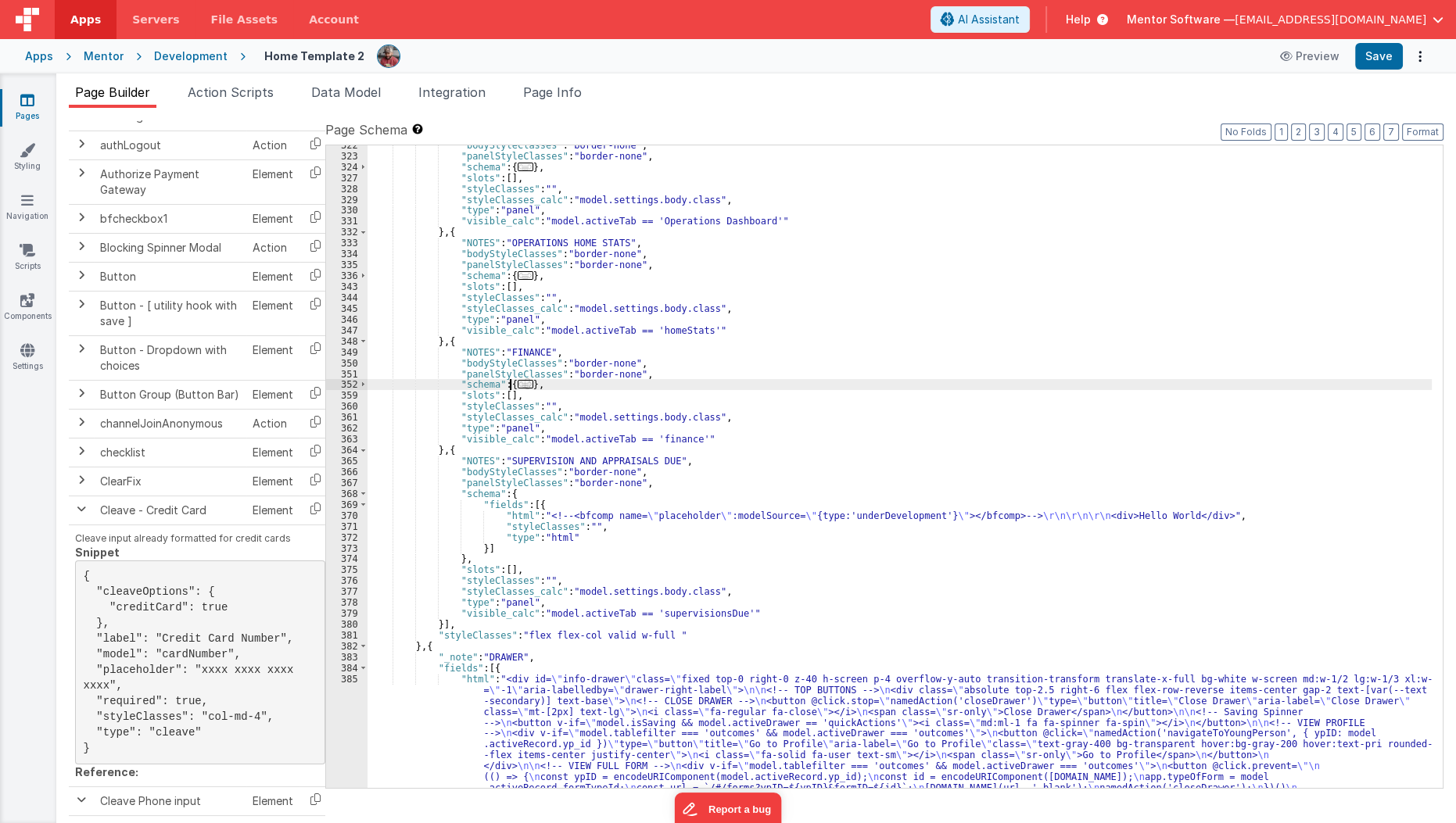
click at [517, 380] on span "..." at bounding box center [525, 384] width 15 height 9
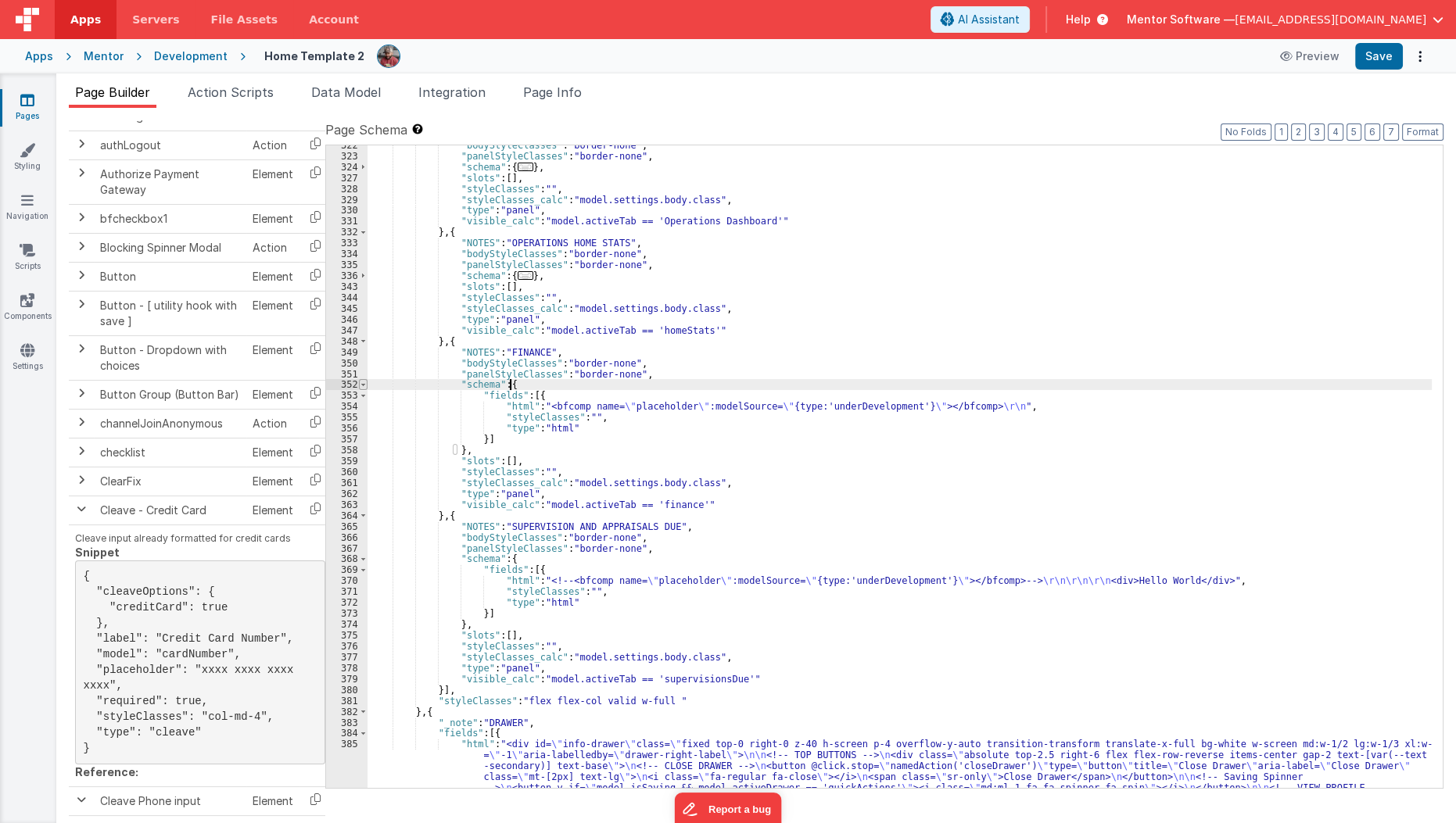
click at [363, 384] on span at bounding box center [363, 384] width 9 height 11
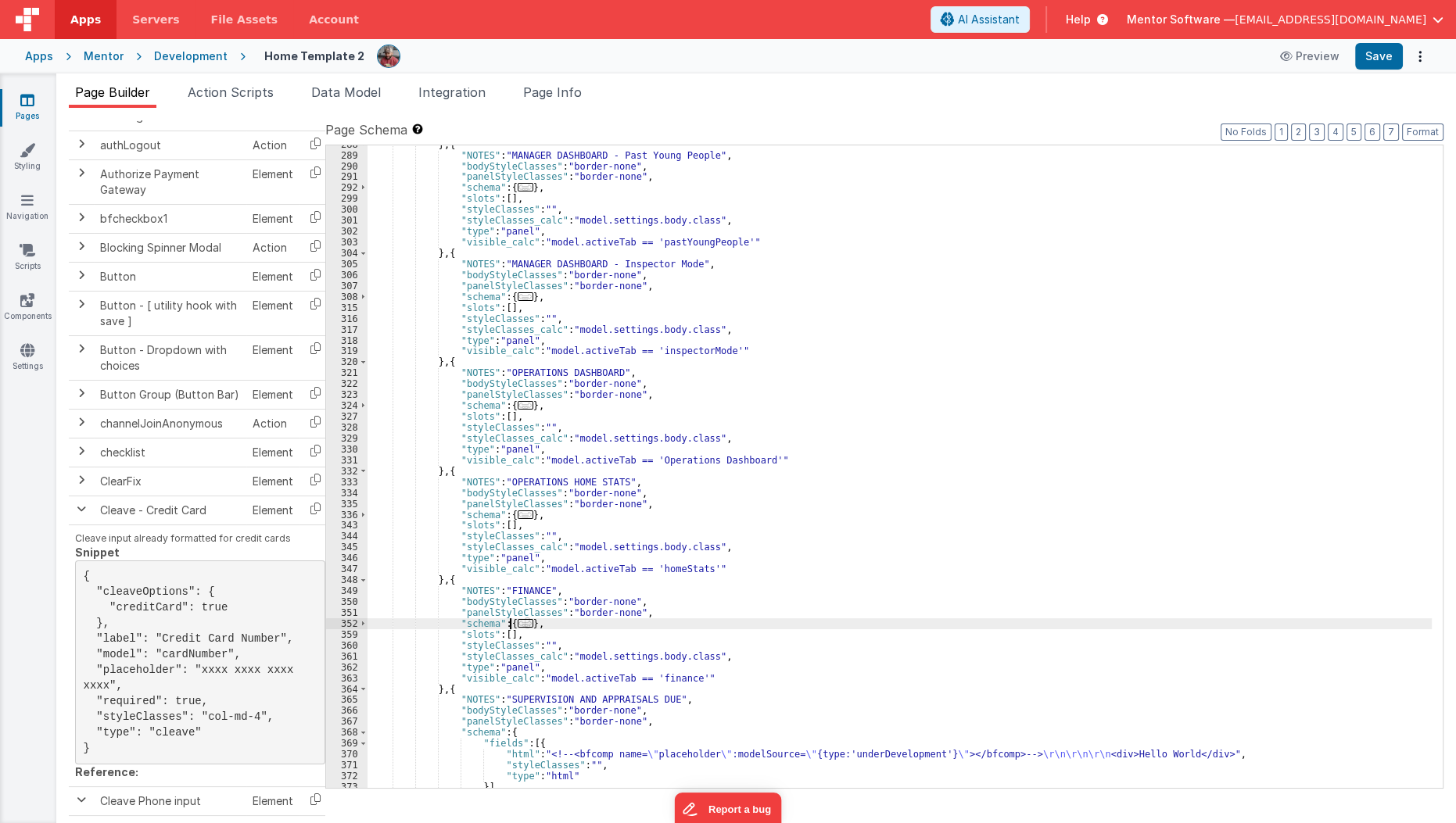
scroll to position [3373, 0]
click at [520, 297] on span "..." at bounding box center [525, 296] width 15 height 9
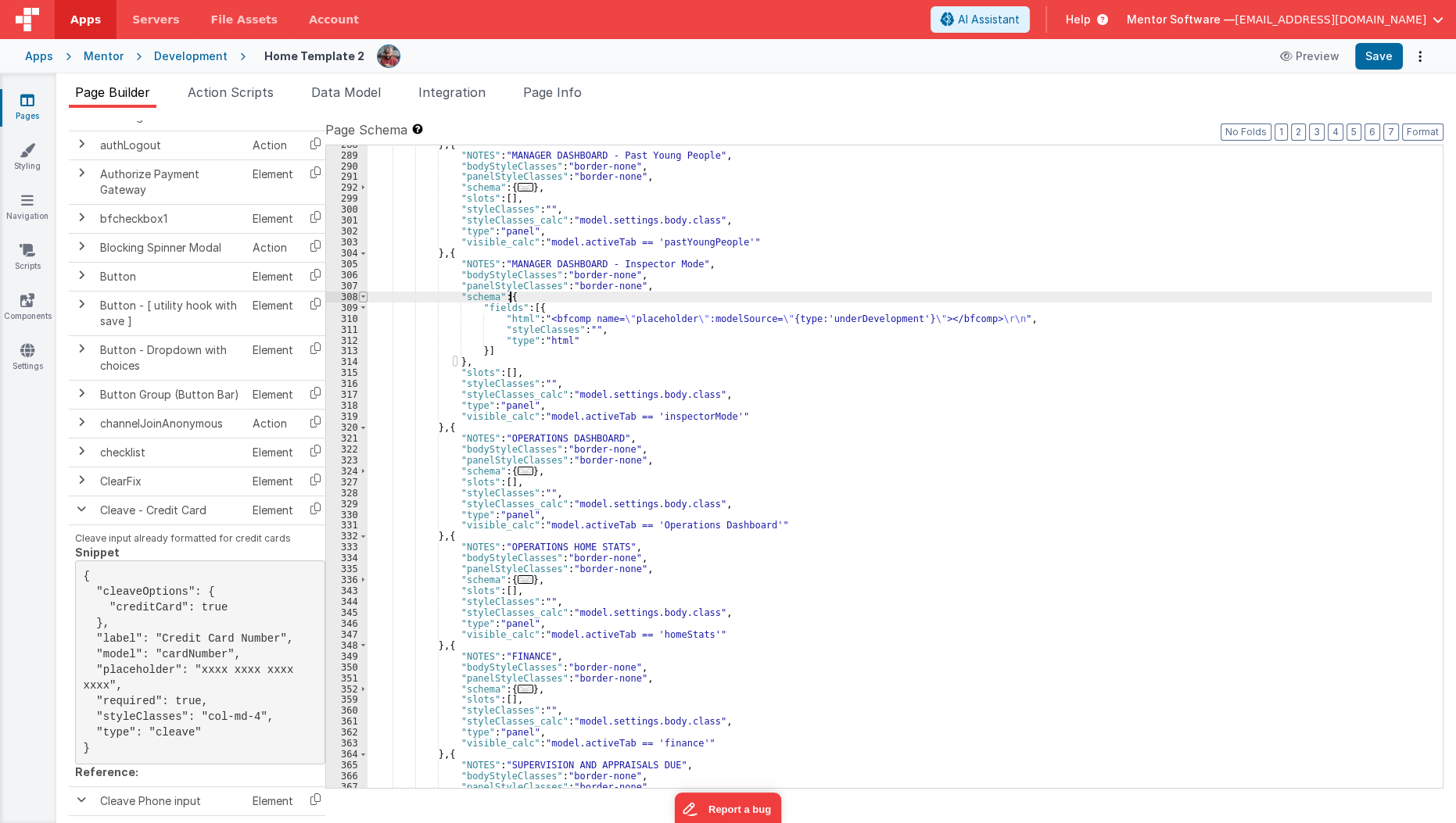
click at [359, 296] on span at bounding box center [363, 296] width 9 height 11
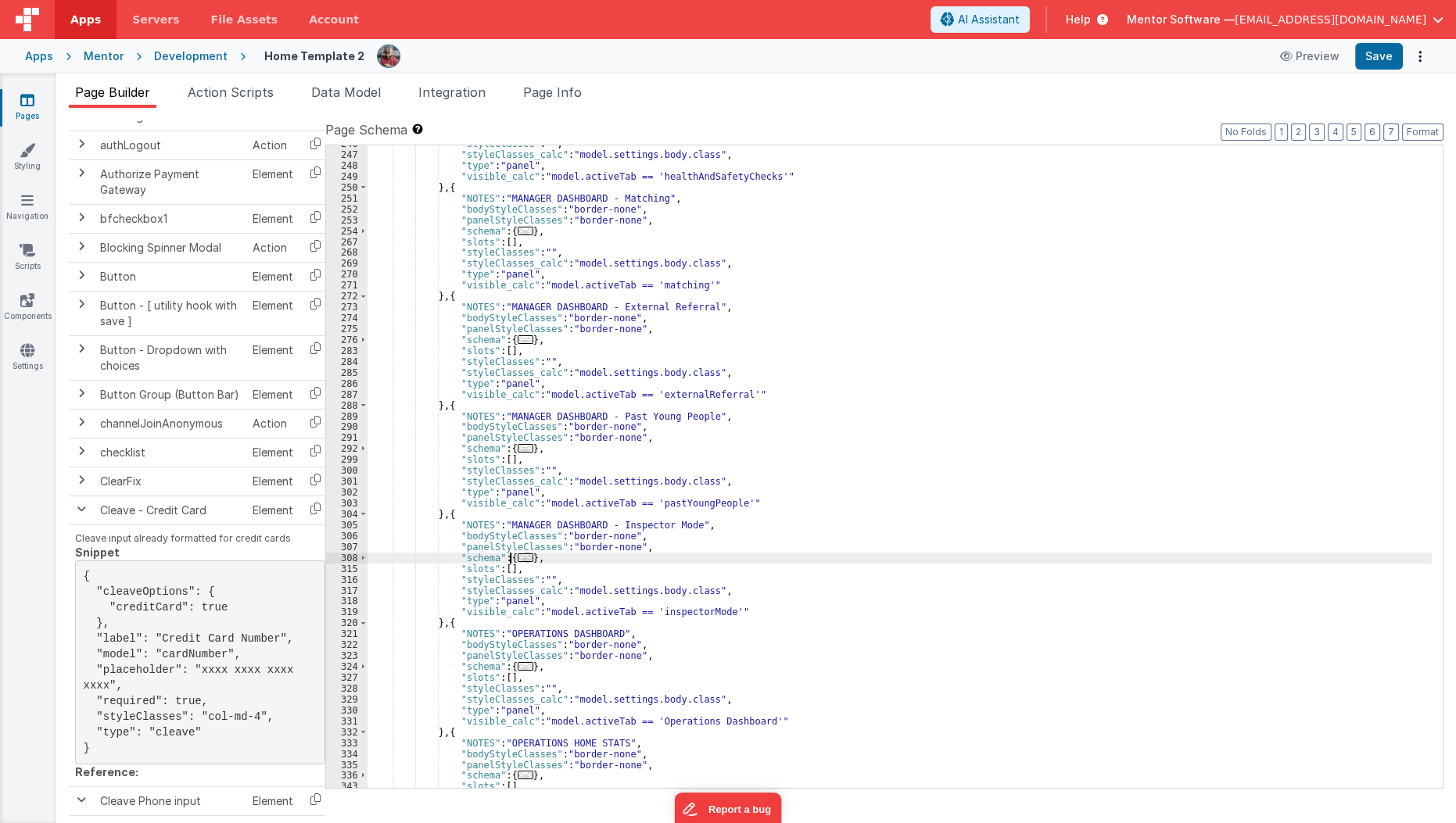
scroll to position [3112, 0]
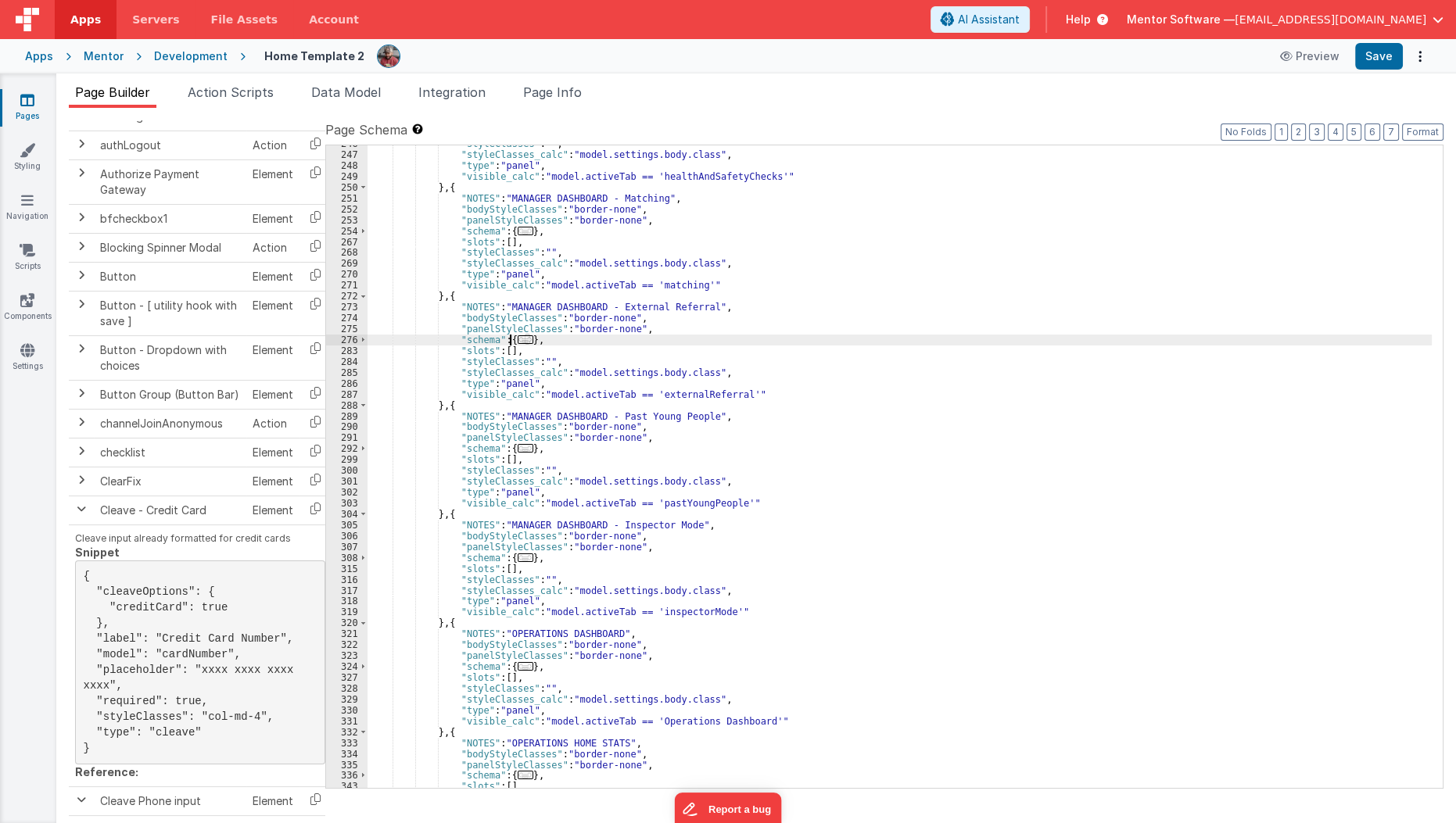
click at [519, 336] on span "..." at bounding box center [525, 339] width 15 height 9
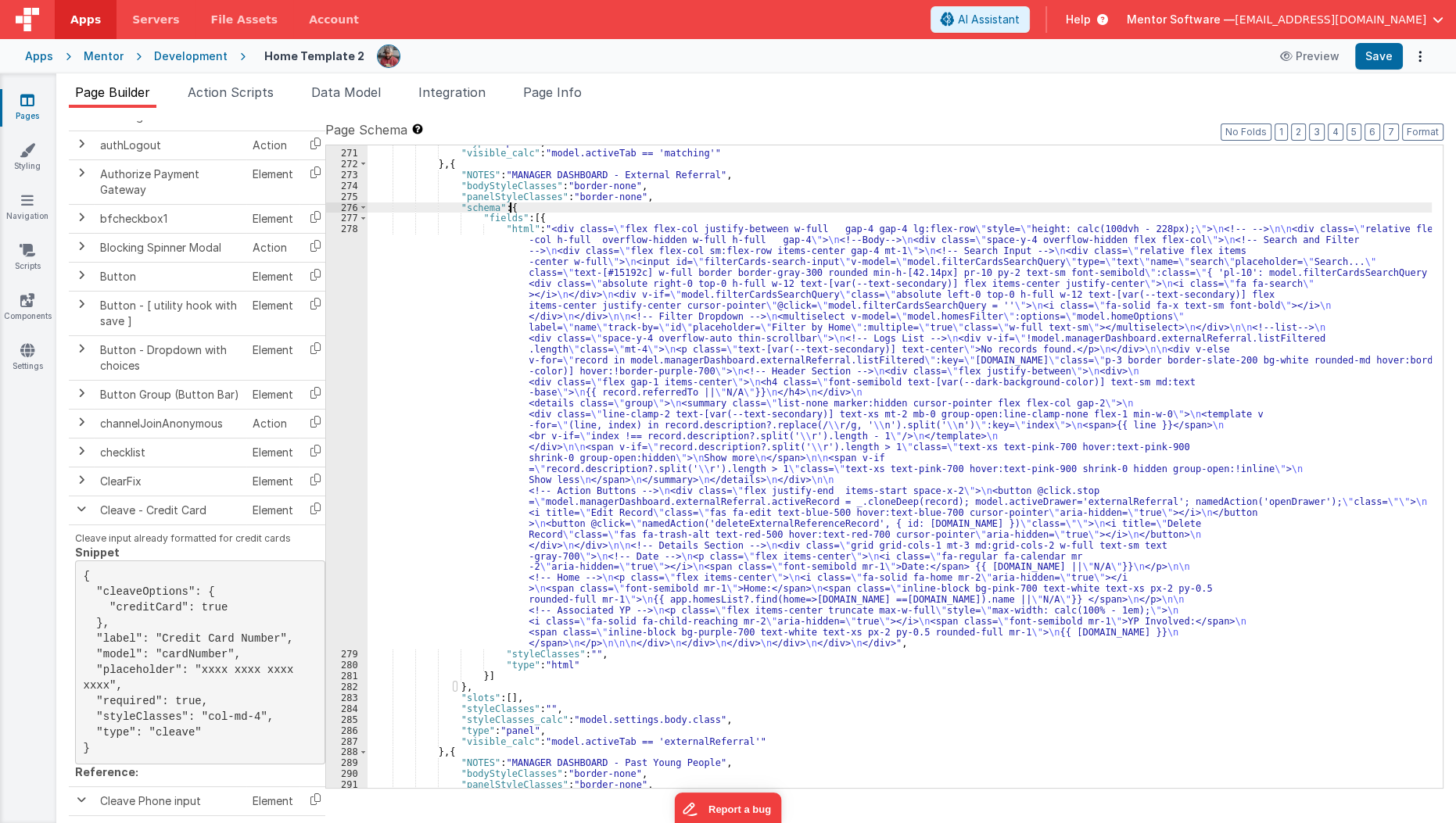
scroll to position [3239, 0]
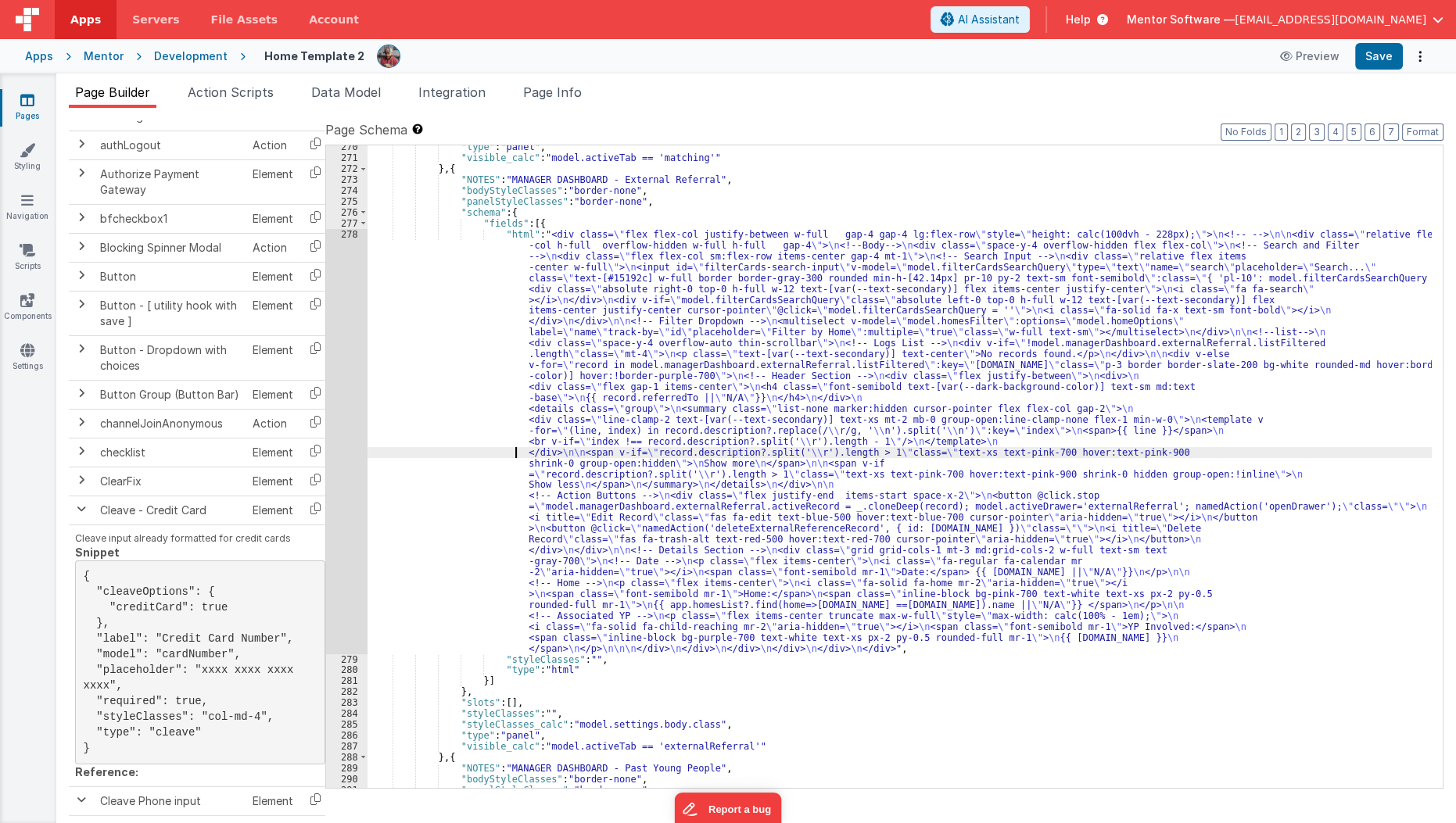
click at [489, 451] on div ""type" : "panel" , "visible_calc" : "model.activeTab == 'matching'" } , { "NOTE…" at bounding box center [899, 473] width 1065 height 664
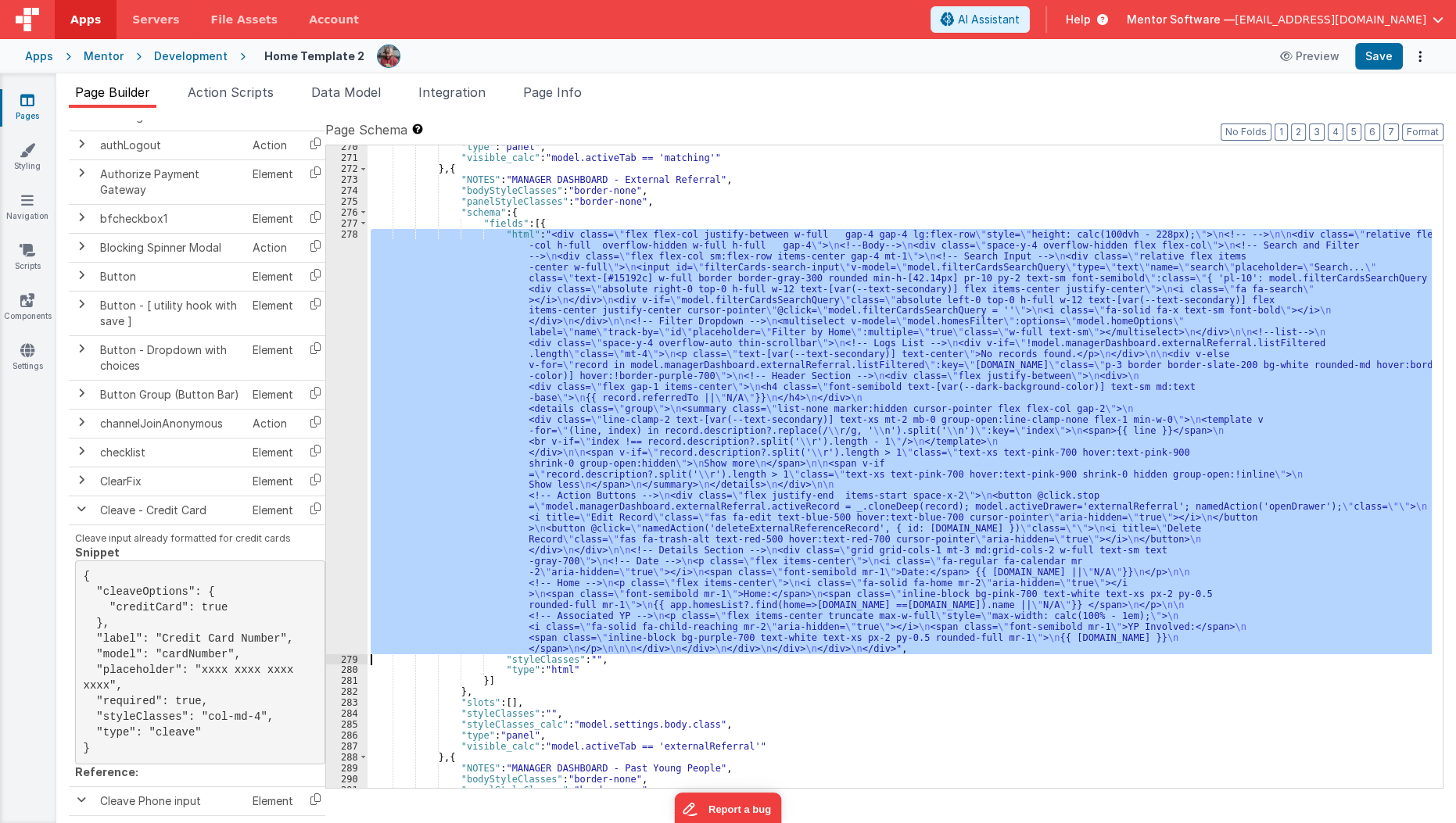
click at [335, 450] on div "278" at bounding box center [346, 441] width 41 height 425
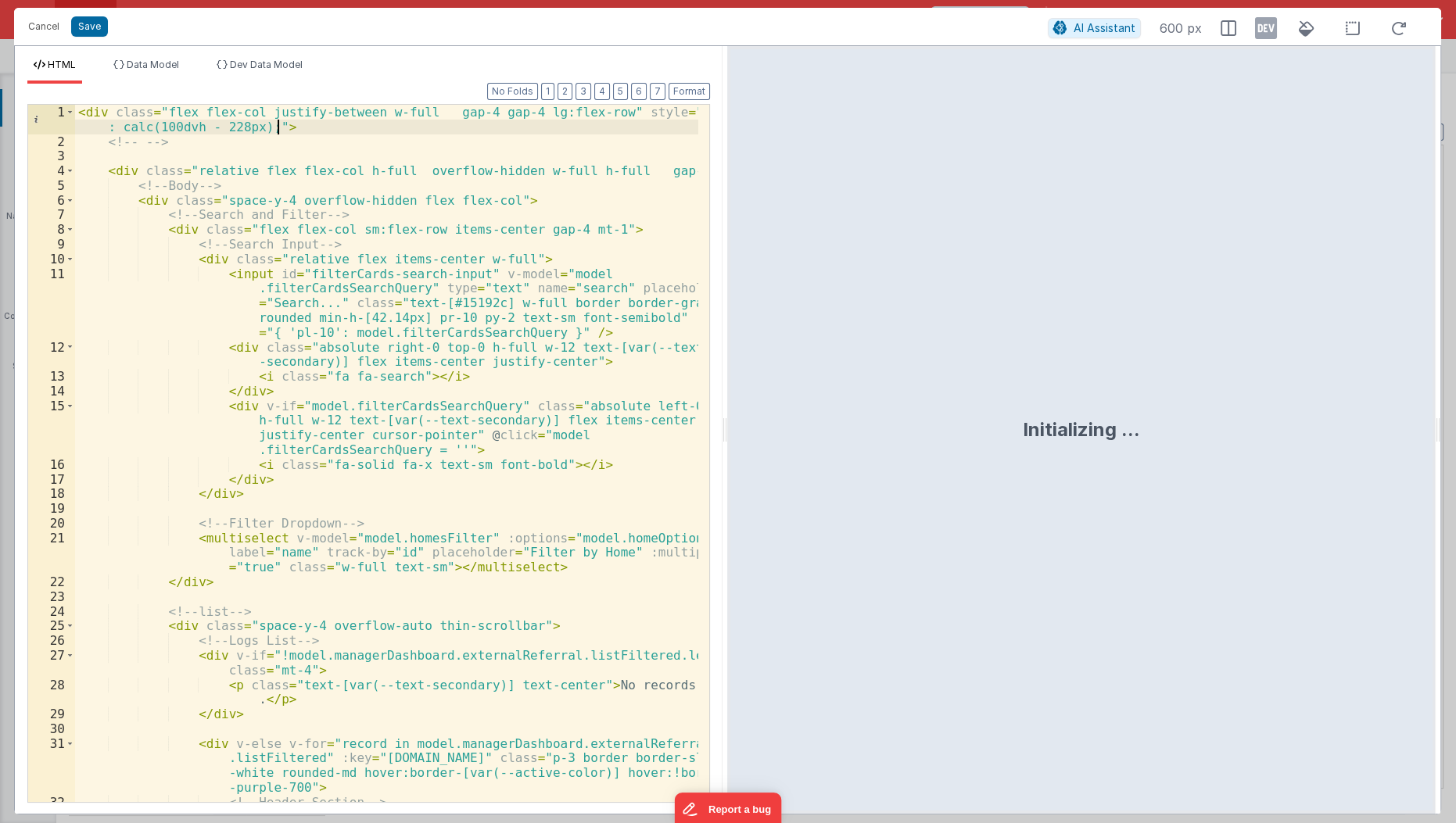
click at [305, 130] on div "< div class = "flex flex-col justify-between w-full gap-4 gap-4 lg:flex-row" st…" at bounding box center [388, 476] width 625 height 742
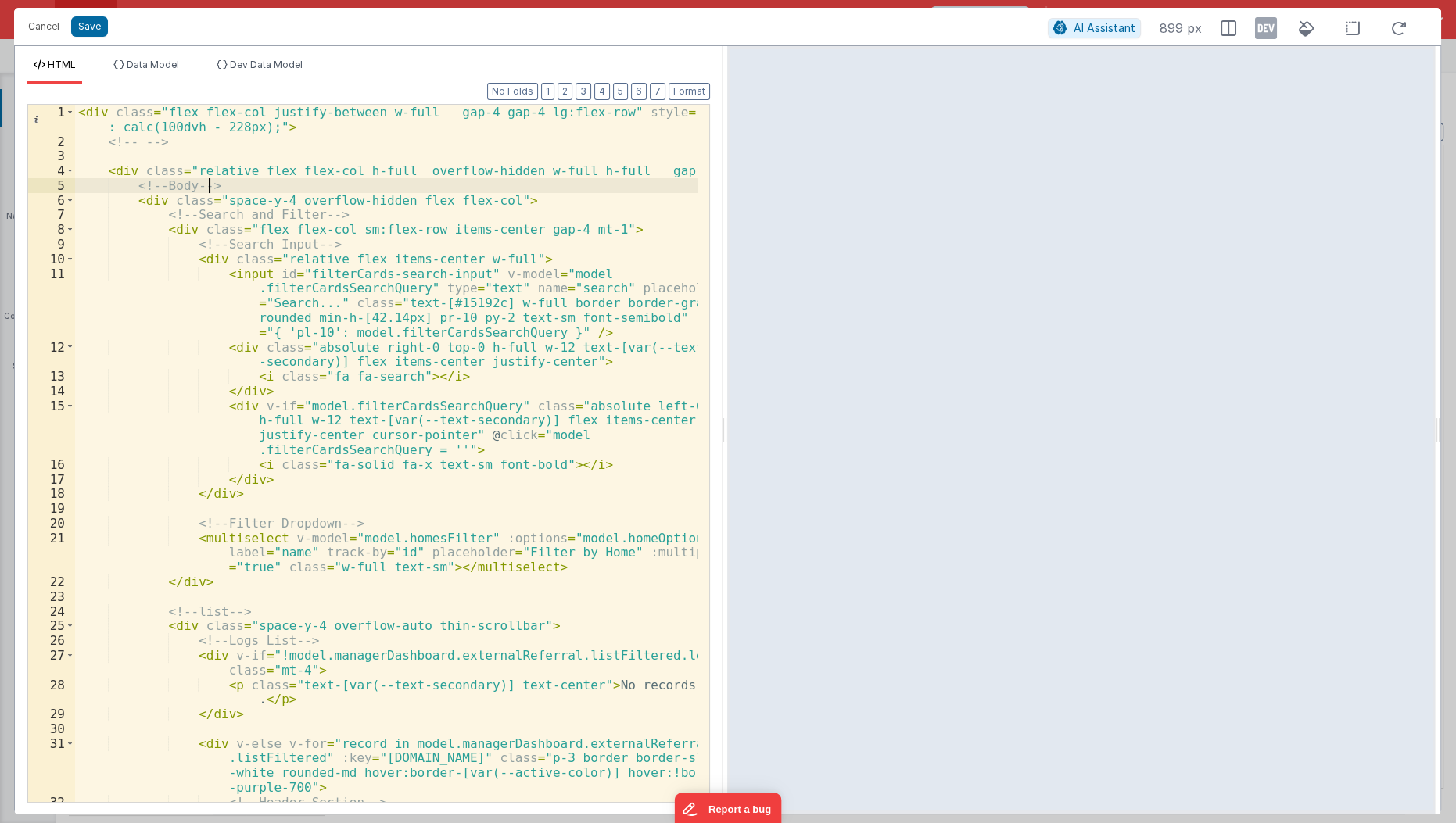
click at [508, 179] on div "< div class = "flex flex-col justify-between w-full gap-4 gap-4 lg:flex-row" st…" at bounding box center [388, 476] width 625 height 742
click at [63, 172] on div "4" at bounding box center [51, 170] width 47 height 14
click at [70, 172] on span at bounding box center [69, 170] width 9 height 14
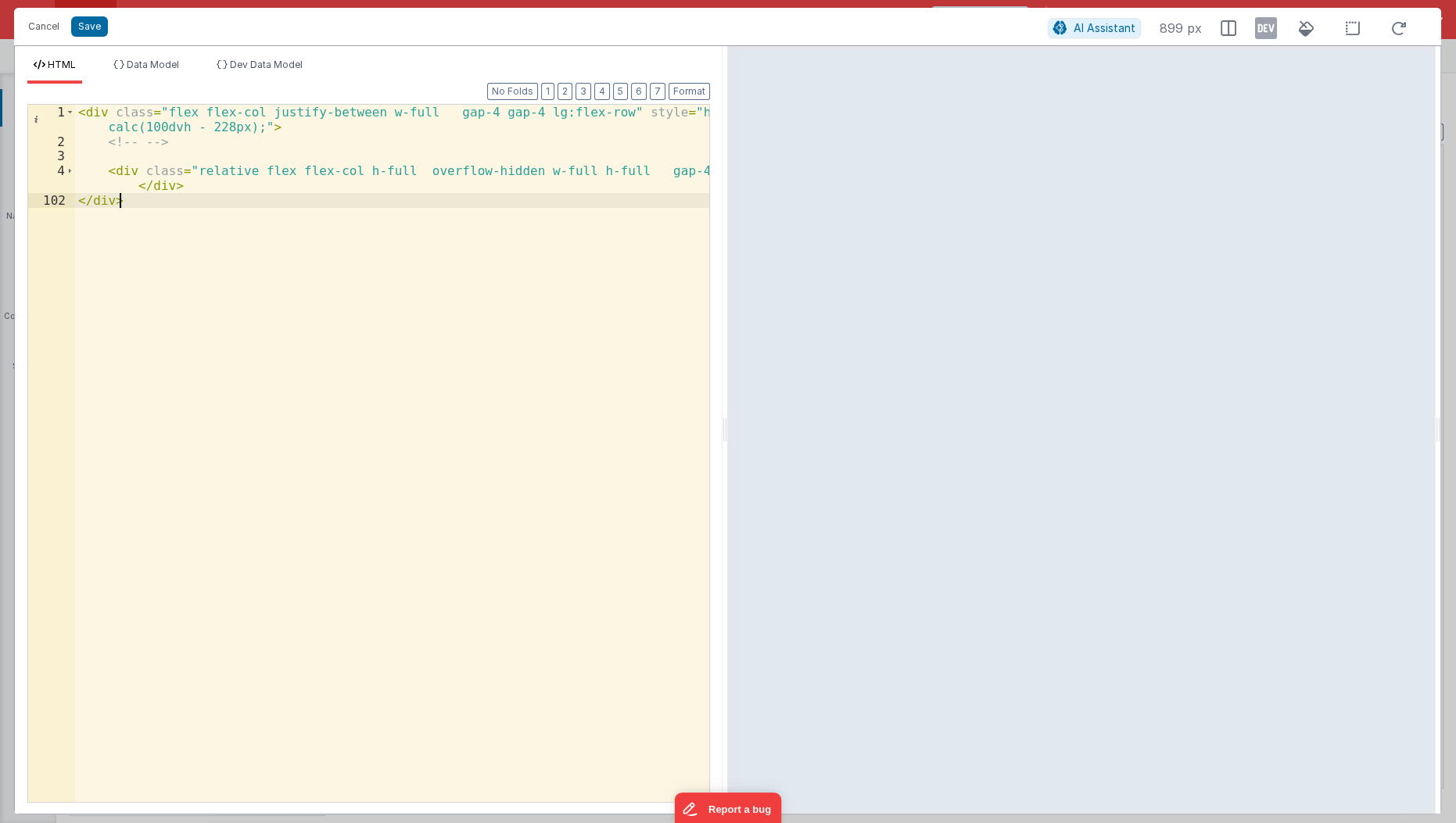
click at [110, 363] on div "< div class = "flex flex-col justify-between w-full gap-4 gap-4 lg:flex-row" st…" at bounding box center [392, 476] width 636 height 742
click at [41, 31] on button "Cancel" at bounding box center [43, 26] width 47 height 22
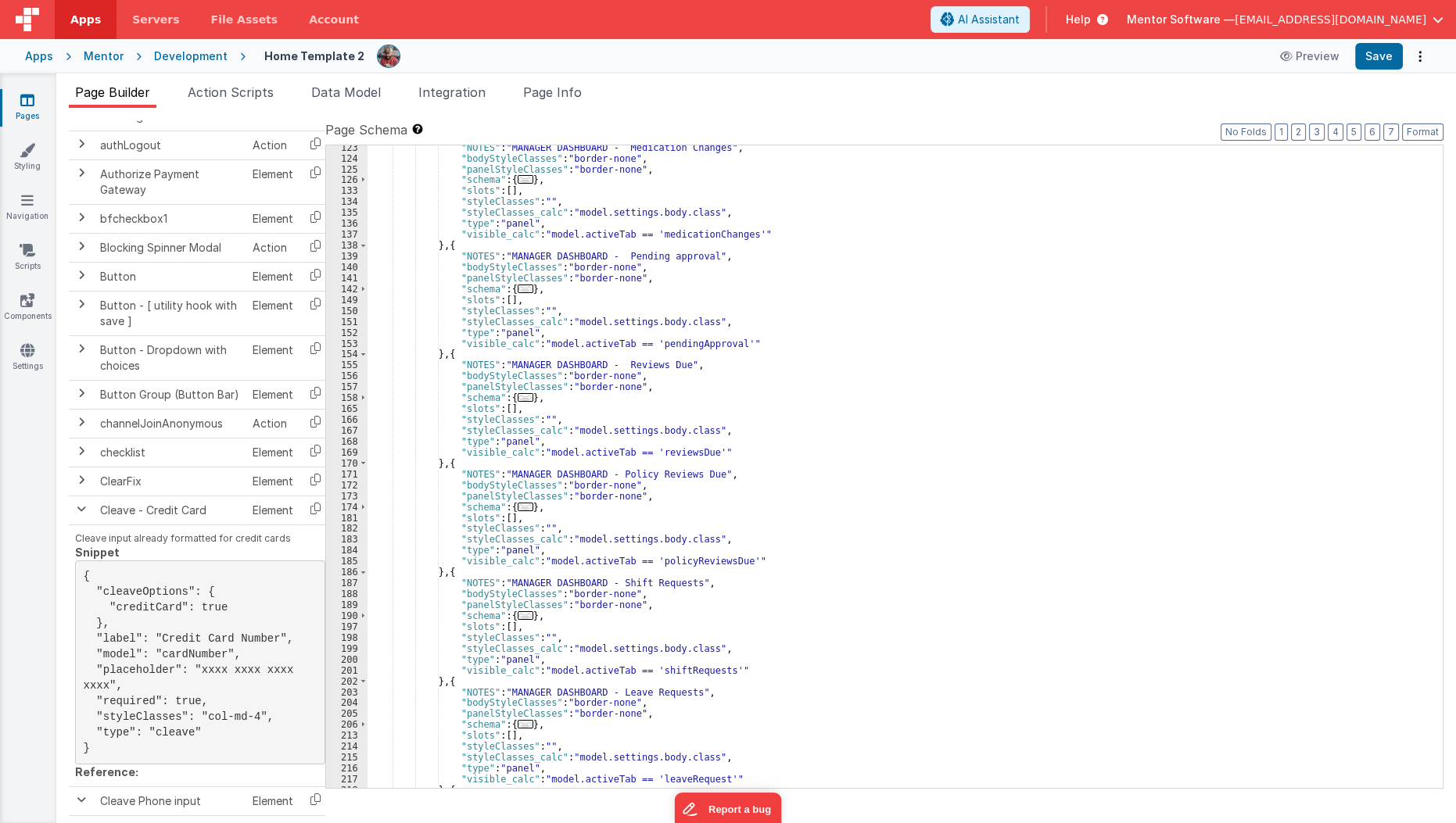
scroll to position [2284, 0]
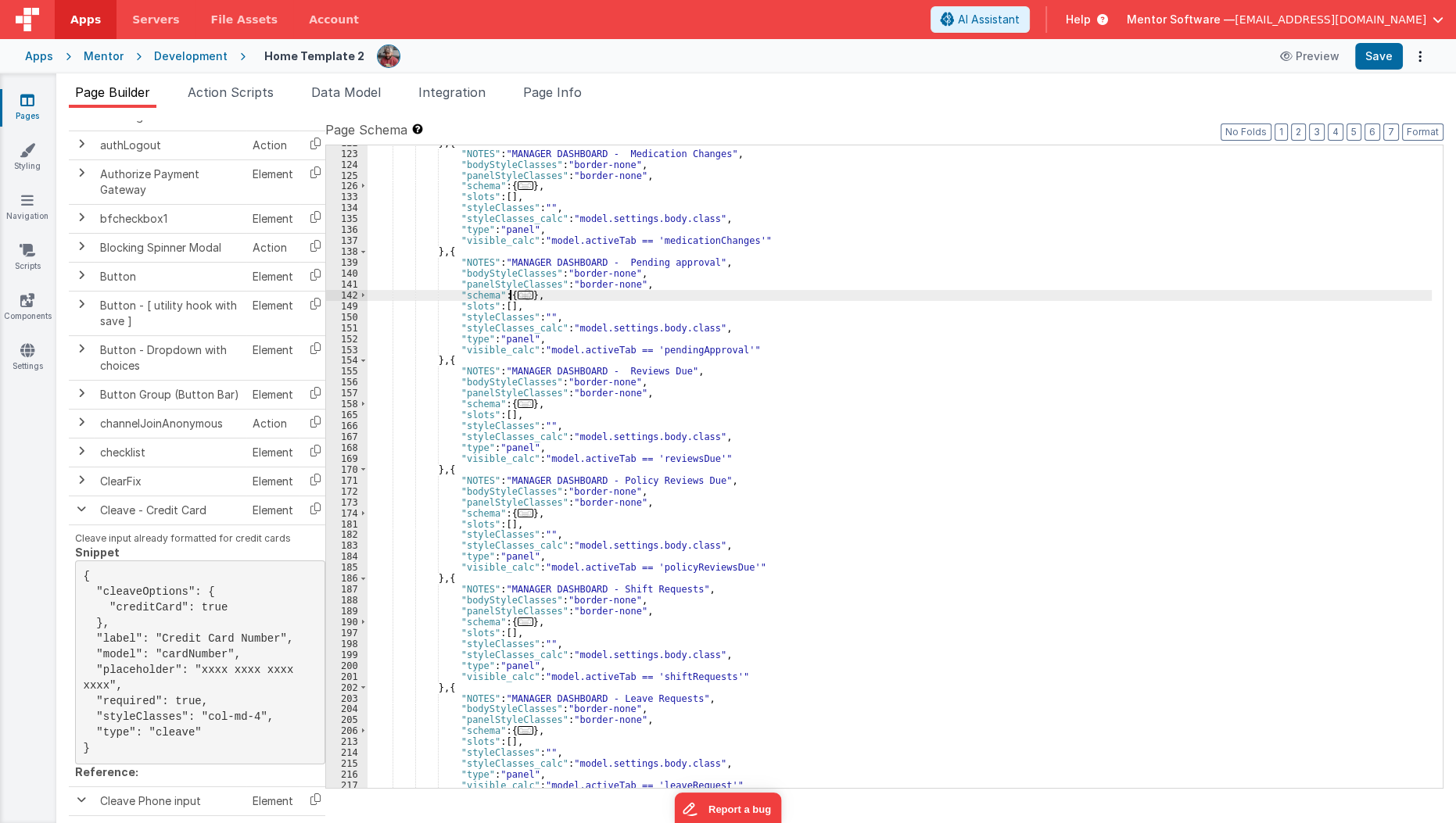
click at [517, 293] on span "..." at bounding box center [525, 294] width 15 height 9
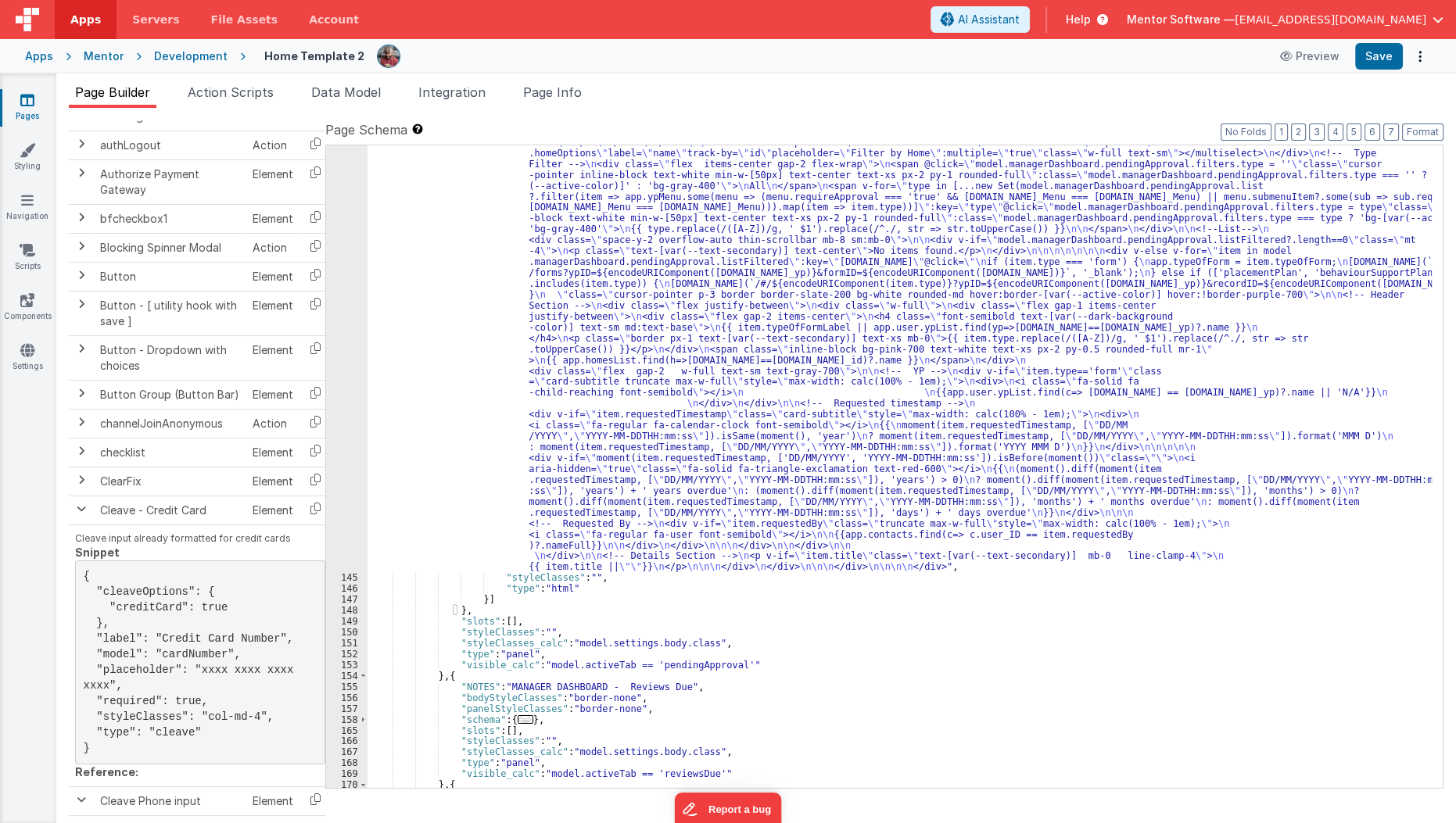
scroll to position [2571, 0]
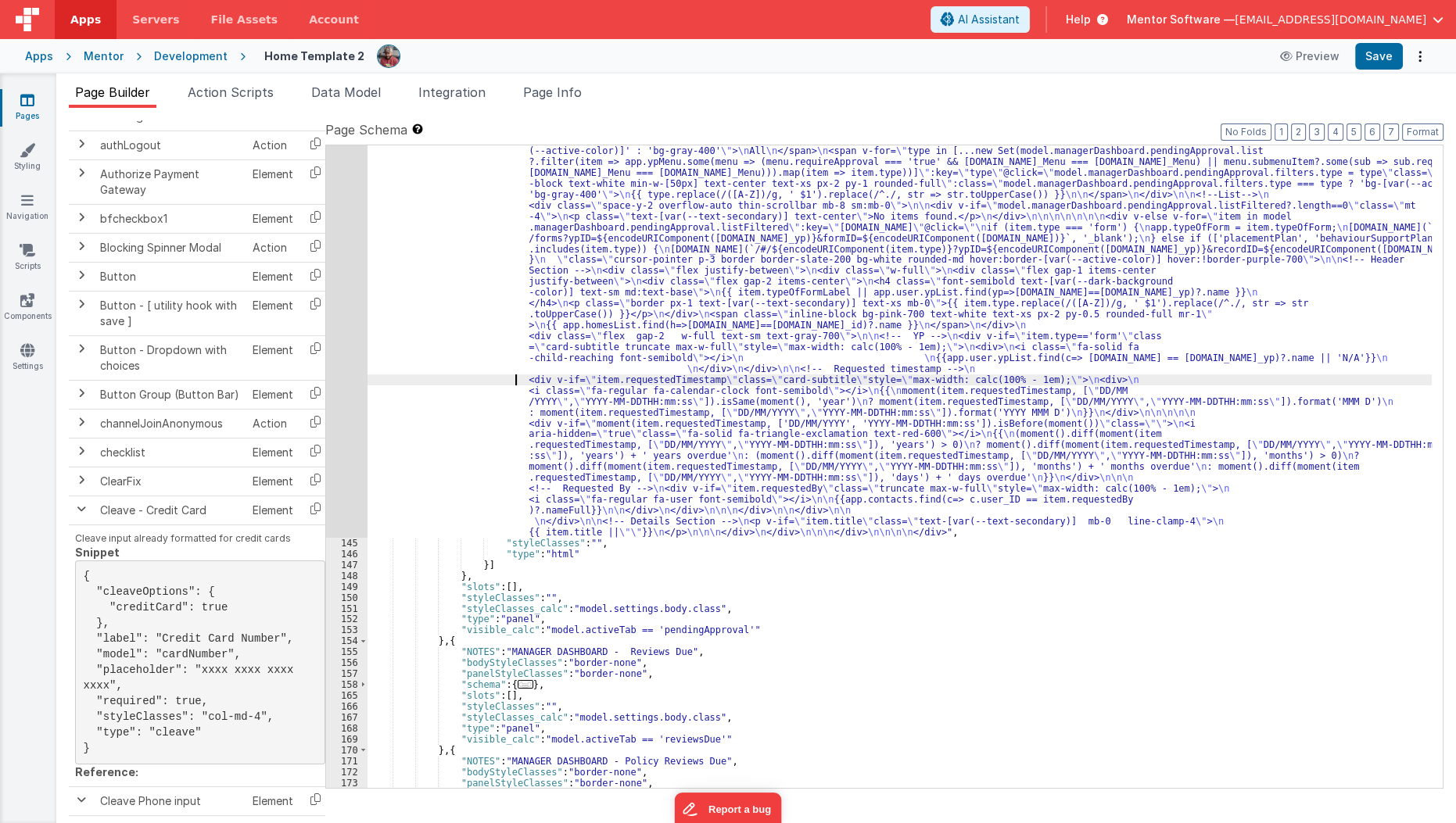
click at [481, 378] on div ""html" : "<div class= \" flex flex-col justify-between gap-4 md:flex-row \" sty…" at bounding box center [899, 609] width 1065 height 1165
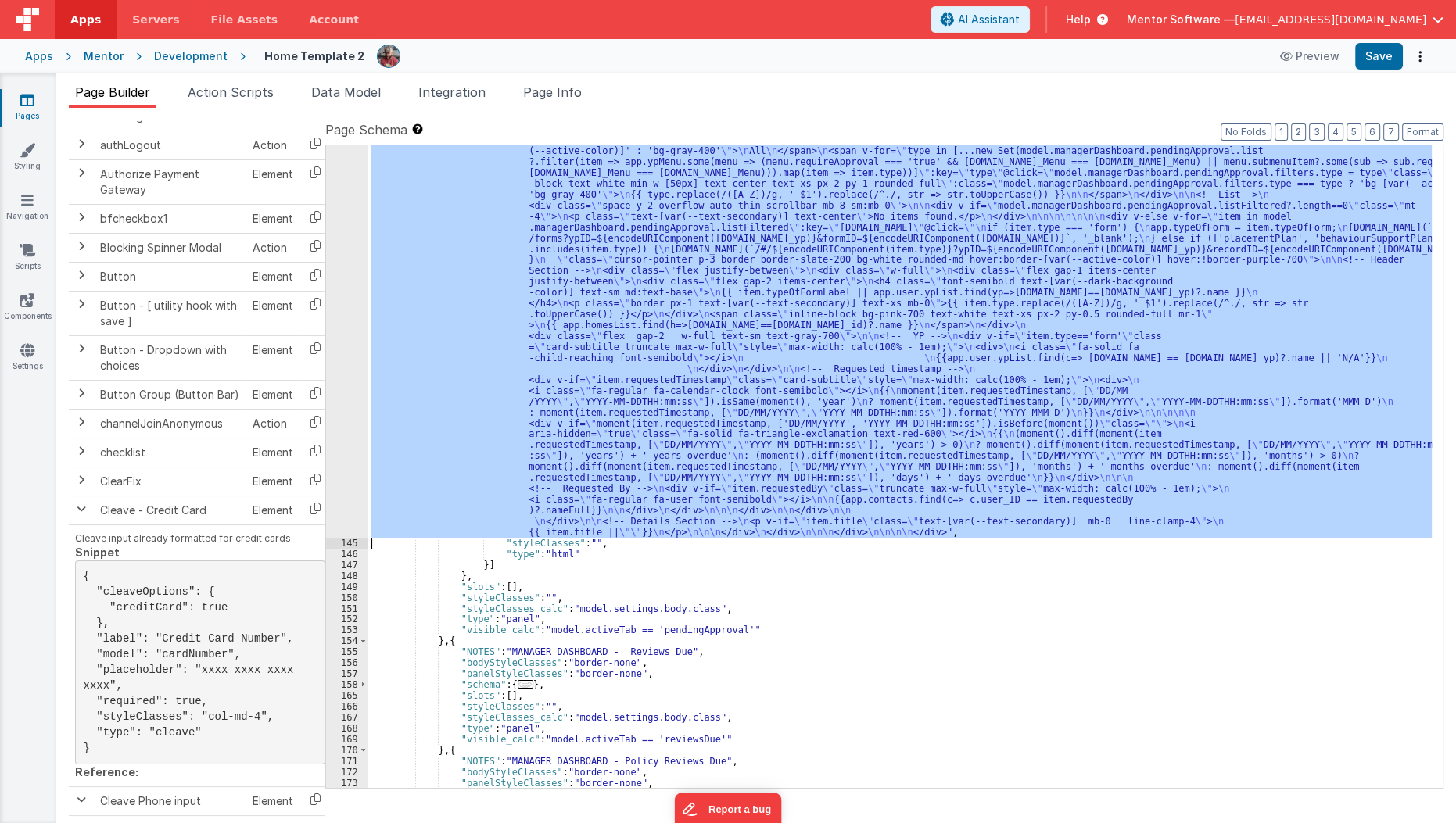
click at [345, 363] on div "144" at bounding box center [346, 282] width 41 height 512
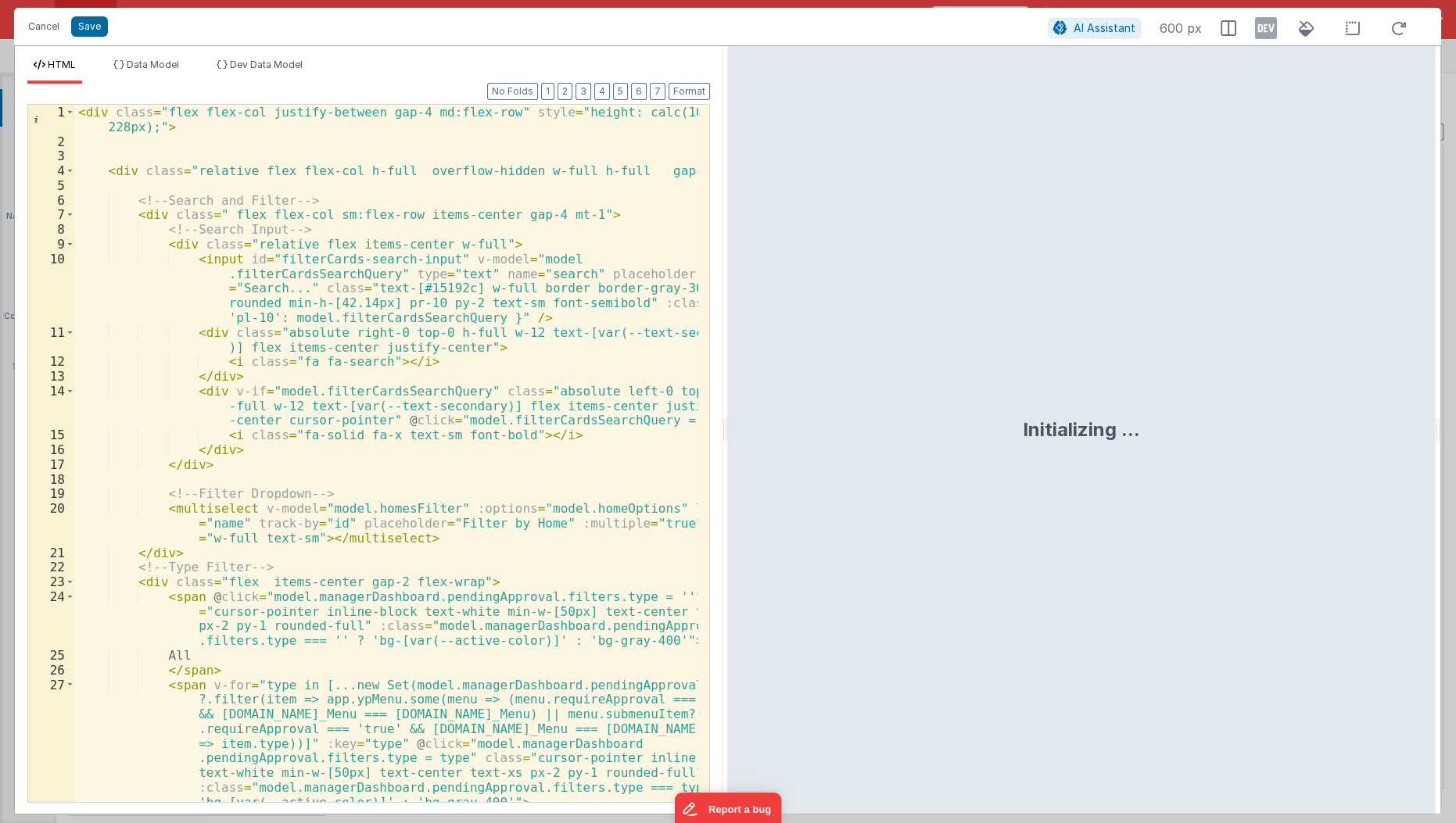
click at [529, 399] on div "< div class = "flex flex-col justify-between gap-4 md:flex-row" style = "height…" at bounding box center [388, 484] width 625 height 758
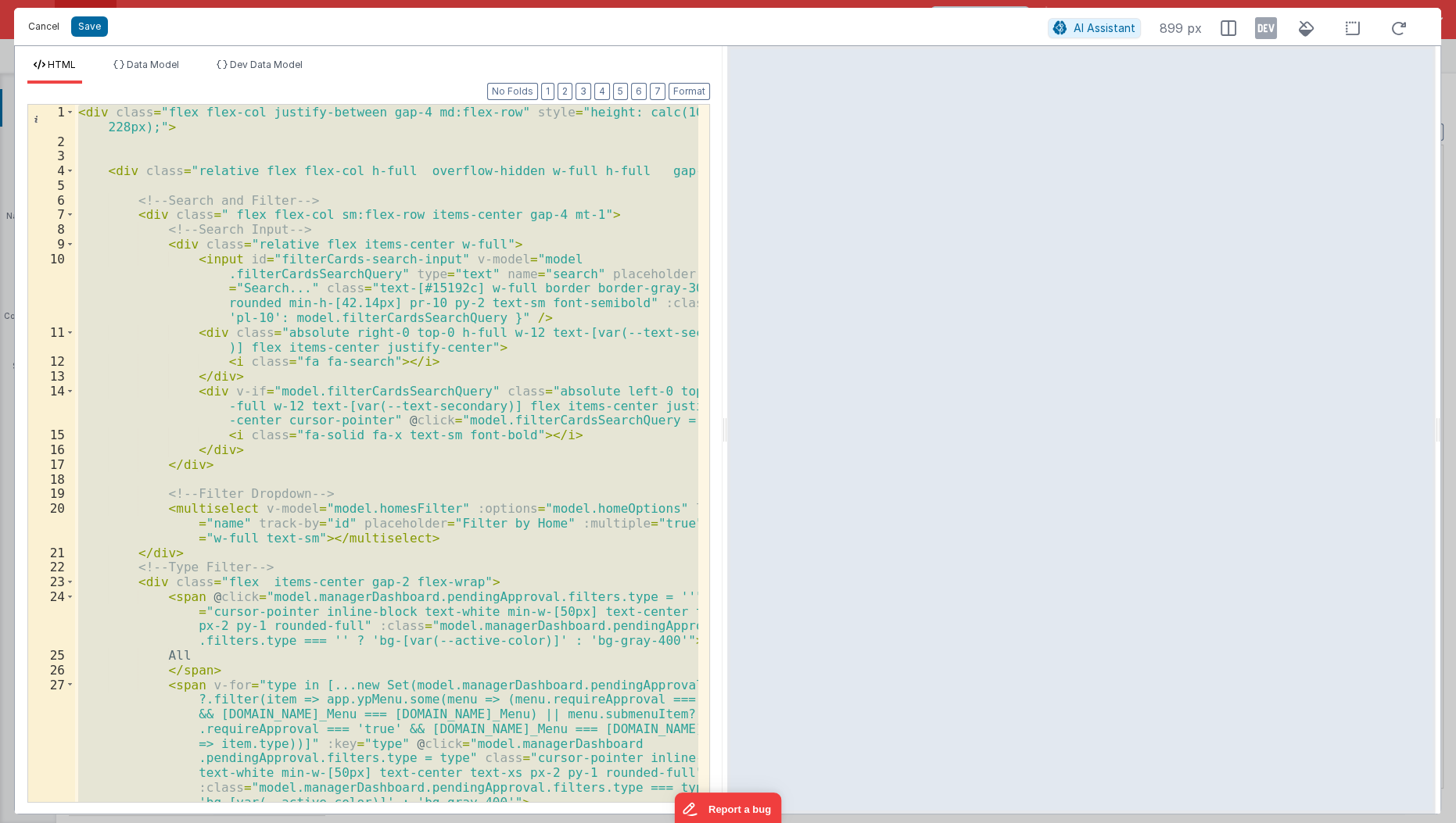
click at [41, 24] on button "Cancel" at bounding box center [43, 26] width 47 height 22
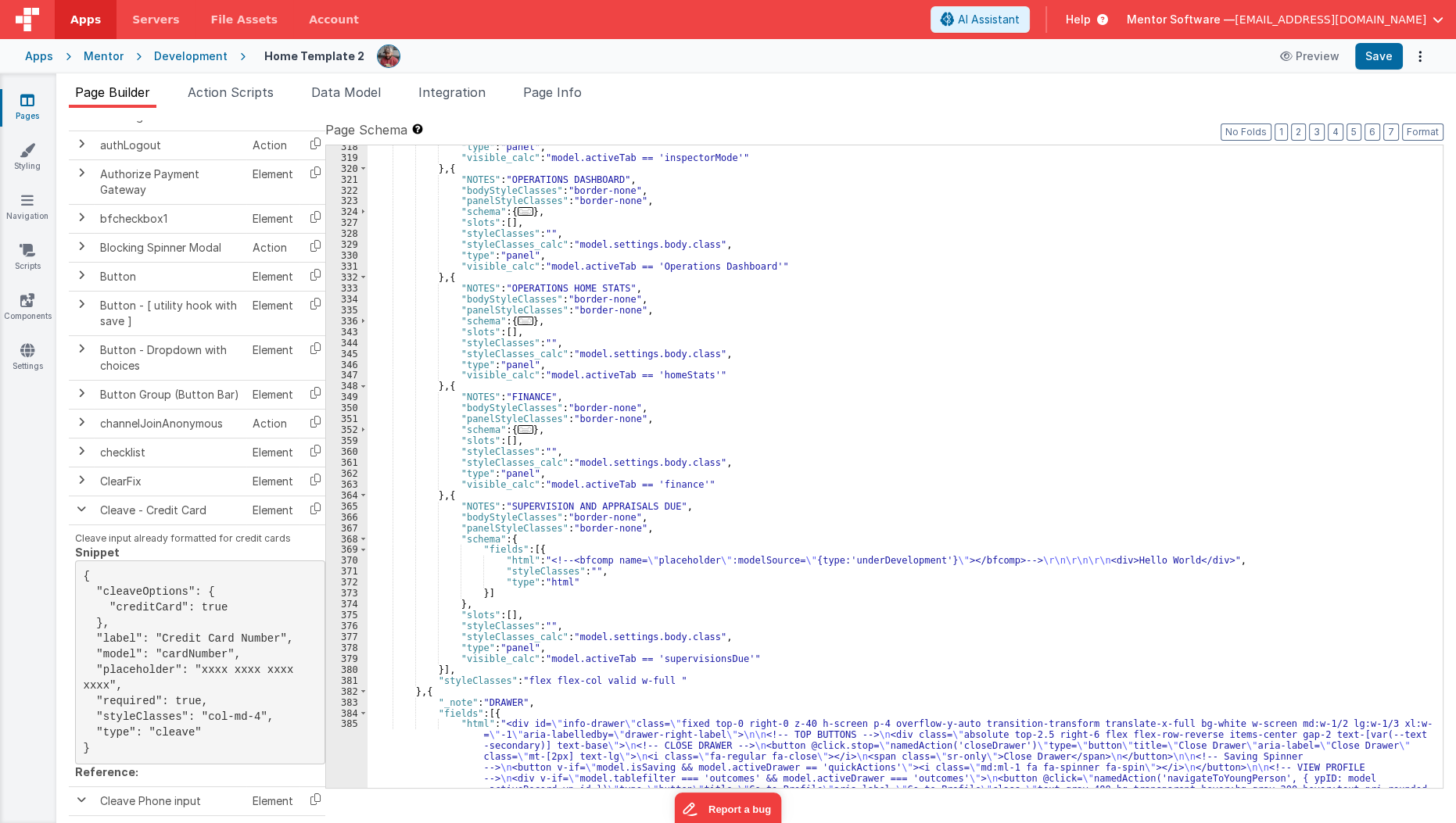
scroll to position [4681, 0]
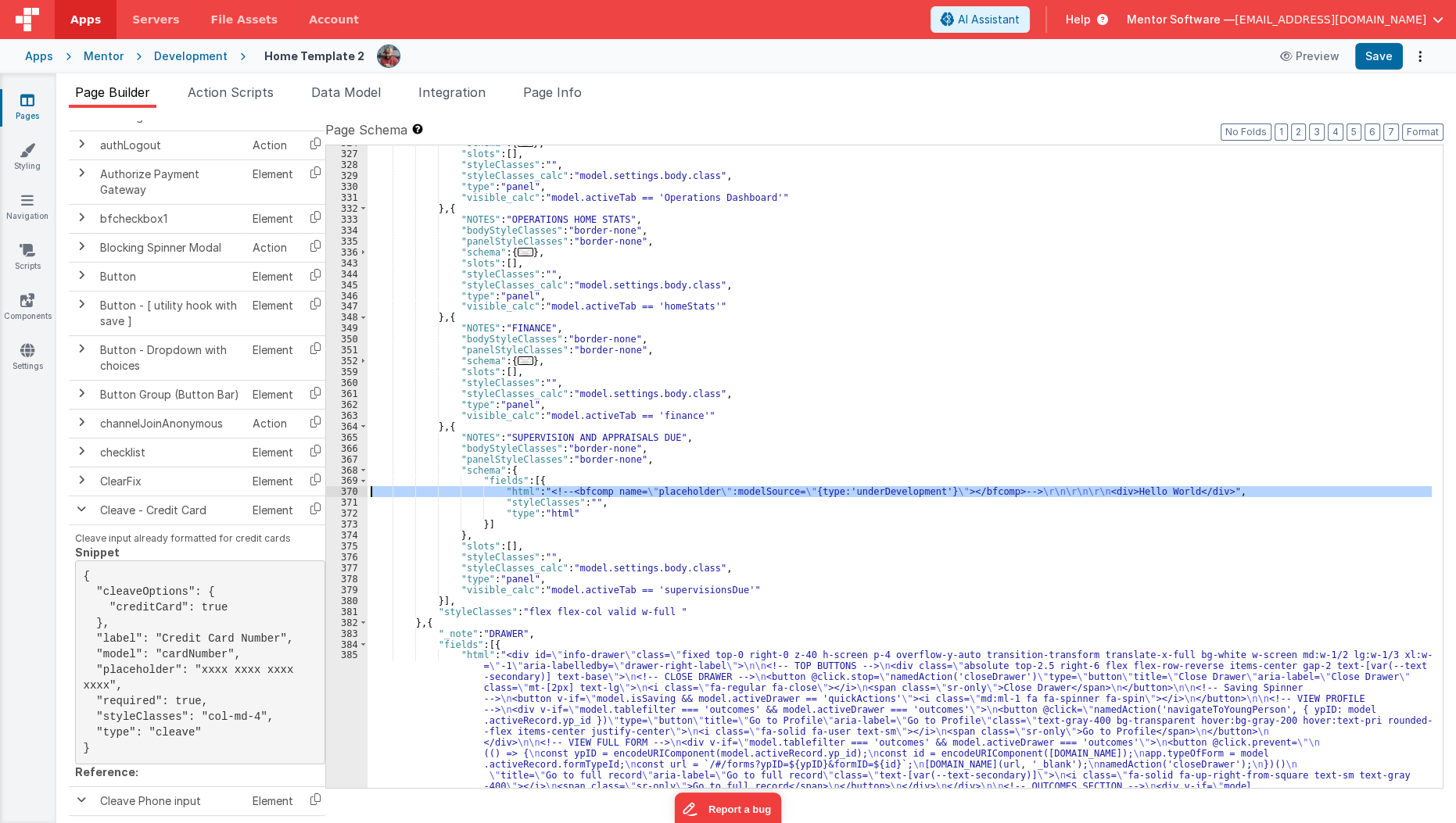
click at [347, 491] on div "370" at bounding box center [346, 491] width 41 height 11
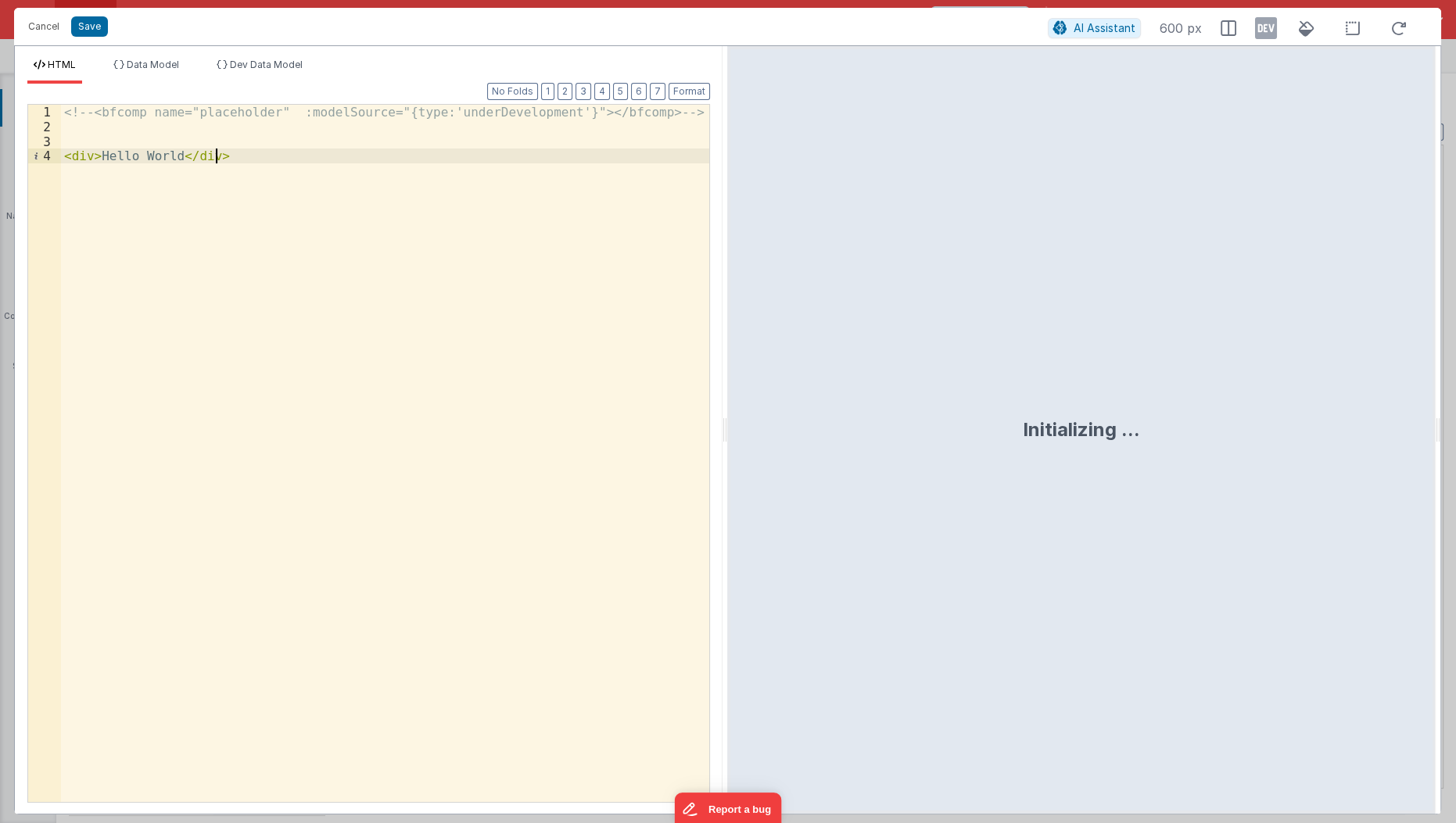
click at [347, 491] on div "<!-- <bfcomp name="placeholder" :modelSource="{type:'underDevelopment'}"></bfco…" at bounding box center [386, 469] width 650 height 729
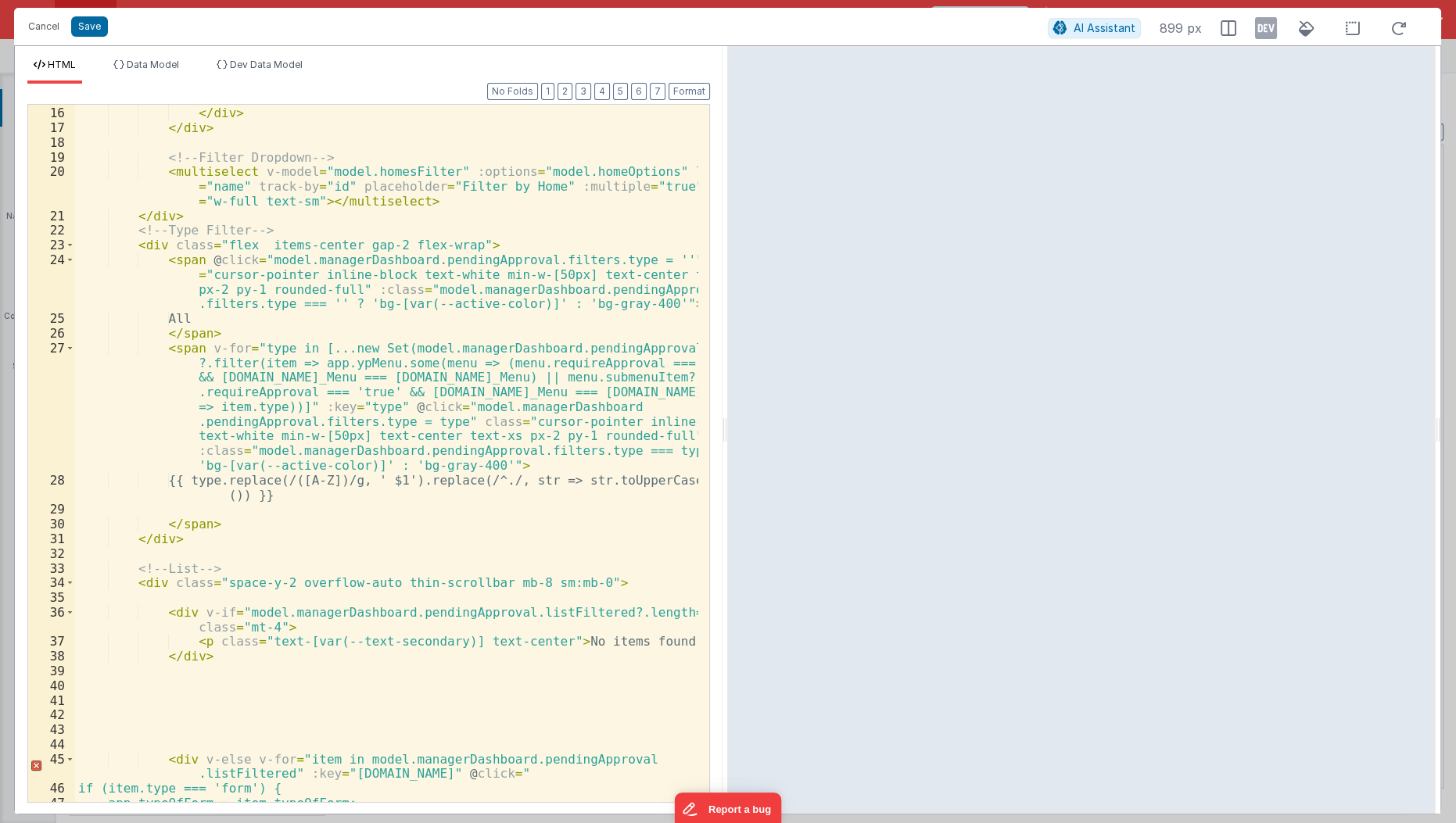
scroll to position [0, 0]
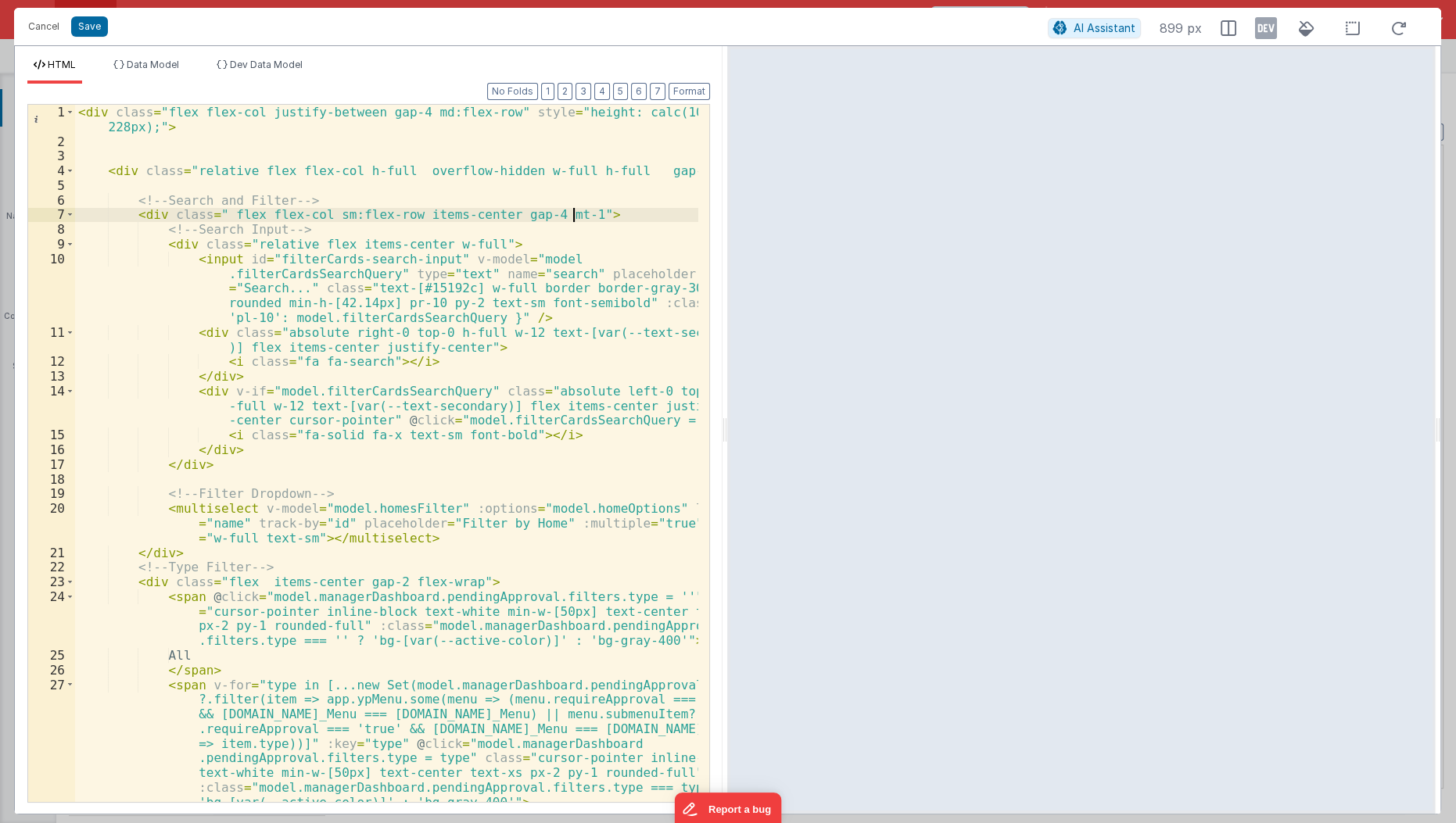
click at [580, 207] on div "< div class = "flex flex-col justify-between gap-4 md:flex-row" style = "height…" at bounding box center [388, 484] width 625 height 758
click at [215, 219] on div "< div class = "flex flex-col justify-between gap-4 md:flex-row" style = "height…" at bounding box center [388, 484] width 625 height 758
click at [193, 358] on div "< div class = "flex flex-col justify-between gap-4 md:flex-row" style = "height…" at bounding box center [388, 484] width 625 height 758
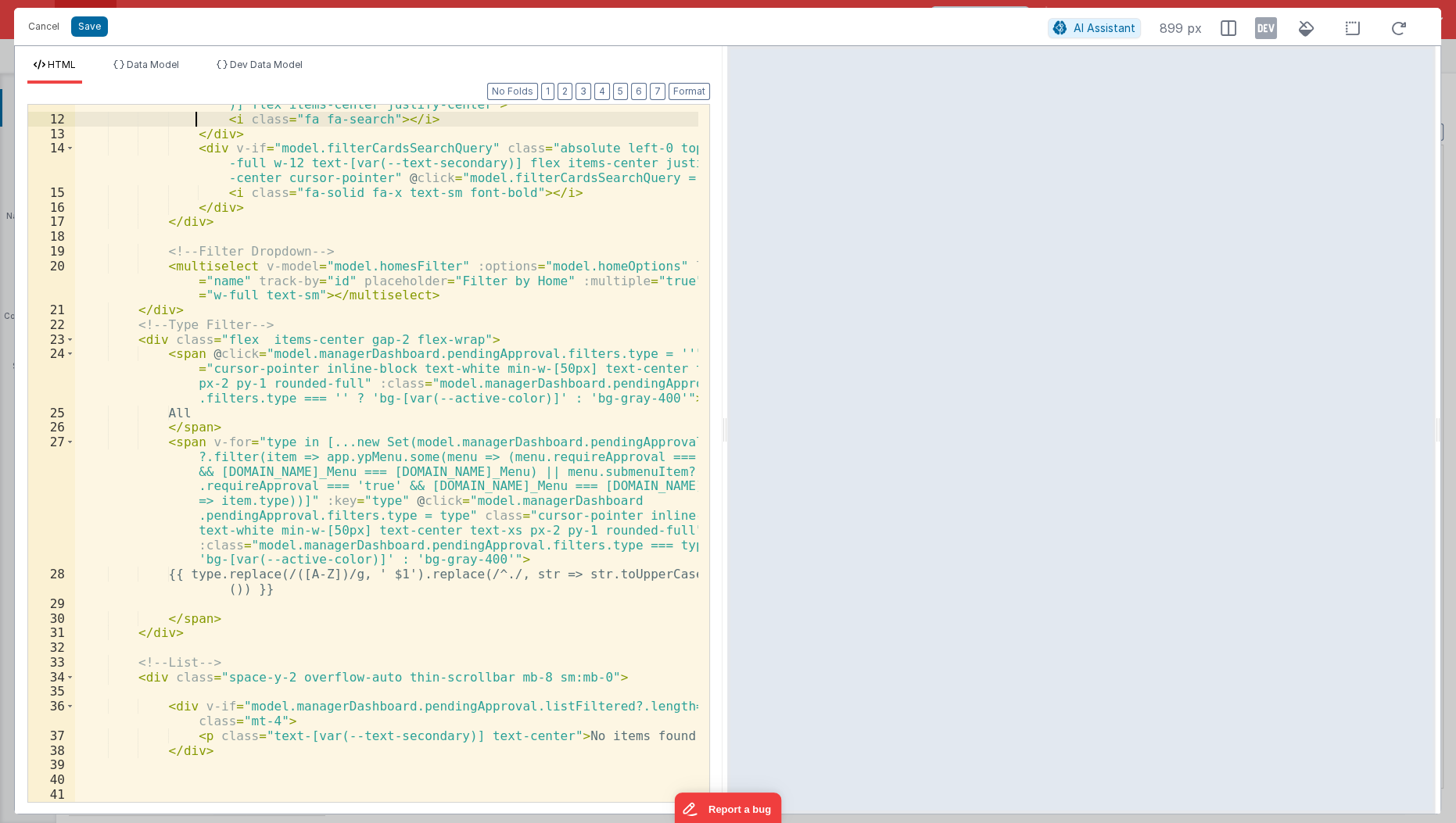
scroll to position [257, 0]
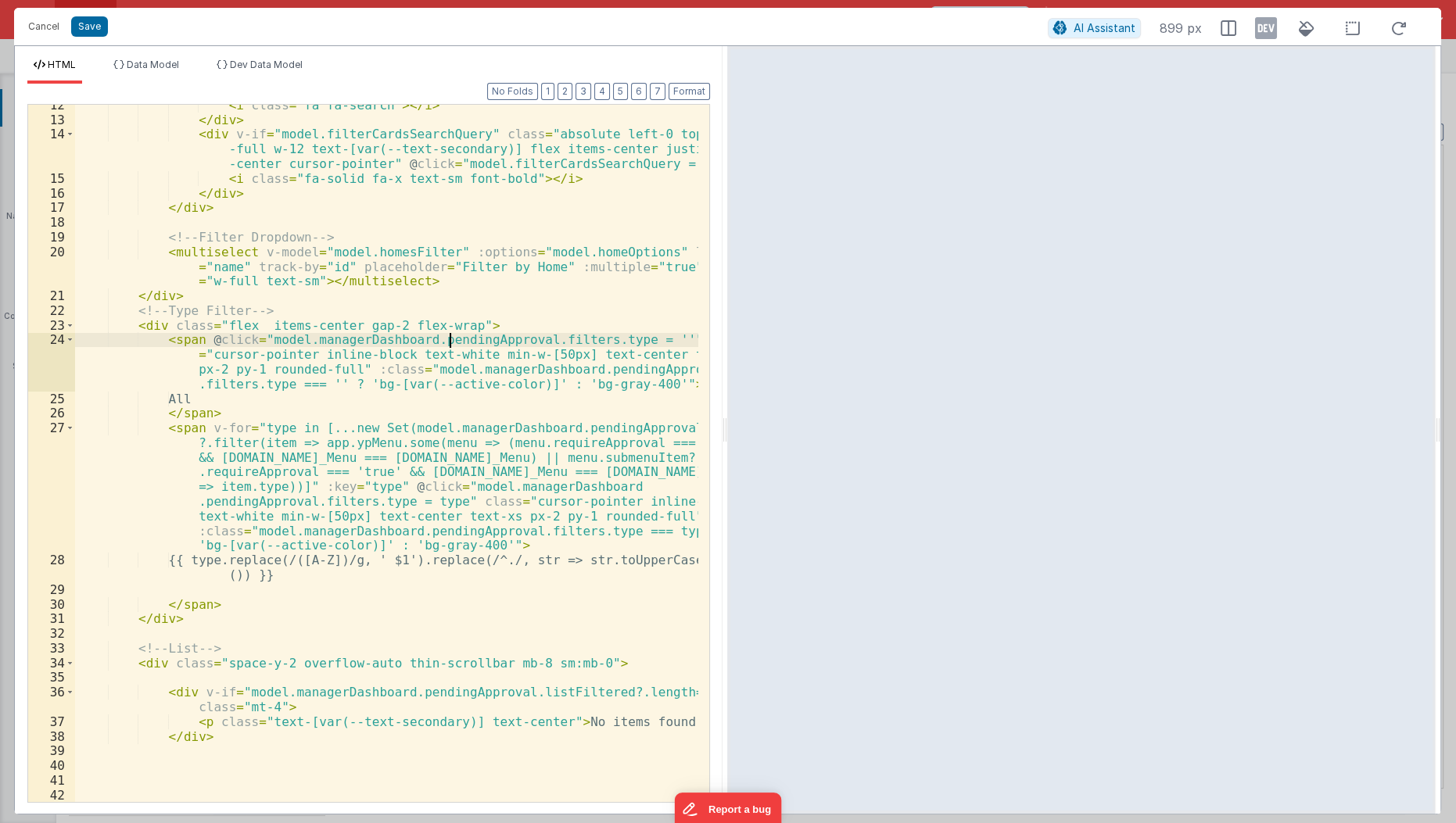
click at [446, 338] on div "< i class = "fa fa-search" > </ i > </ div > < div v-if = "model.filterCardsSea…" at bounding box center [388, 462] width 625 height 729
click at [464, 303] on div "< i class = "fa fa-search" > </ i > </ div > < div v-if = "model.filterCardsSea…" at bounding box center [388, 462] width 625 height 729
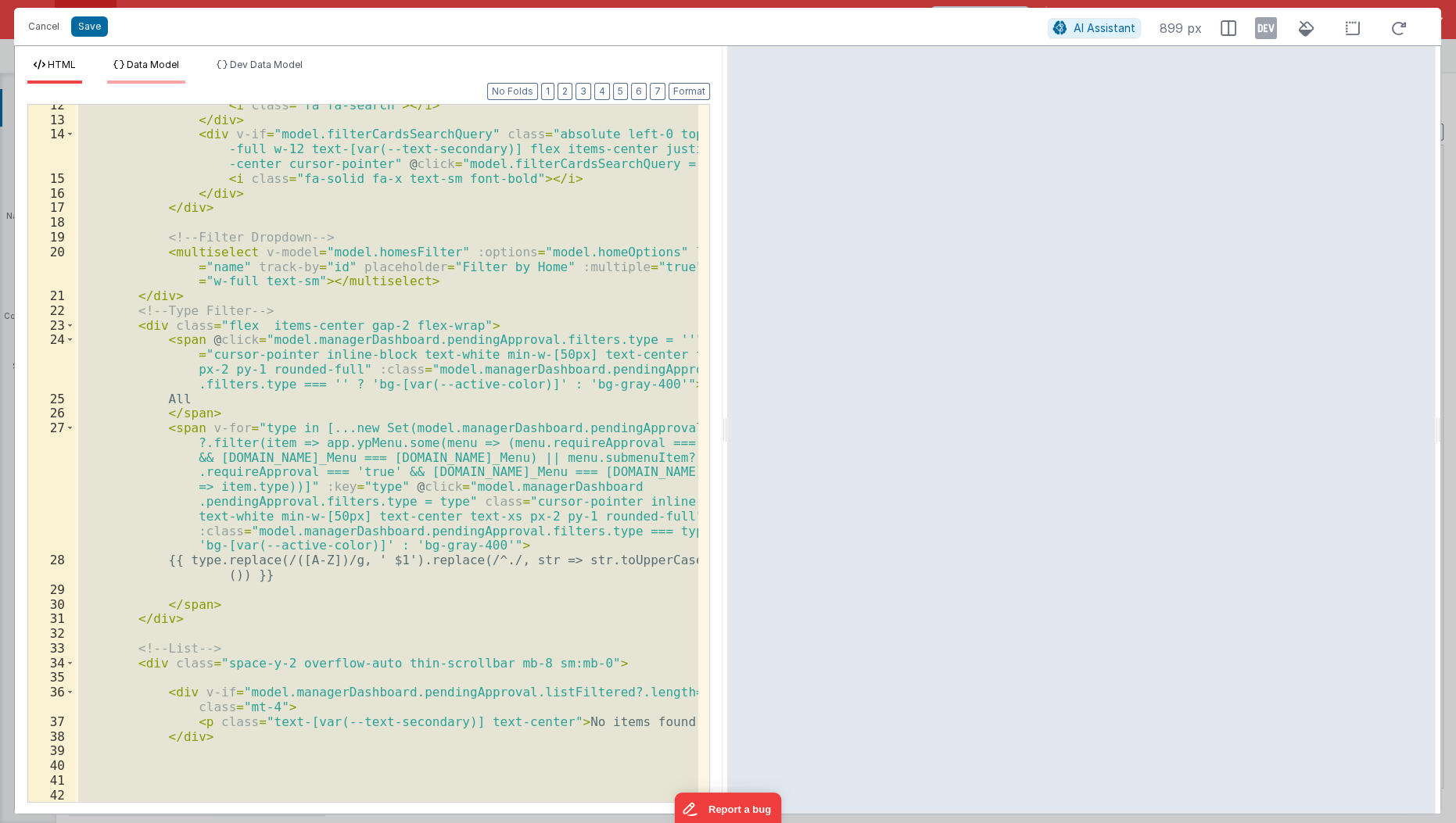
click at [166, 73] on li "Data Model" at bounding box center [145, 71] width 78 height 25
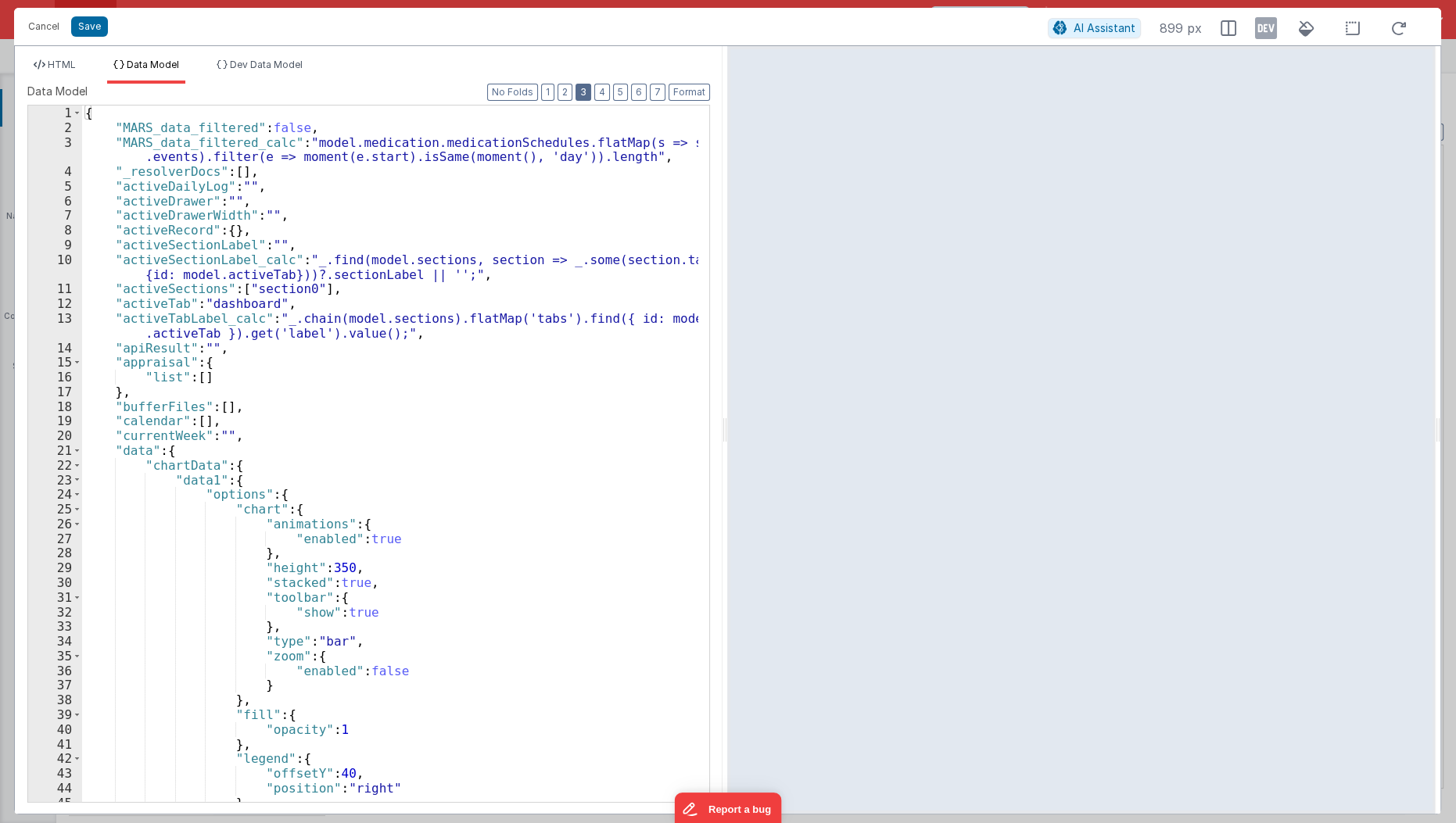
click at [590, 94] on button "3" at bounding box center [583, 92] width 15 height 17
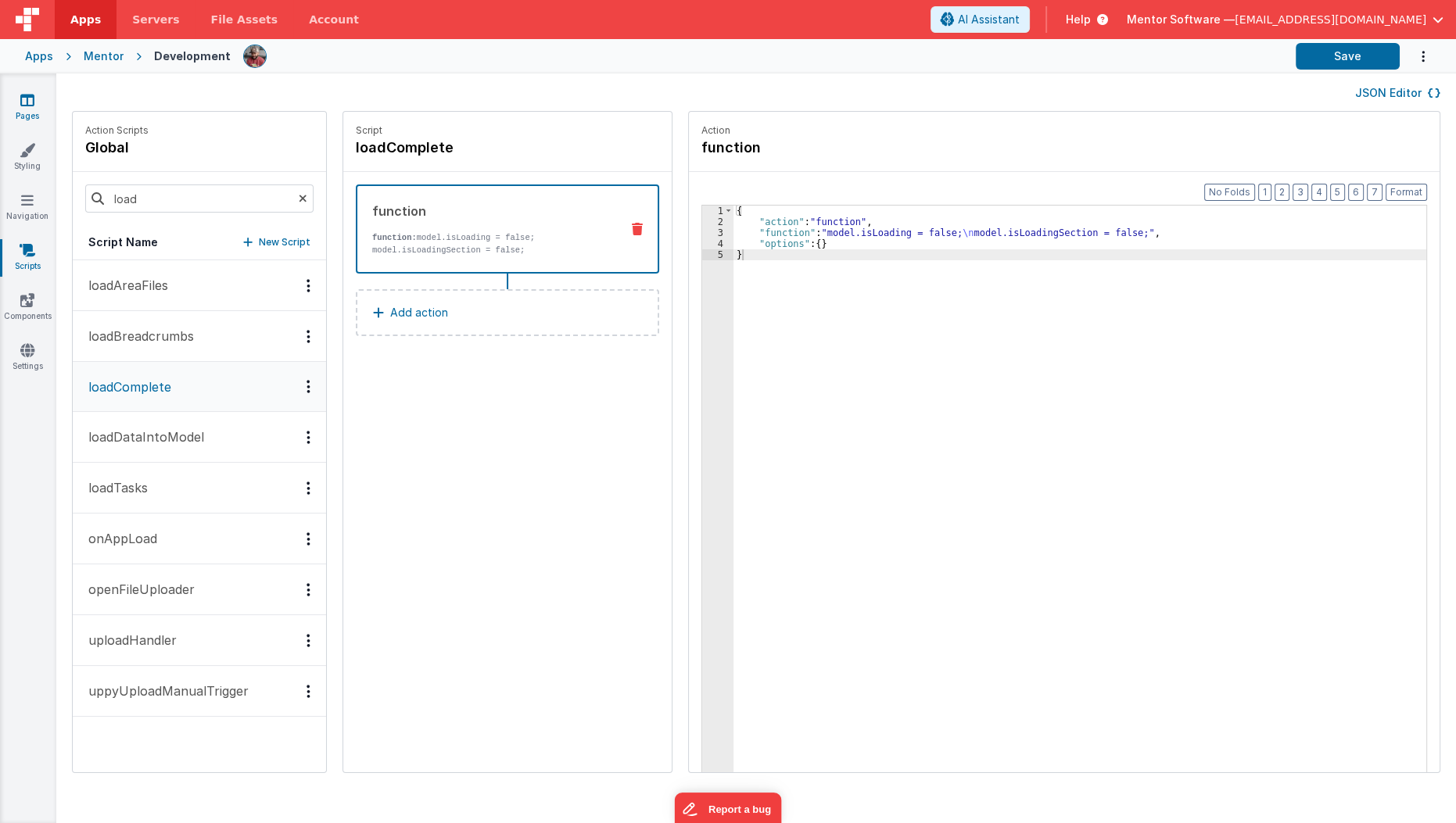
click at [28, 103] on icon at bounding box center [27, 100] width 14 height 15
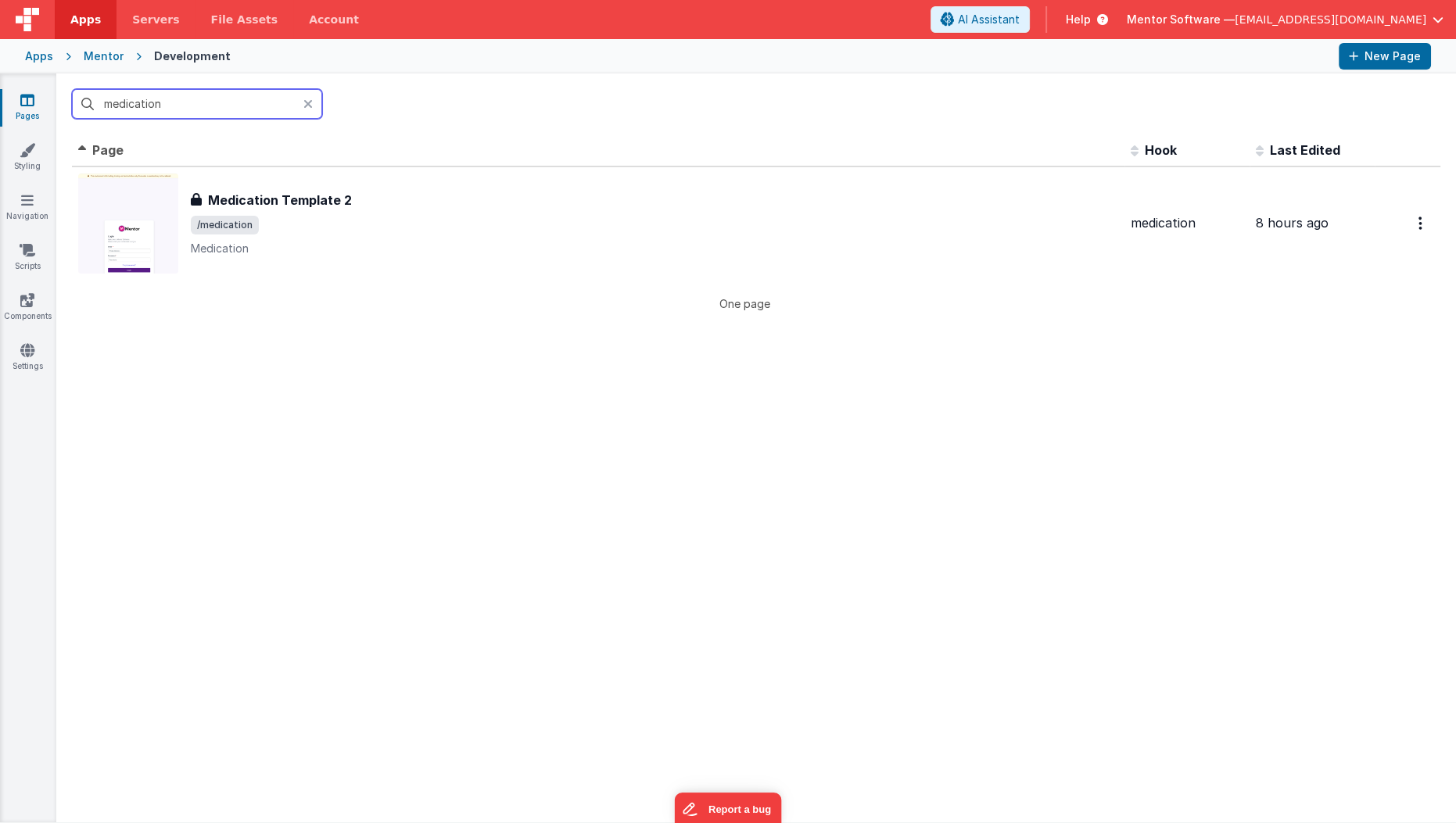
click at [170, 101] on input "medication" at bounding box center [197, 104] width 250 height 30
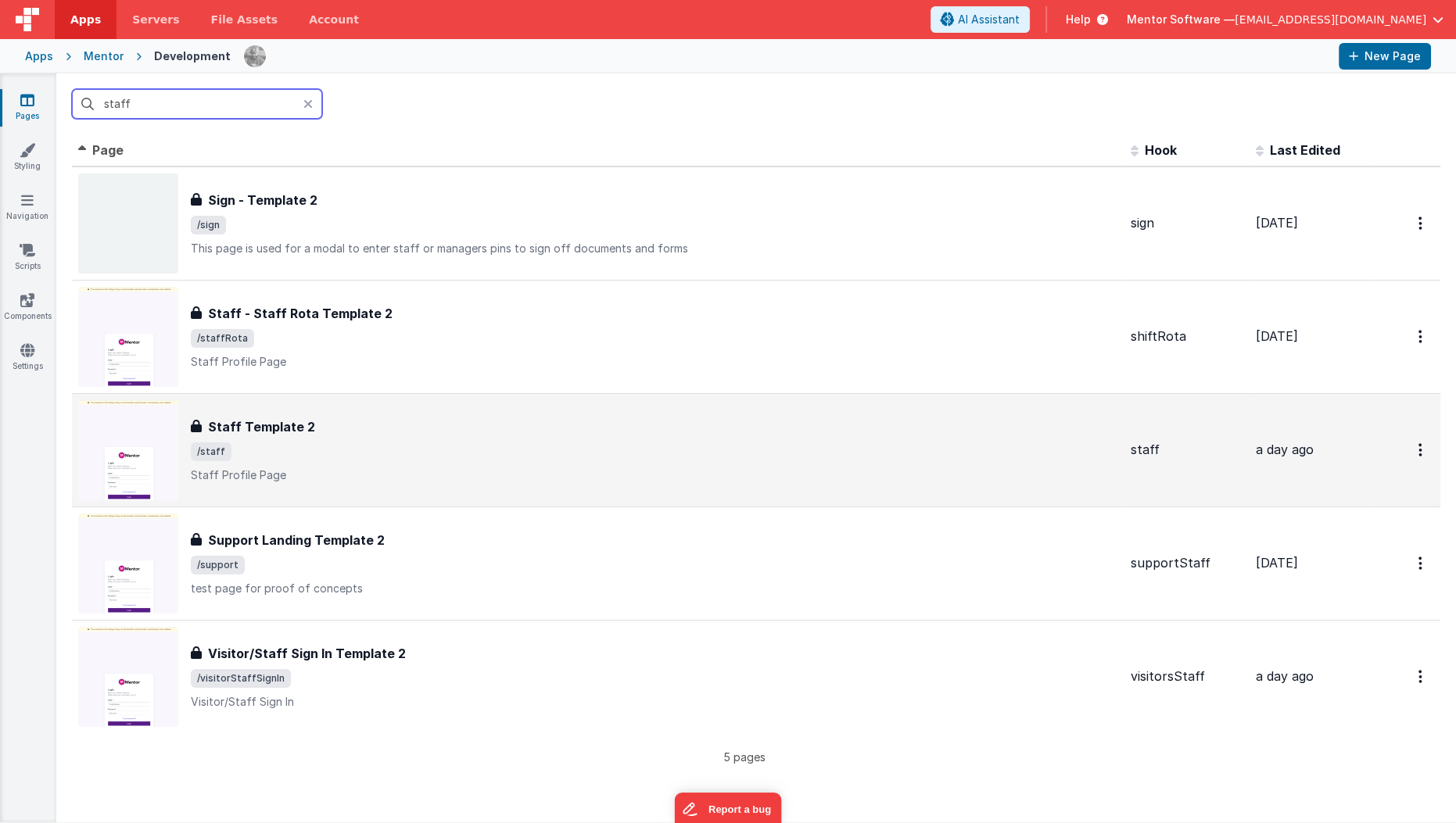
type input "staff"
click at [310, 474] on p "Staff Profile Page" at bounding box center [654, 475] width 927 height 15
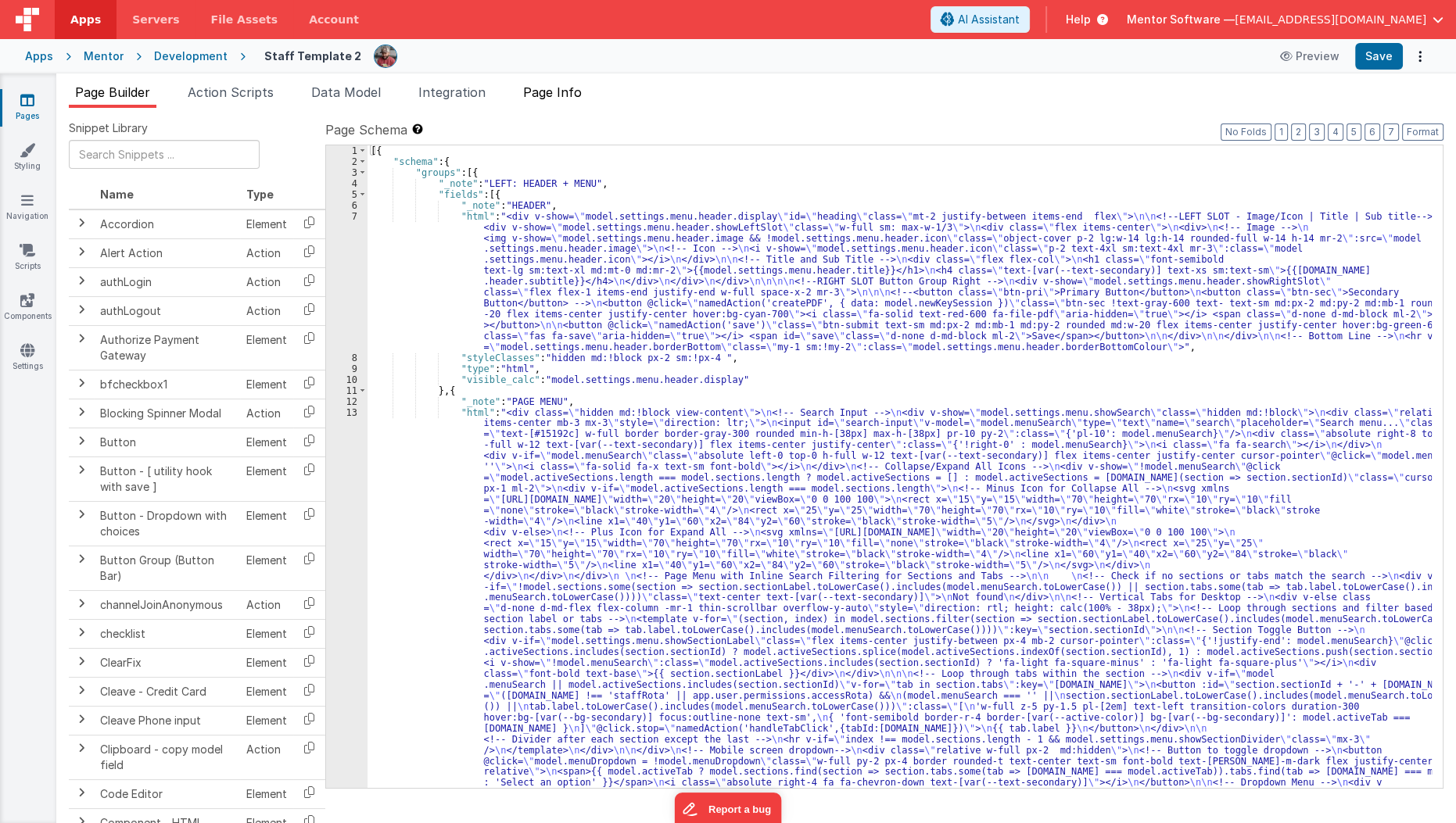
click at [548, 98] on span "Page Info" at bounding box center [552, 92] width 59 height 15
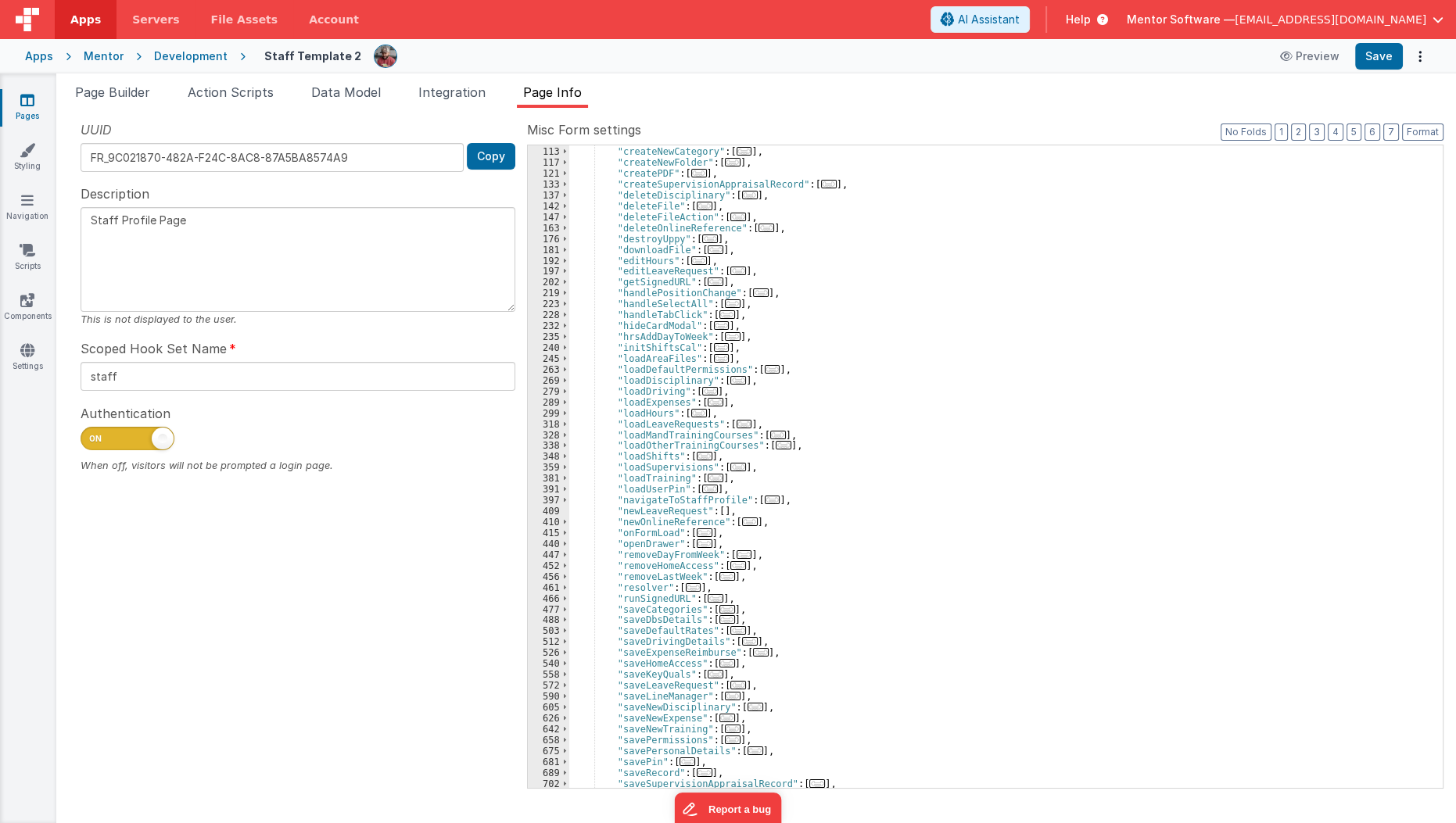
scroll to position [246, 0]
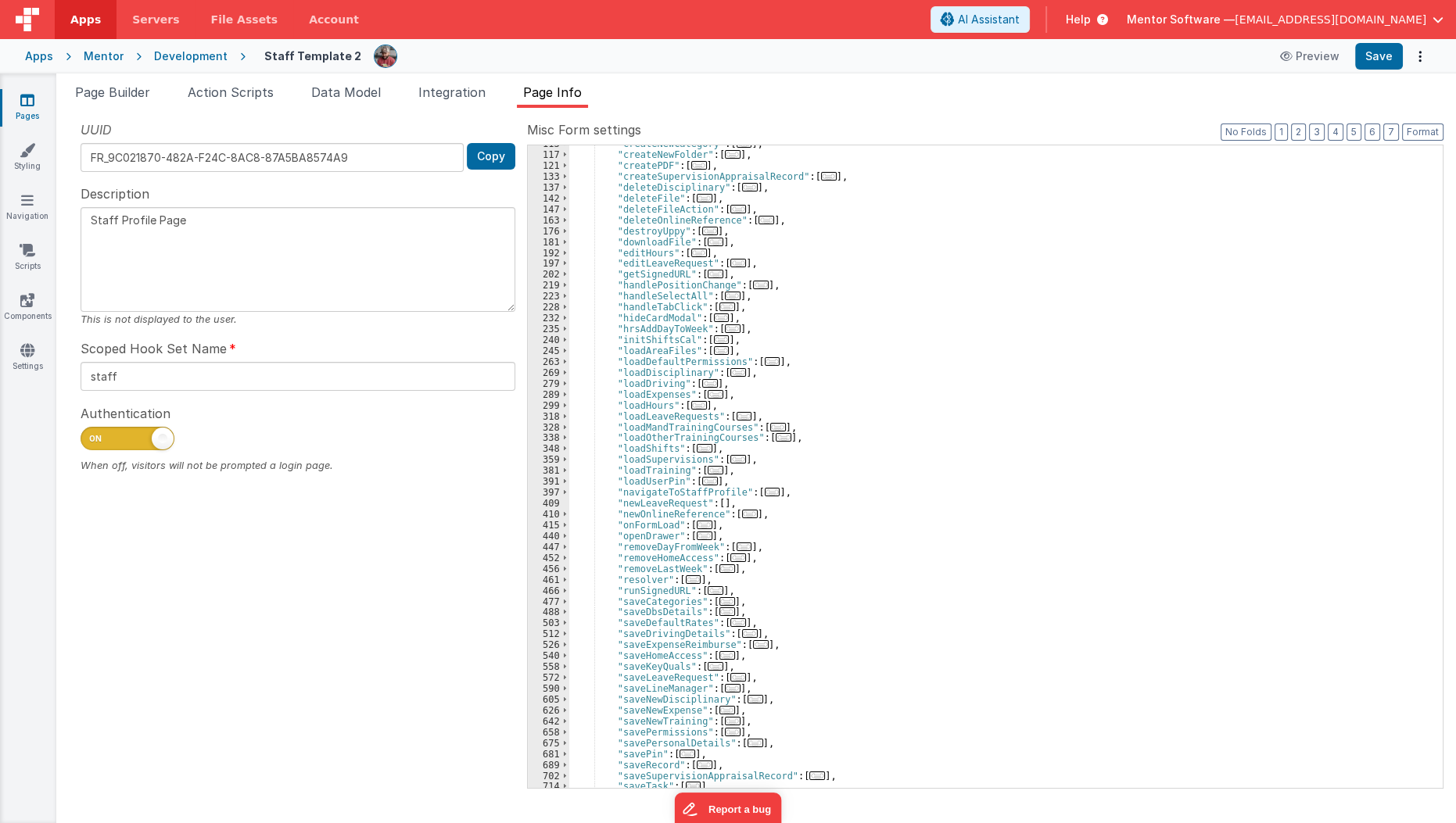
click at [696, 524] on span "..." at bounding box center [704, 524] width 15 height 9
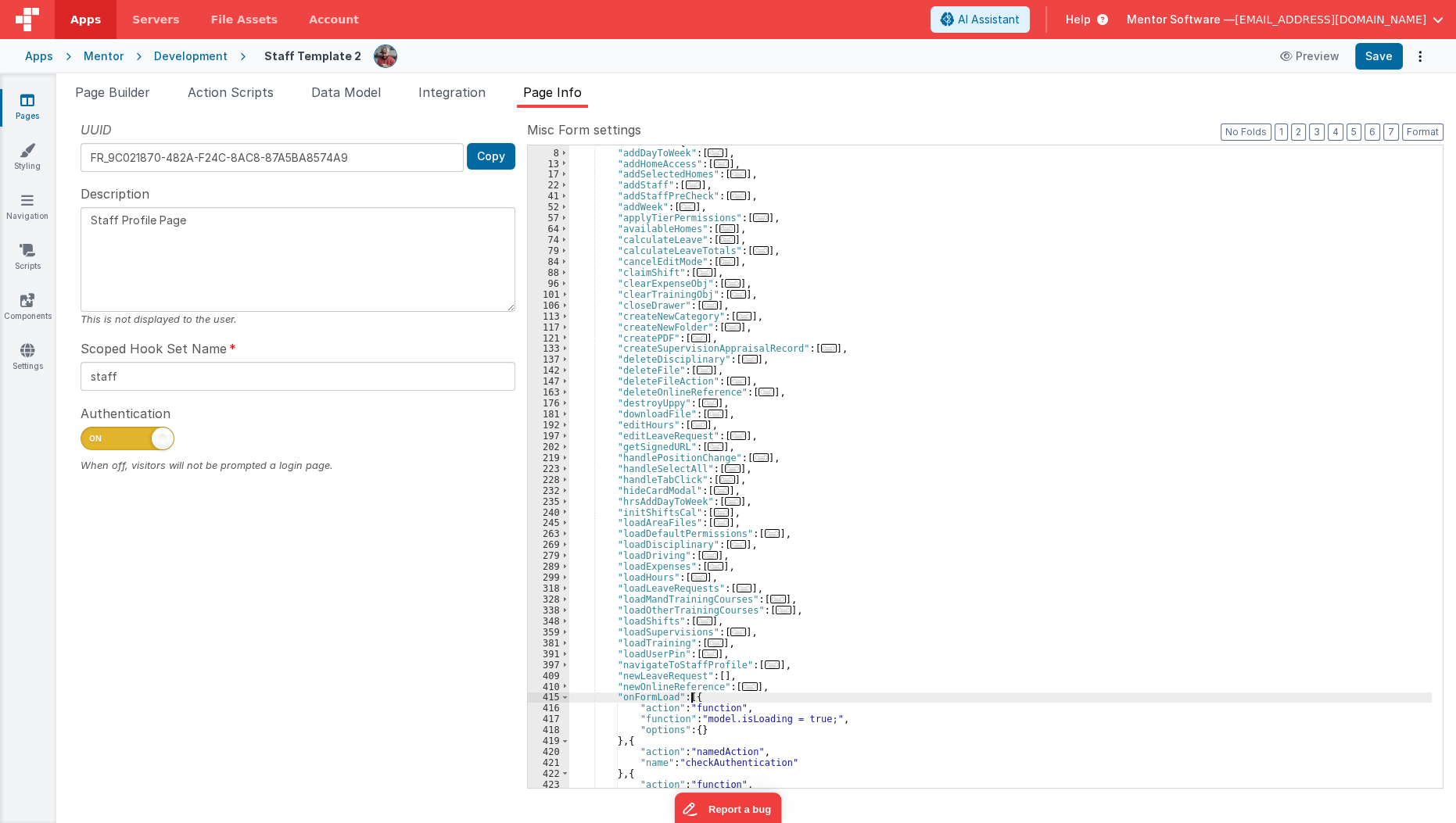
scroll to position [0, 0]
